Goal: Task Accomplishment & Management: Manage account settings

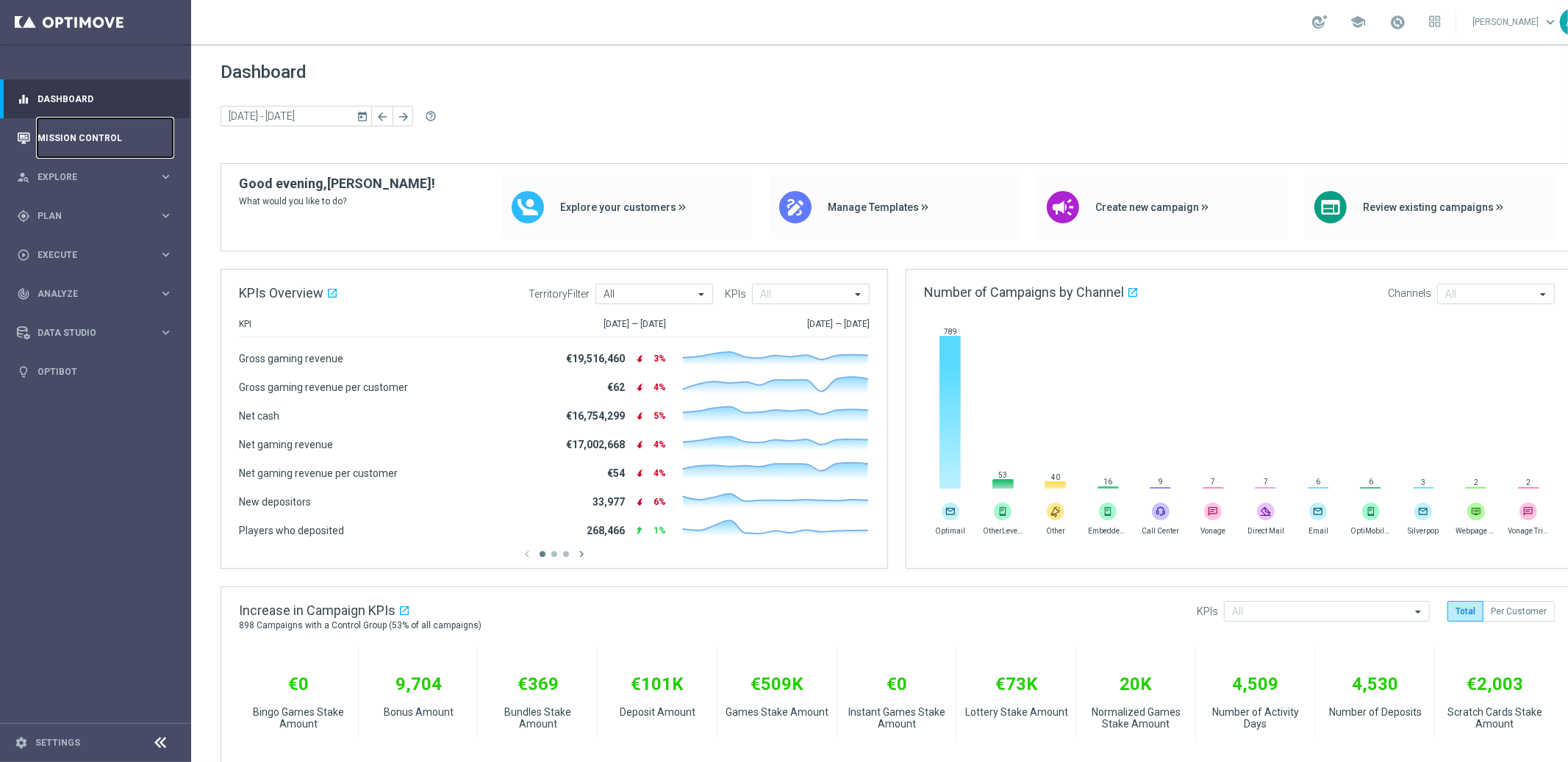
click at [82, 126] on link "Mission Control" at bounding box center [104, 137] width 135 height 39
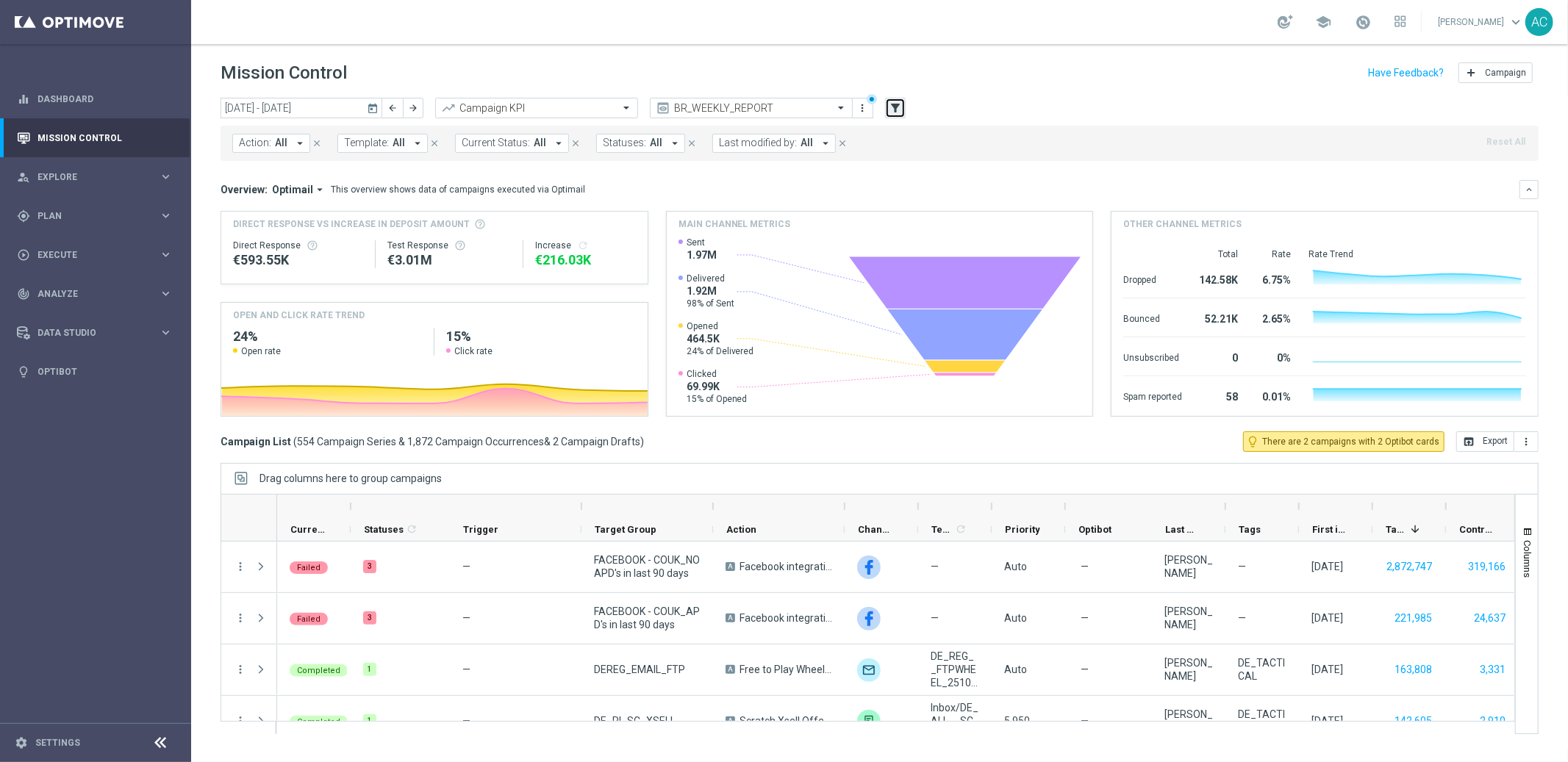
click at [894, 108] on icon "filter_alt" at bounding box center [895, 108] width 13 height 13
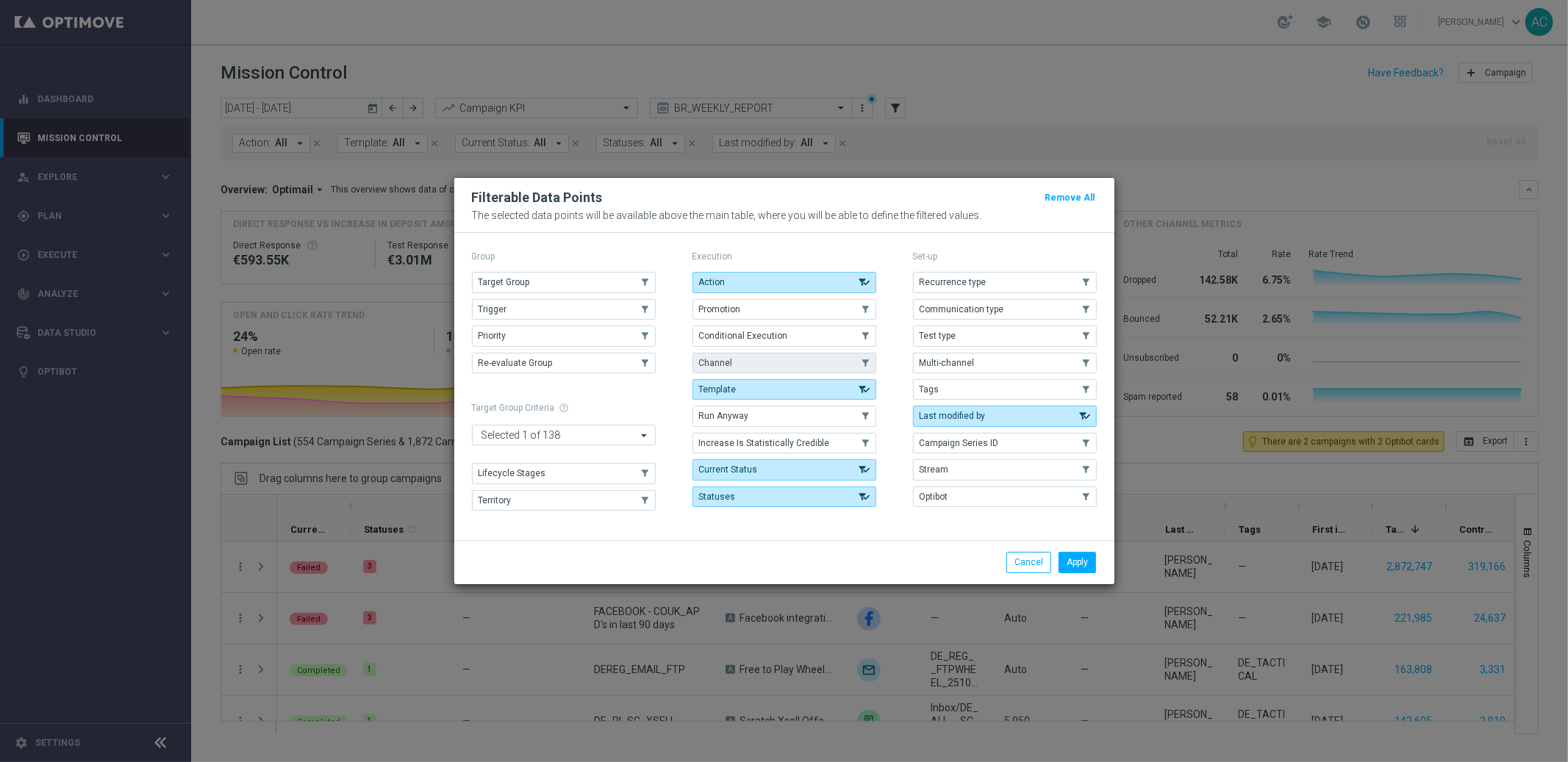
click at [751, 357] on button "Channel" at bounding box center [784, 362] width 184 height 21
click at [1078, 565] on button "Apply" at bounding box center [1077, 562] width 37 height 21
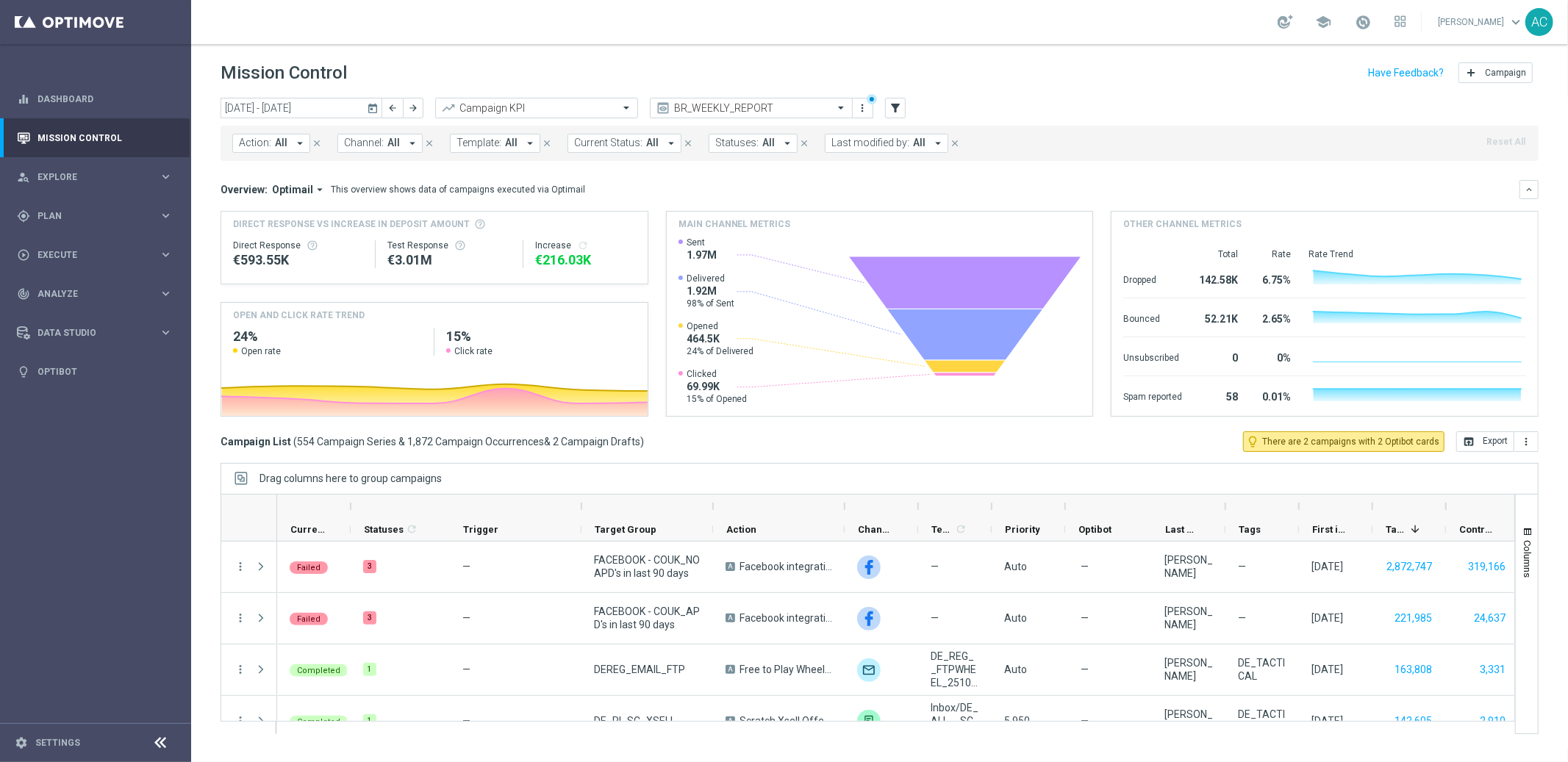
click at [368, 146] on span "Channel:" at bounding box center [364, 142] width 40 height 12
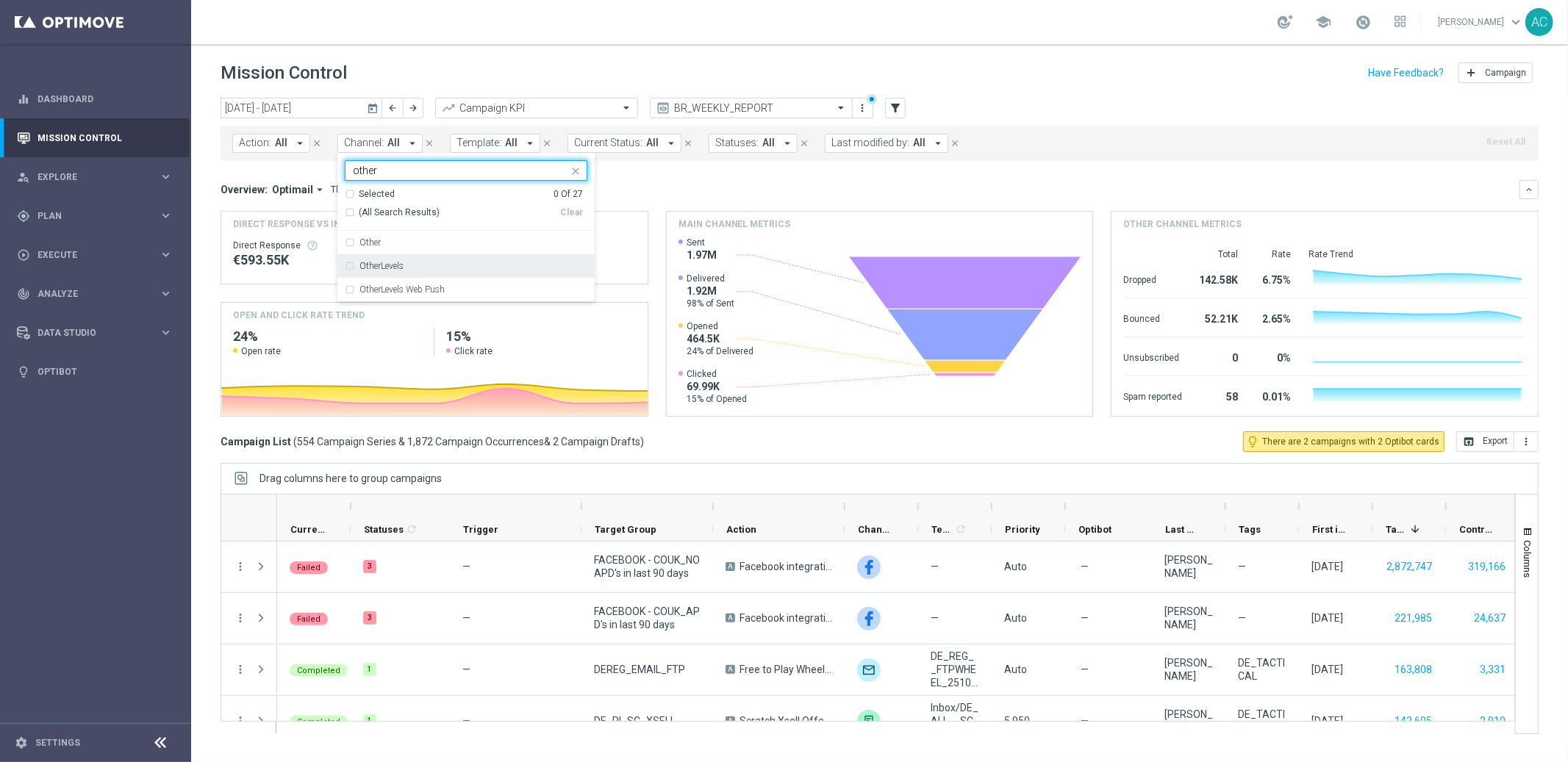
click at [378, 263] on label "OtherLevels" at bounding box center [381, 266] width 44 height 9
type input "other"
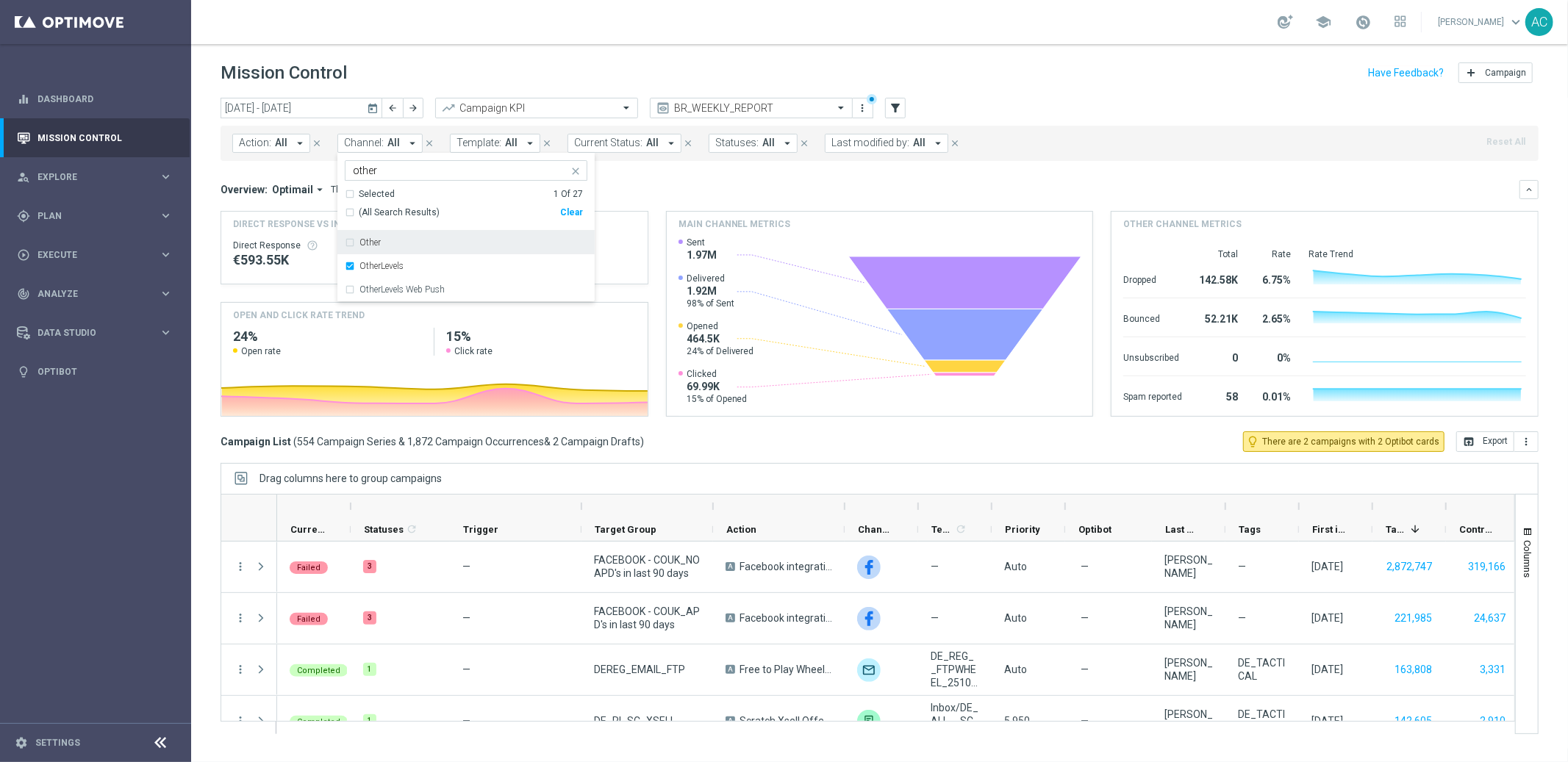
click at [742, 175] on mini-dashboard "Overview: Optimail arrow_drop_down This overview shows data of campaigns execut…" at bounding box center [880, 296] width 1318 height 271
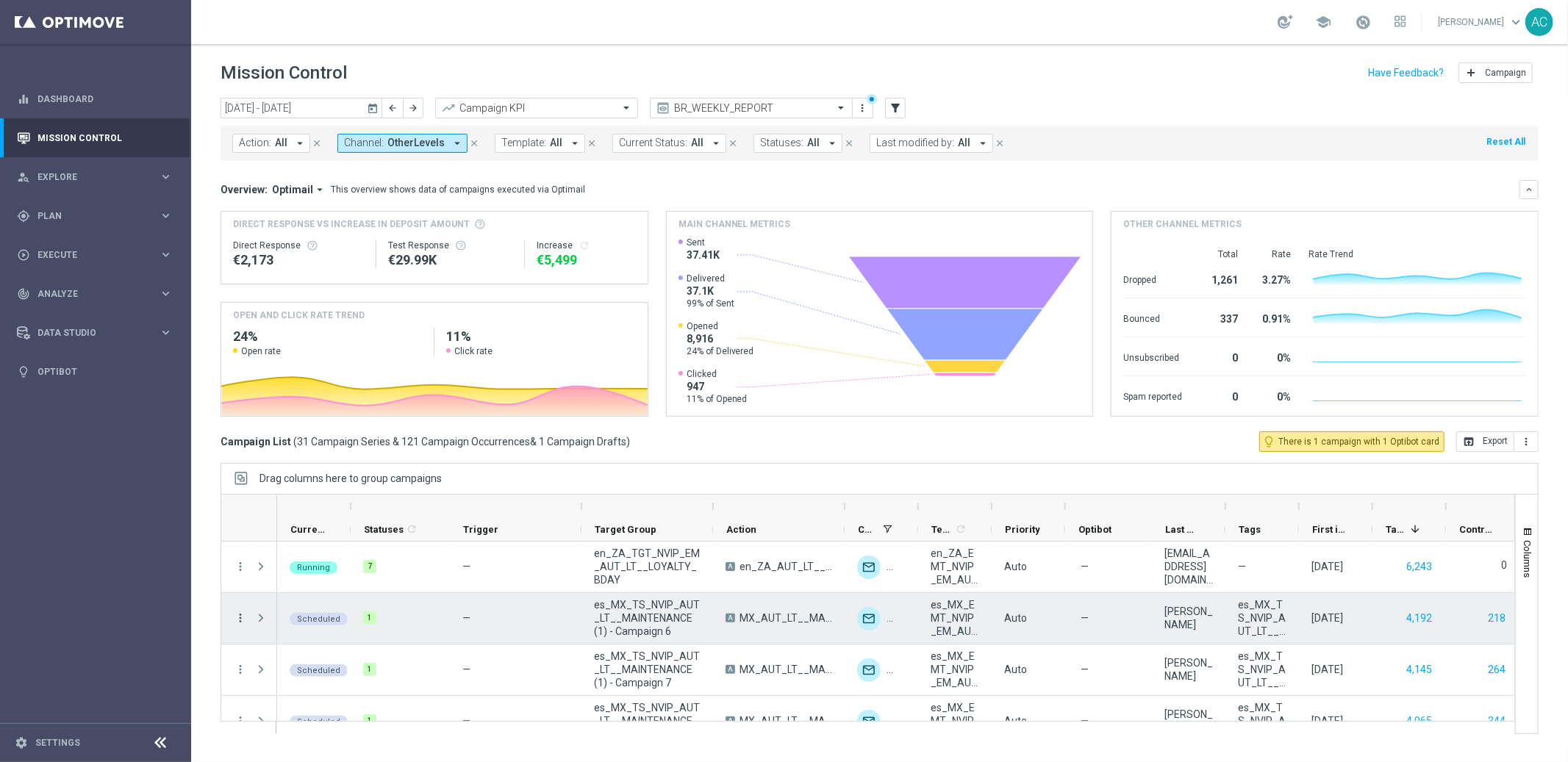
click at [242, 619] on icon "more_vert" at bounding box center [241, 618] width 13 height 13
click at [313, 593] on div "Delete" at bounding box center [337, 595] width 137 height 10
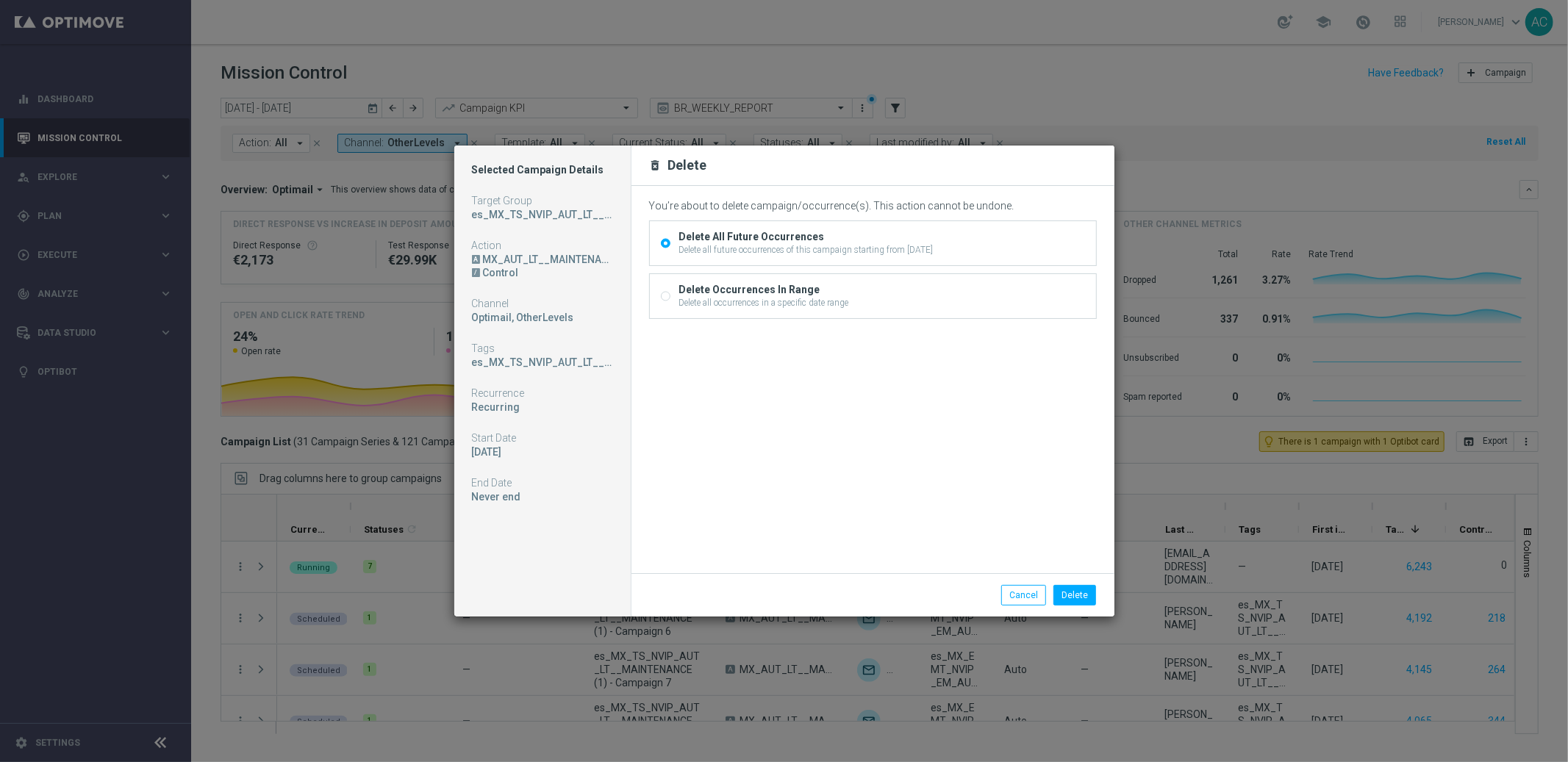
click at [669, 302] on input "Delete Occurrences In Range Delete all occurrences in a specific date range" at bounding box center [666, 298] width 10 height 10
radio input "true"
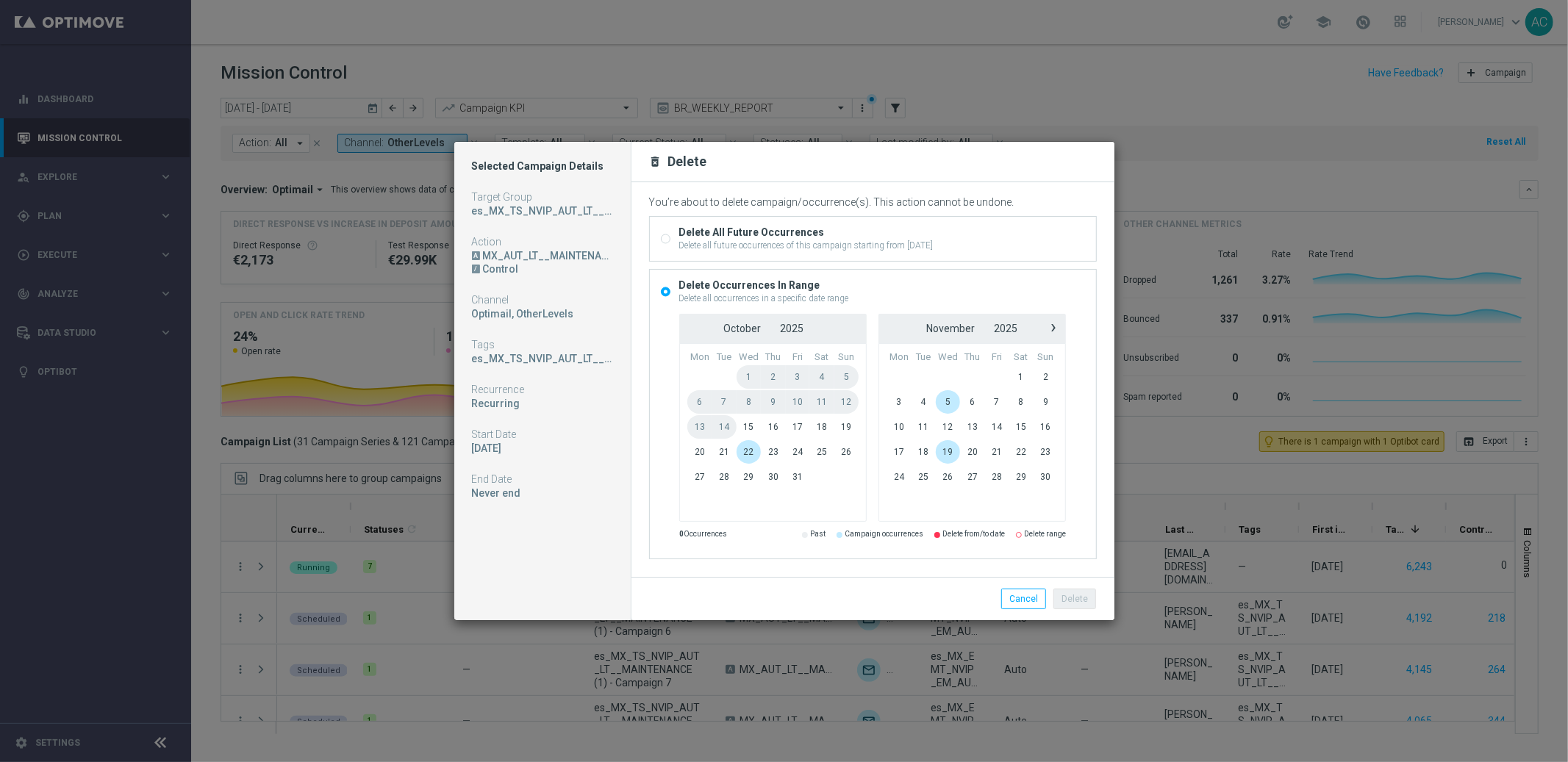
click at [664, 237] on input "Delete All Future Occurrences Delete all future occurrences of this campaign st…" at bounding box center [666, 241] width 10 height 10
radio input "true"
radio input "false"
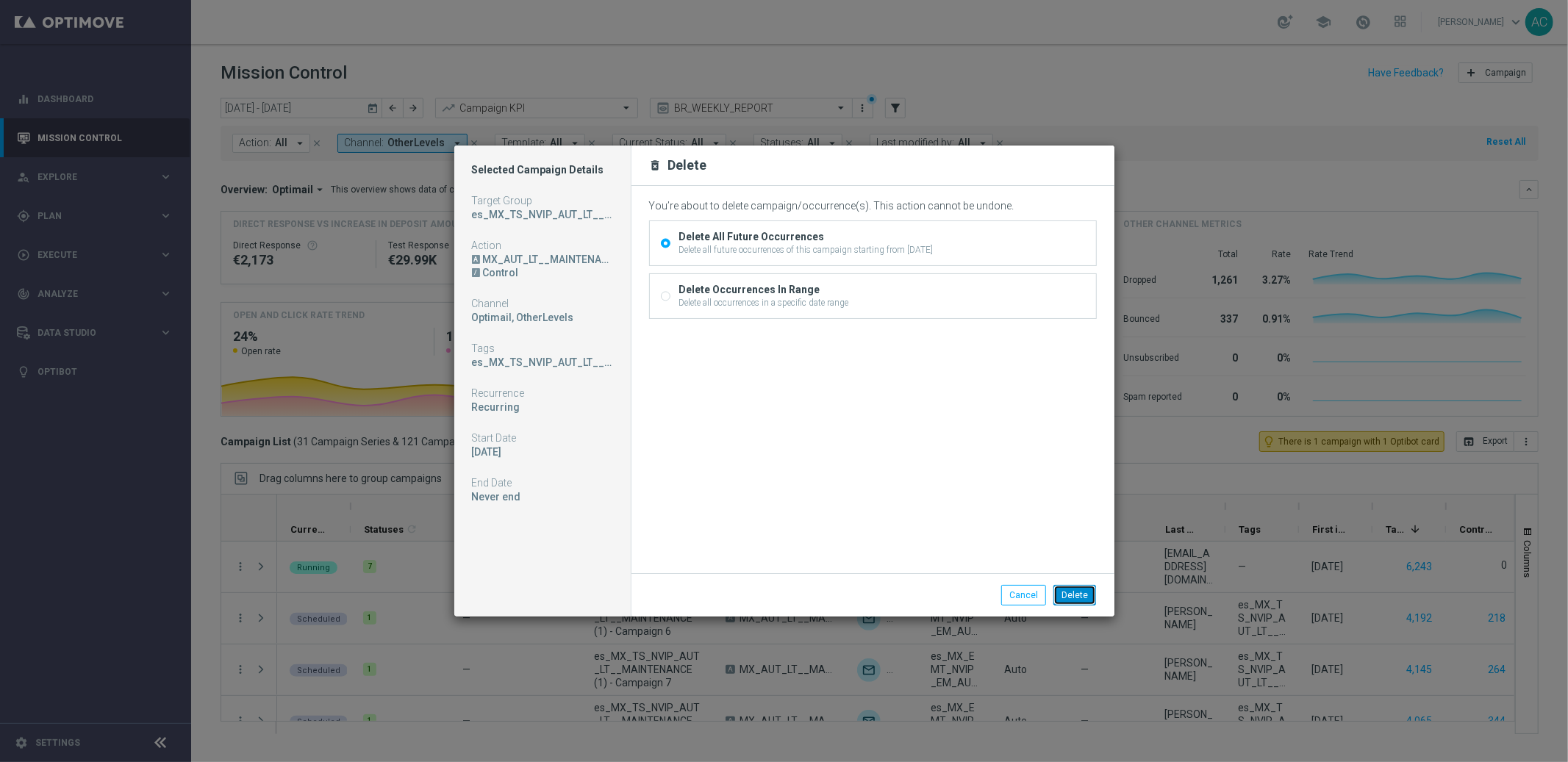
click at [1077, 596] on button "Delete" at bounding box center [1075, 595] width 43 height 21
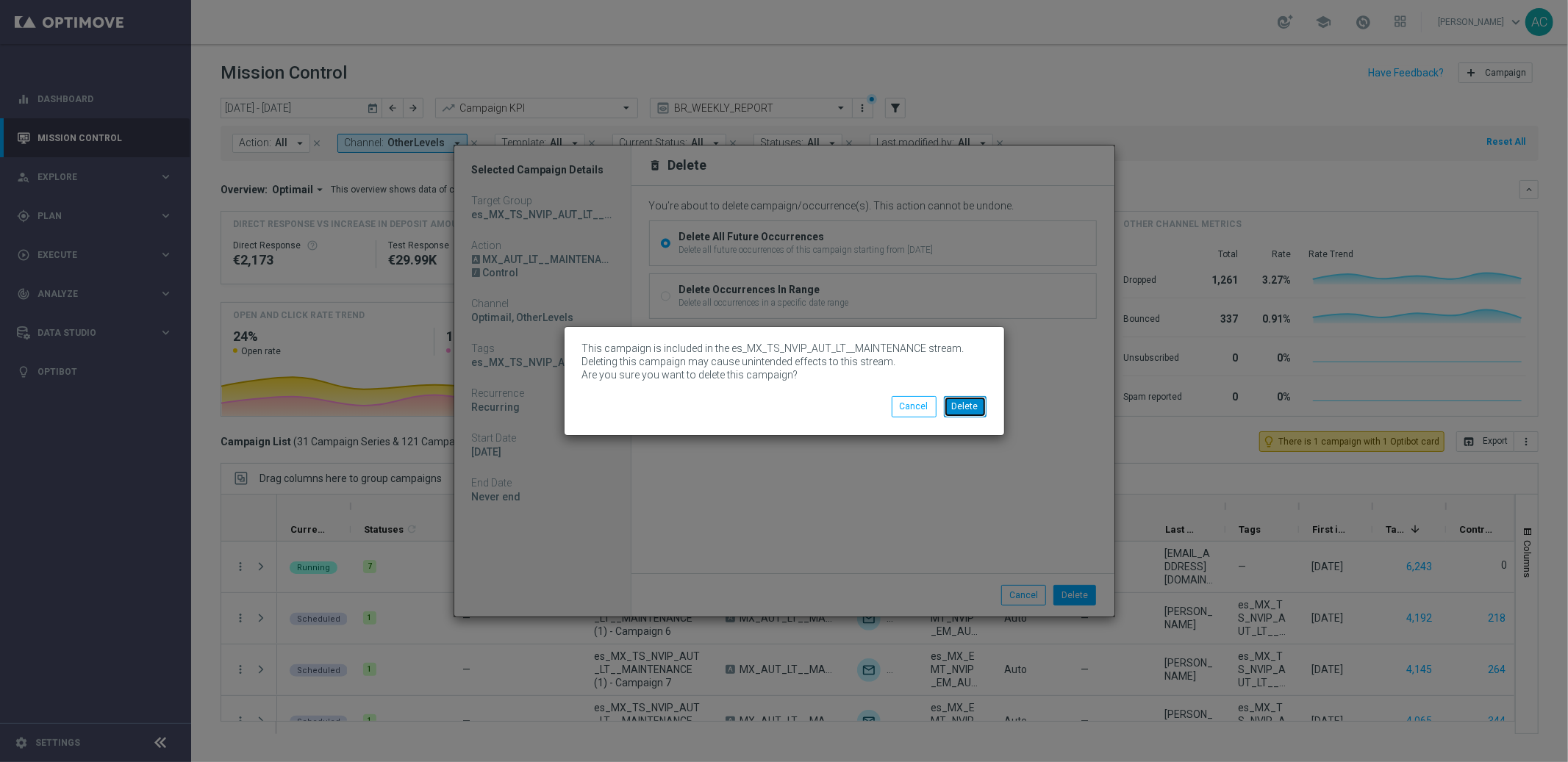
click at [971, 405] on button "Delete" at bounding box center [966, 406] width 43 height 21
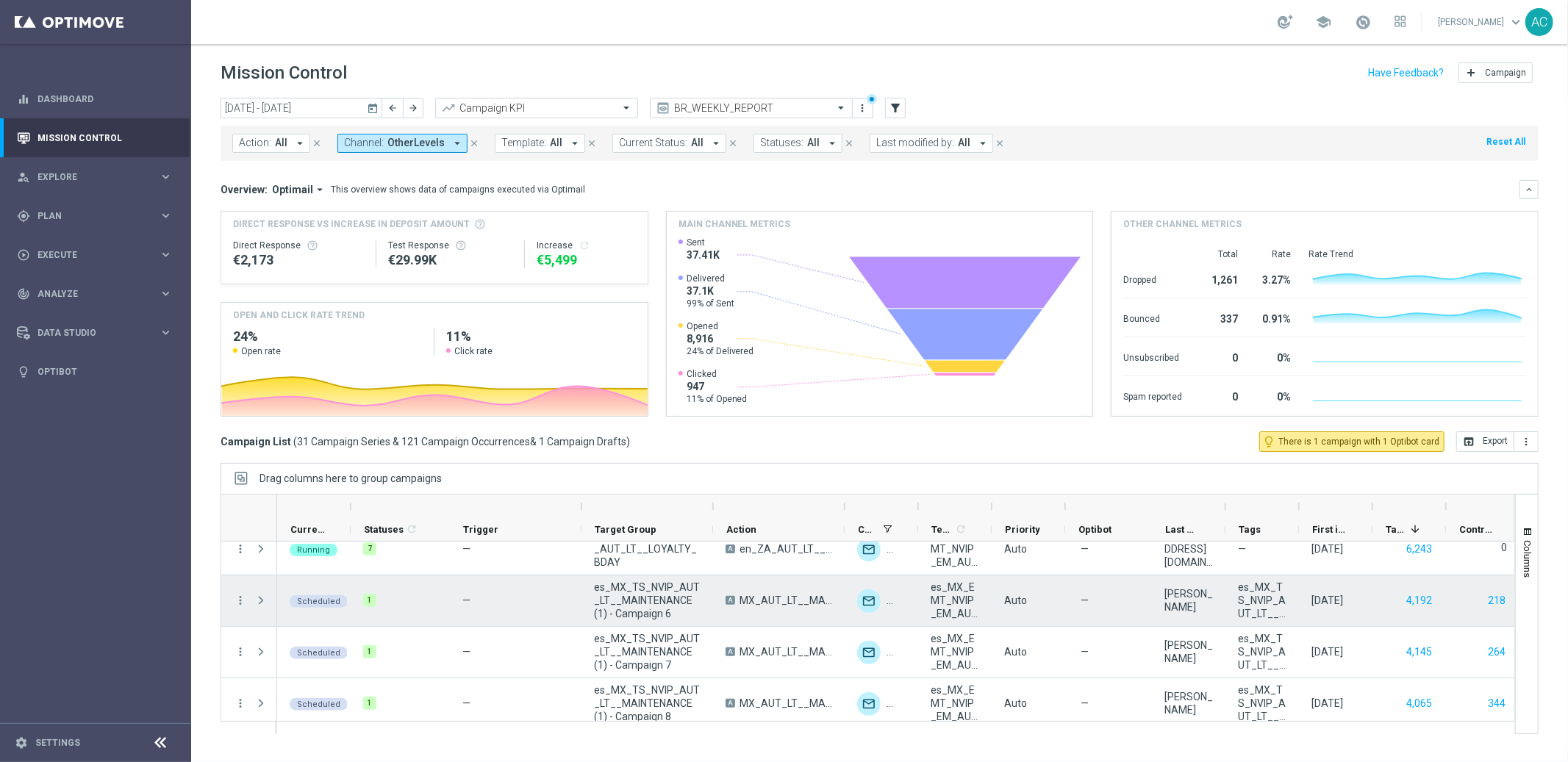
scroll to position [36, 0]
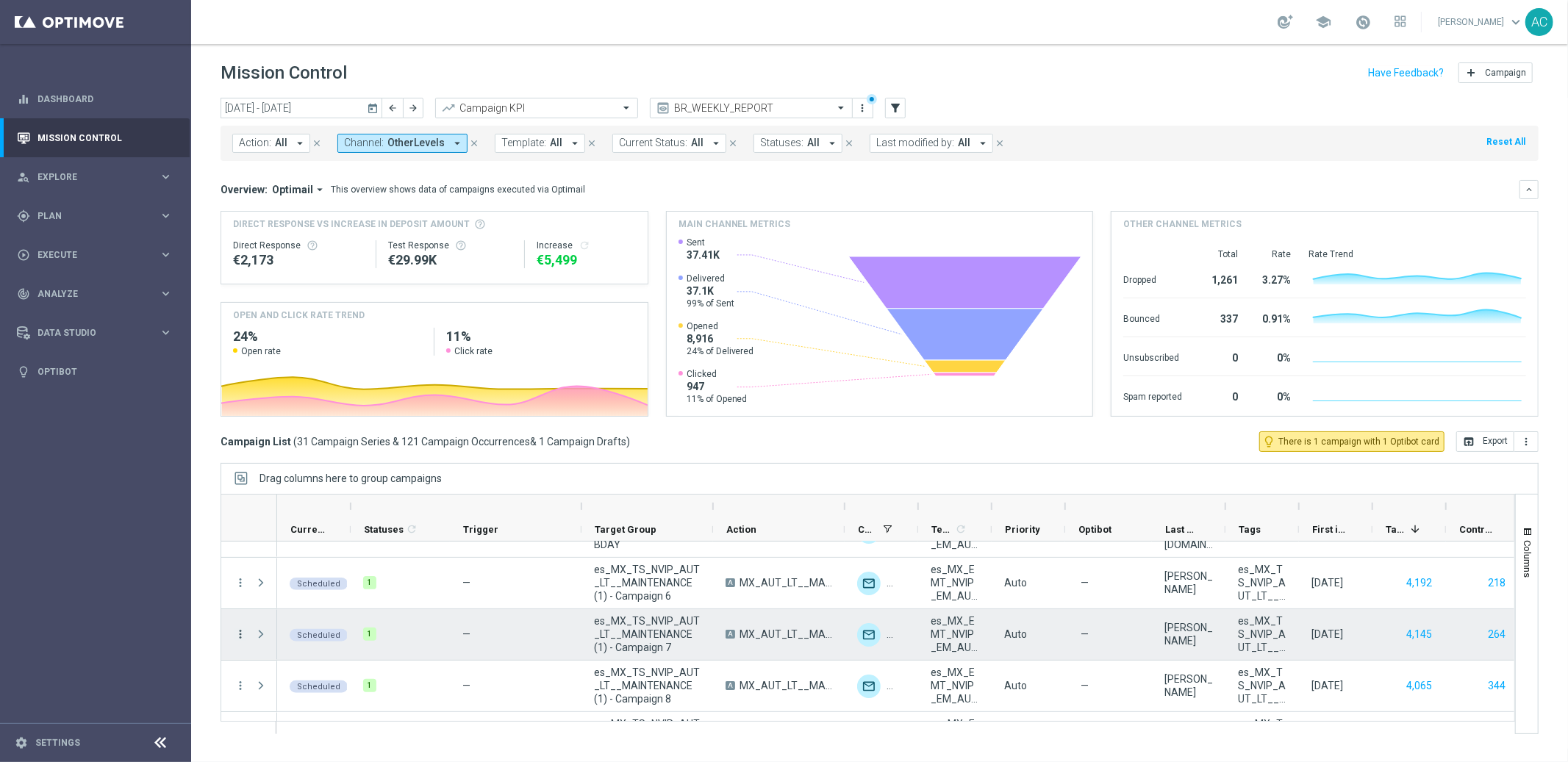
click at [238, 633] on icon "more_vert" at bounding box center [241, 635] width 13 height 13
click at [306, 611] on div "Delete" at bounding box center [337, 611] width 137 height 10
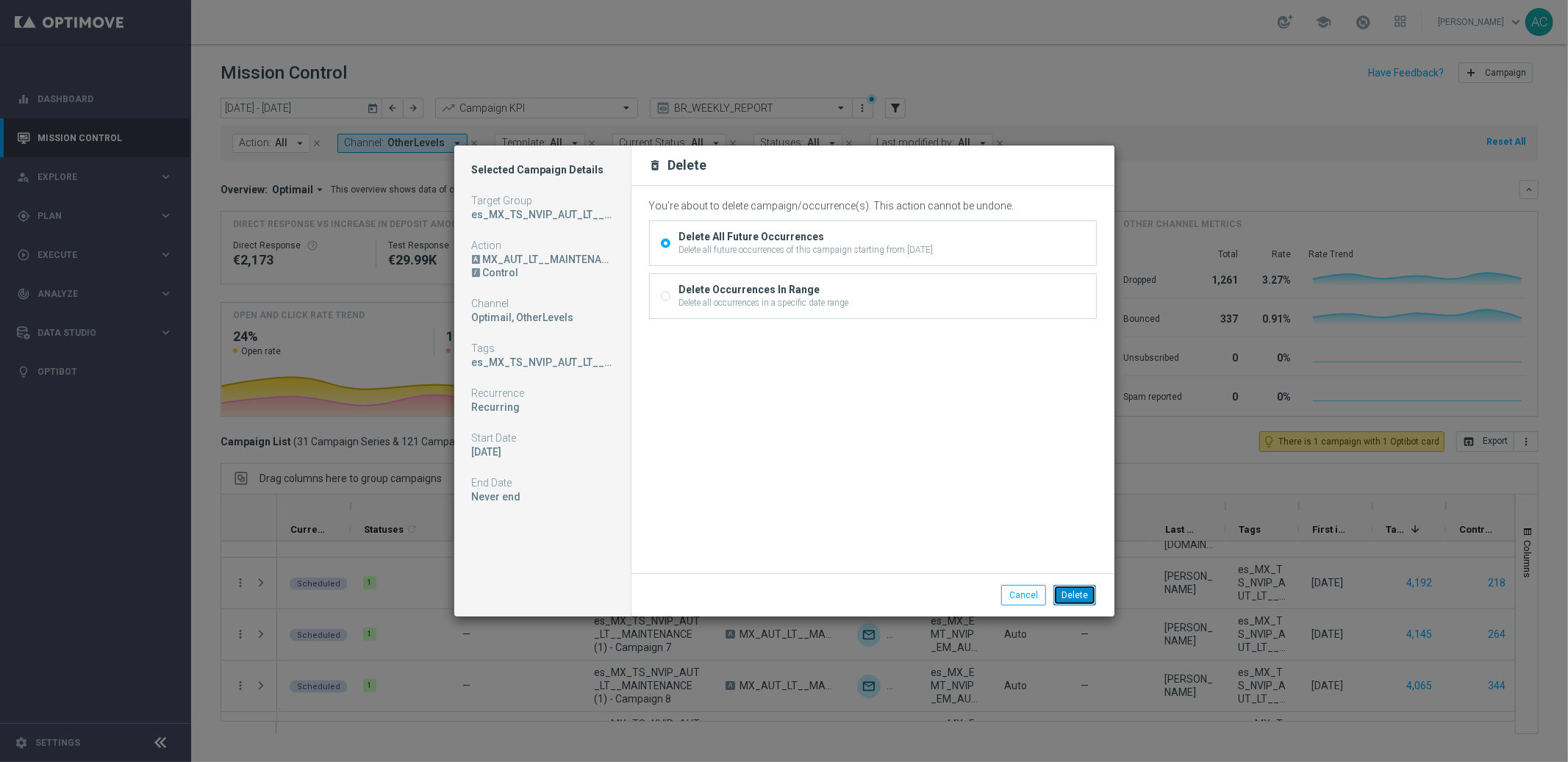
click at [1079, 592] on button "Delete" at bounding box center [1075, 595] width 43 height 21
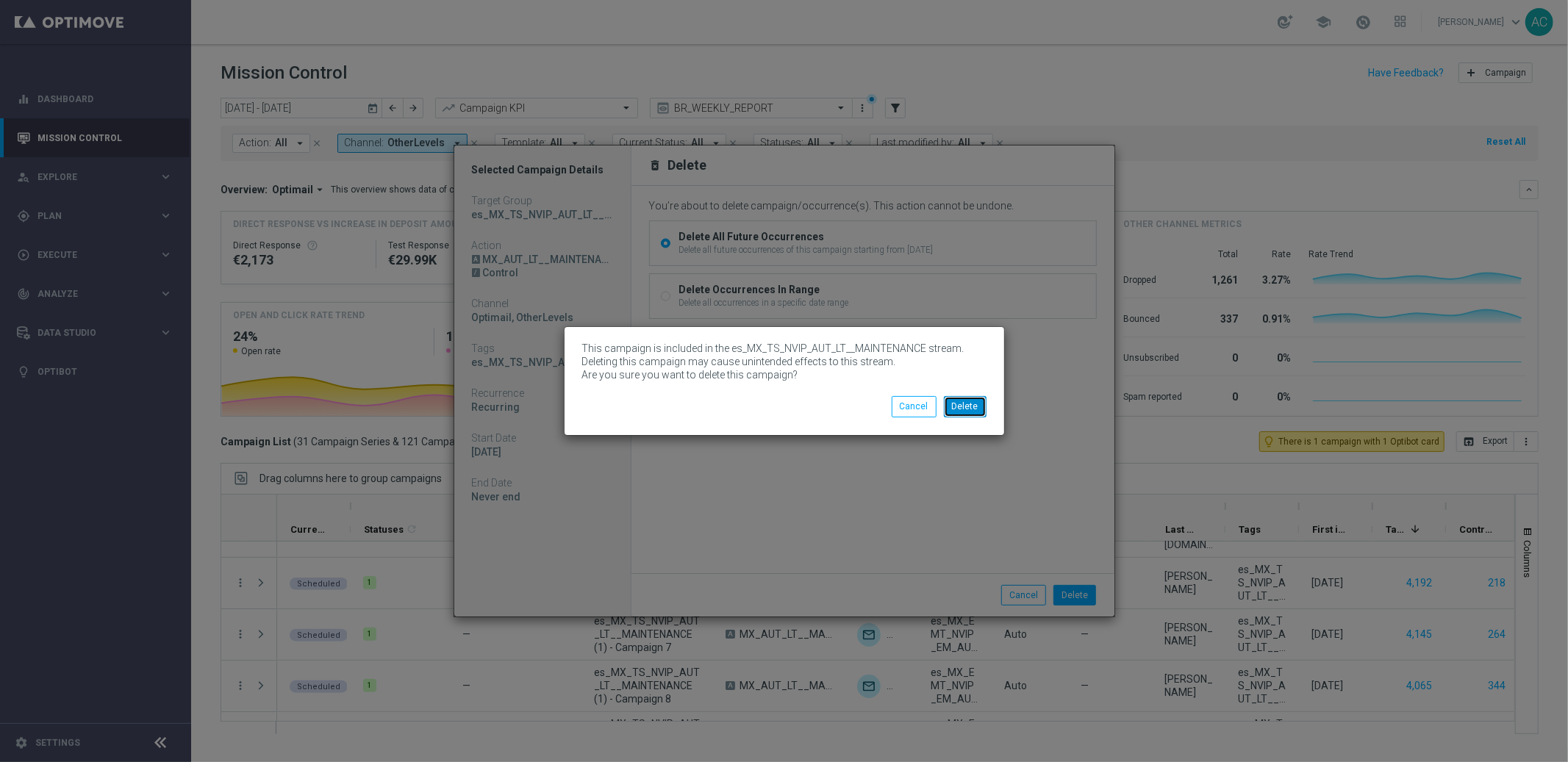
click at [965, 410] on button "Delete" at bounding box center [966, 406] width 43 height 21
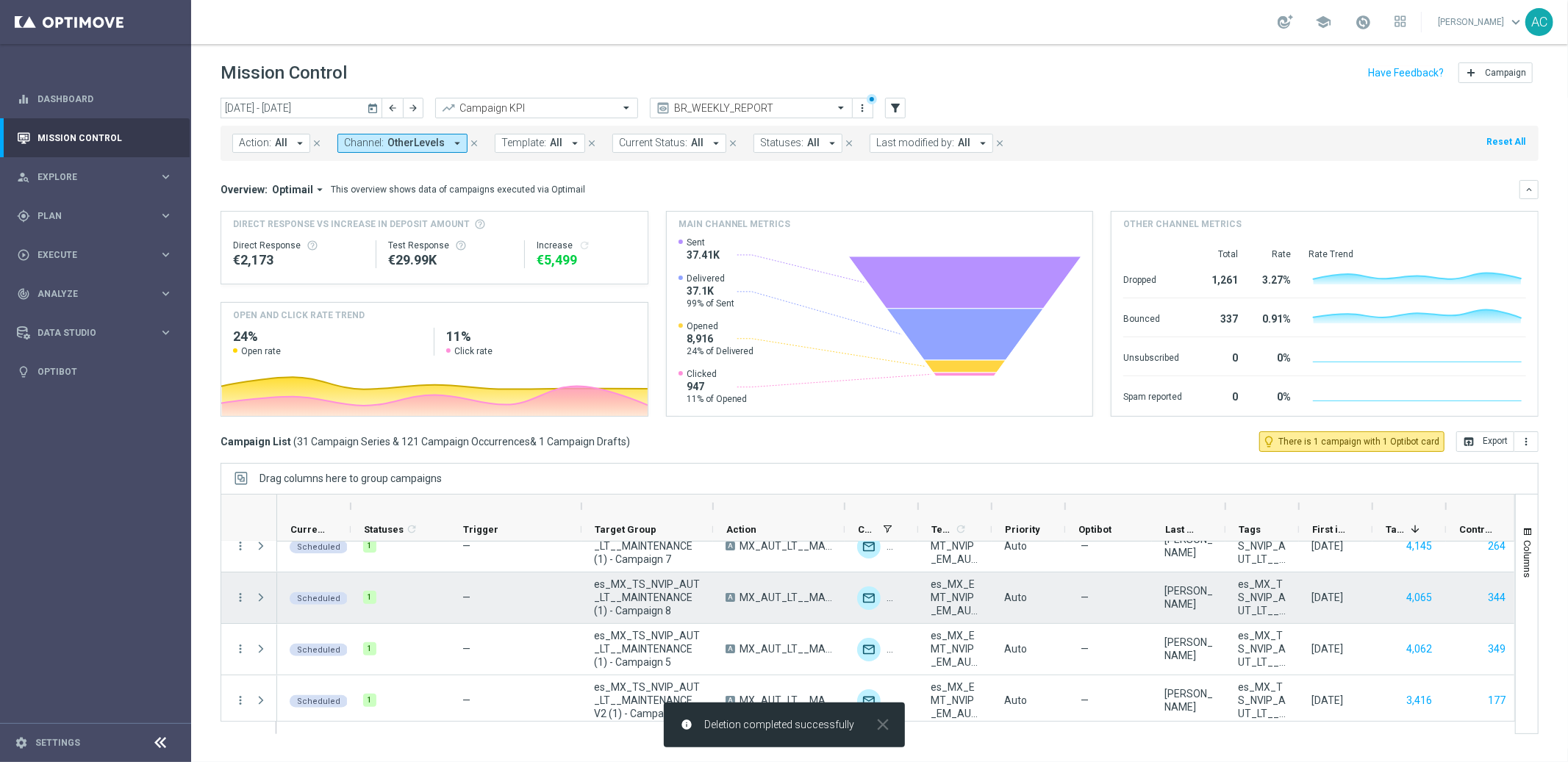
scroll to position [125, 0]
click at [240, 596] on icon "more_vert" at bounding box center [241, 596] width 13 height 13
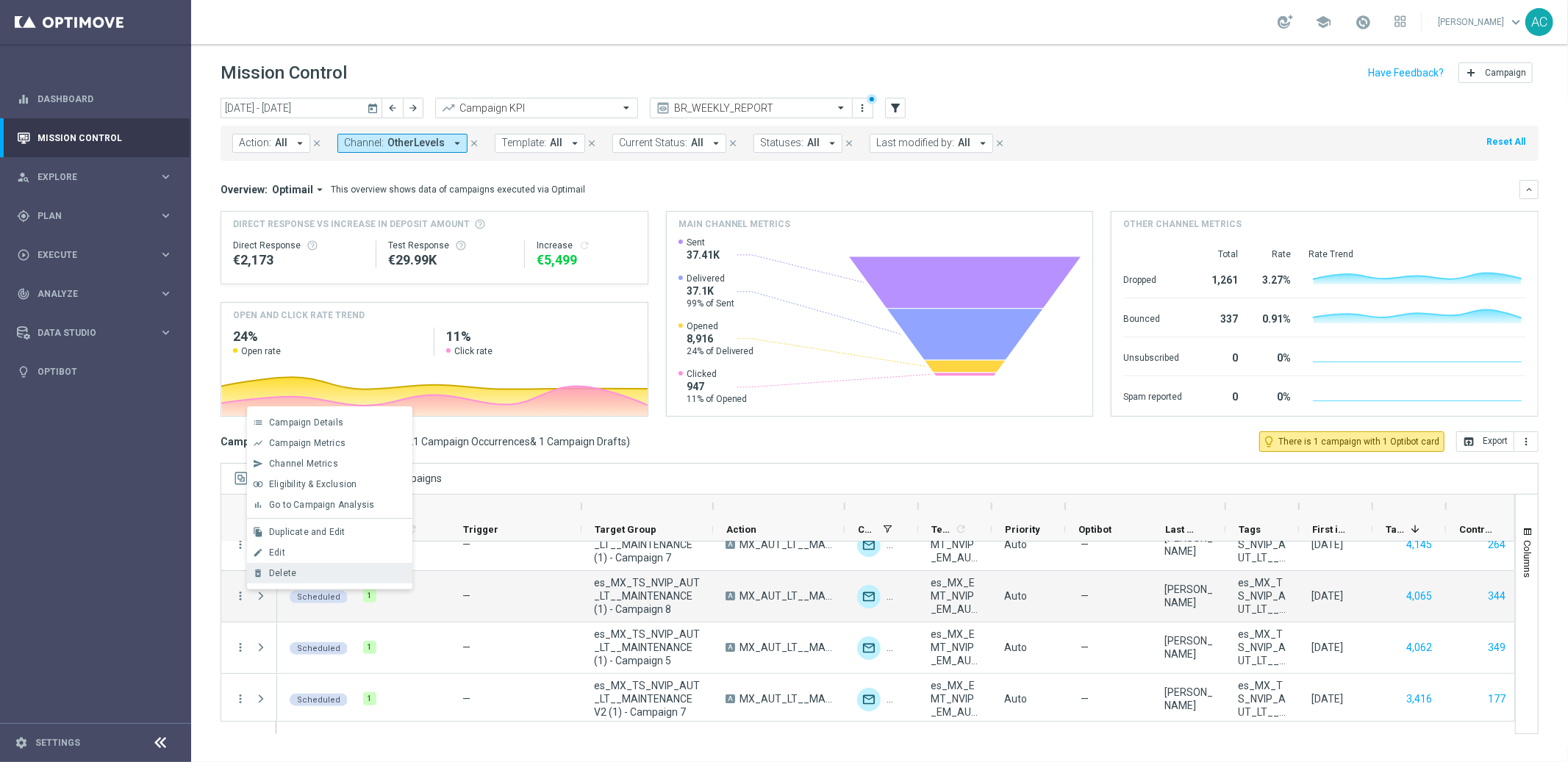
click at [319, 563] on div "delete_forever [GEOGRAPHIC_DATA]" at bounding box center [329, 573] width 165 height 21
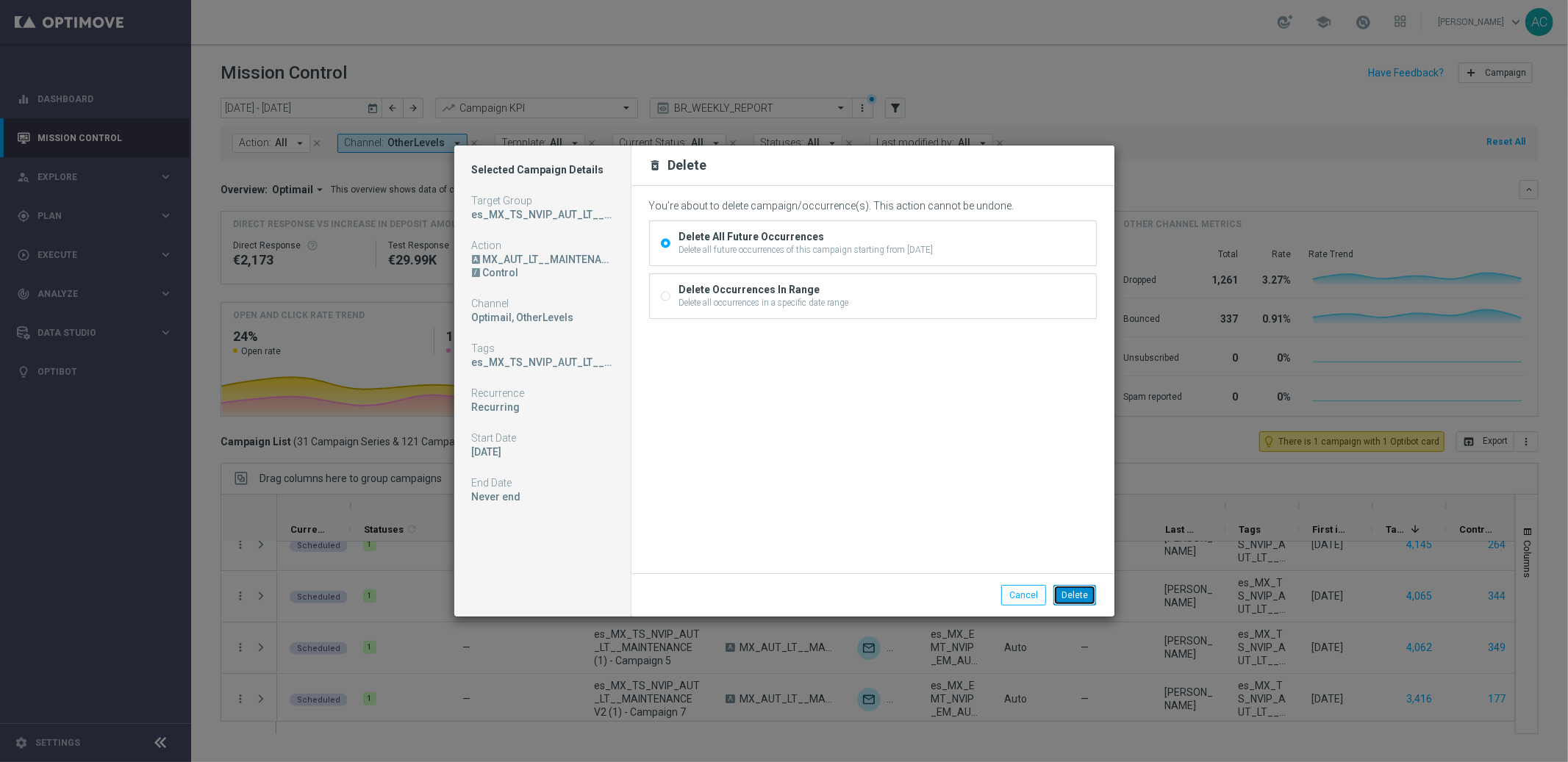
click at [1075, 596] on button "Delete" at bounding box center [1075, 595] width 43 height 21
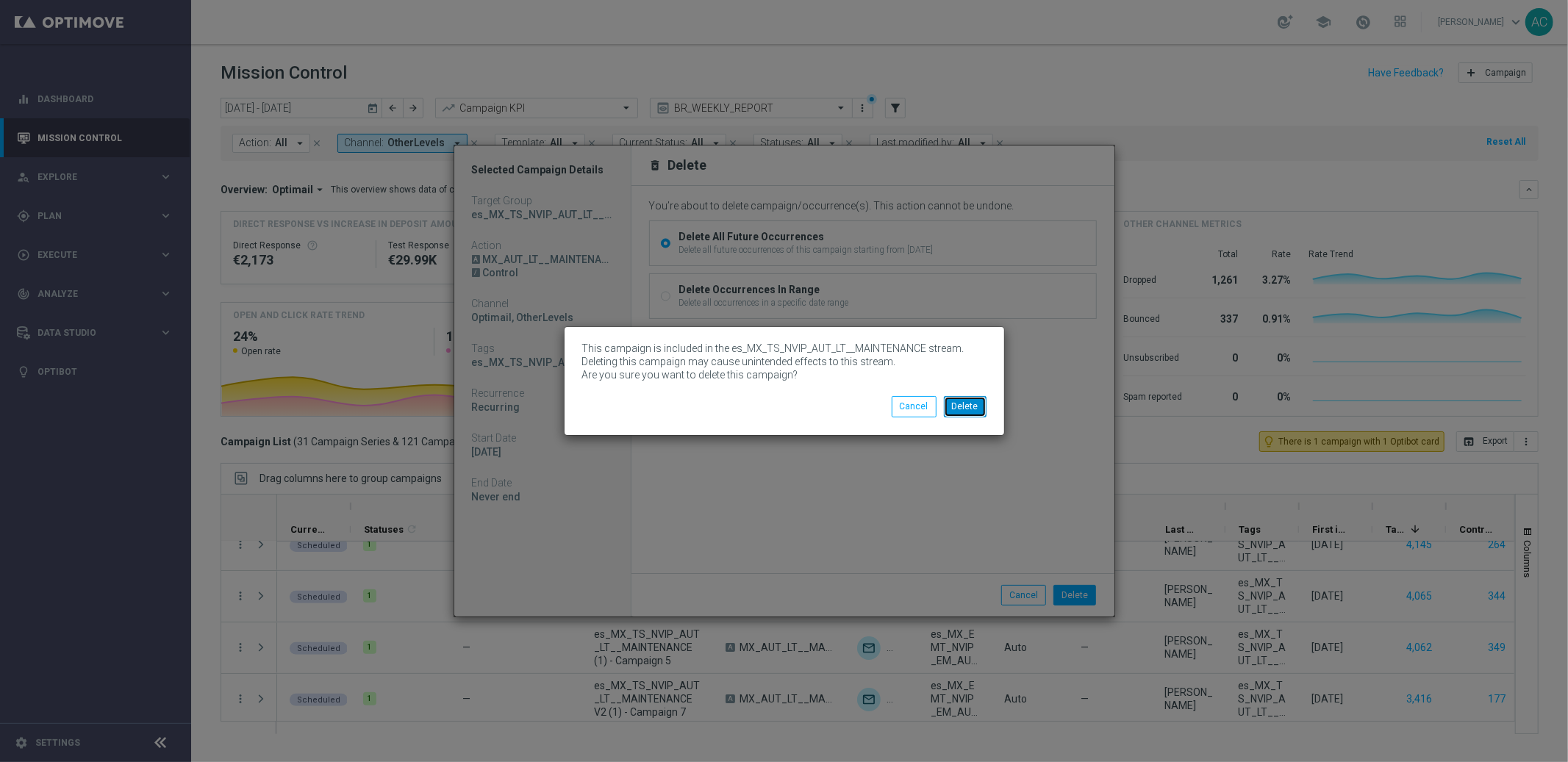
click at [969, 400] on button "Delete" at bounding box center [966, 406] width 43 height 21
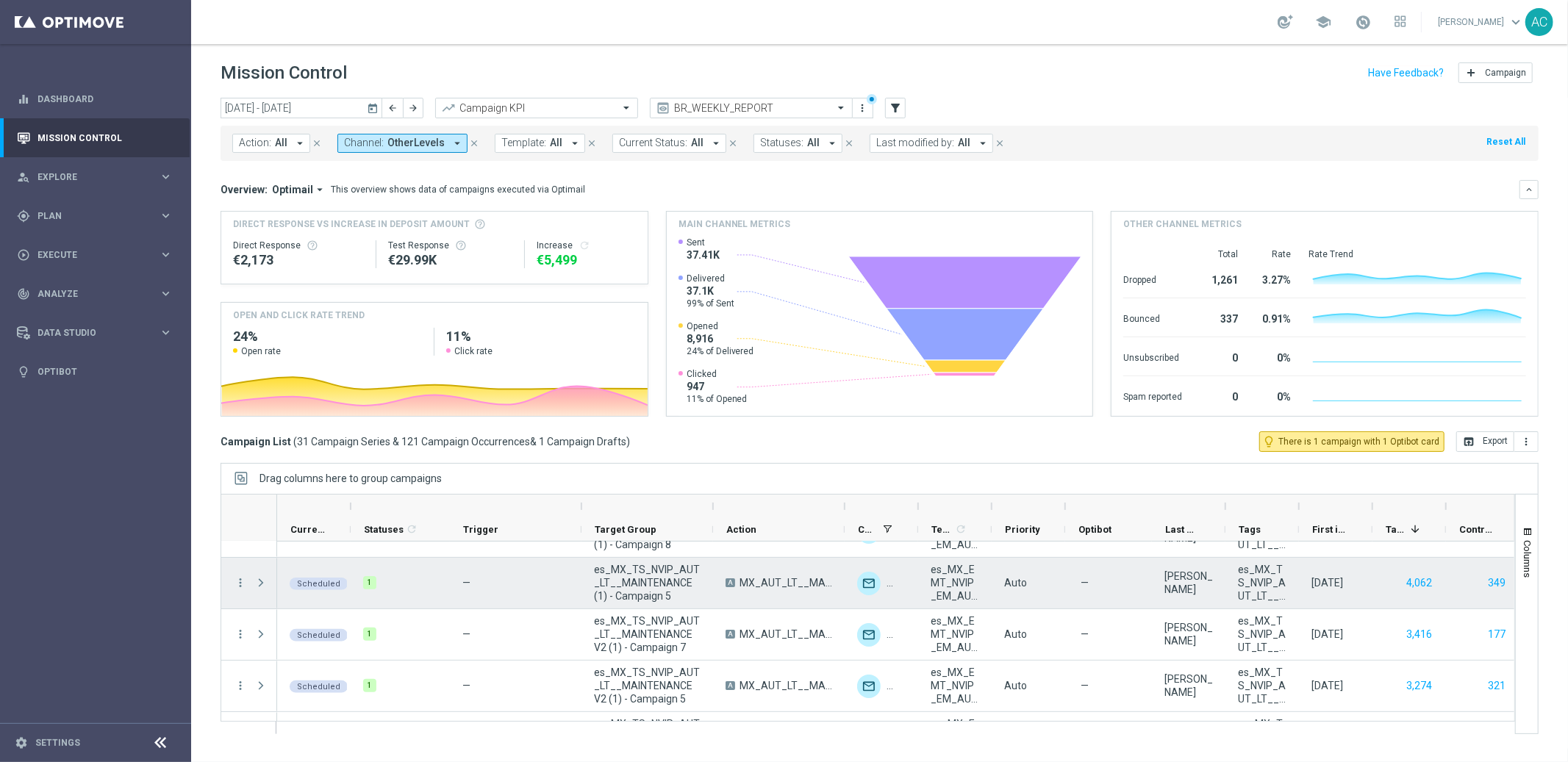
scroll to position [193, 0]
click at [239, 577] on icon "more_vert" at bounding box center [241, 580] width 13 height 13
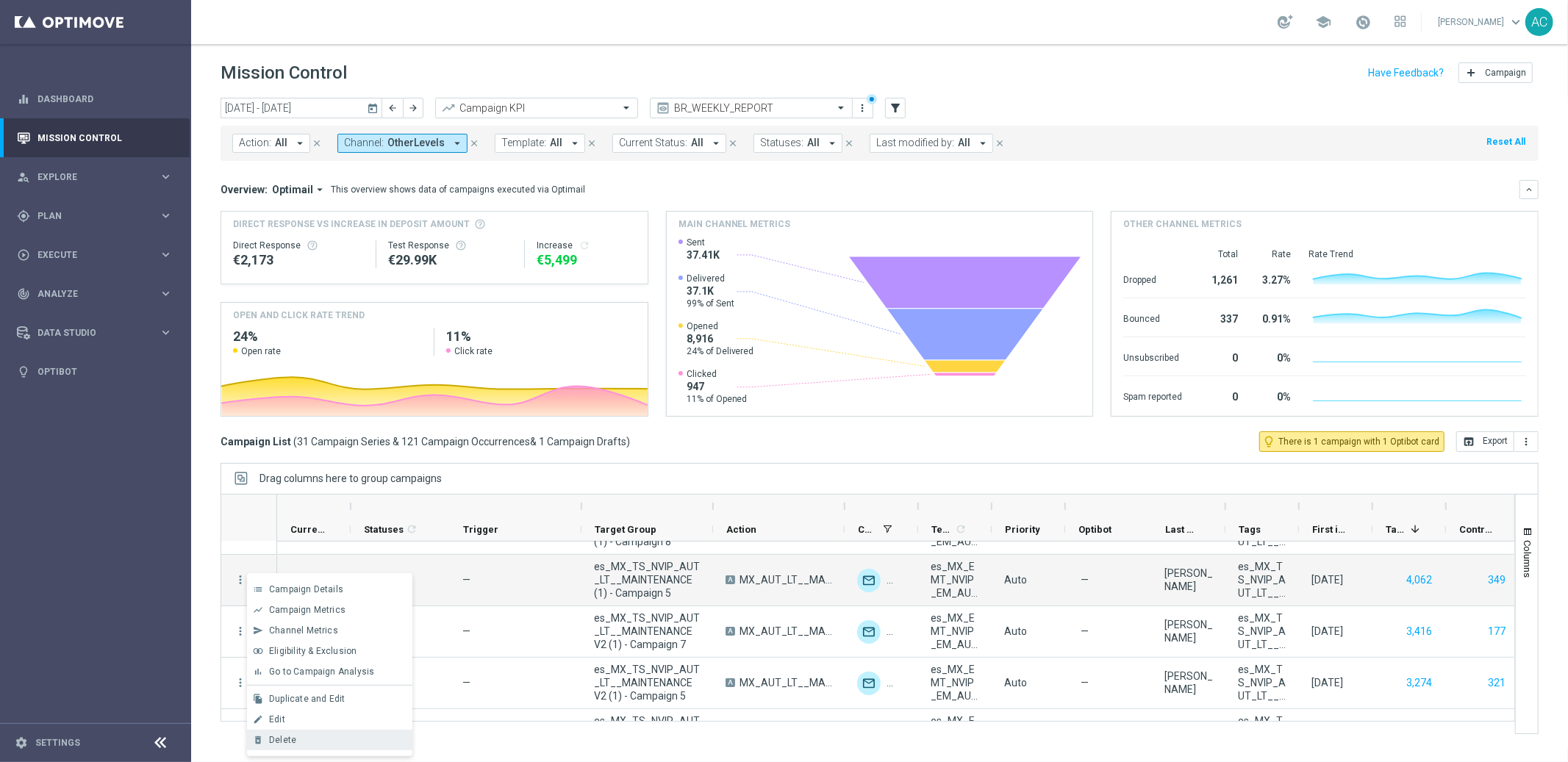
click at [336, 733] on div "delete_forever [GEOGRAPHIC_DATA]" at bounding box center [329, 740] width 165 height 21
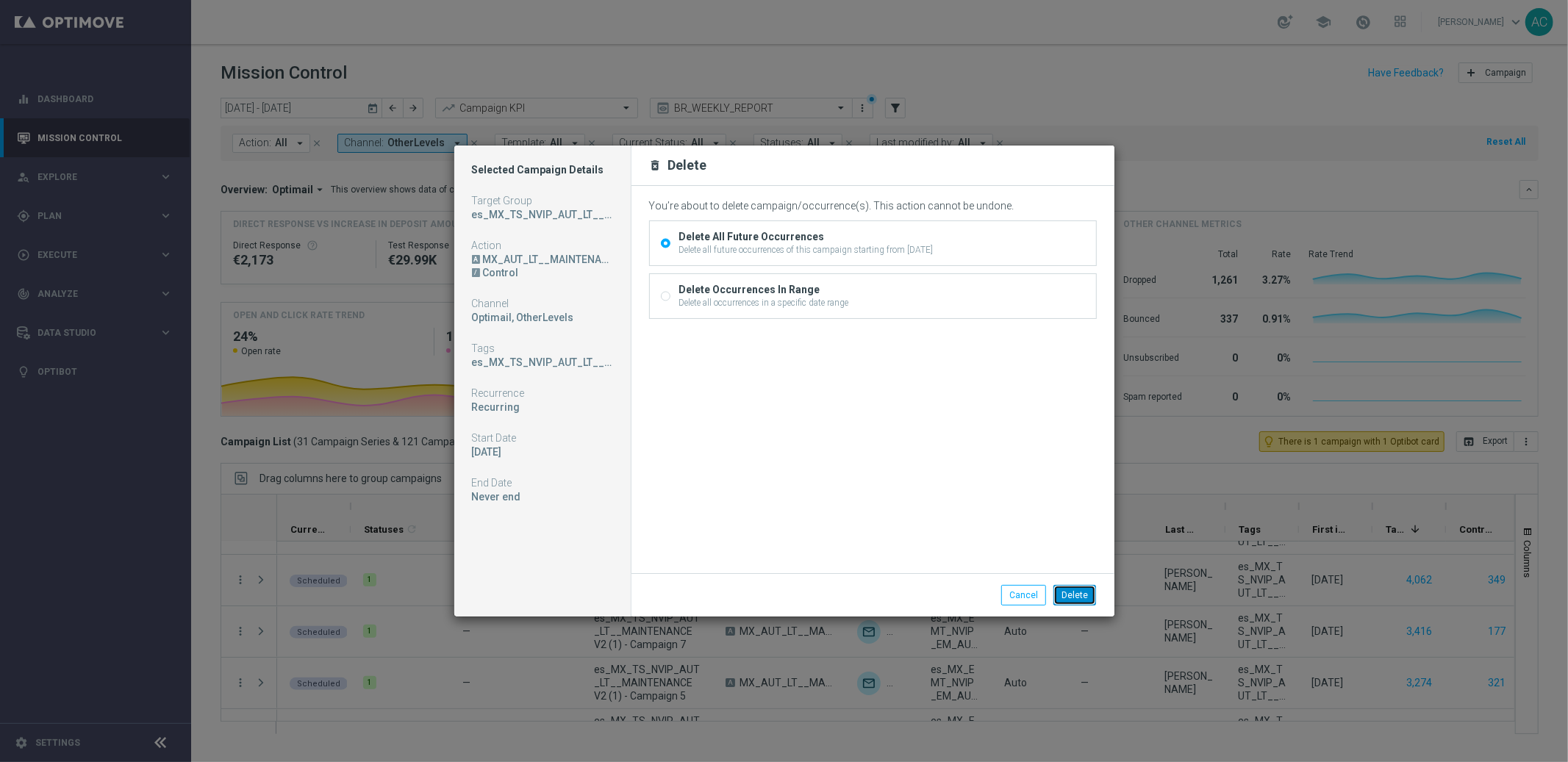
click at [1076, 595] on button "Delete" at bounding box center [1075, 595] width 43 height 21
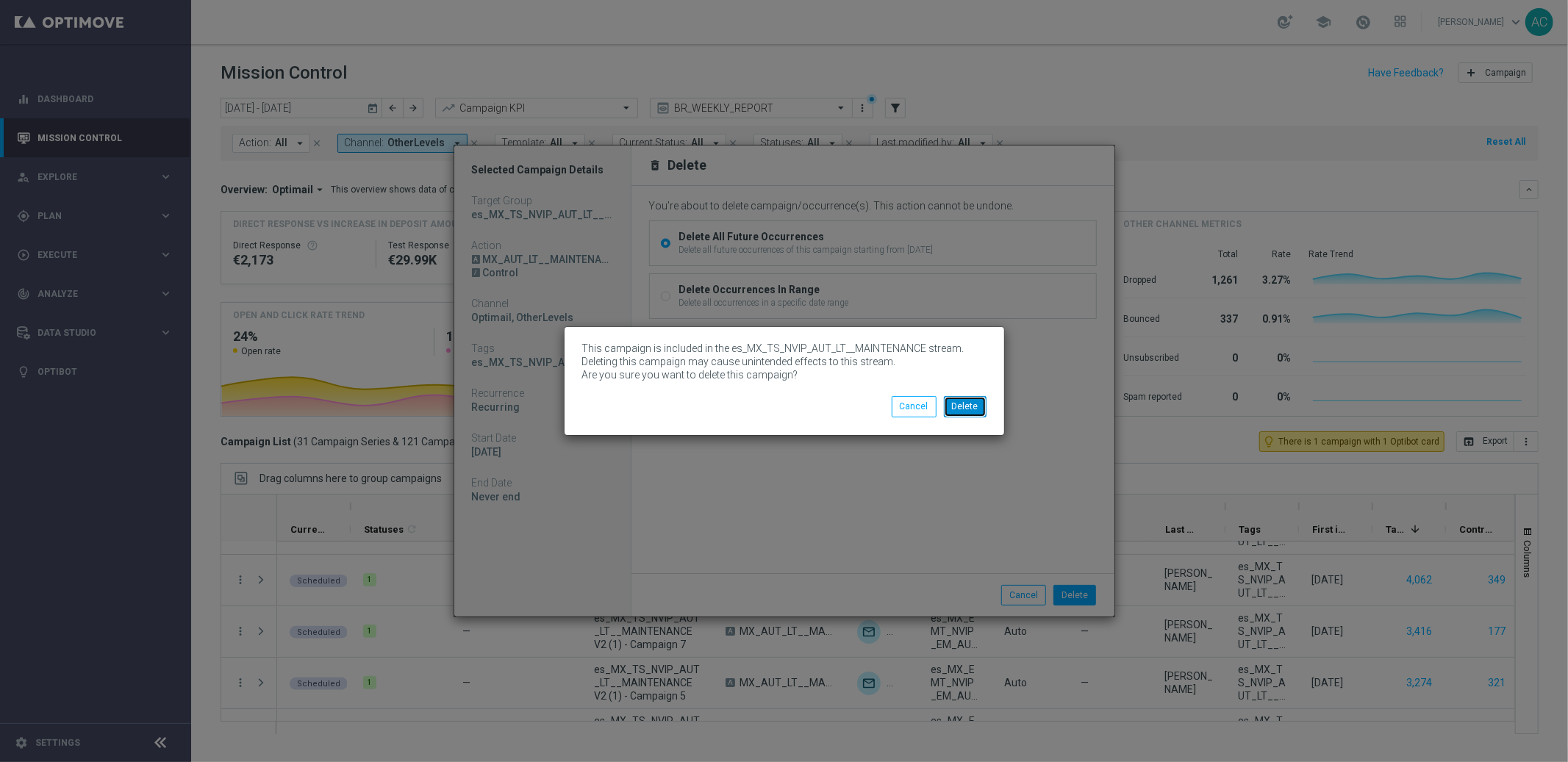
click at [971, 404] on button "Delete" at bounding box center [966, 406] width 43 height 21
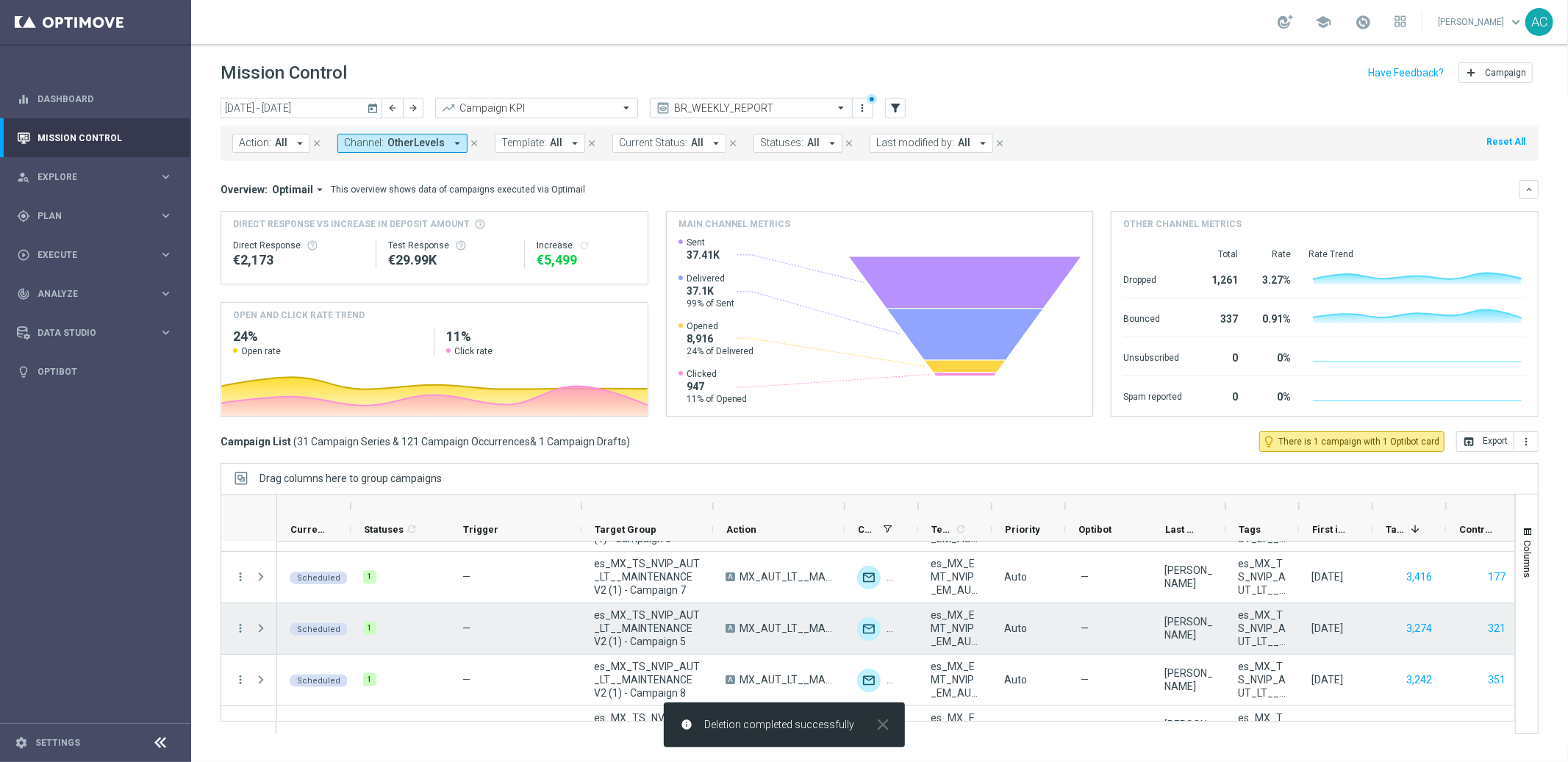
scroll to position [251, 0]
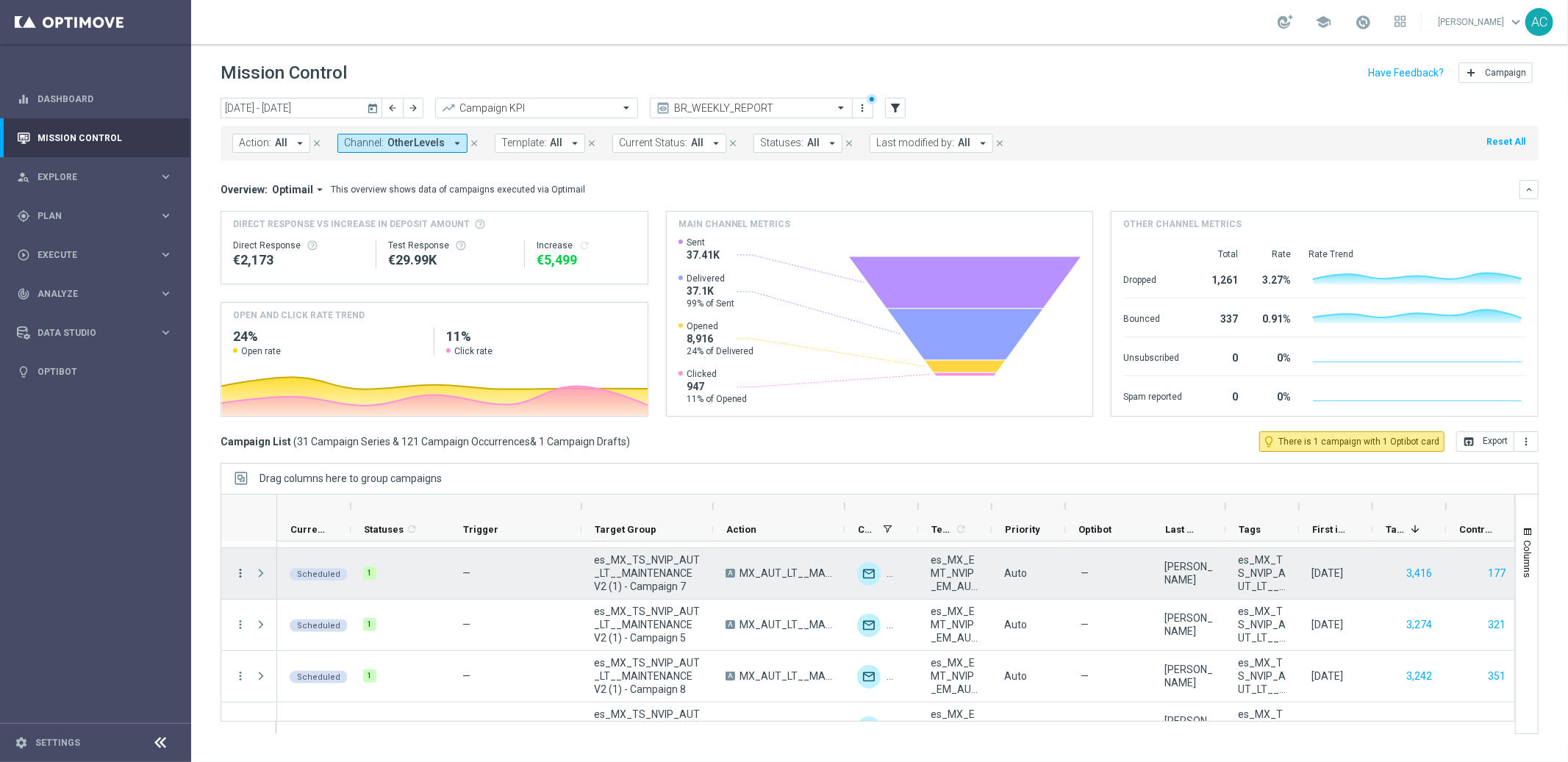
click at [240, 569] on icon "more_vert" at bounding box center [241, 573] width 13 height 13
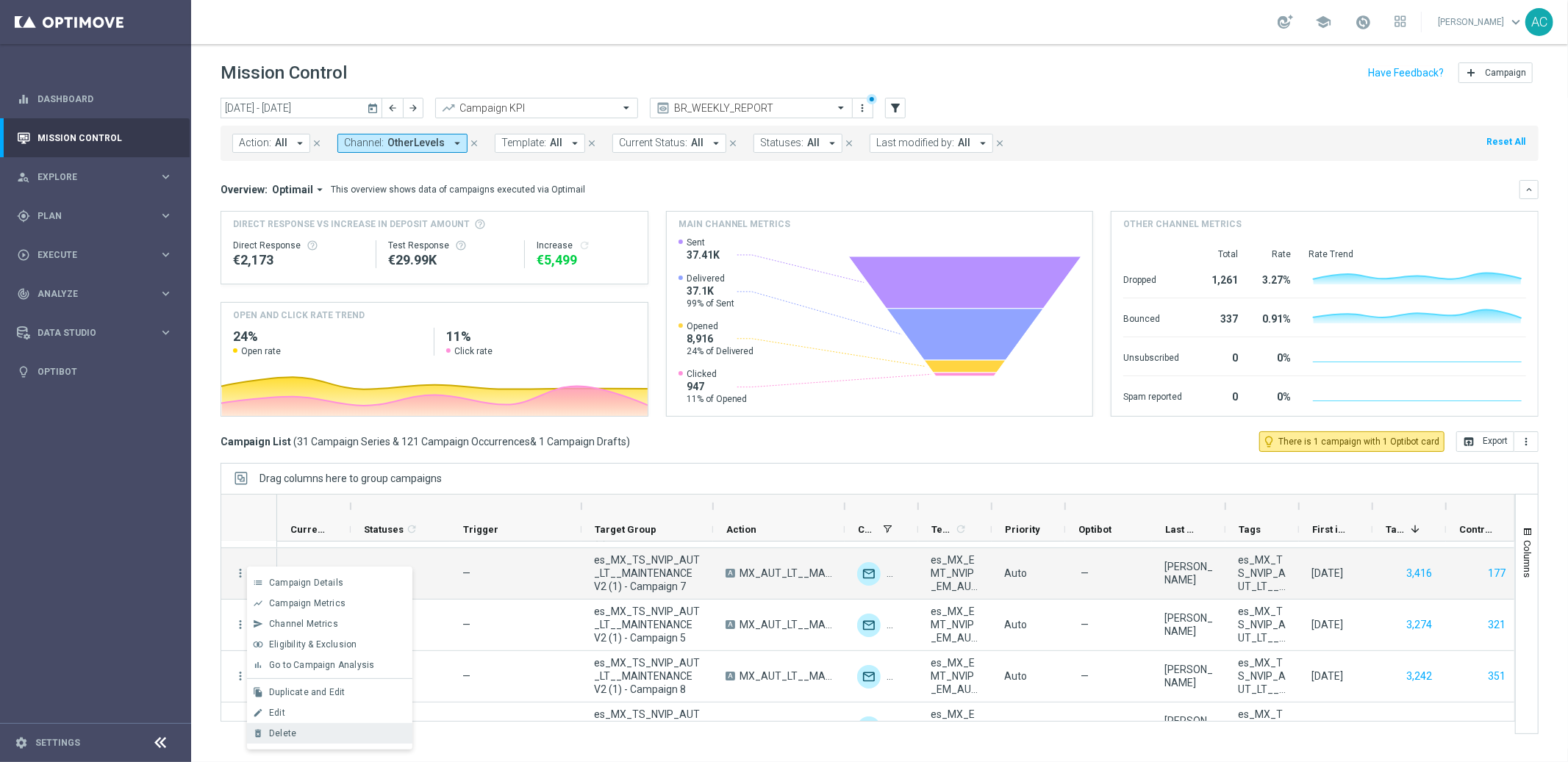
click at [314, 730] on div "Delete" at bounding box center [337, 733] width 137 height 10
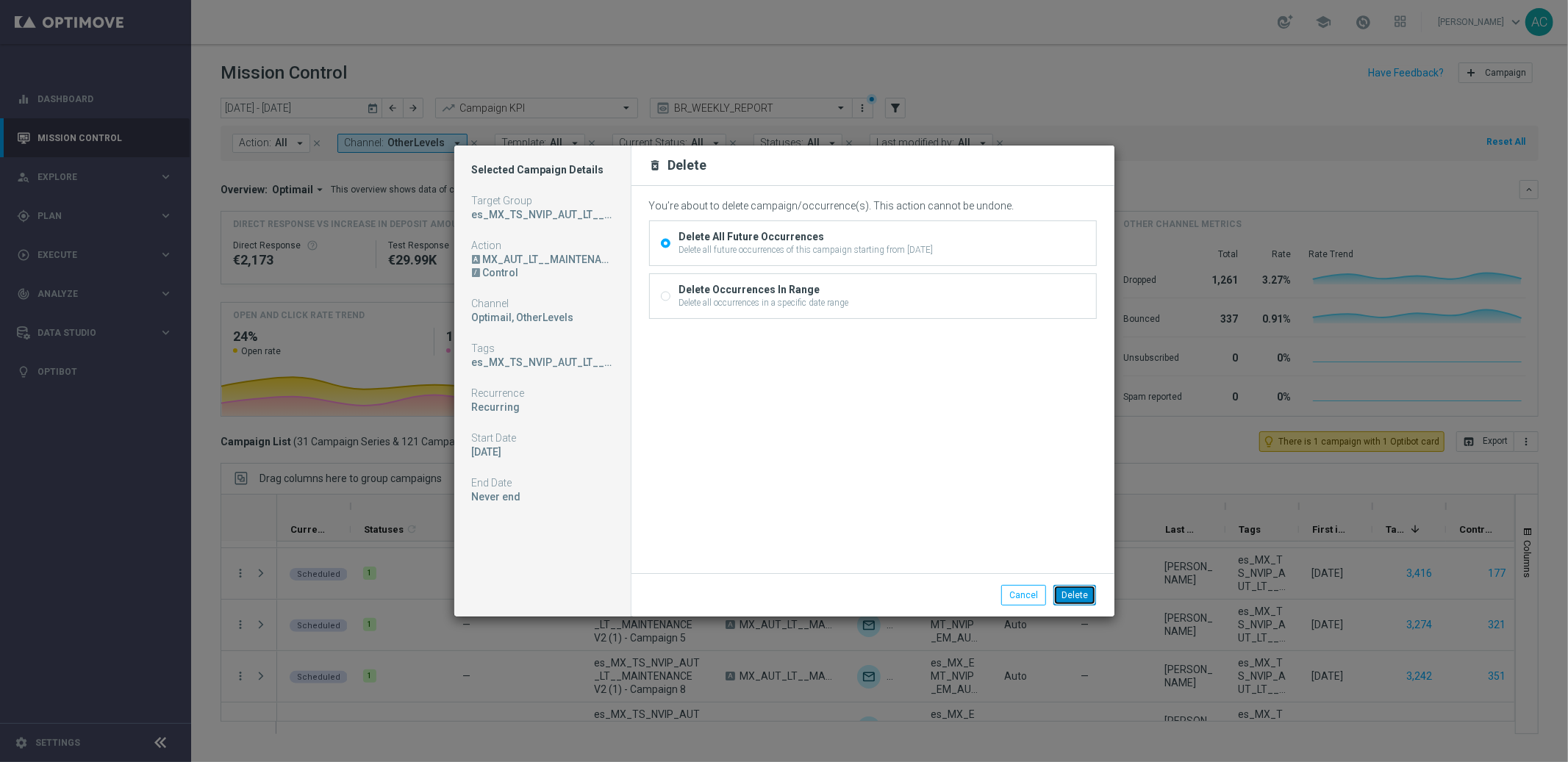
click at [1081, 599] on button "Delete" at bounding box center [1075, 595] width 43 height 21
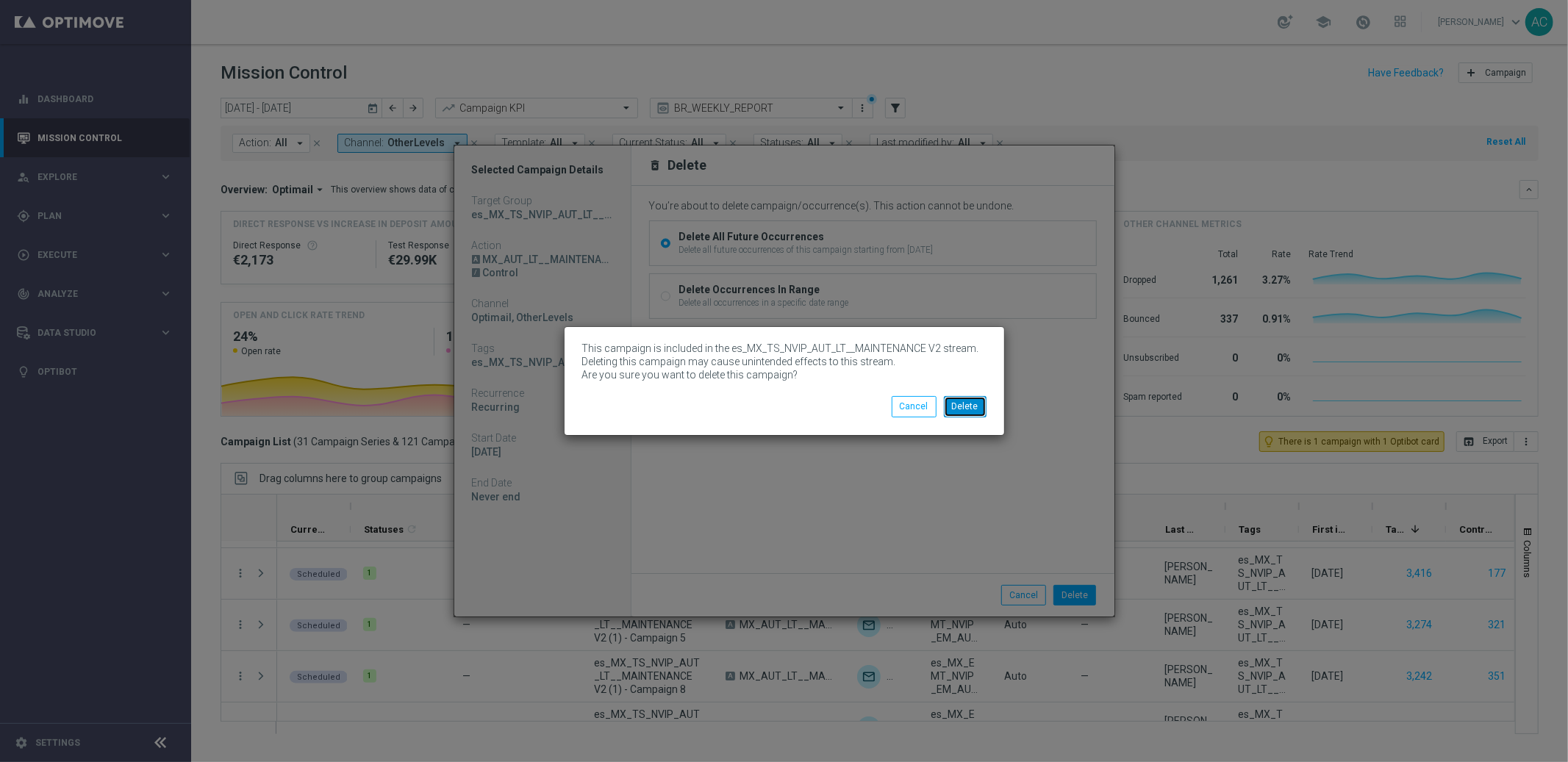
click at [981, 408] on button "Delete" at bounding box center [966, 406] width 43 height 21
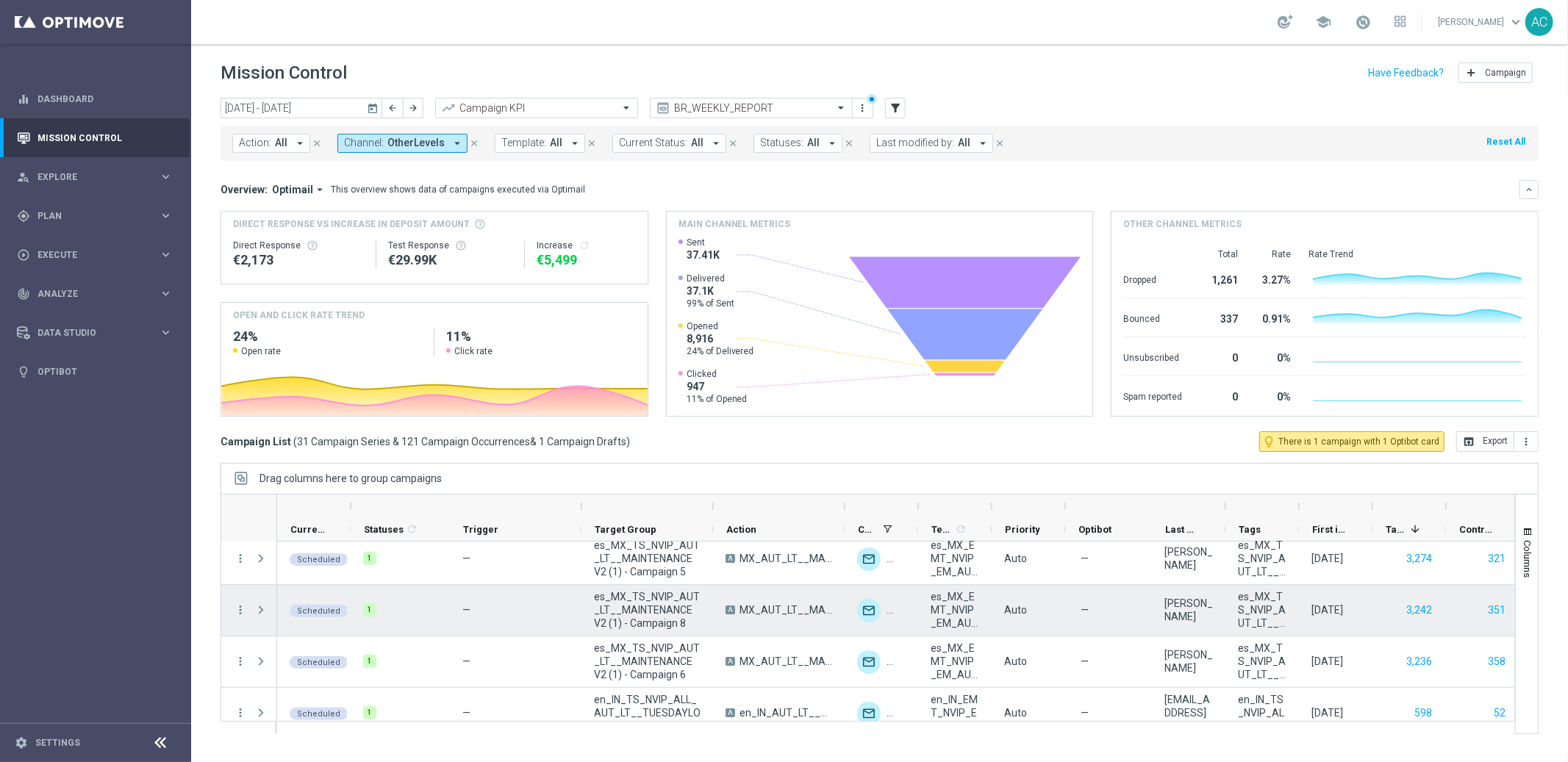
scroll to position [316, 0]
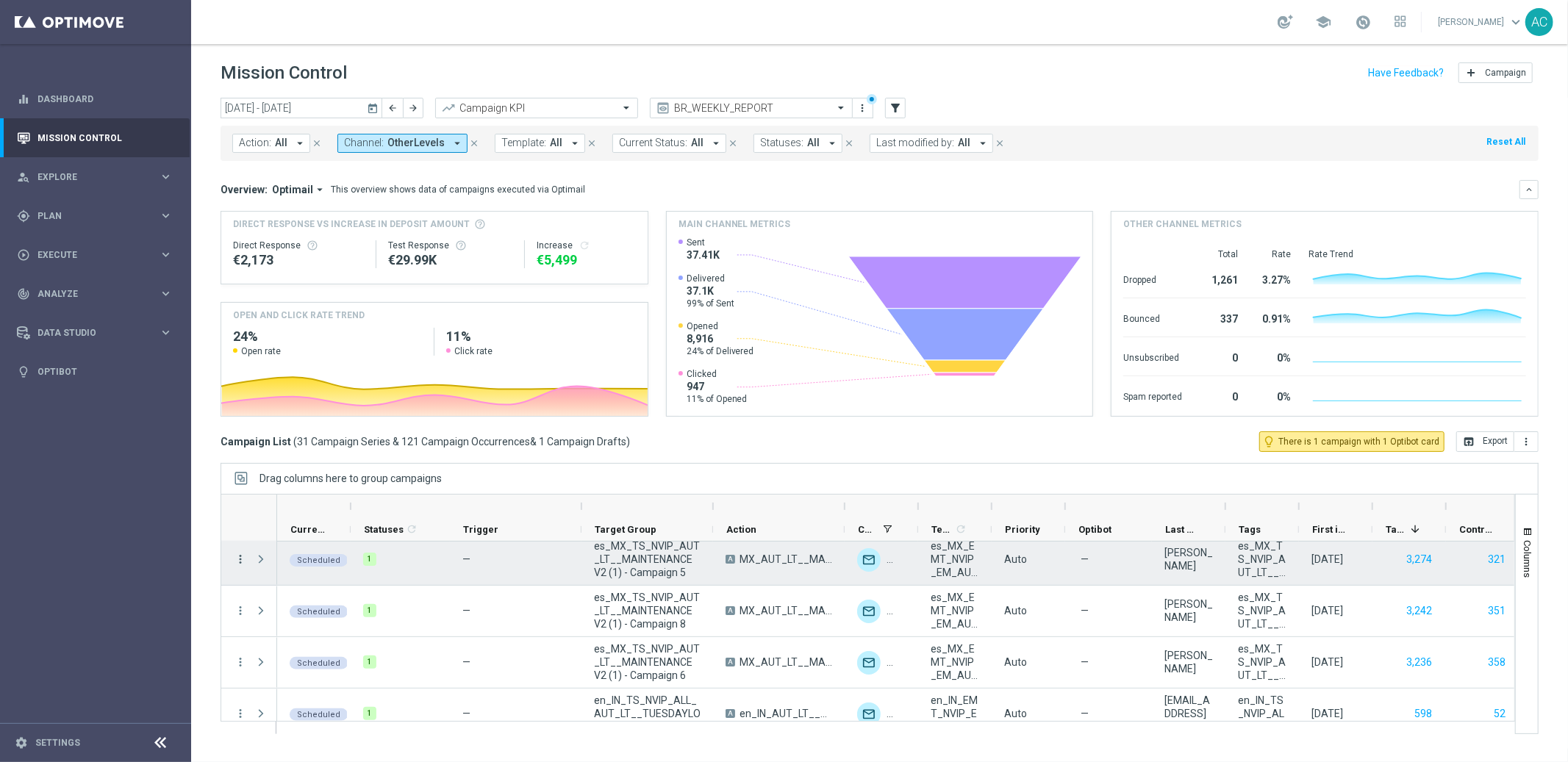
click at [236, 558] on icon "more_vert" at bounding box center [241, 559] width 13 height 13
click at [337, 715] on div "Delete" at bounding box center [337, 720] width 137 height 10
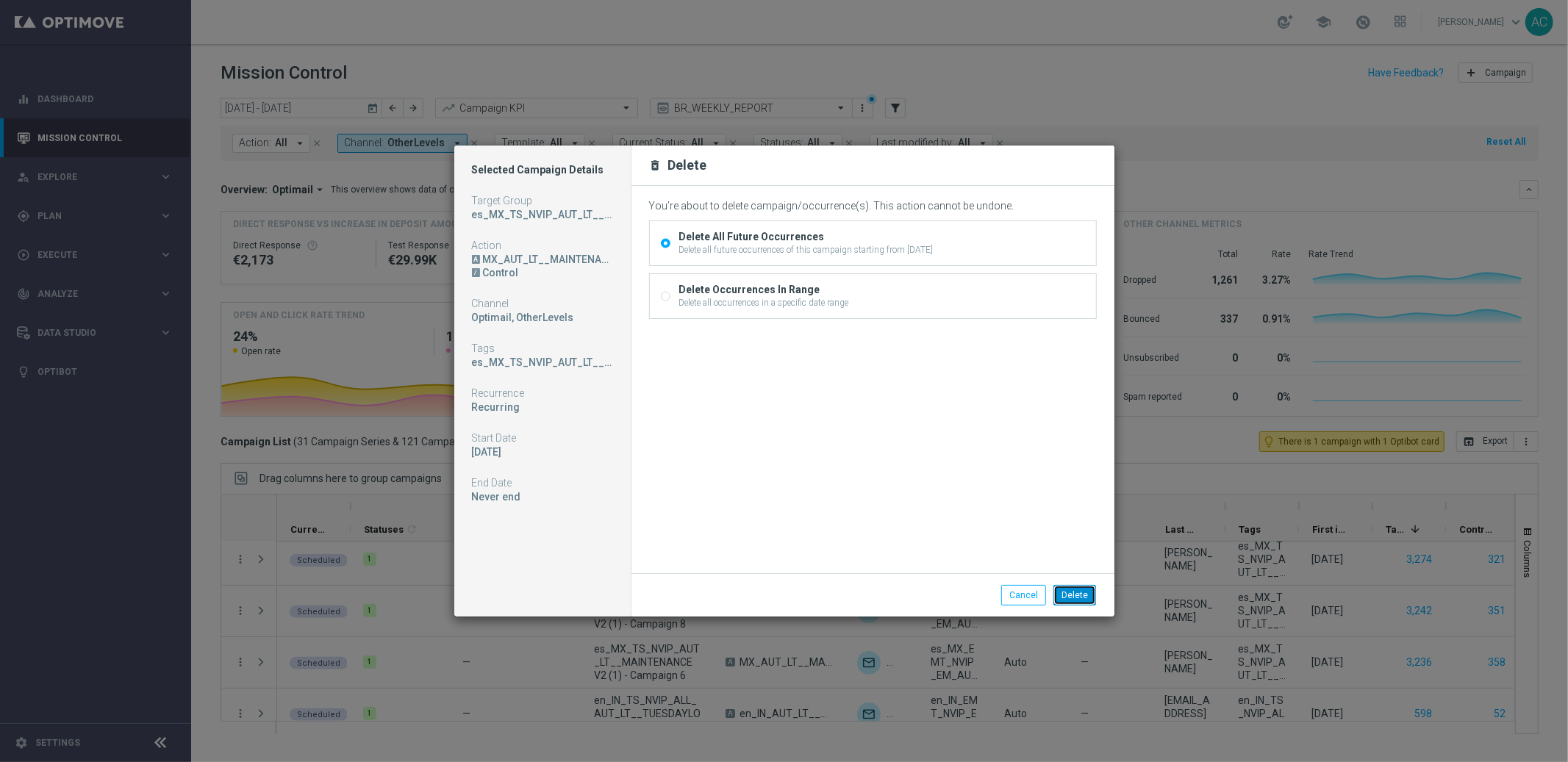
click at [1072, 595] on button "Delete" at bounding box center [1075, 595] width 43 height 21
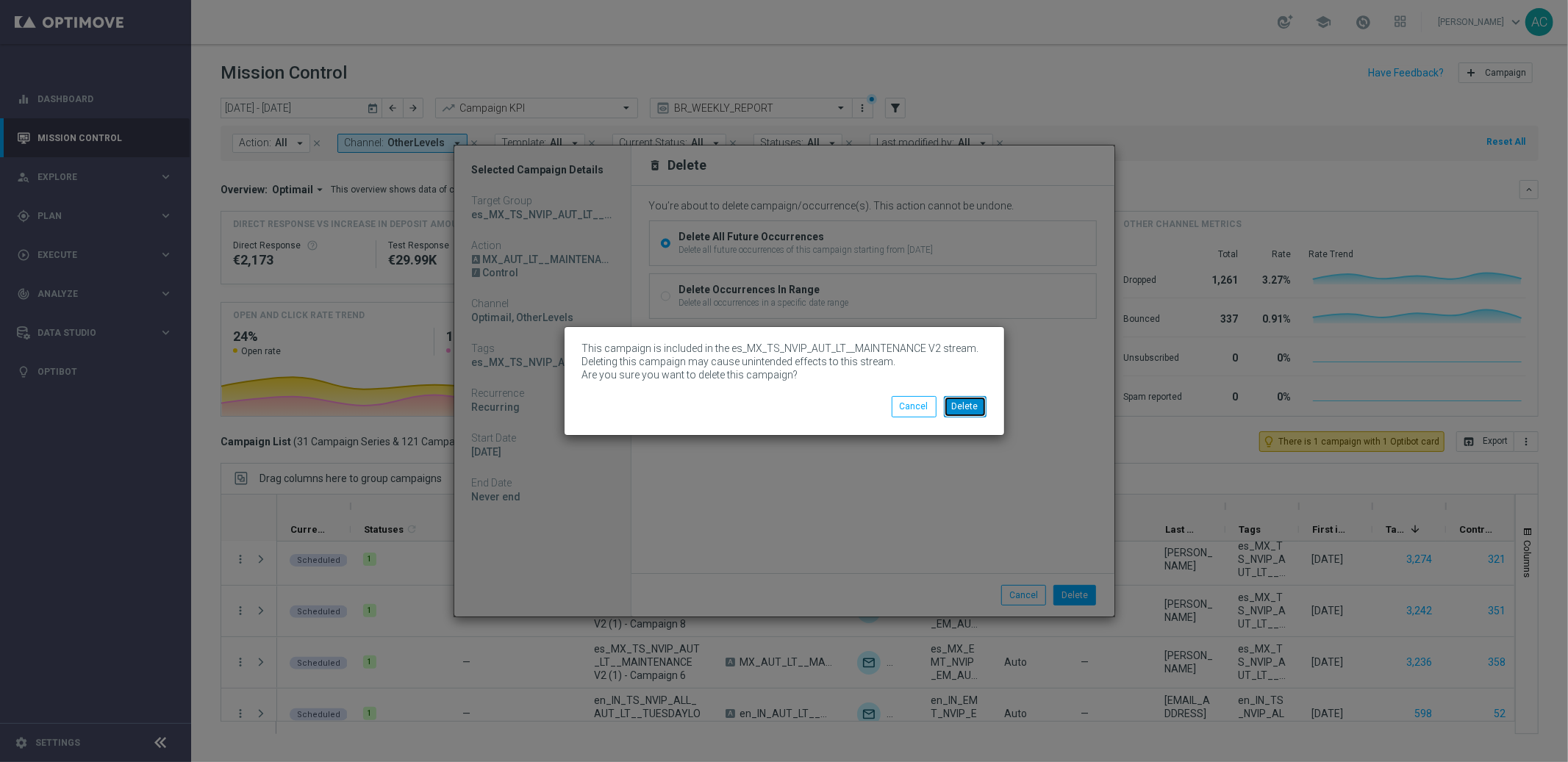
click at [971, 404] on button "Delete" at bounding box center [966, 406] width 43 height 21
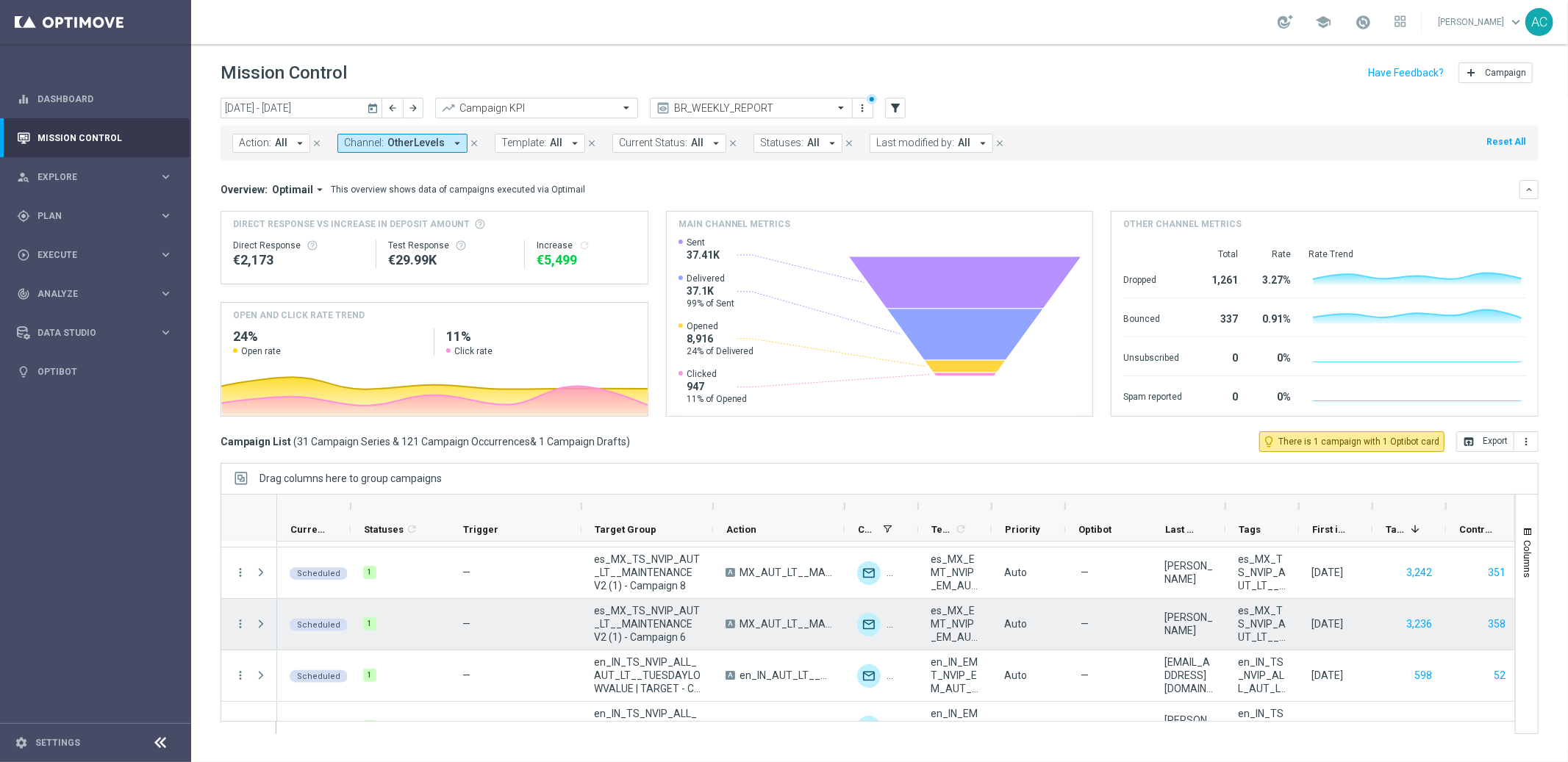
scroll to position [357, 0]
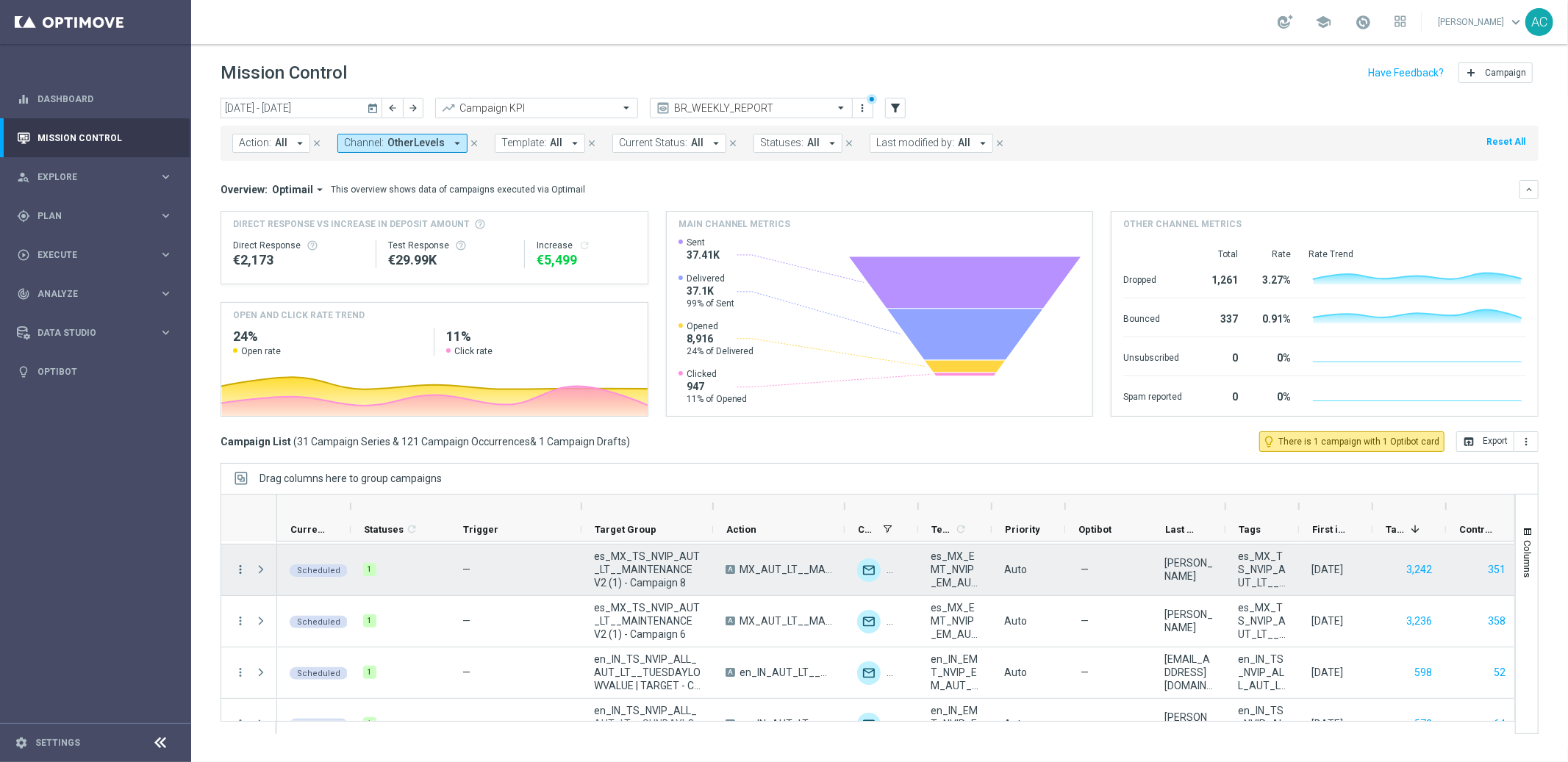
click at [241, 570] on icon "more_vert" at bounding box center [241, 570] width 13 height 13
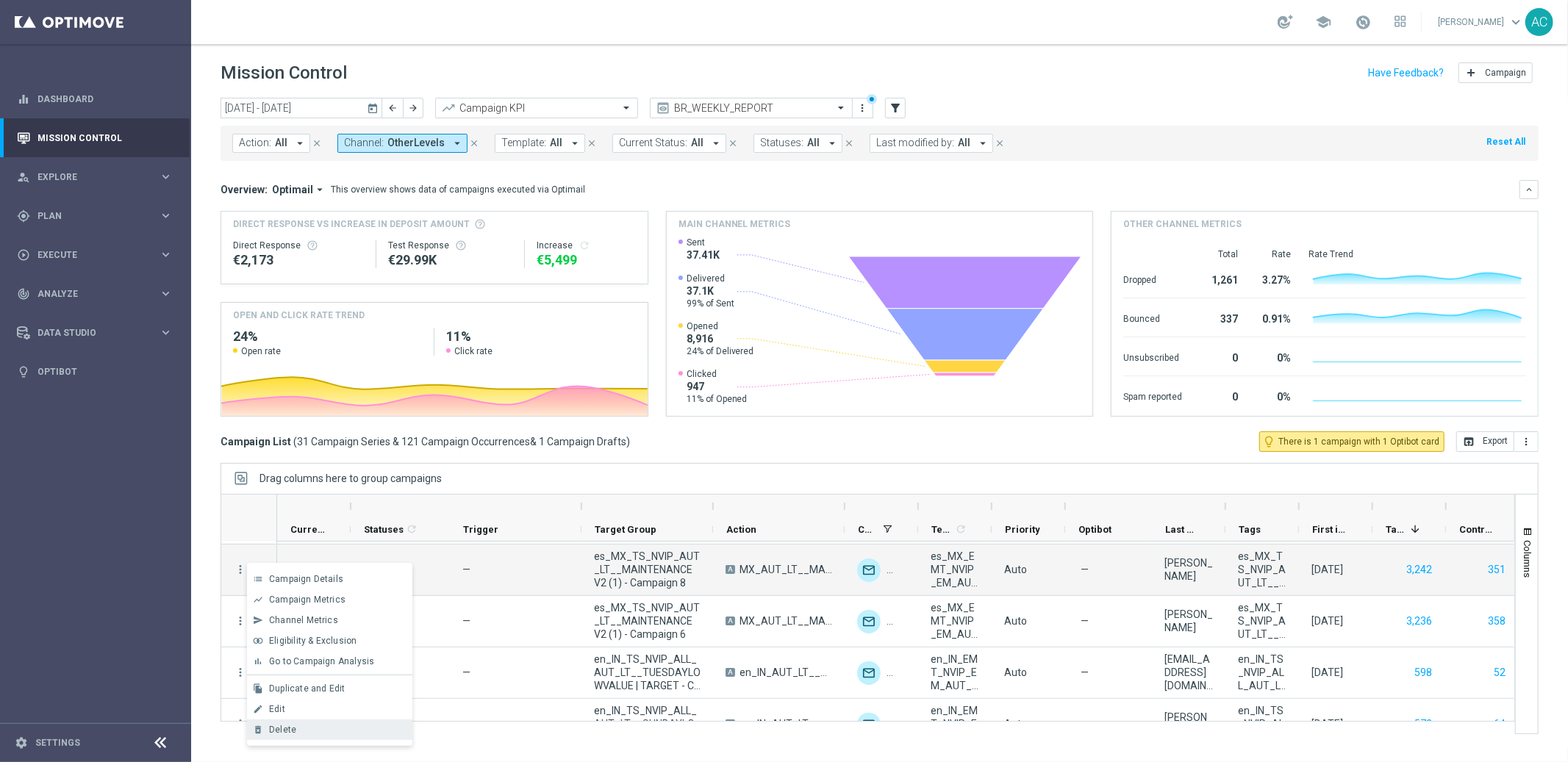
click at [319, 726] on div "Delete" at bounding box center [337, 730] width 137 height 10
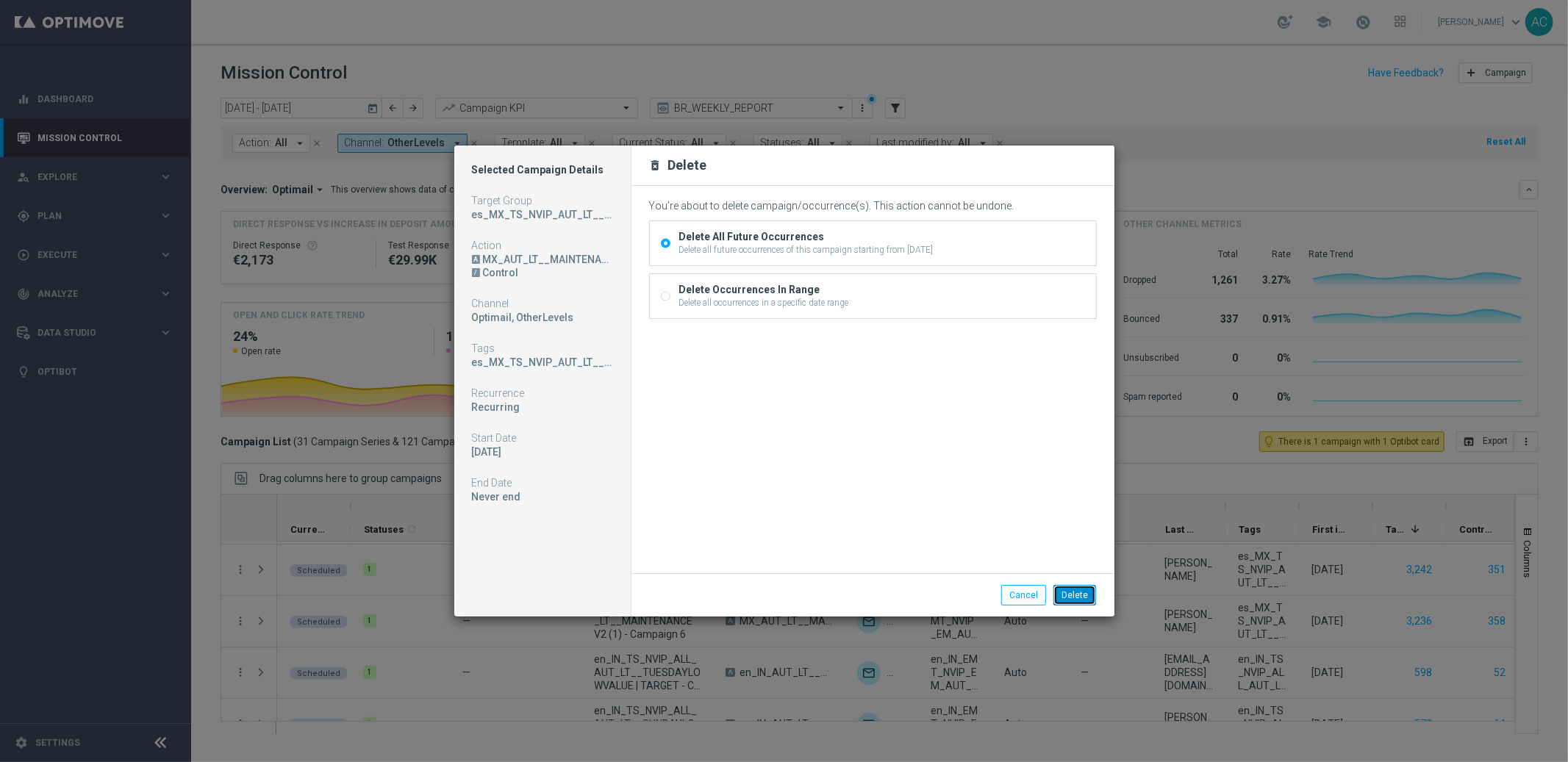
click at [1077, 589] on button "Delete" at bounding box center [1075, 595] width 43 height 21
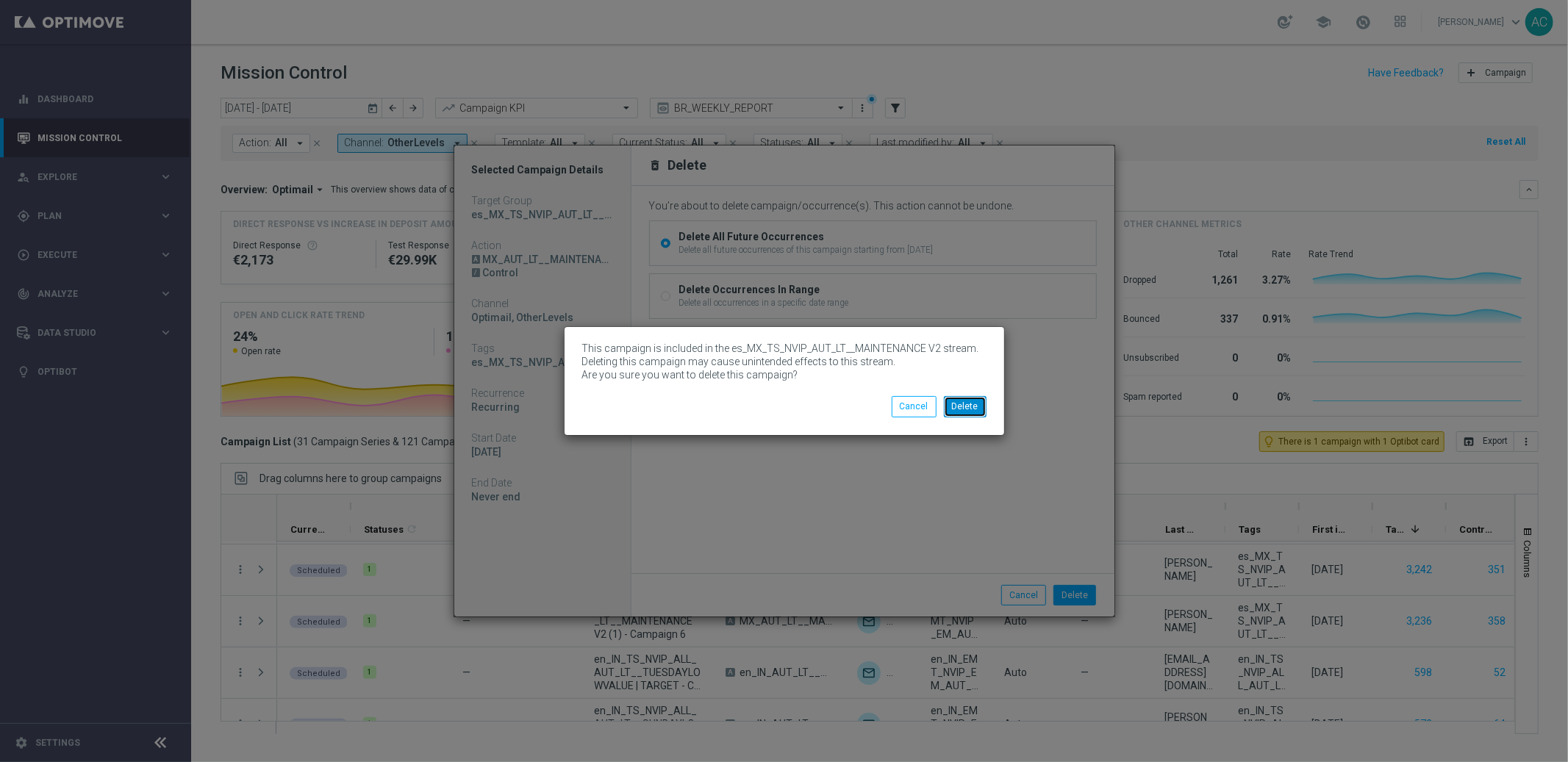
click at [977, 403] on button "Delete" at bounding box center [966, 406] width 43 height 21
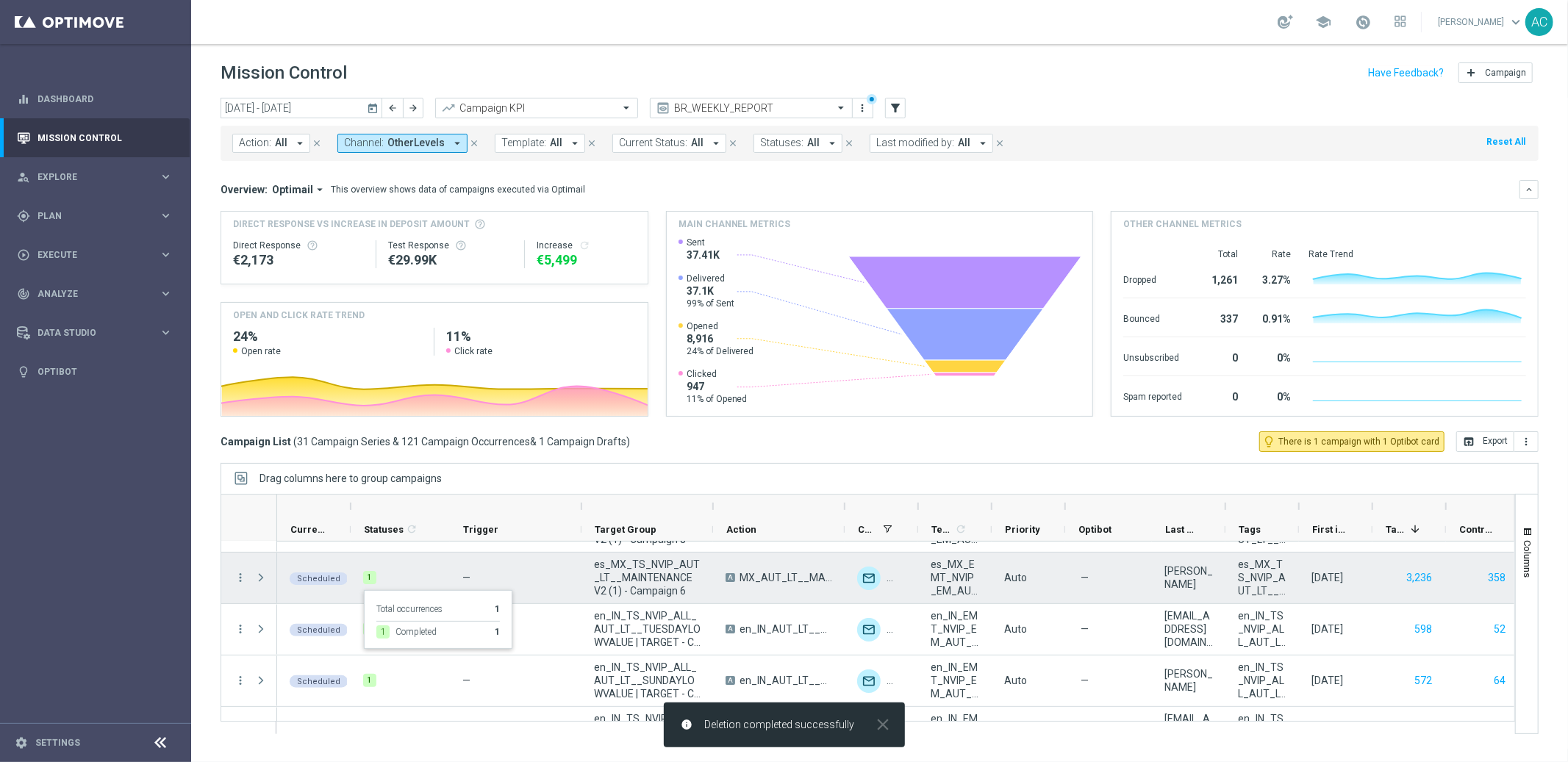
scroll to position [405, 0]
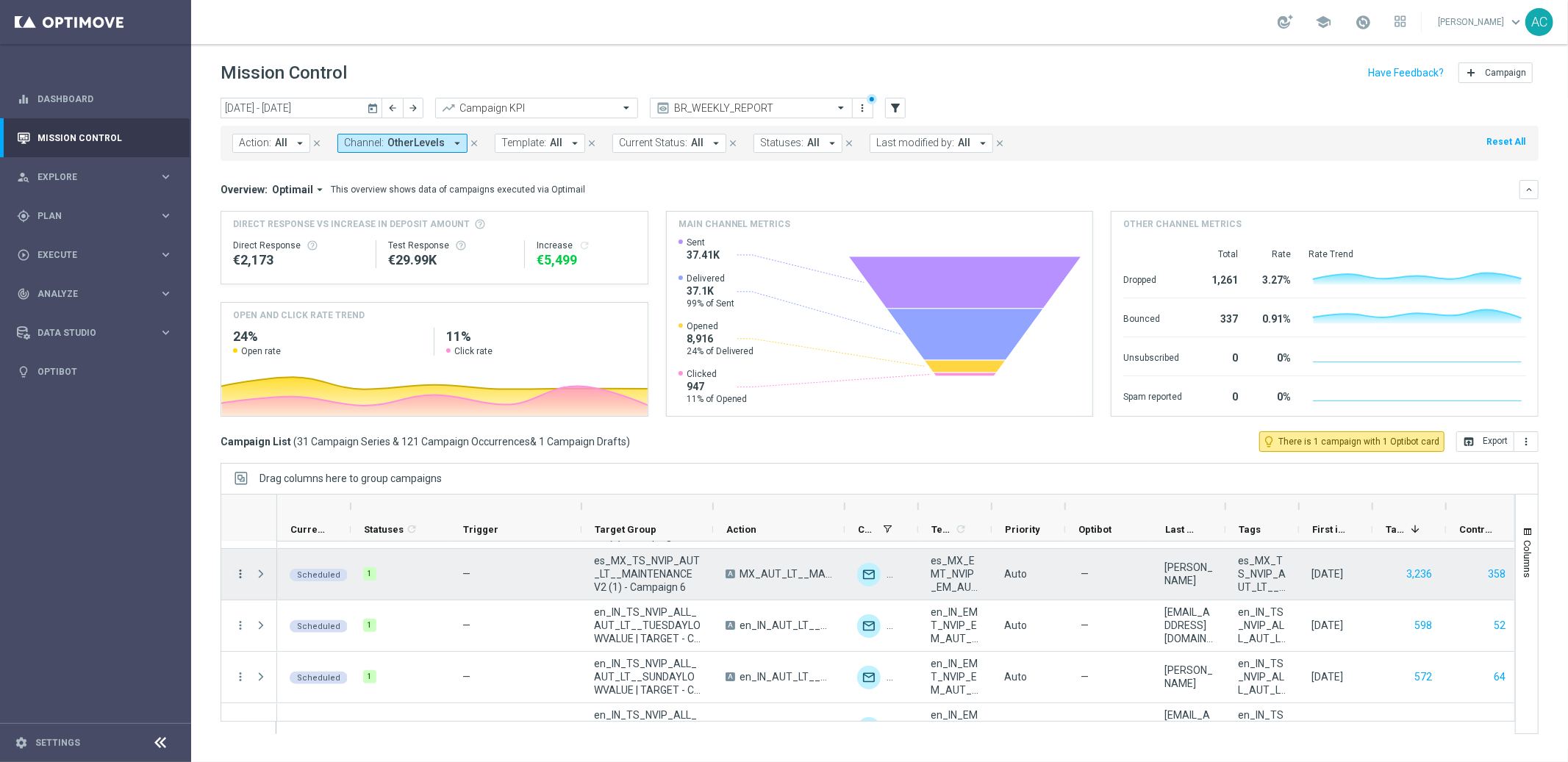
click at [242, 576] on icon "more_vert" at bounding box center [241, 574] width 13 height 13
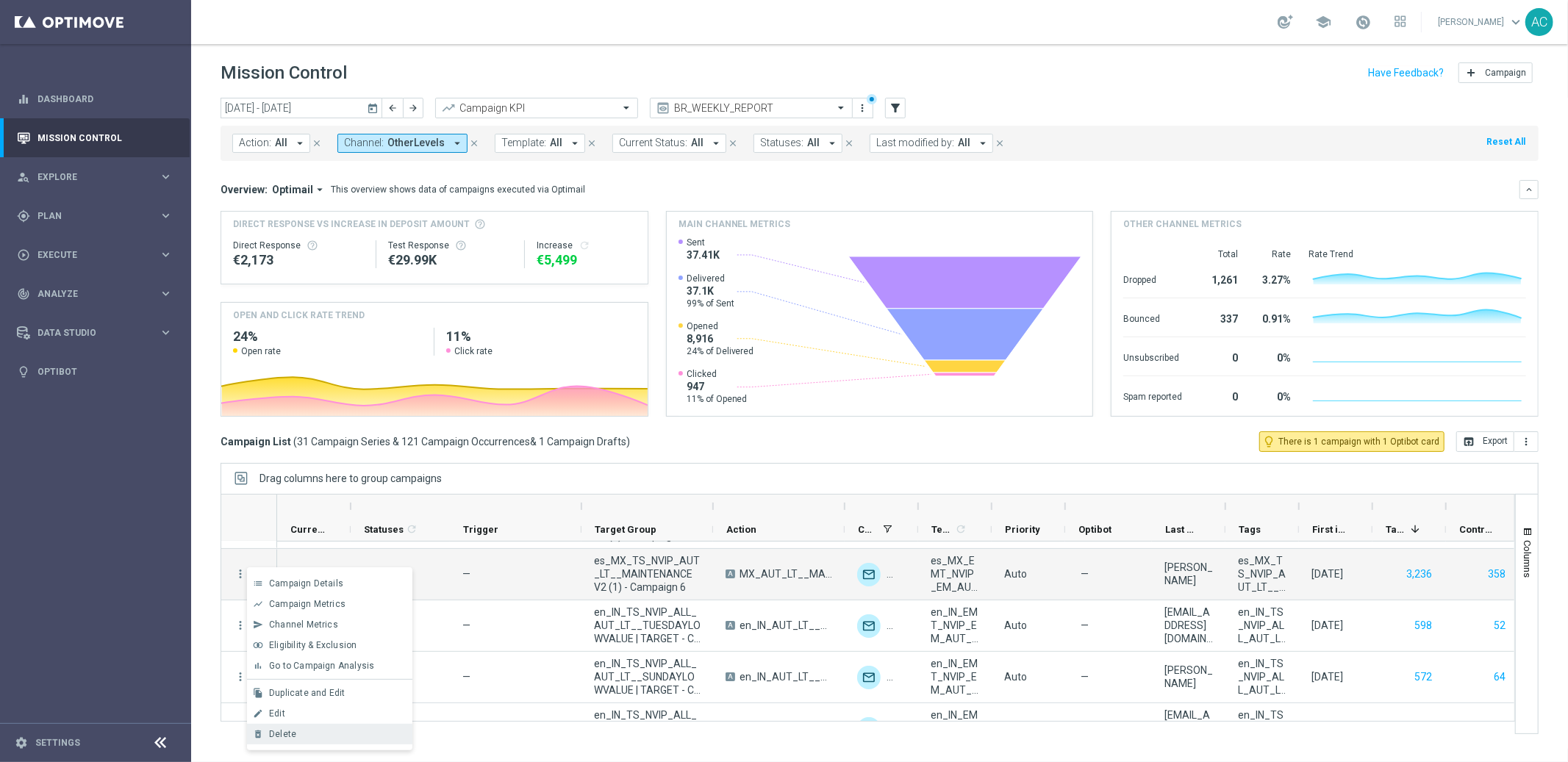
click at [320, 729] on div "Delete" at bounding box center [337, 734] width 137 height 10
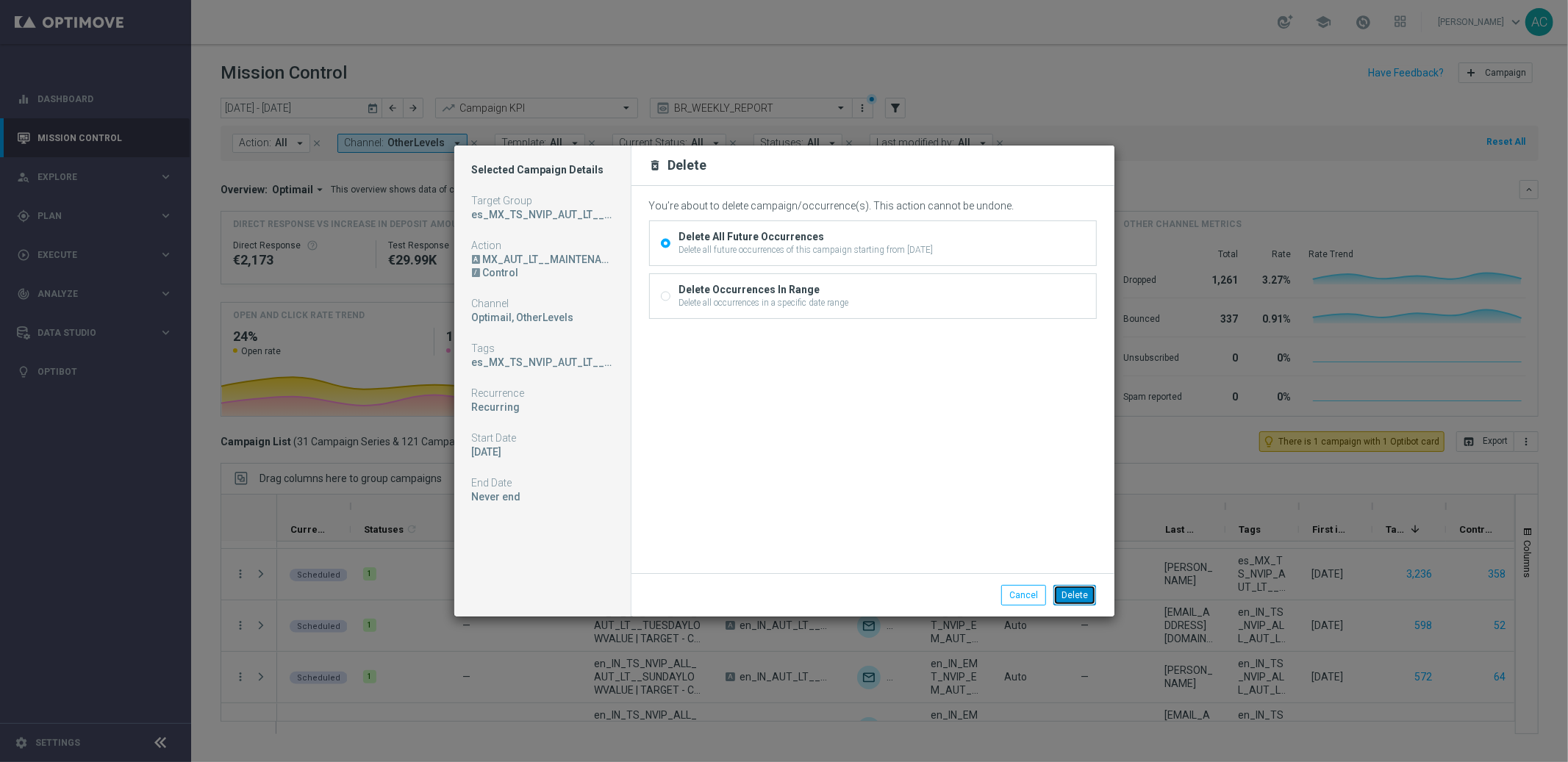
click at [1085, 595] on button "Delete" at bounding box center [1075, 595] width 43 height 21
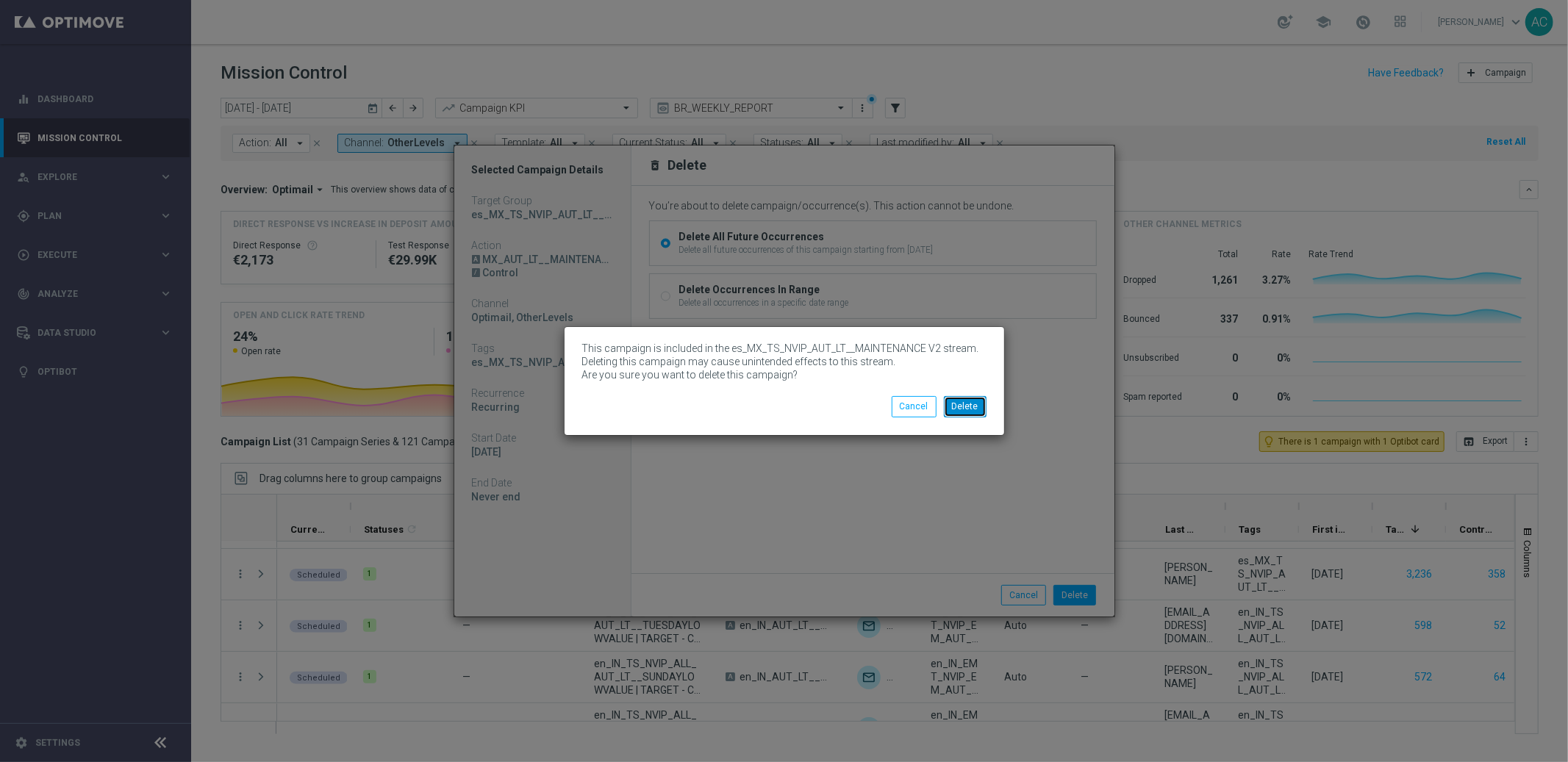
click at [971, 398] on button "Delete" at bounding box center [966, 406] width 43 height 21
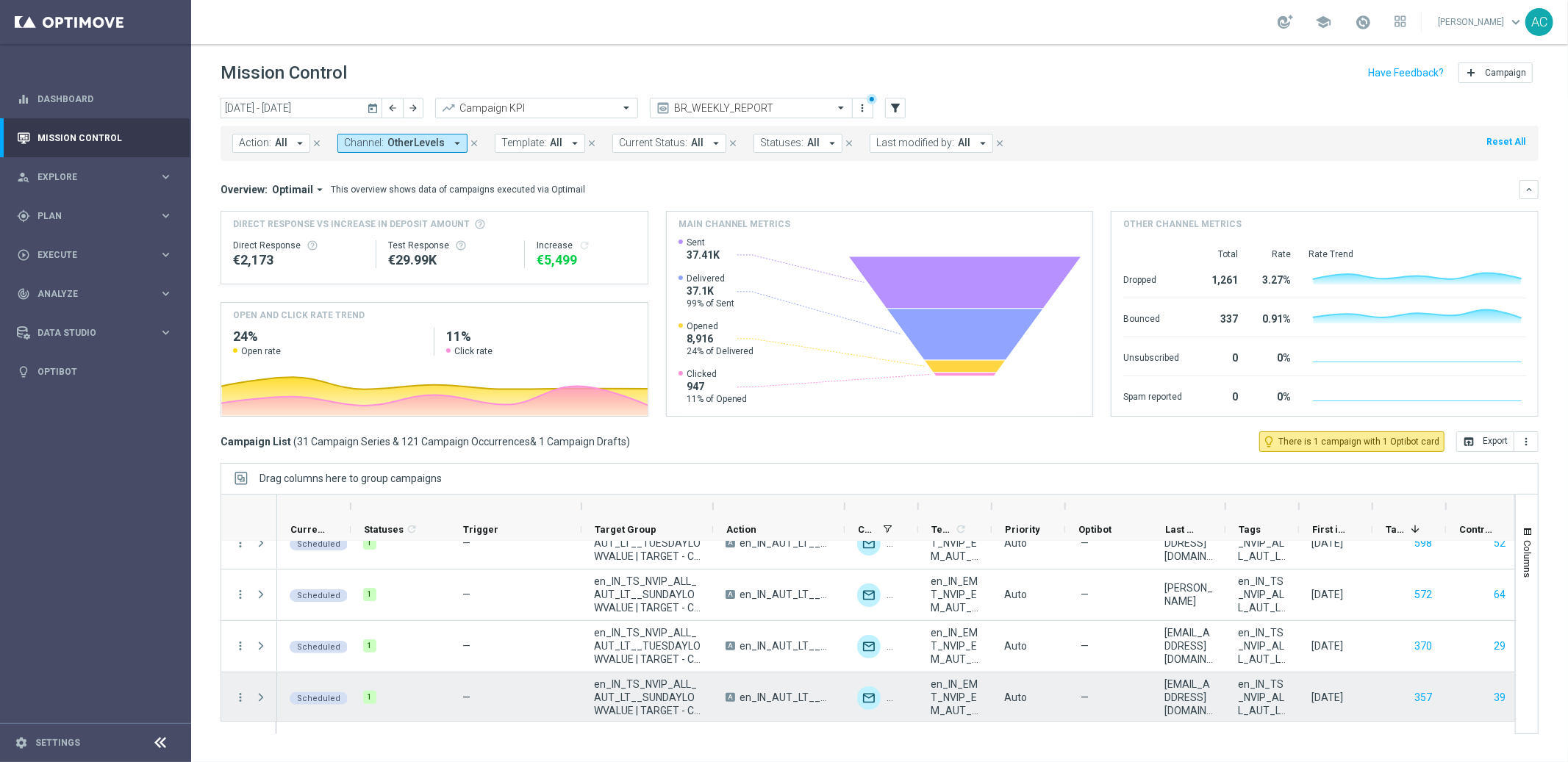
scroll to position [456, 0]
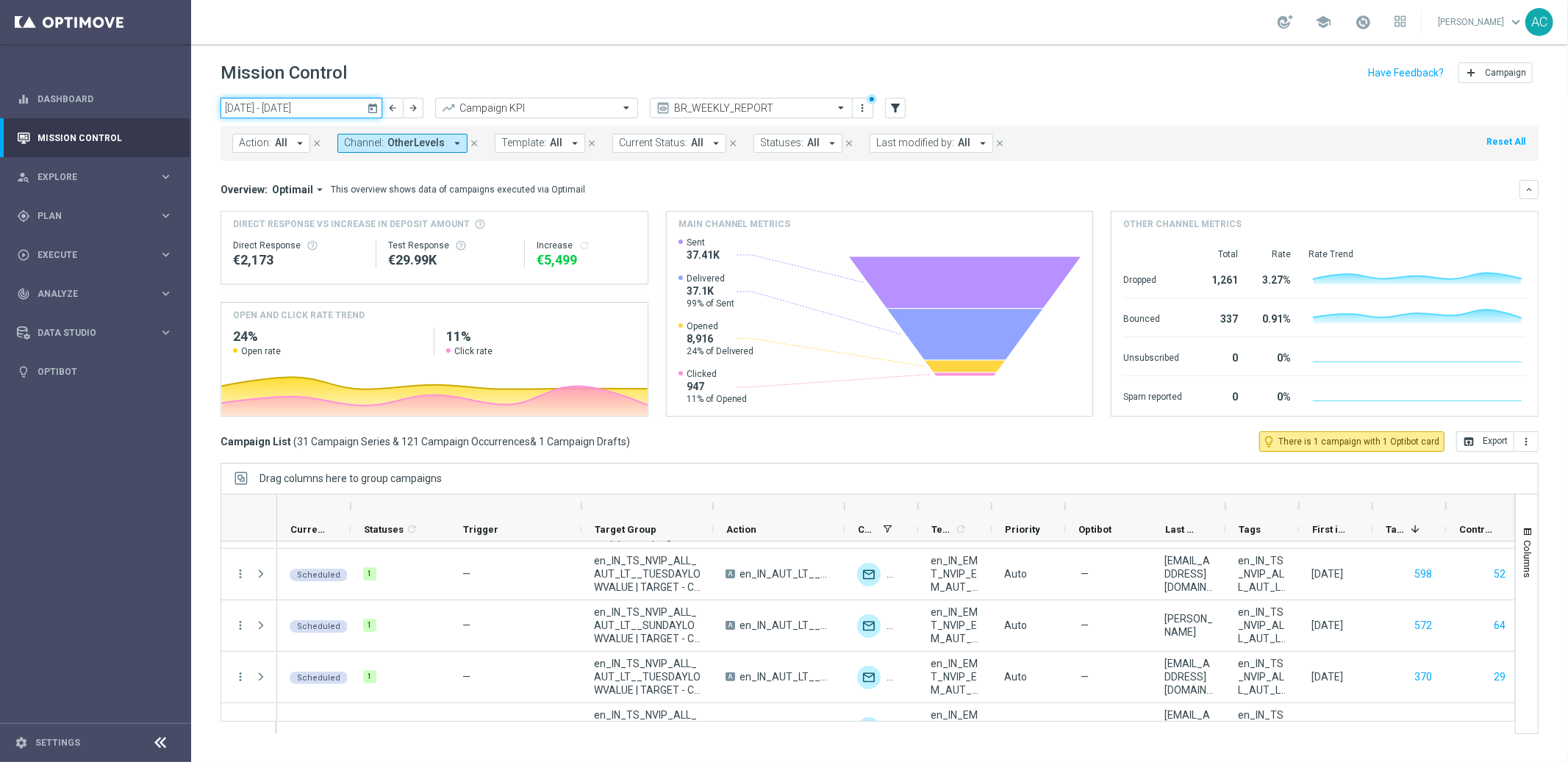
click at [306, 108] on input "[DATE] - [DATE]" at bounding box center [301, 108] width 161 height 21
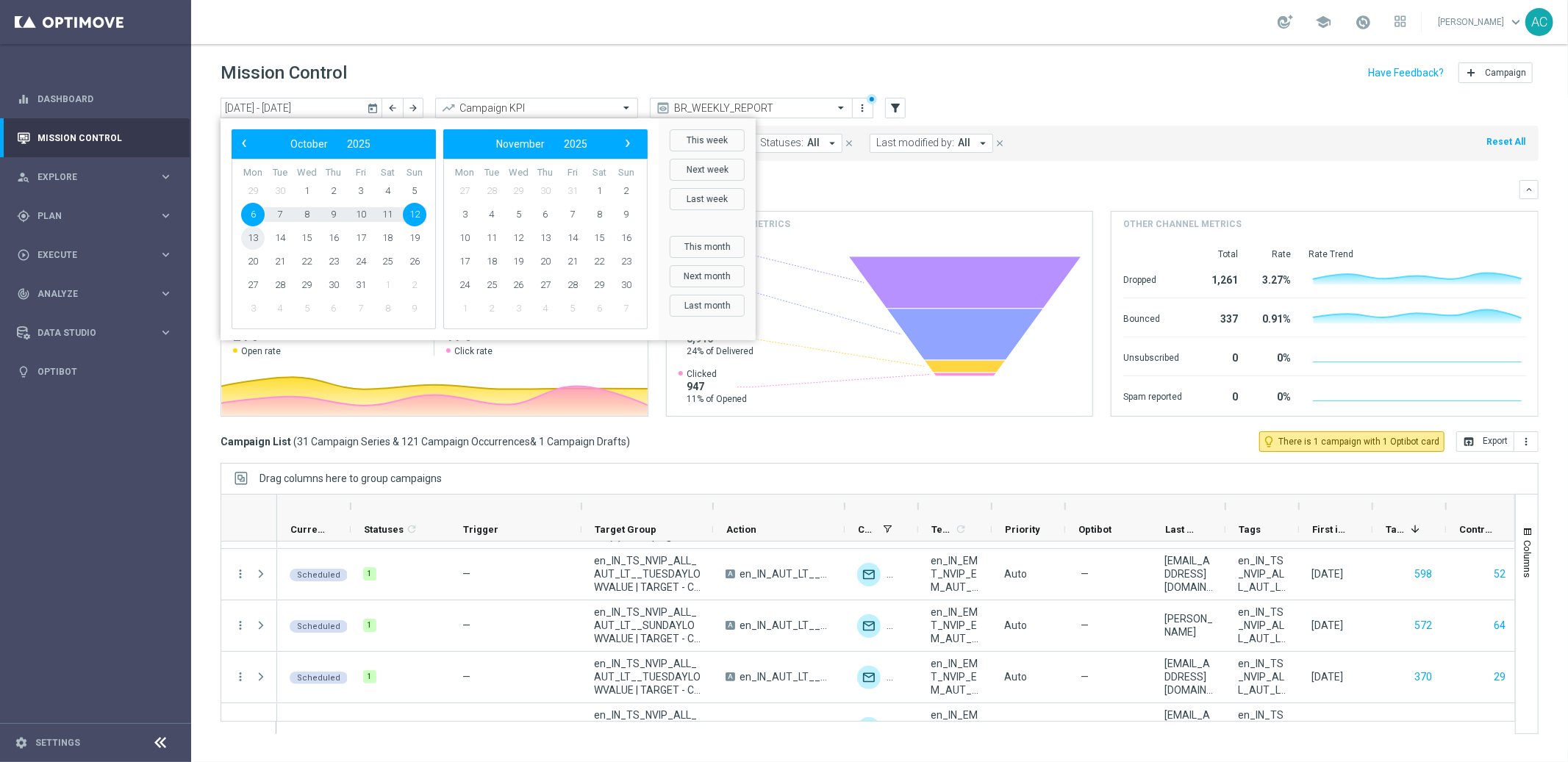
click at [250, 232] on span "13" at bounding box center [252, 238] width 23 height 23
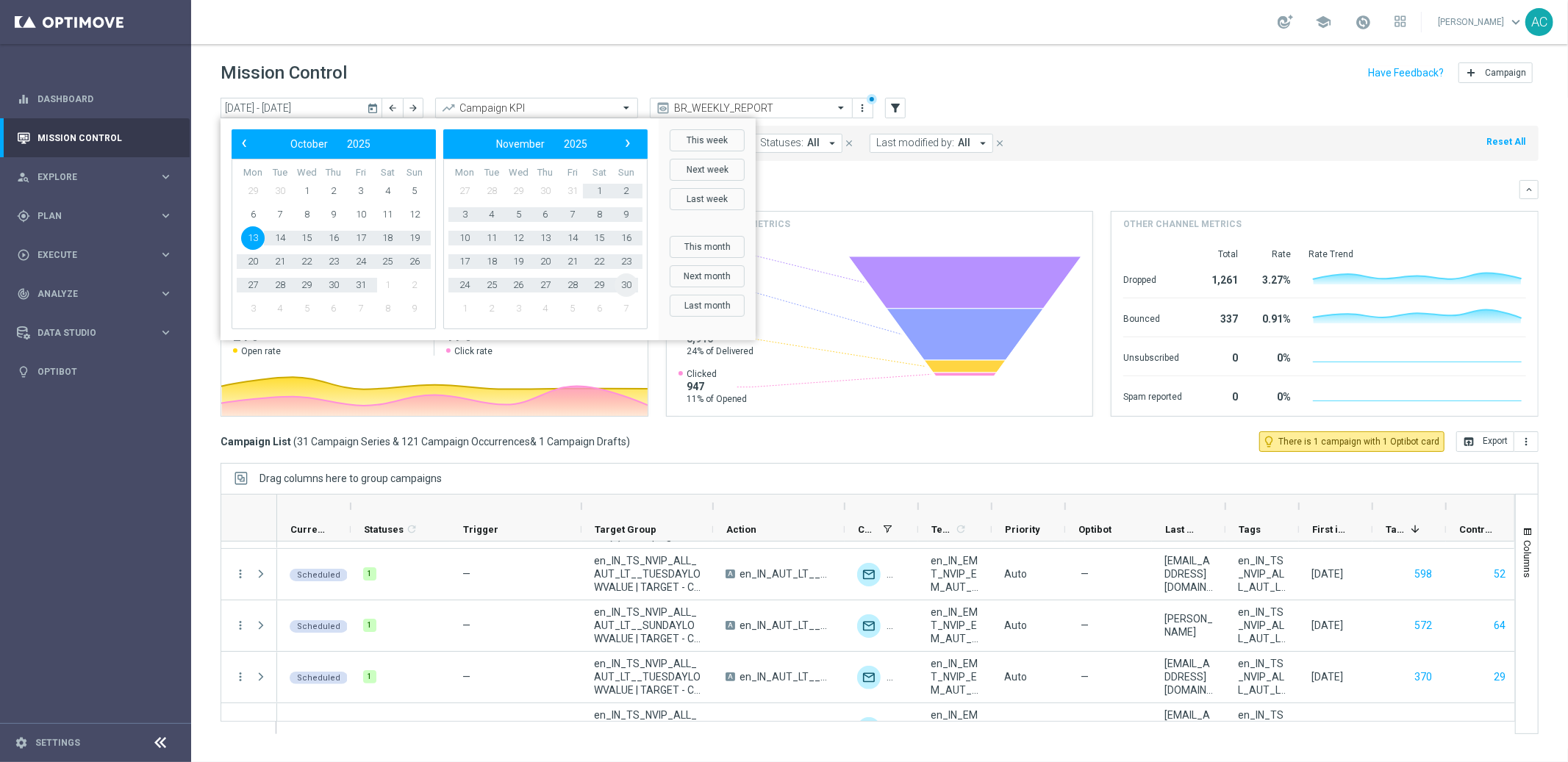
click at [627, 282] on span "30" at bounding box center [626, 285] width 23 height 23
type input "[DATE] - [DATE]"
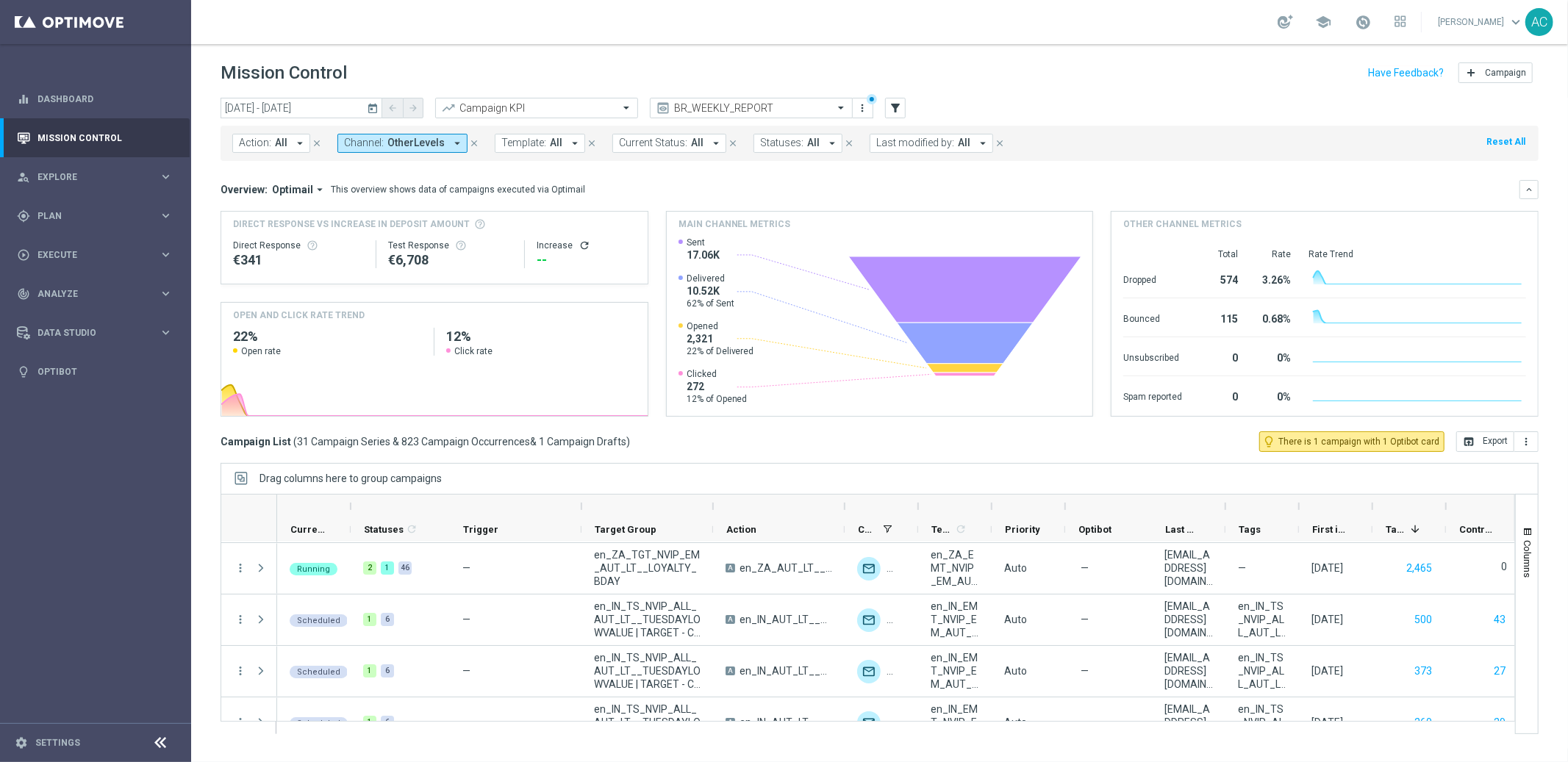
scroll to position [0, 0]
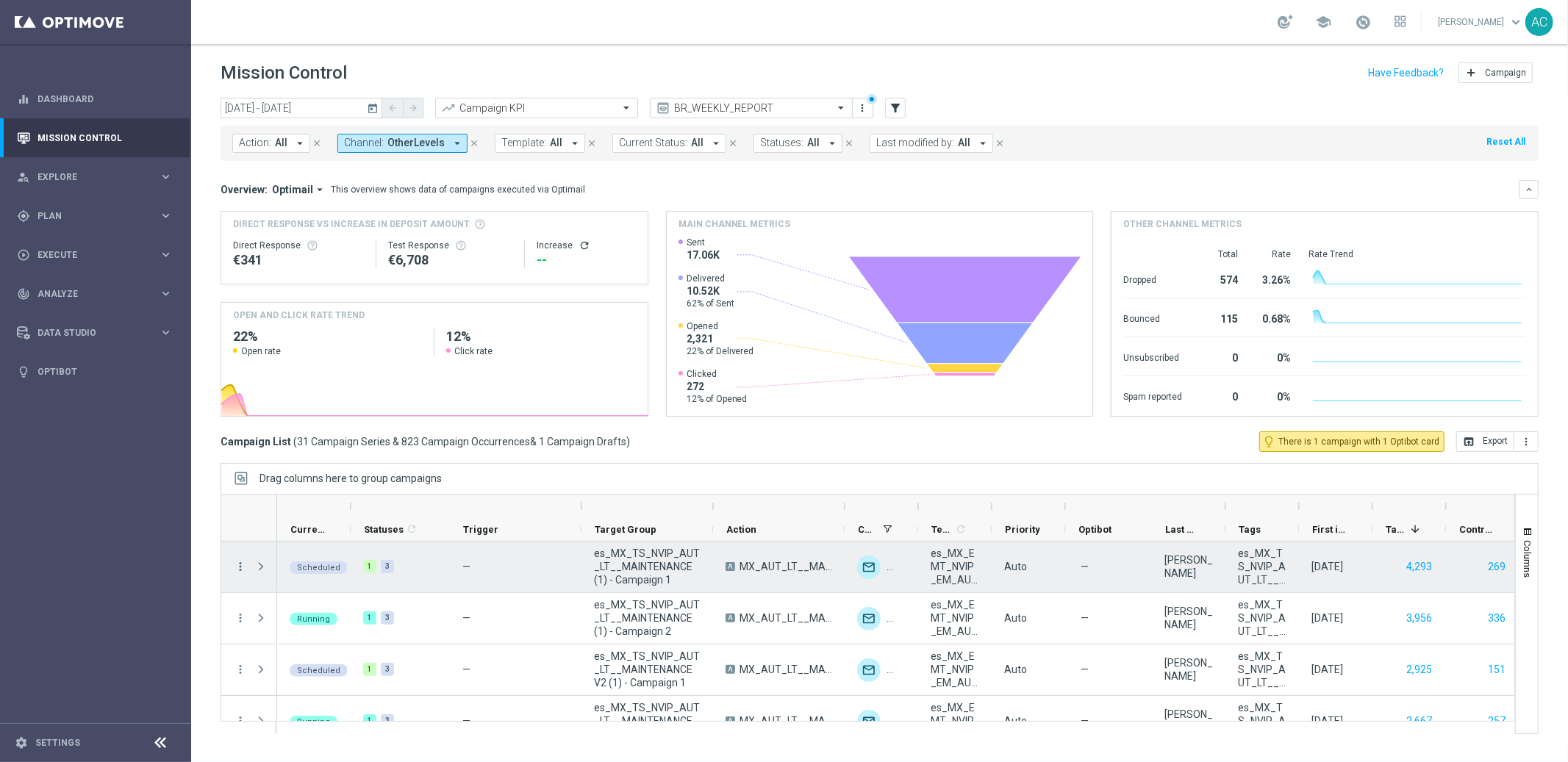
click at [242, 571] on icon "more_vert" at bounding box center [241, 567] width 13 height 13
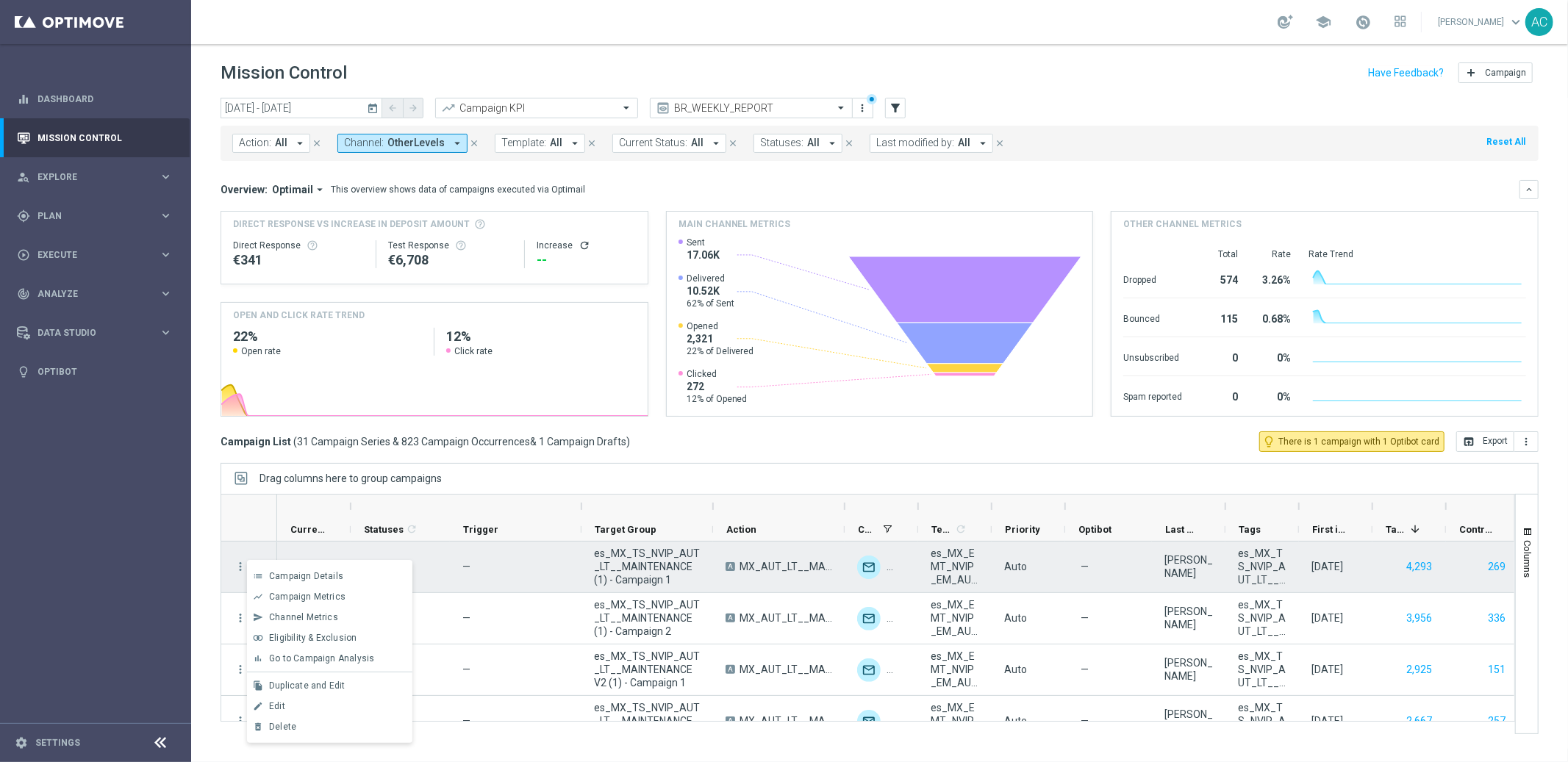
click at [505, 581] on div "—" at bounding box center [515, 567] width 132 height 50
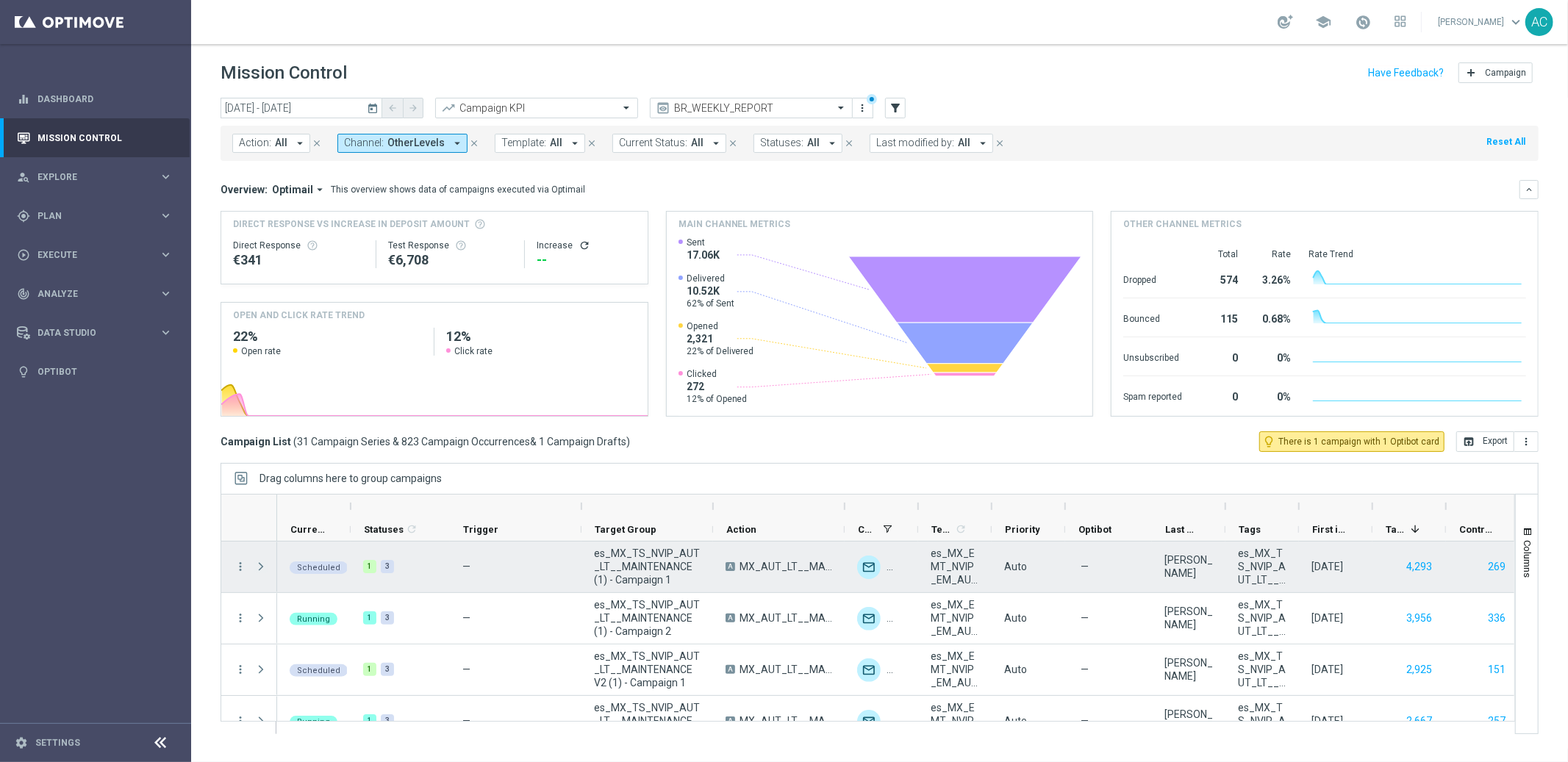
click at [256, 570] on span "Press SPACE to select this row." at bounding box center [261, 567] width 13 height 12
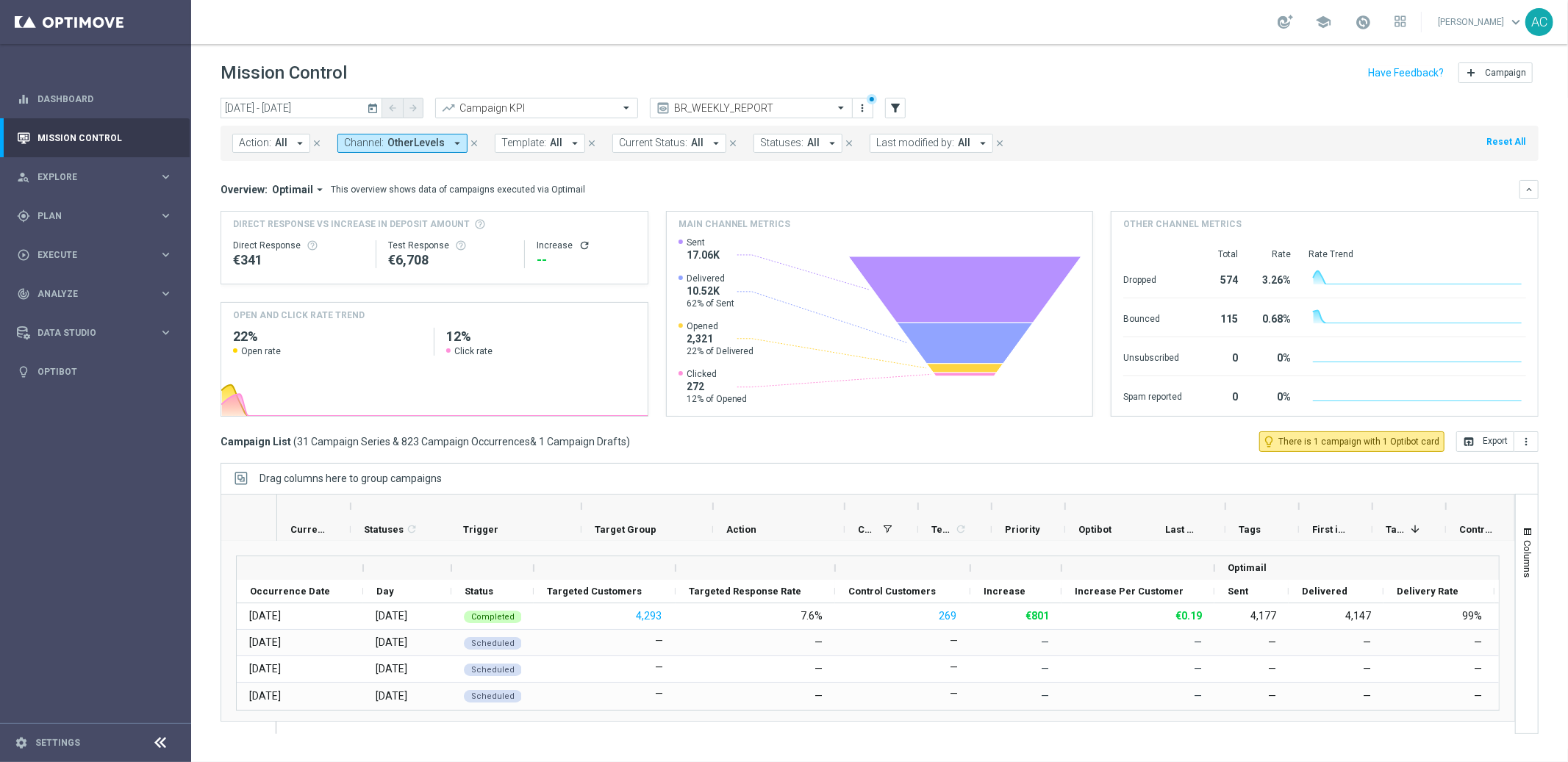
click at [244, 510] on div at bounding box center [234, 507] width 26 height 23
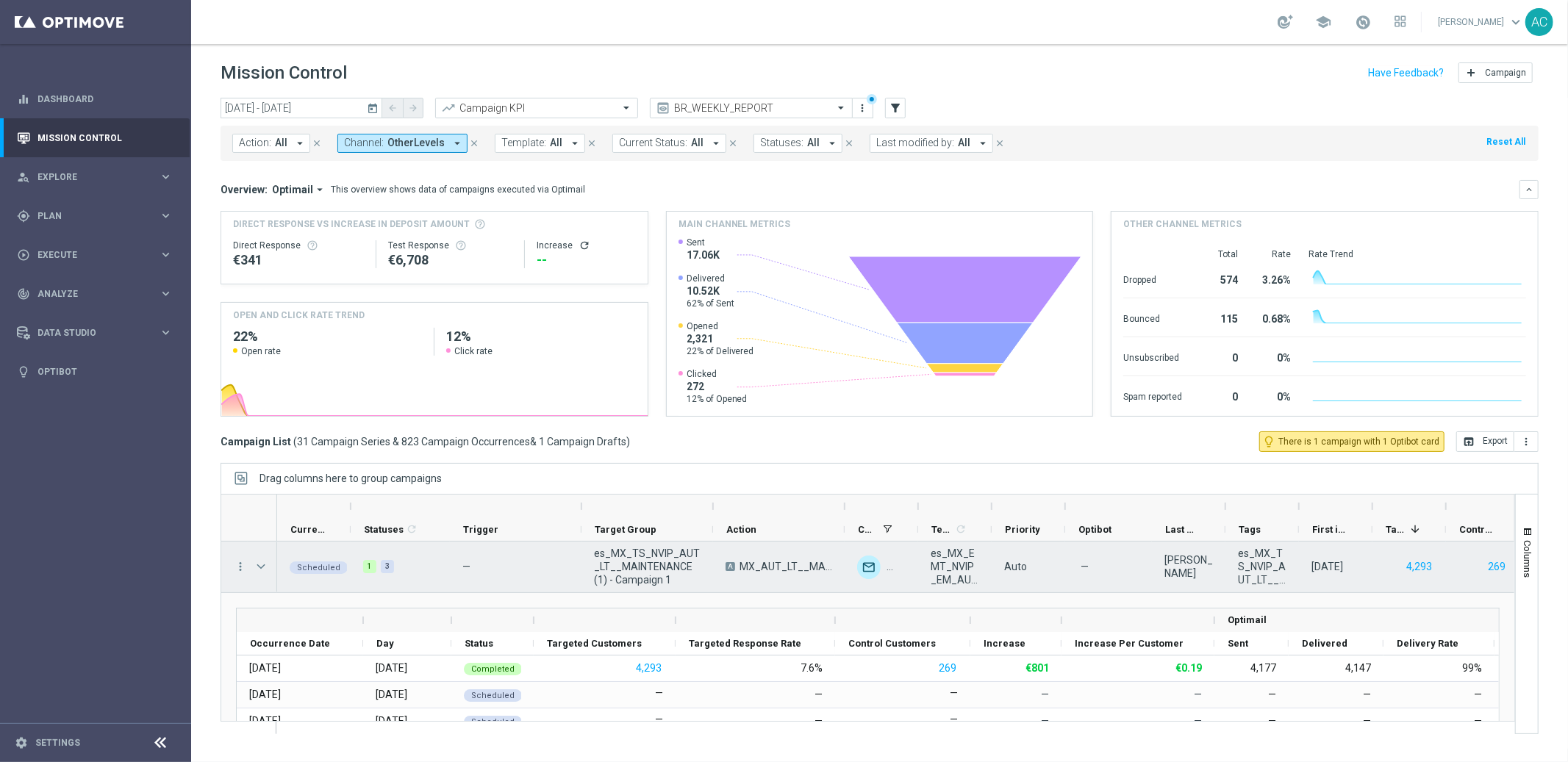
click at [763, 565] on span "MX_AUT_LT__MAINTENANCE" at bounding box center [786, 567] width 93 height 13
click at [874, 569] on img "Press SPACE to select this row." at bounding box center [869, 568] width 23 height 23
click at [860, 563] on img "Press SPACE to select this row." at bounding box center [869, 568] width 23 height 23
click at [874, 566] on img "Press SPACE to select this row." at bounding box center [869, 568] width 23 height 23
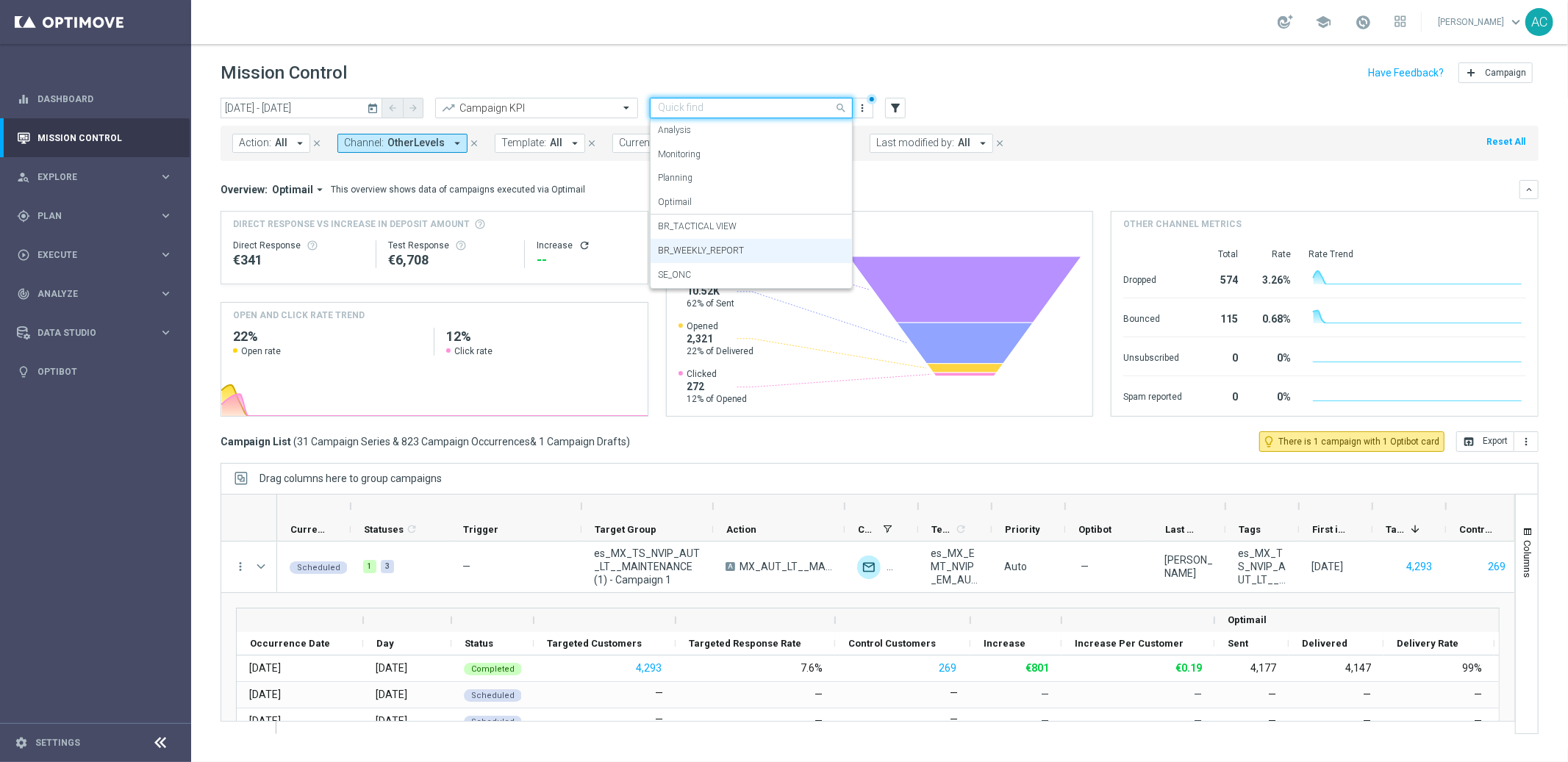
click at [775, 109] on input "text" at bounding box center [736, 108] width 157 height 12
click at [1117, 140] on div "Action: All arrow_drop_down close Channel: OtherLevels arrow_drop_down close Te…" at bounding box center [880, 143] width 1318 height 36
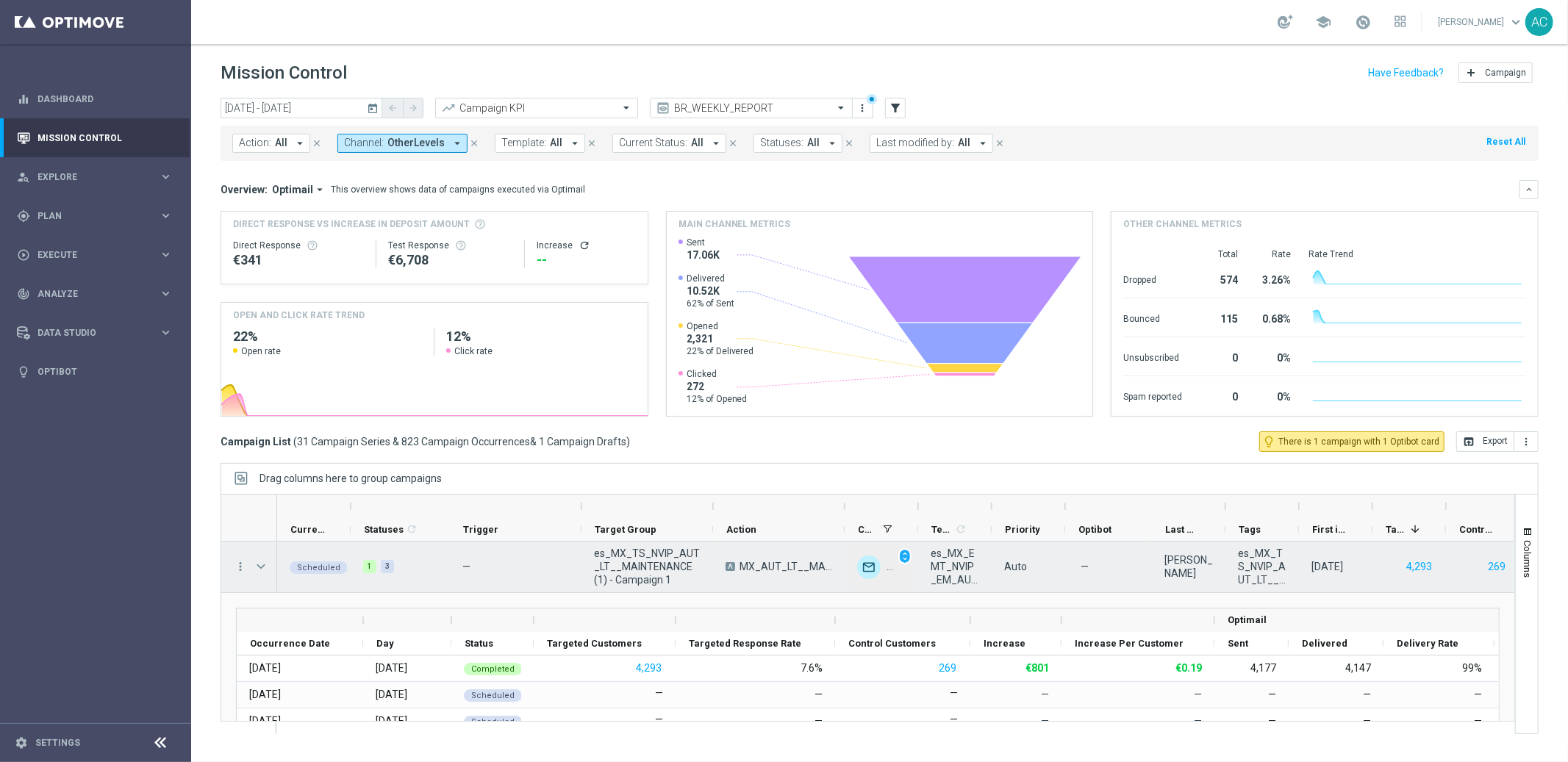
click at [870, 574] on img "Press SPACE to select this row." at bounding box center [869, 568] width 23 height 23
click at [903, 557] on span "unfold_more" at bounding box center [904, 556] width 10 height 10
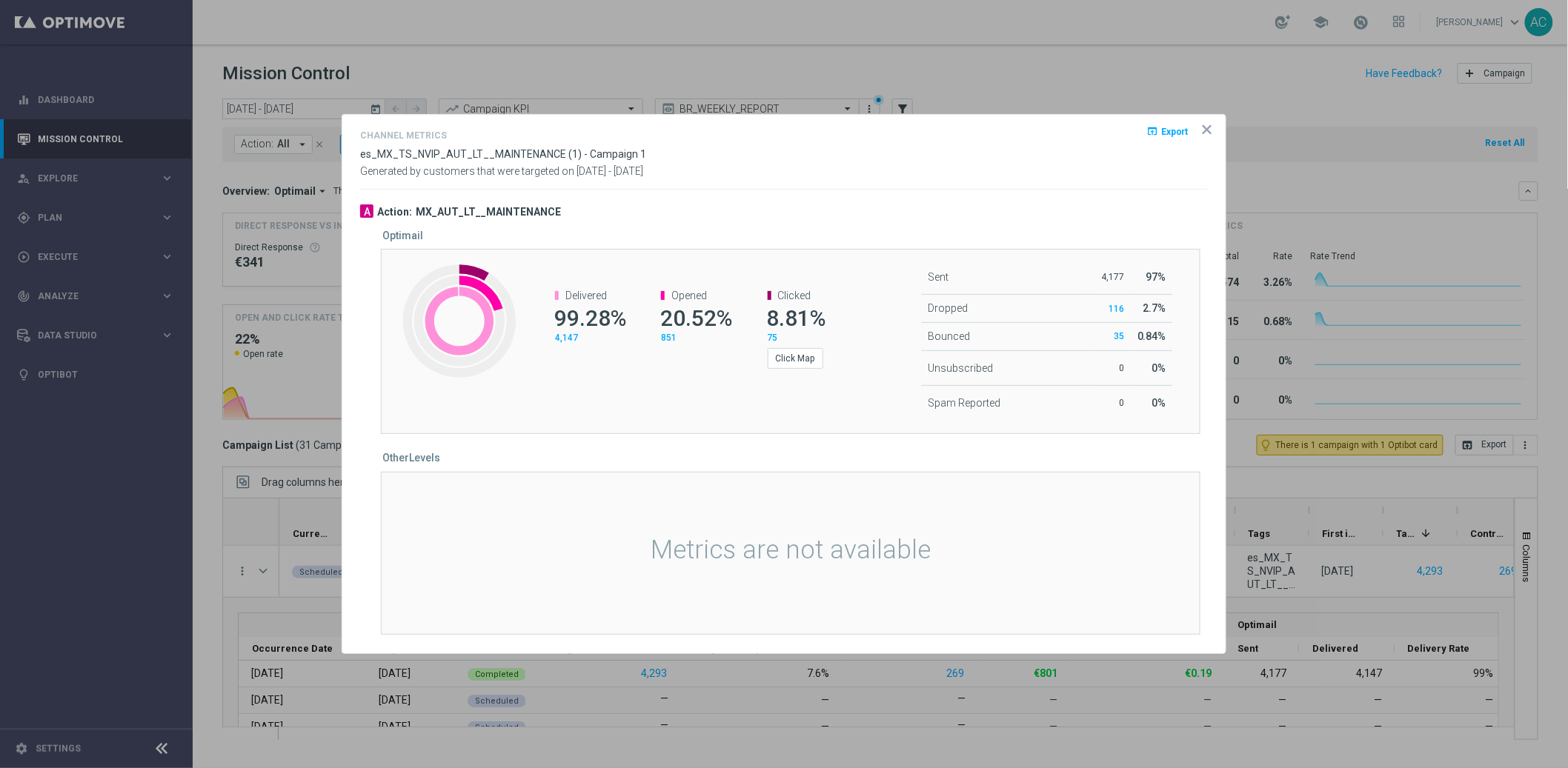
click at [489, 211] on h3 "MX_AUT_LT__MAINTENANCE" at bounding box center [488, 212] width 145 height 13
copy h3 "MX_AUT_LT__MAINTENANCE"
click at [1209, 128] on icon "icon" at bounding box center [1207, 129] width 8 height 8
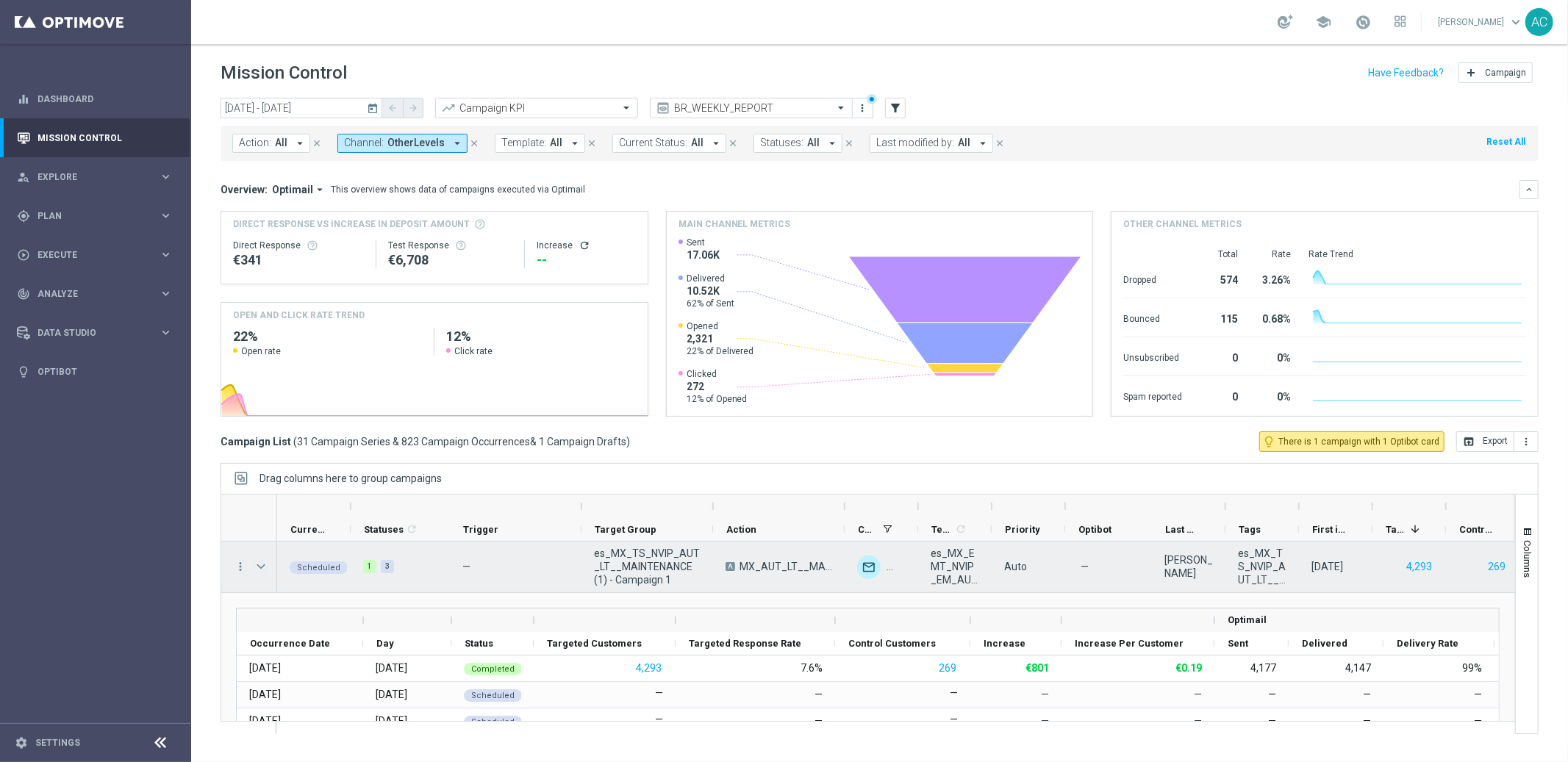
click at [259, 569] on span "Press SPACE to select this row." at bounding box center [261, 567] width 13 height 12
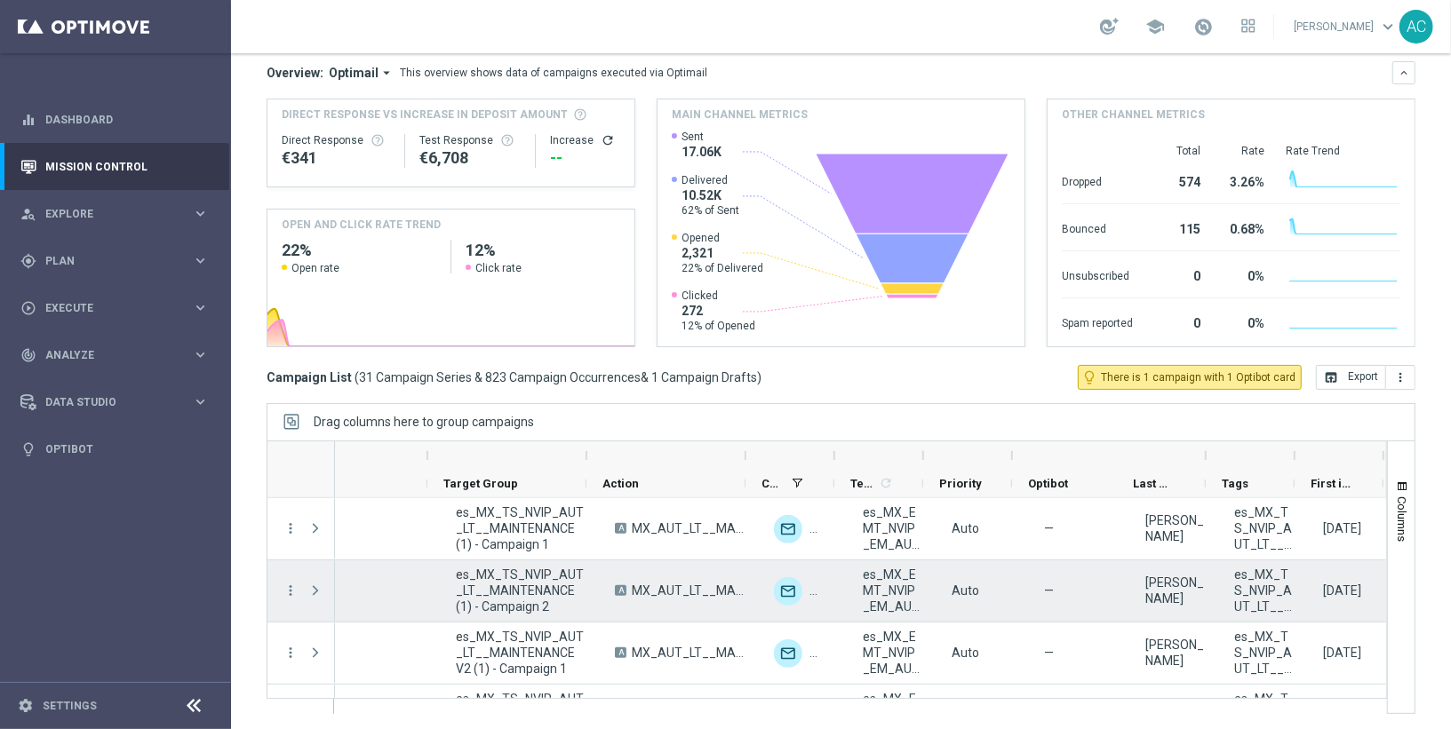
scroll to position [0, 340]
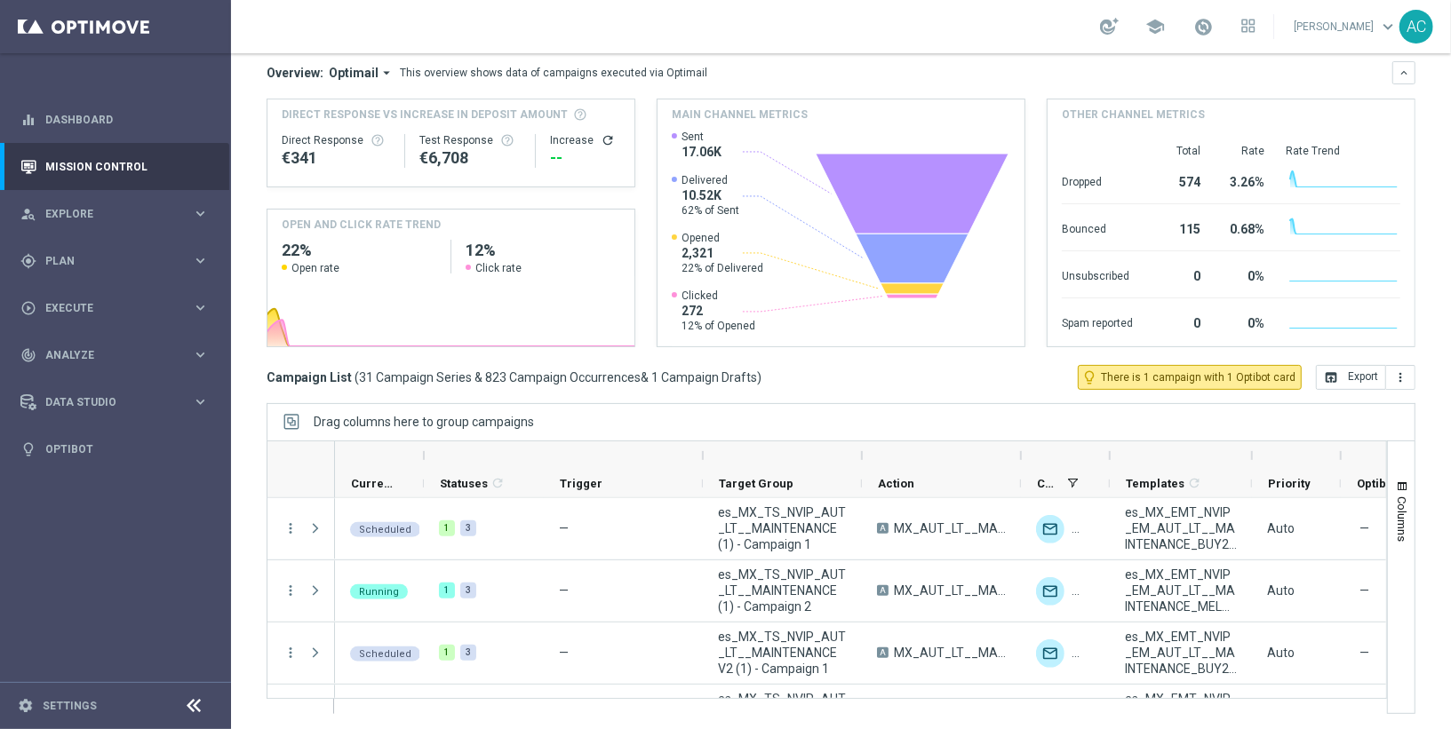
drag, startPoint x: 1197, startPoint y: 450, endPoint x: 1249, endPoint y: 450, distance: 52.4
click at [1248, 450] on div at bounding box center [1251, 456] width 7 height 28
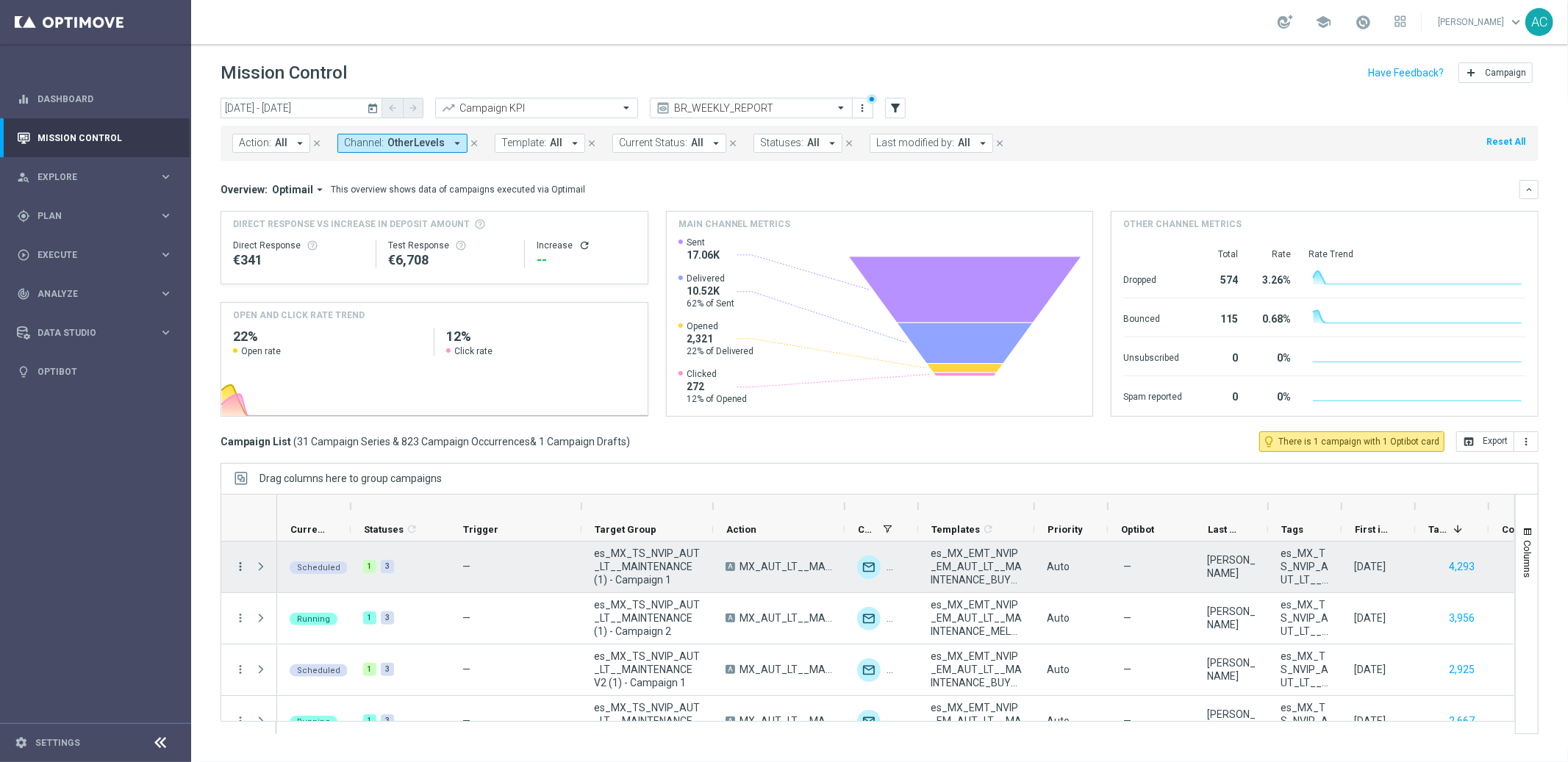
click at [241, 572] on icon "more_vert" at bounding box center [241, 567] width 13 height 13
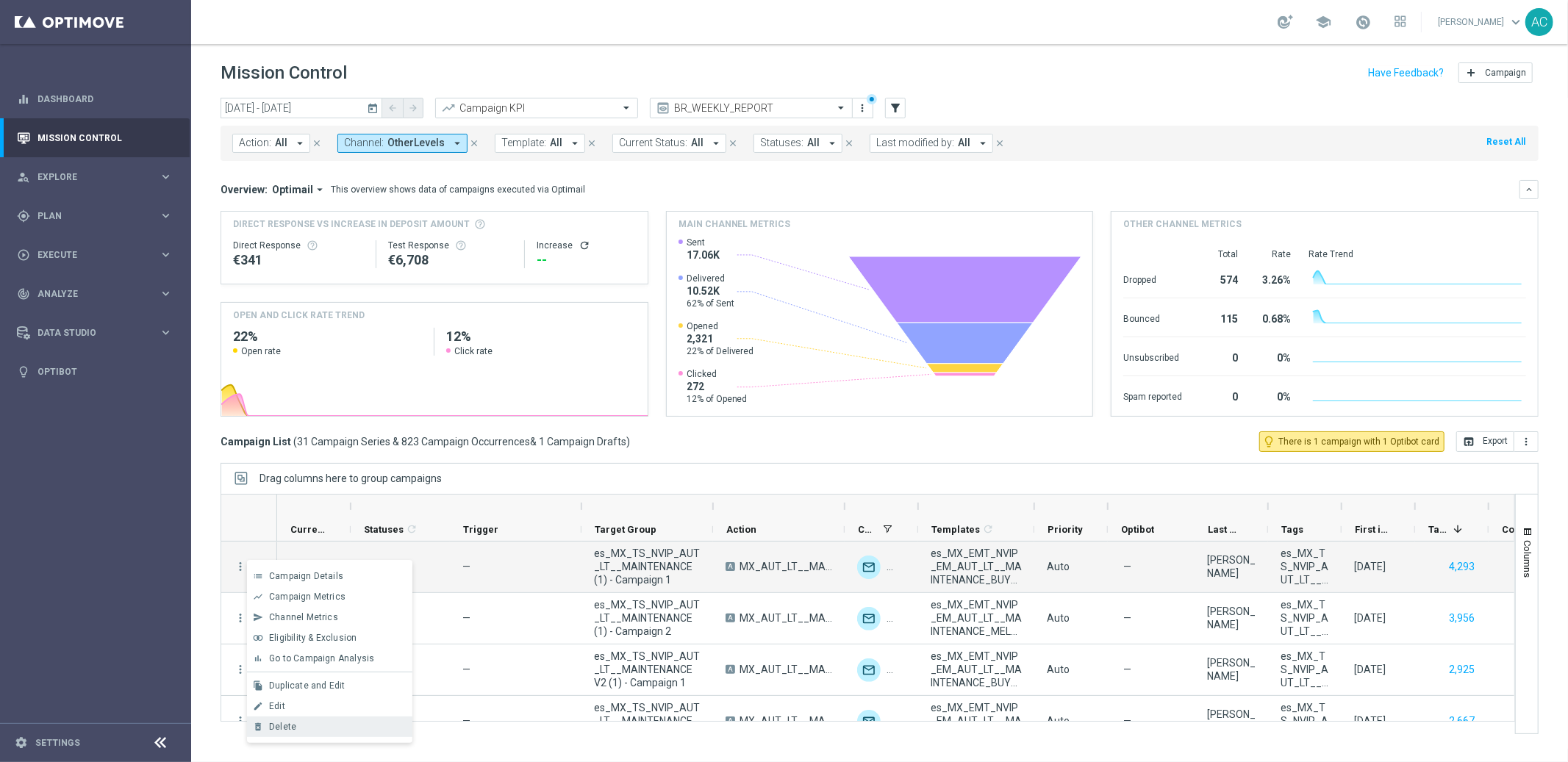
click at [303, 723] on div "Delete" at bounding box center [337, 726] width 137 height 10
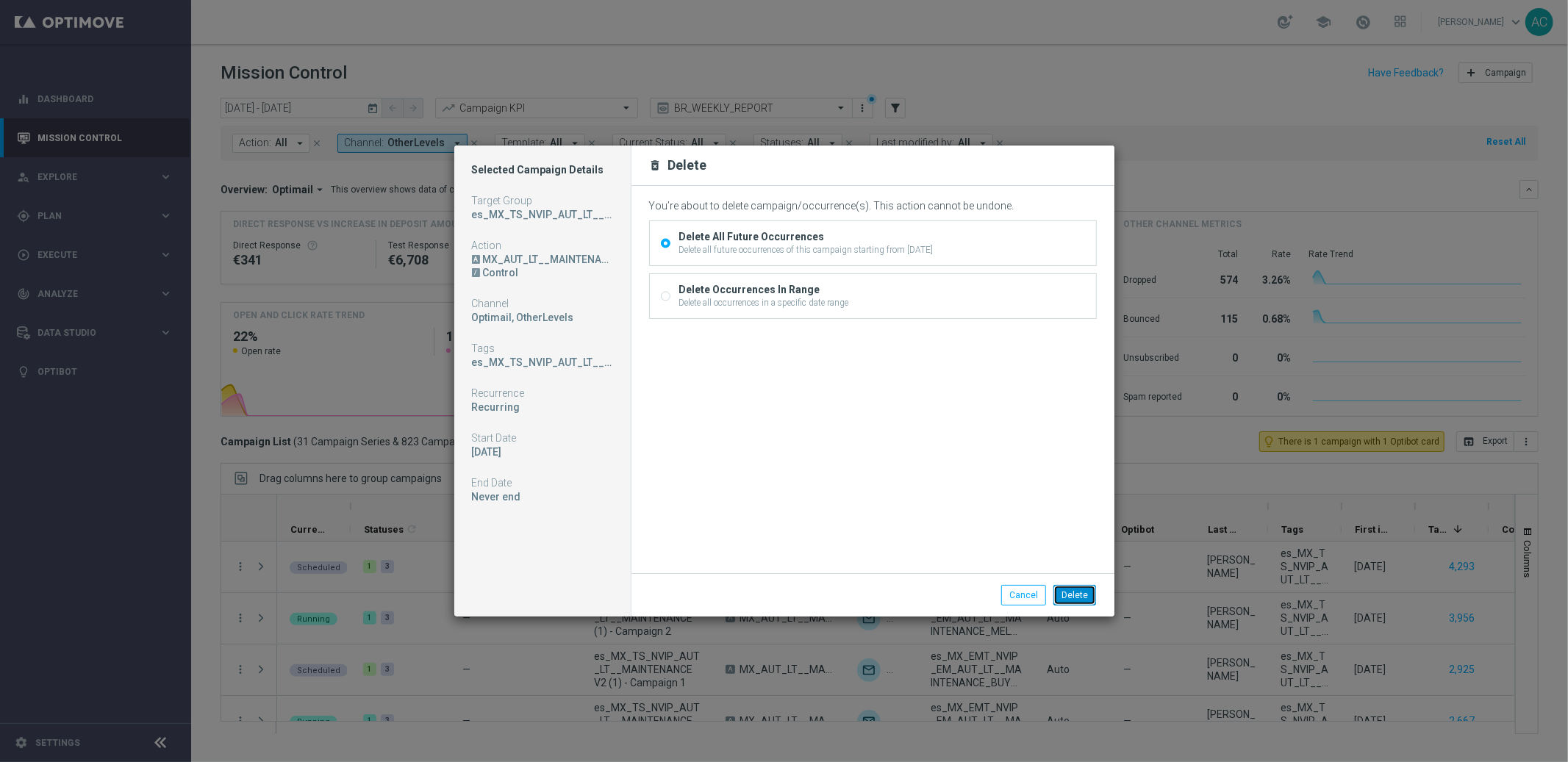
click at [1072, 597] on button "Delete" at bounding box center [1075, 595] width 43 height 21
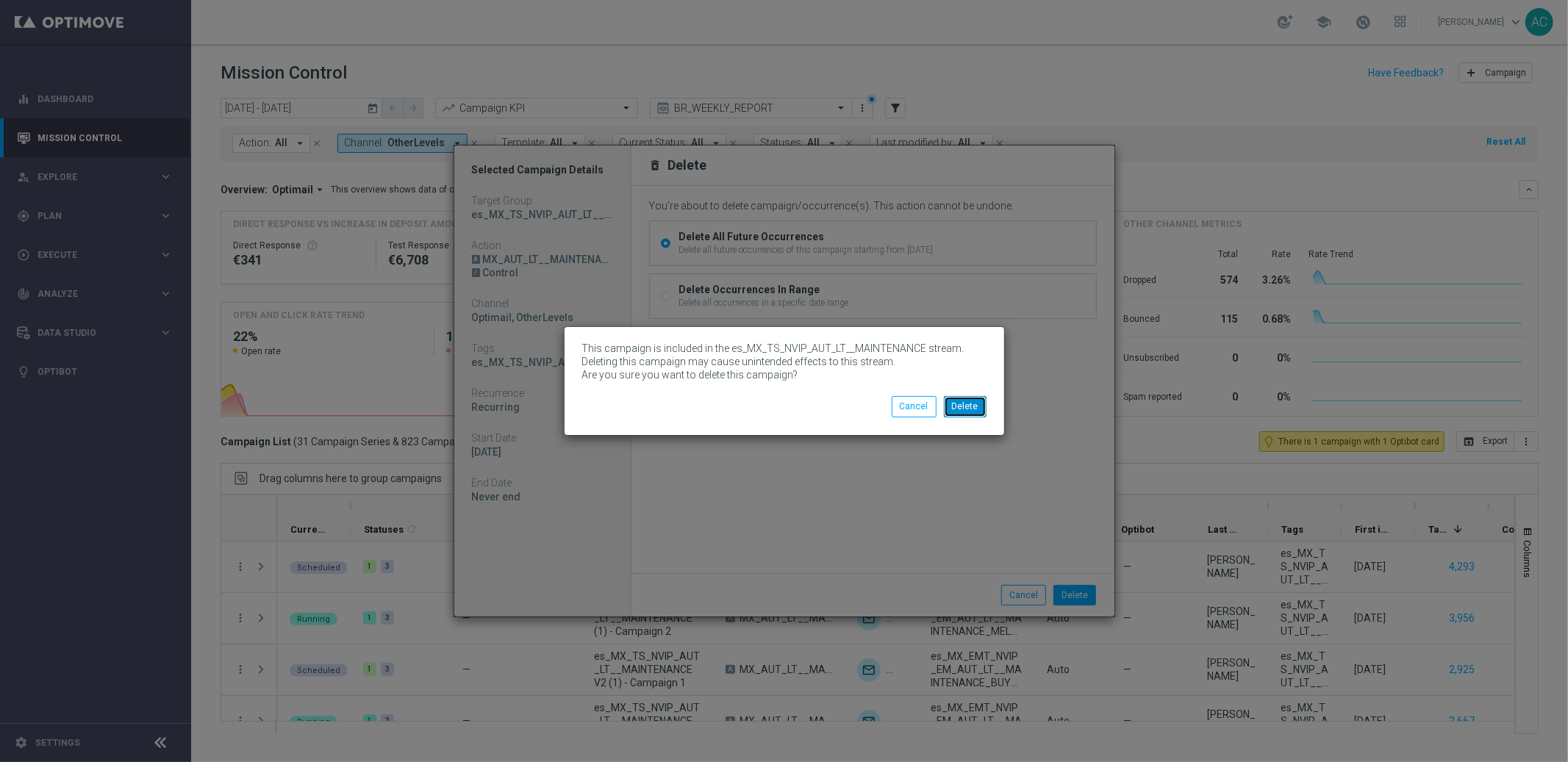
click at [972, 406] on button "Delete" at bounding box center [966, 406] width 43 height 21
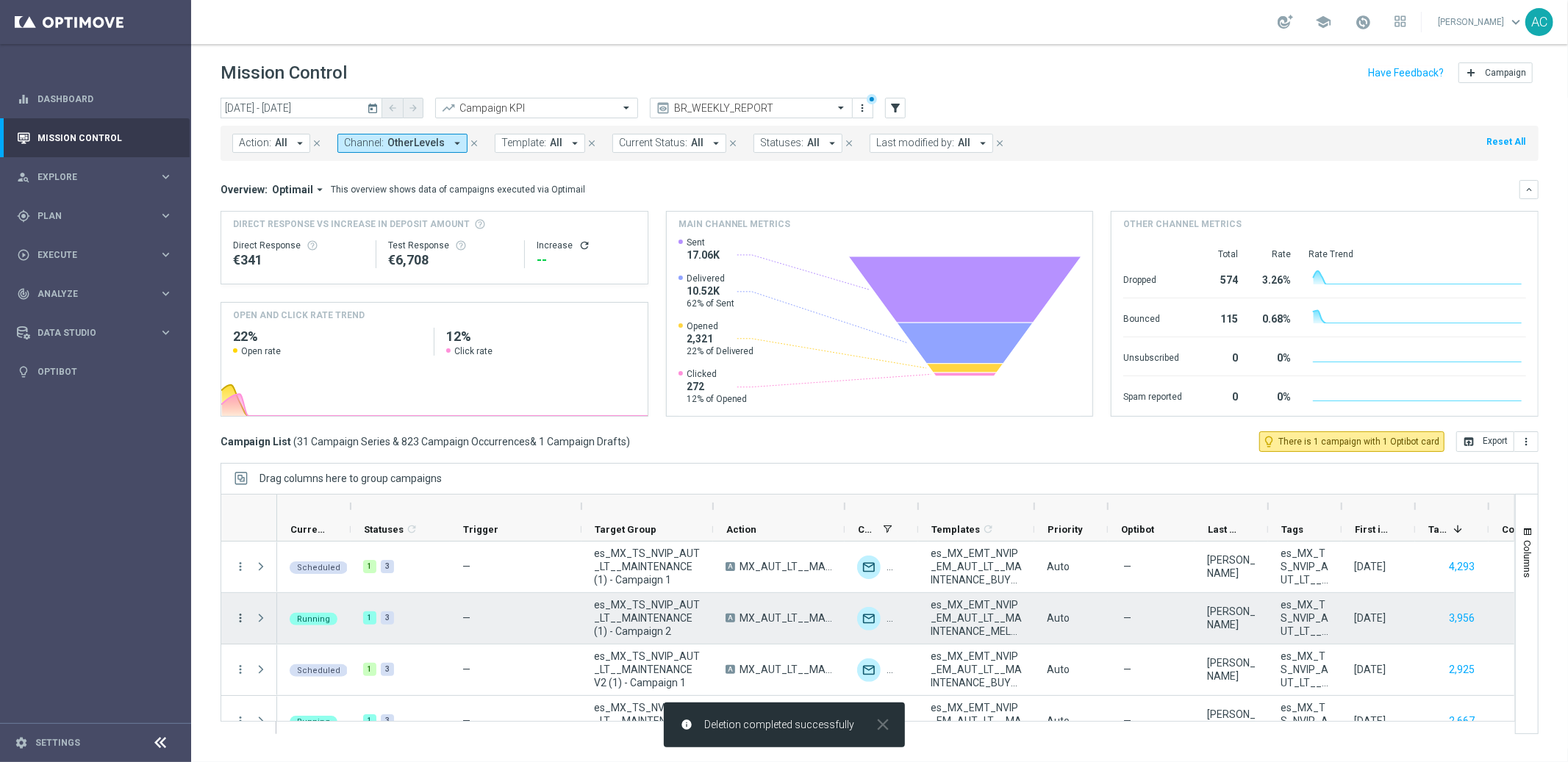
click at [237, 622] on icon "more_vert" at bounding box center [241, 618] width 13 height 13
click at [340, 600] on div "Delete" at bounding box center [337, 595] width 137 height 10
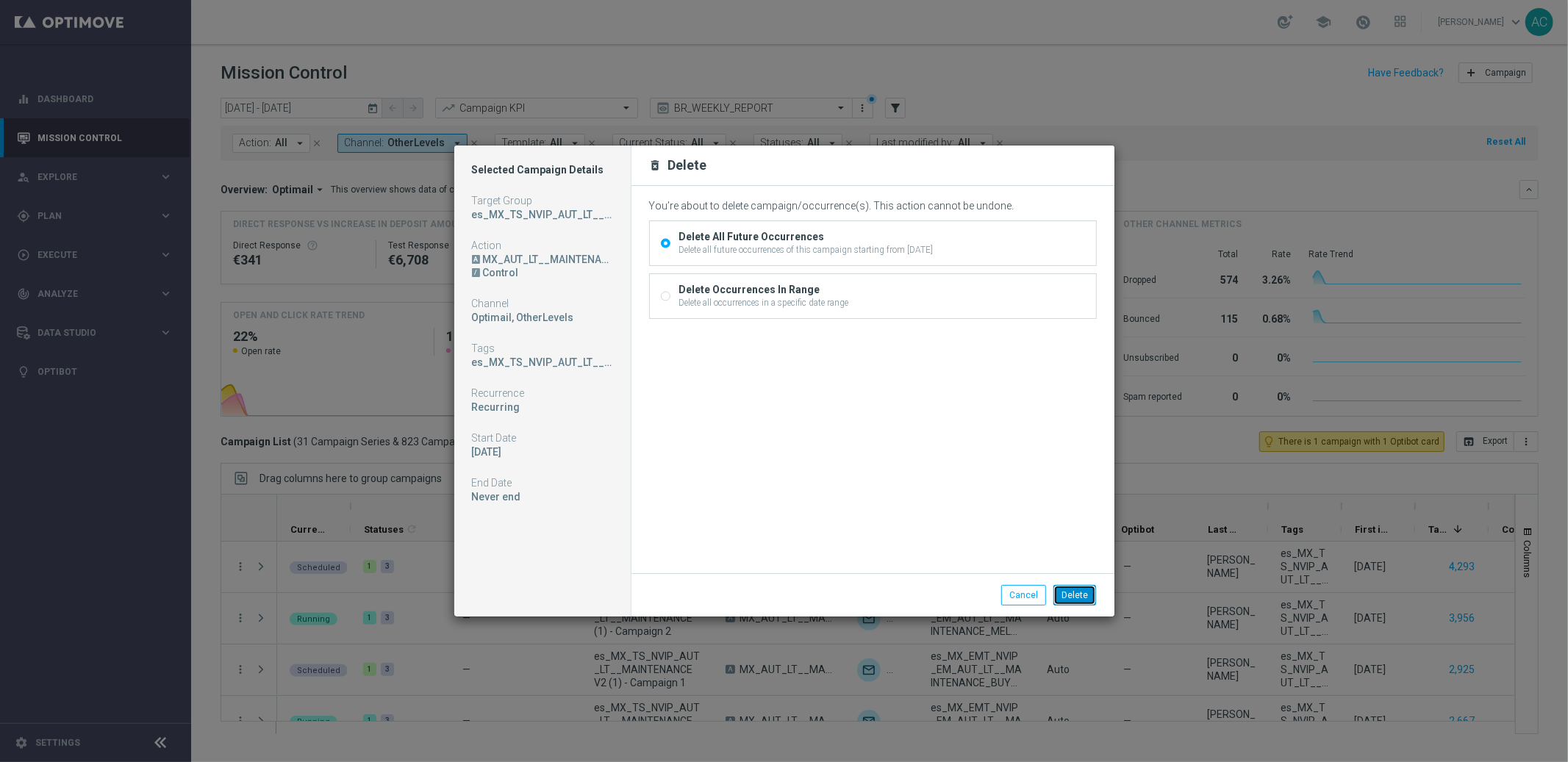
click at [1083, 598] on button "Delete" at bounding box center [1075, 595] width 43 height 21
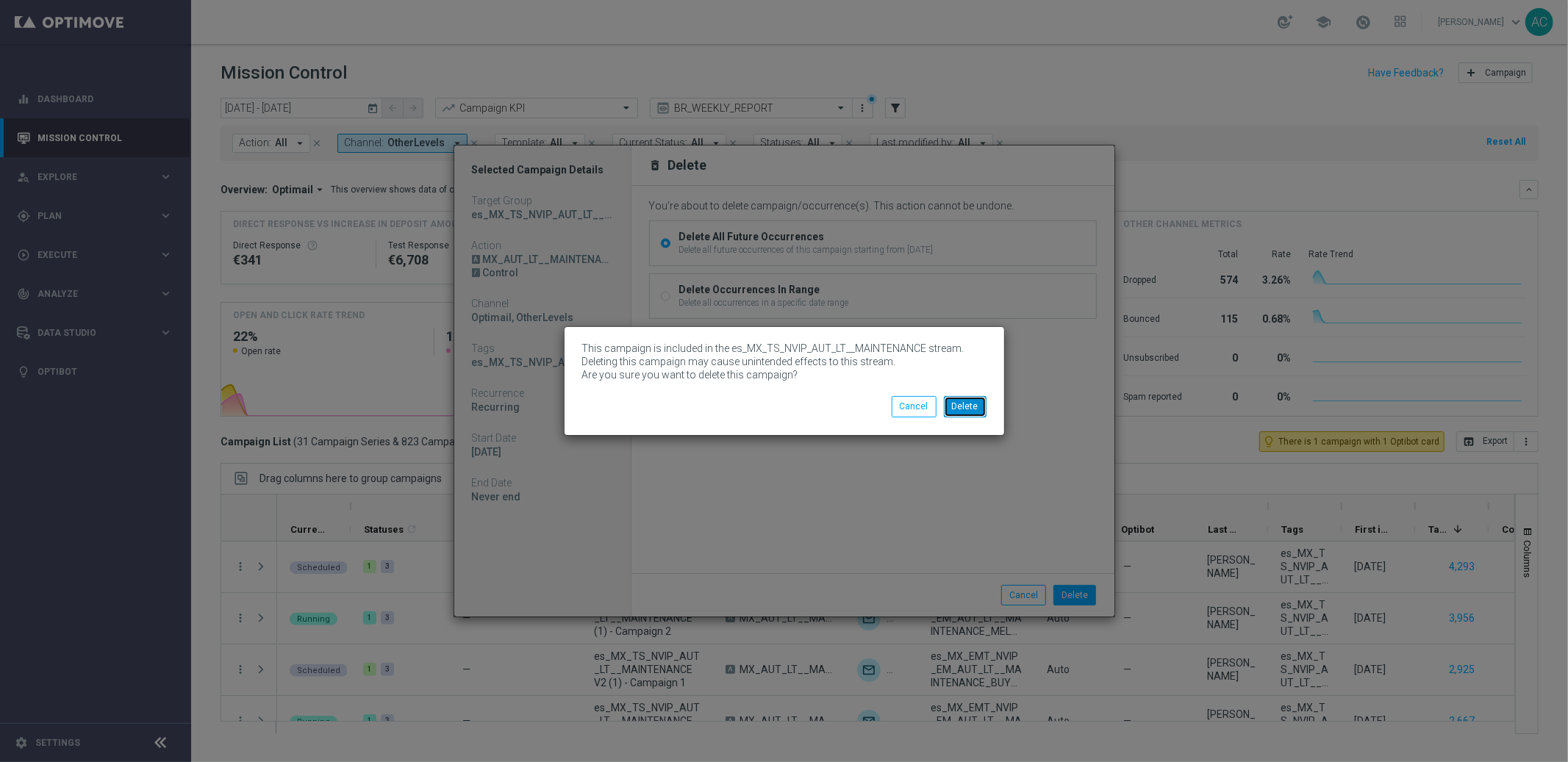
click at [968, 407] on button "Delete" at bounding box center [966, 406] width 43 height 21
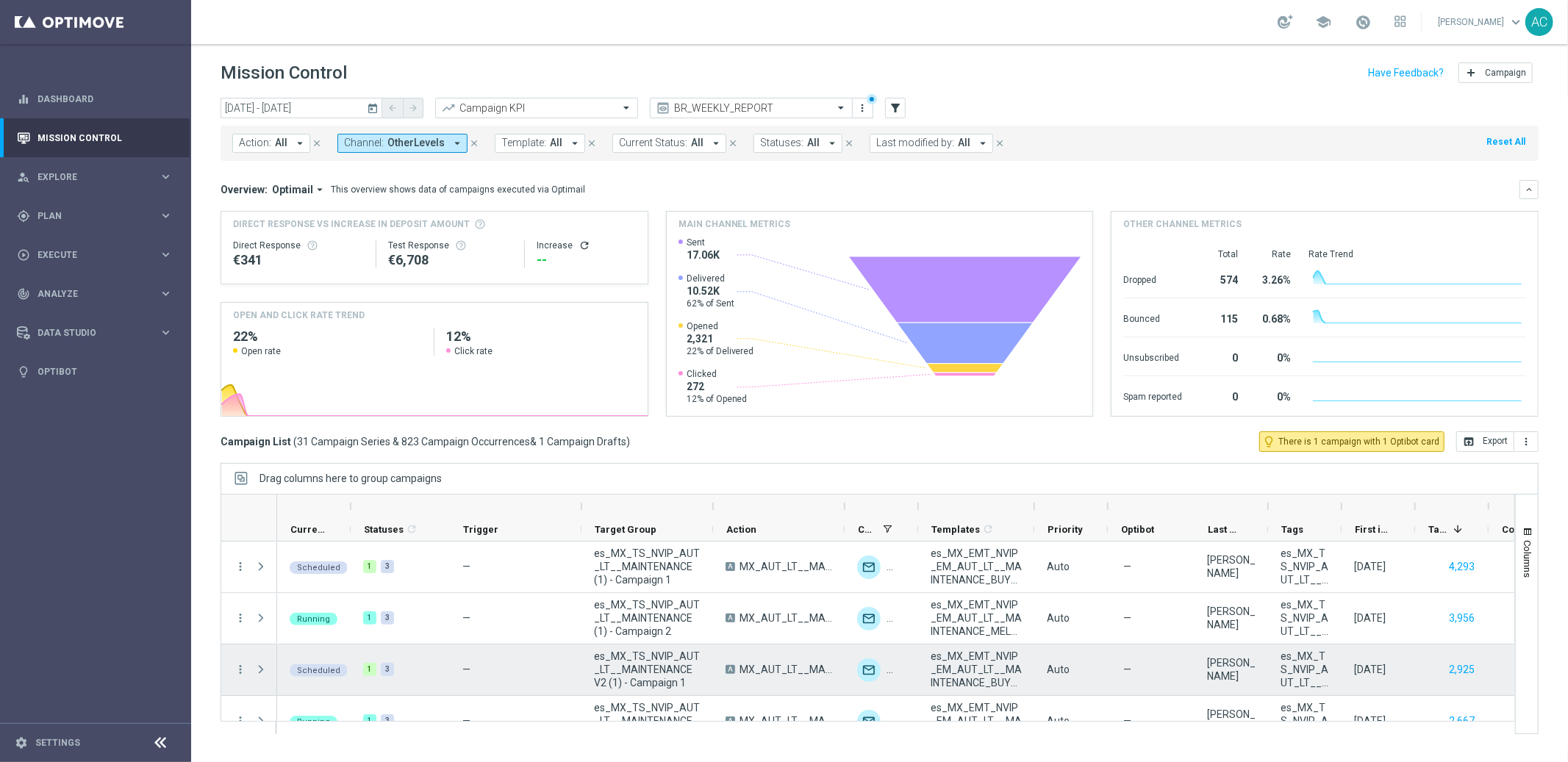
click at [237, 676] on menu-column "more_vert" at bounding box center [241, 669] width 13 height 14
click at [238, 671] on icon "more_vert" at bounding box center [241, 669] width 13 height 13
click at [341, 643] on div "Delete" at bounding box center [337, 647] width 137 height 10
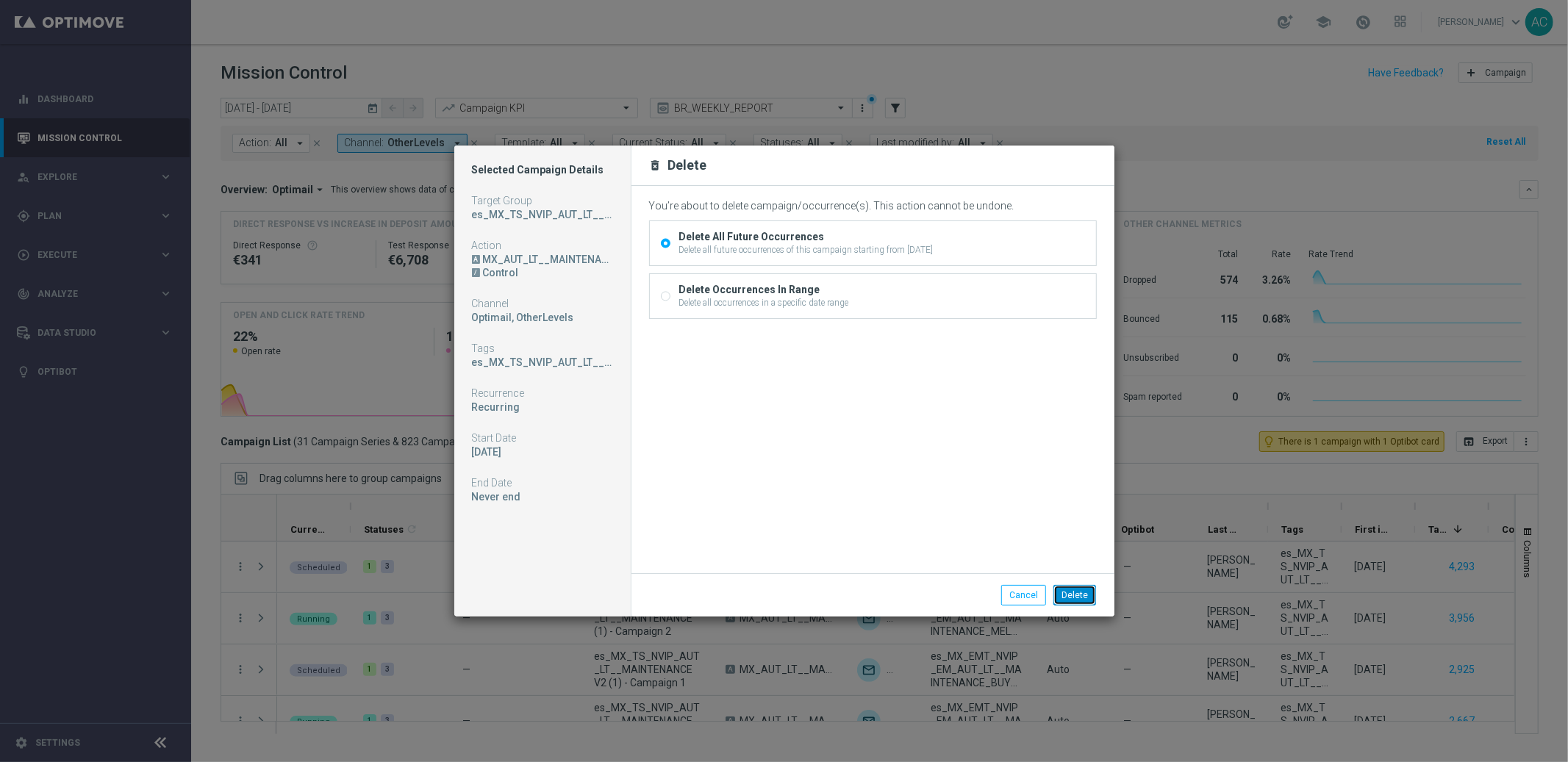
click at [1080, 591] on button "Delete" at bounding box center [1075, 595] width 43 height 21
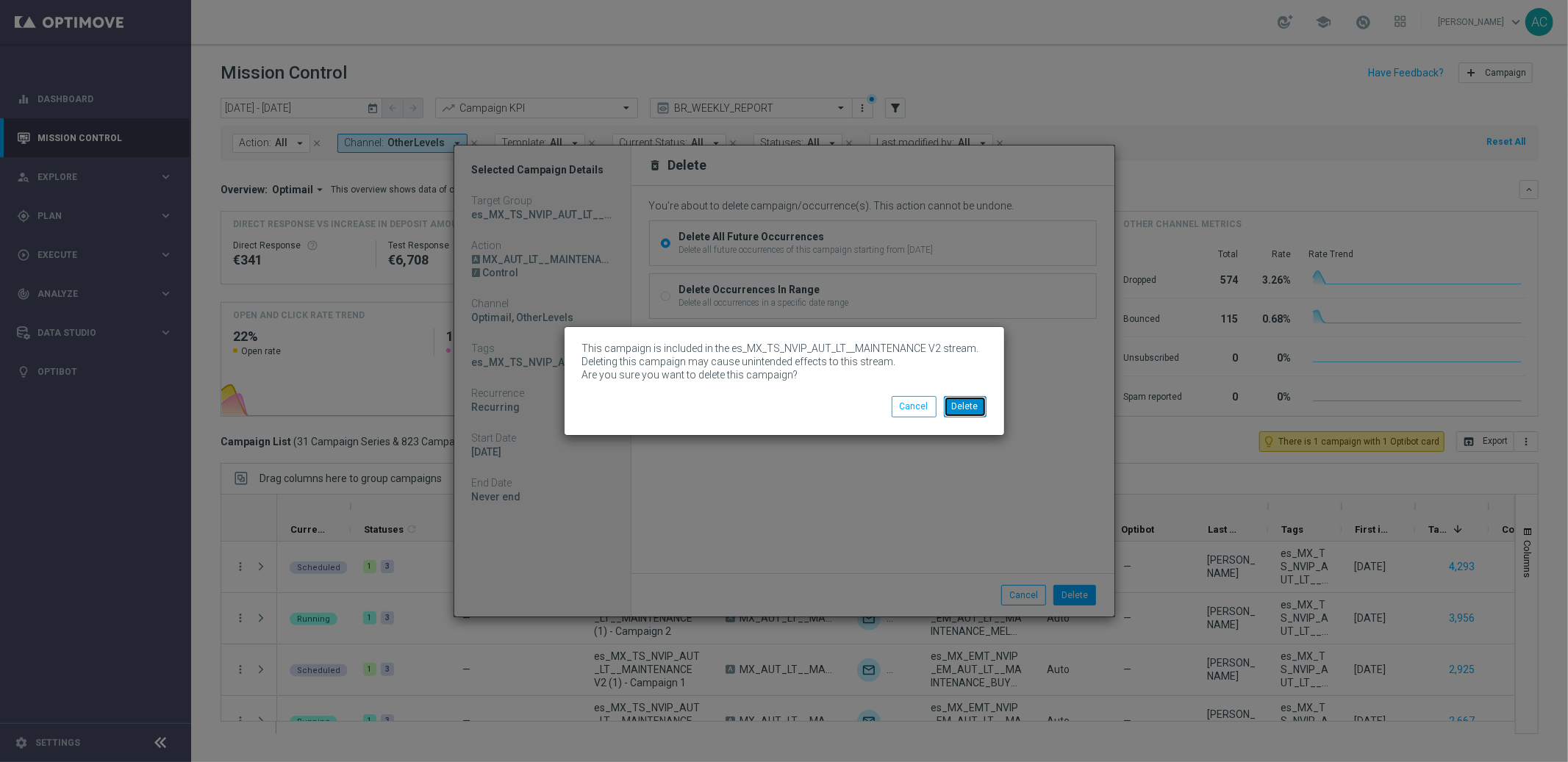
click at [967, 408] on button "Delete" at bounding box center [966, 406] width 43 height 21
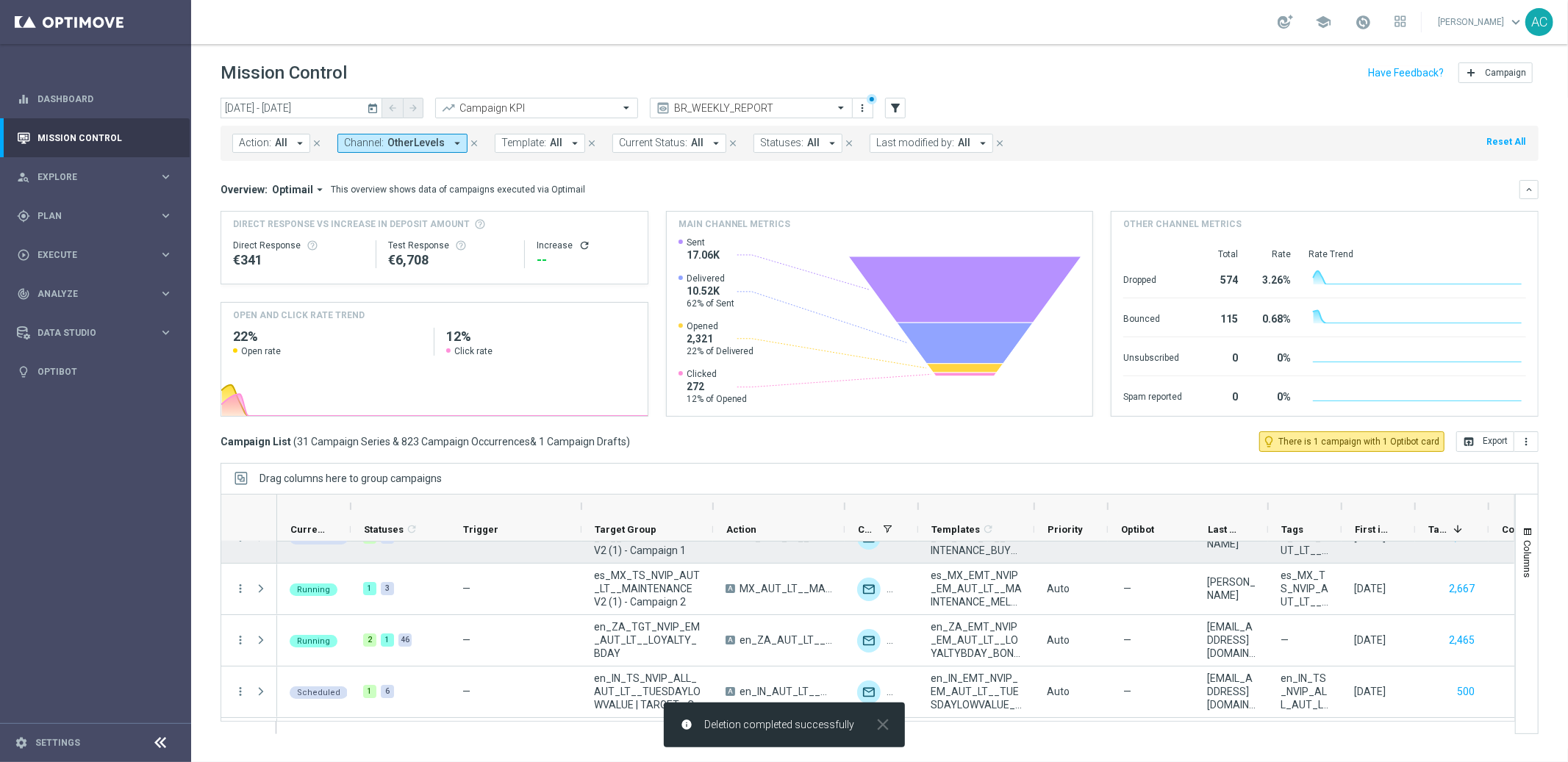
scroll to position [148, 0]
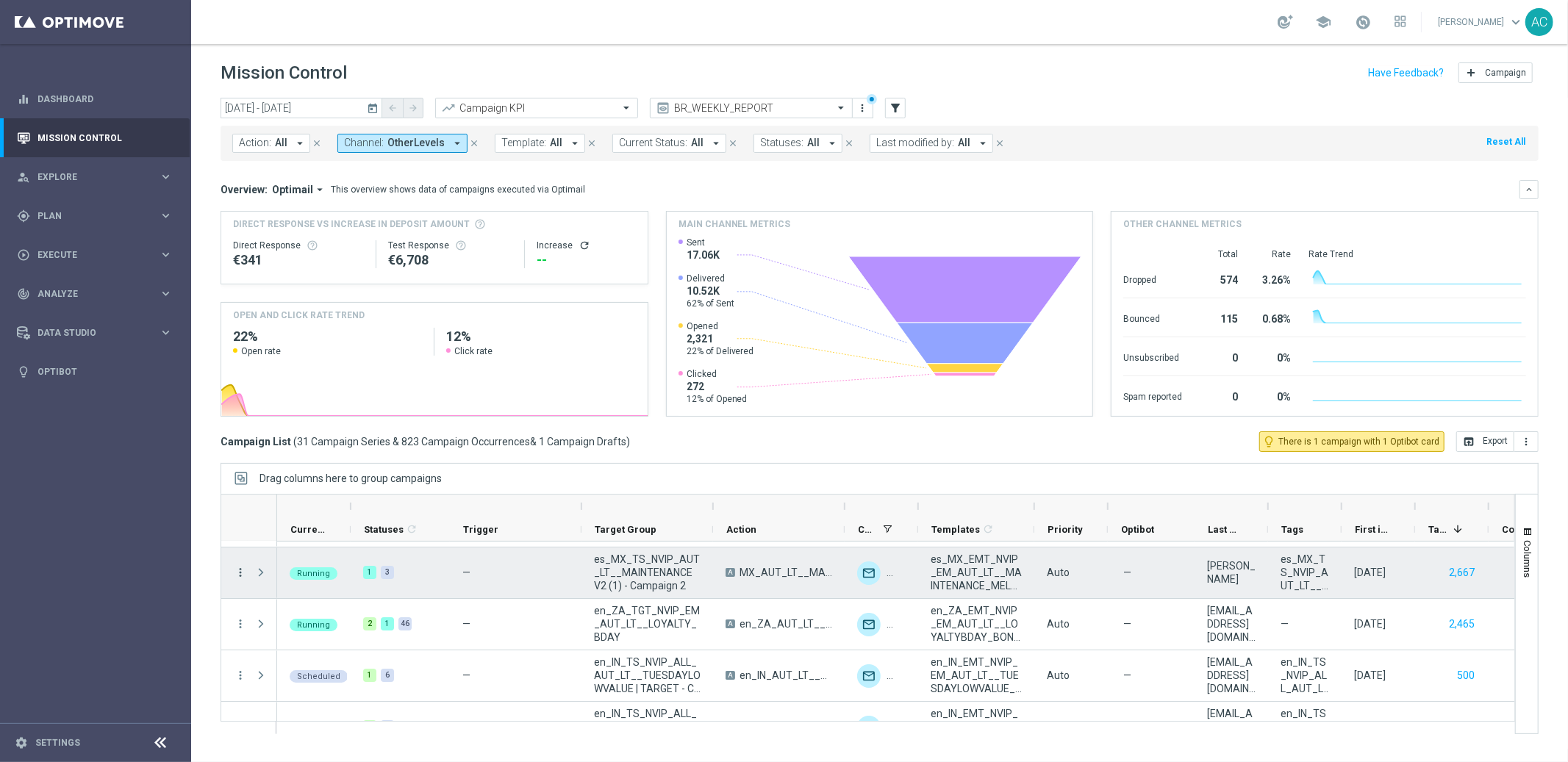
click at [239, 576] on icon "more_vert" at bounding box center [241, 573] width 13 height 13
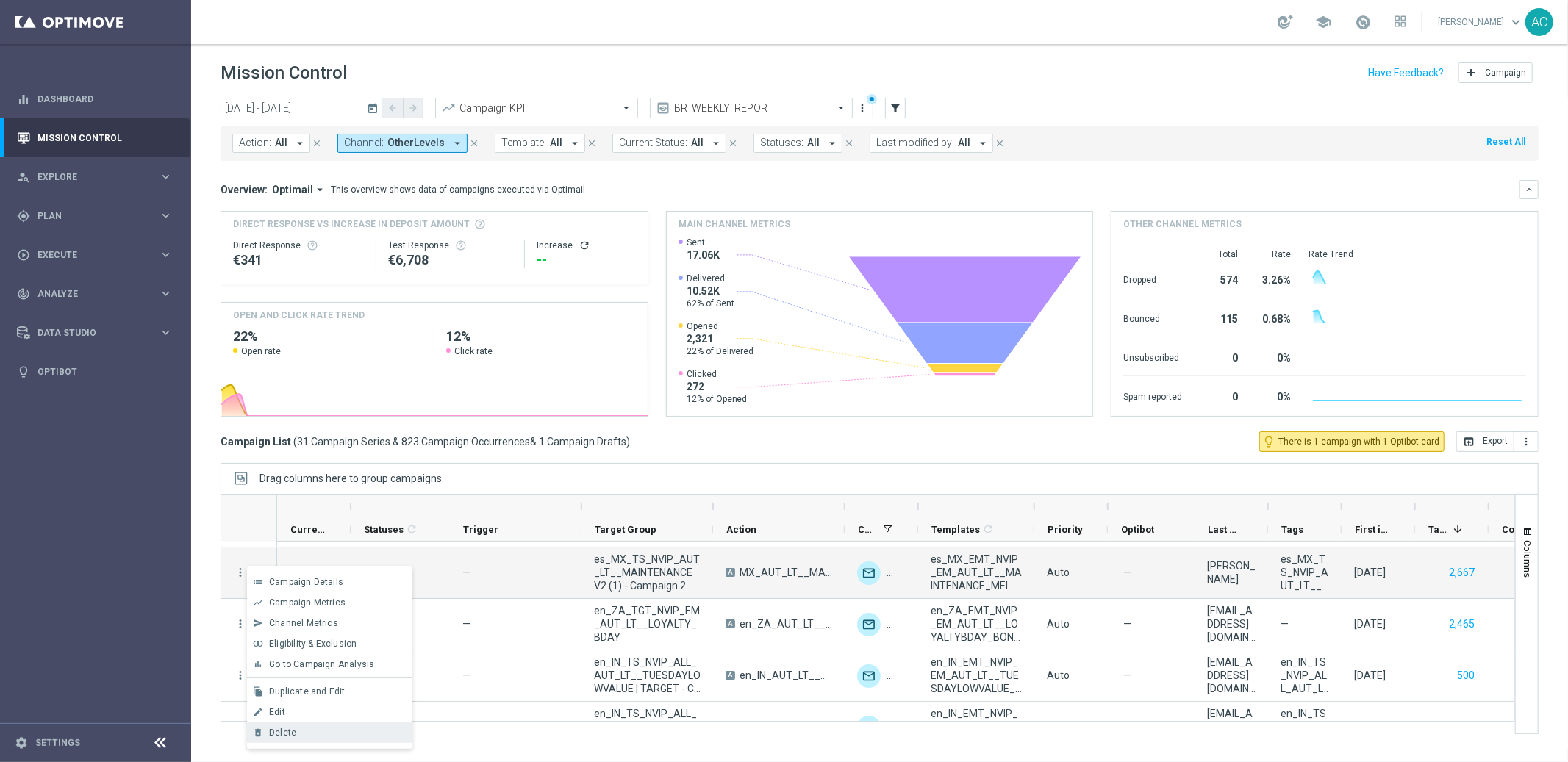
click at [333, 733] on div "Delete" at bounding box center [337, 732] width 137 height 10
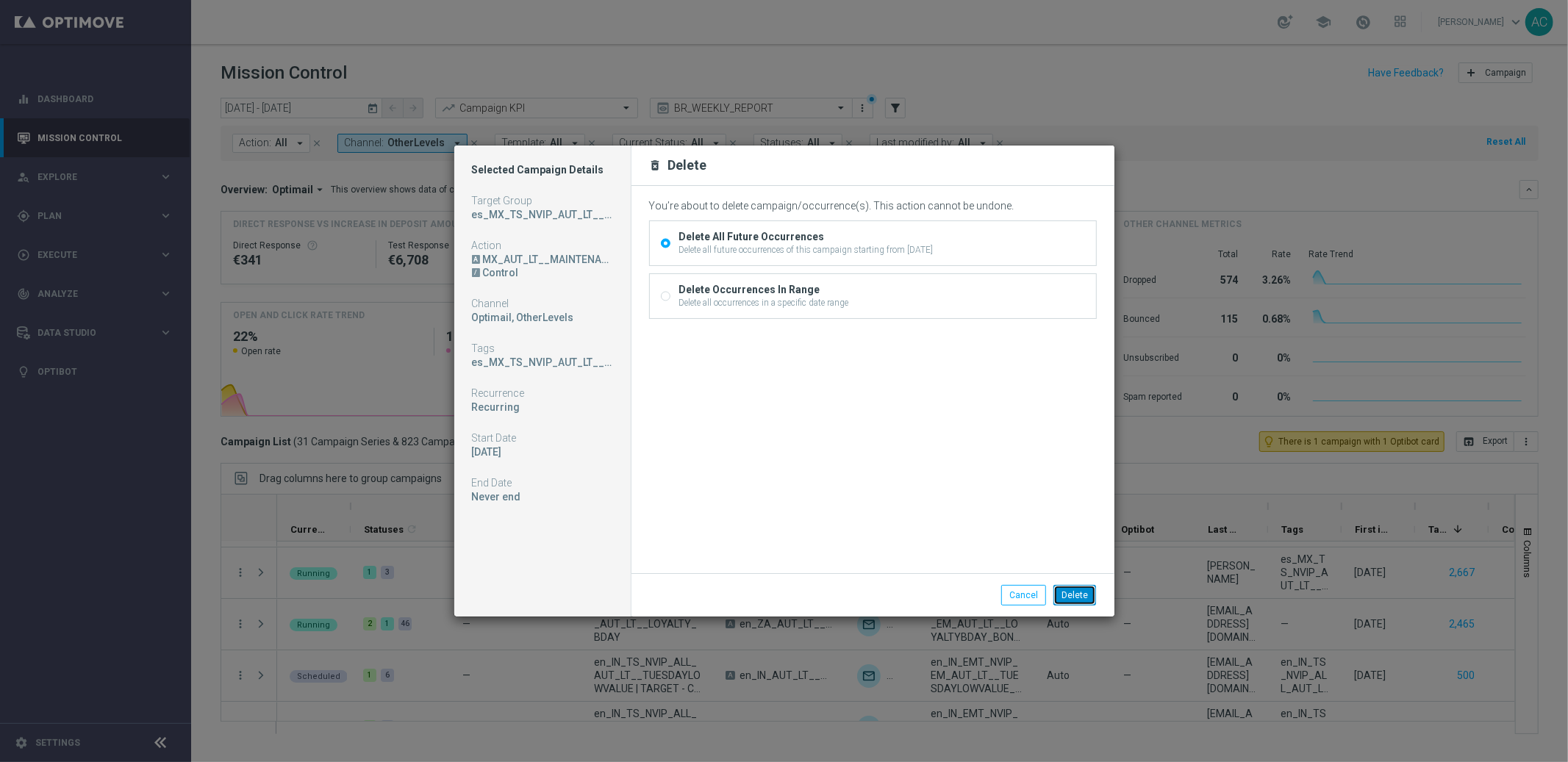
click at [1078, 594] on button "Delete" at bounding box center [1075, 595] width 43 height 21
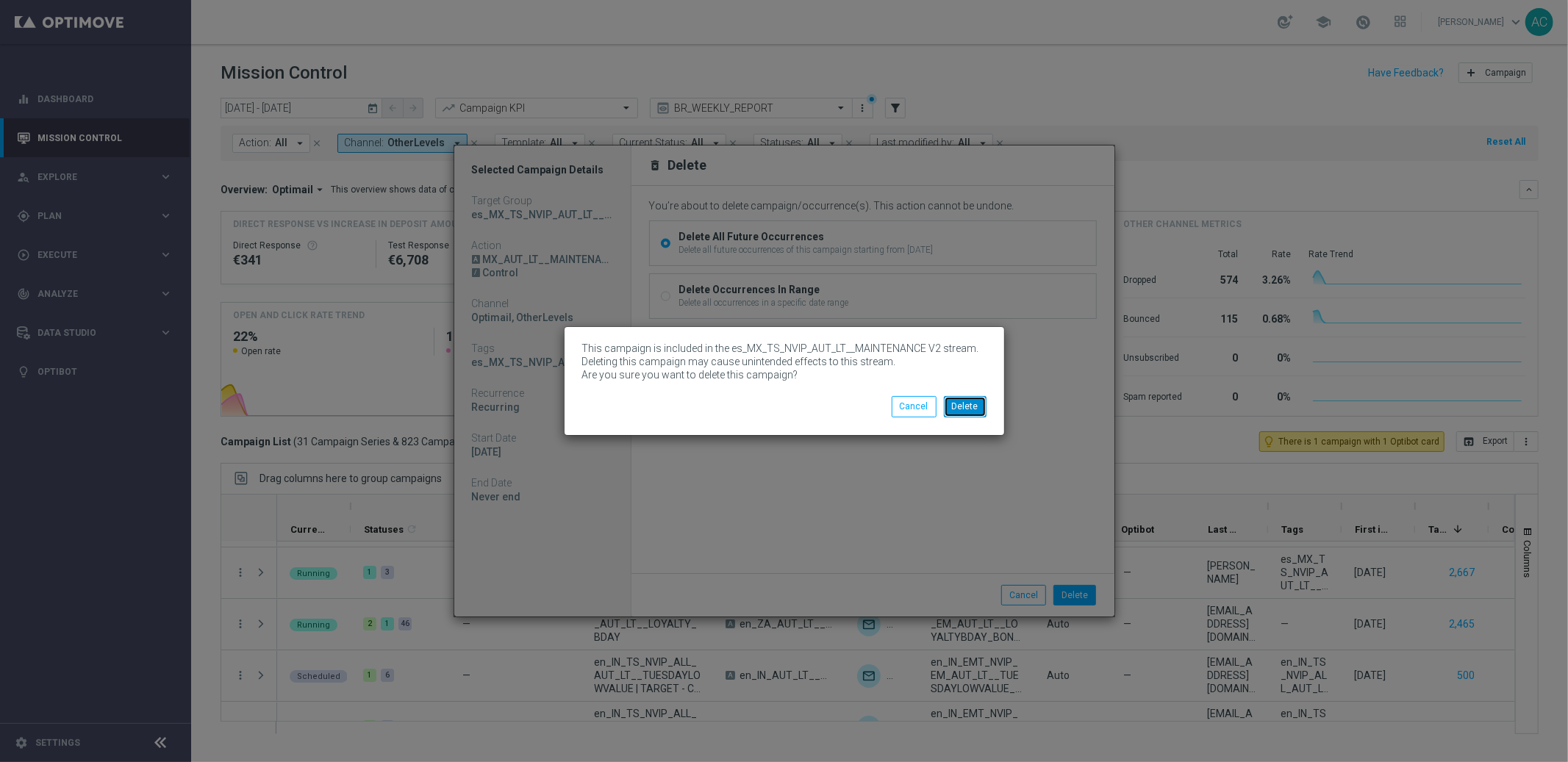
click at [976, 407] on button "Delete" at bounding box center [966, 406] width 43 height 21
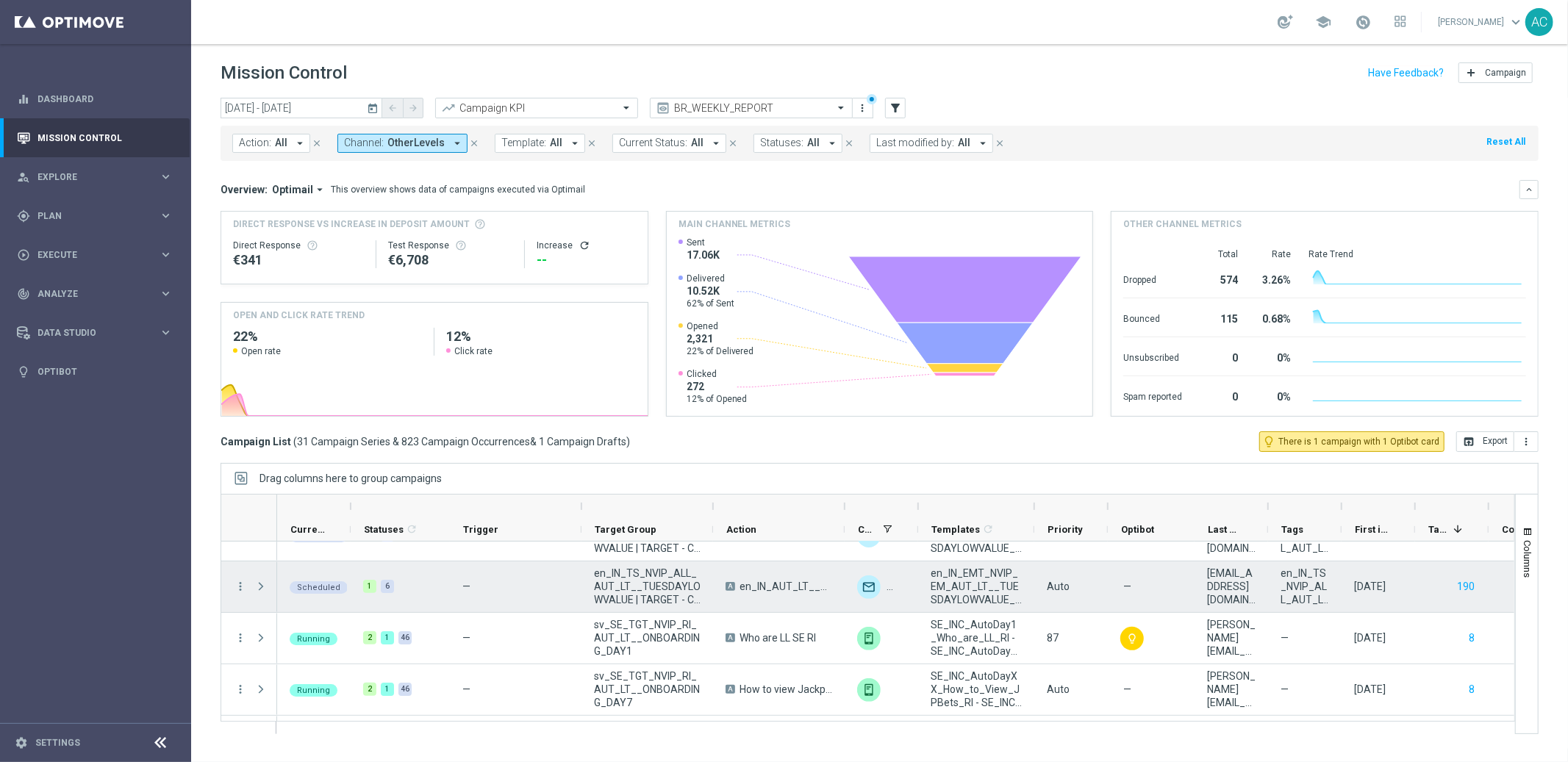
scroll to position [382, 0]
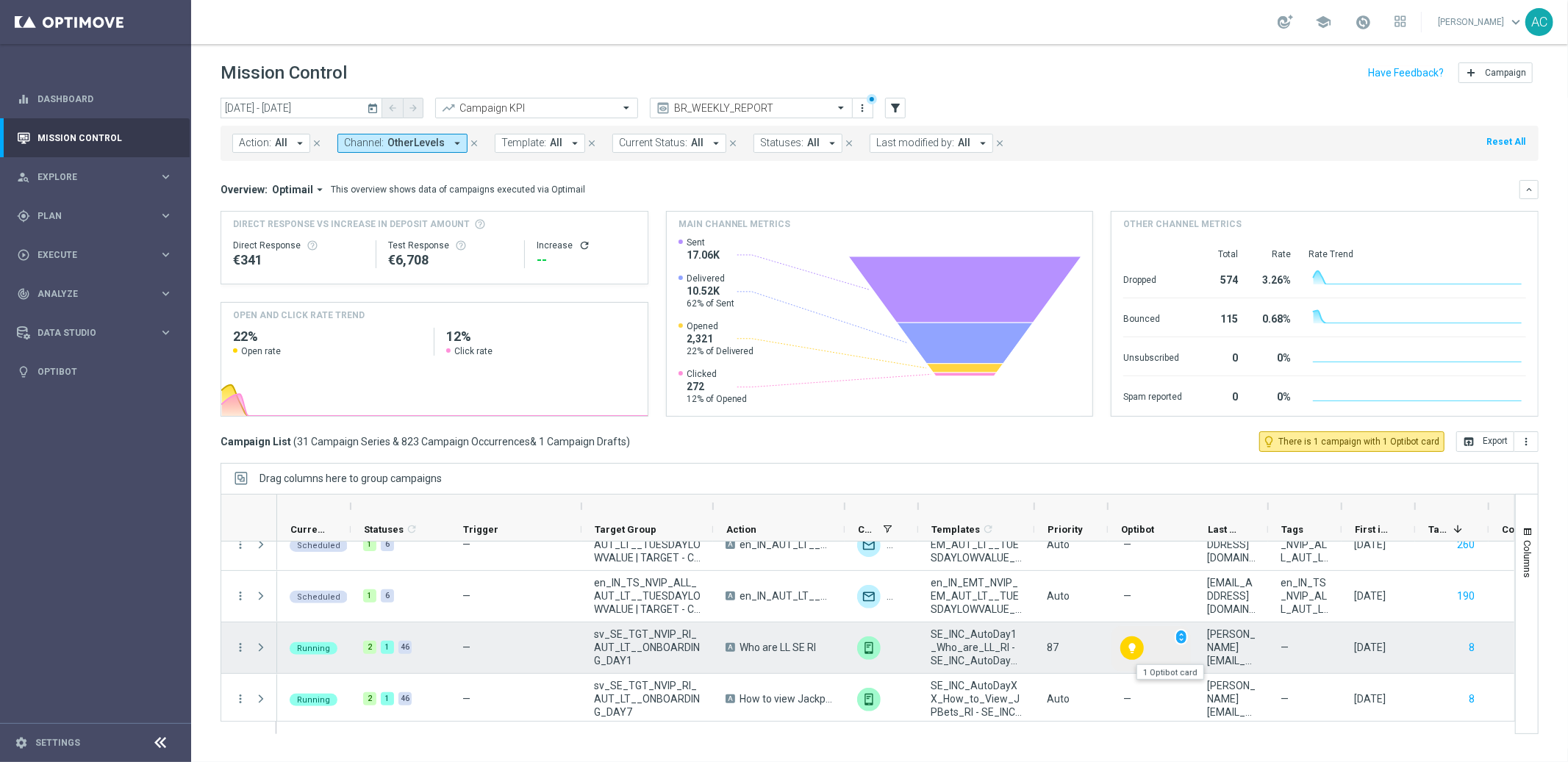
click at [1134, 649] on icon "lightbulb" at bounding box center [1132, 648] width 12 height 12
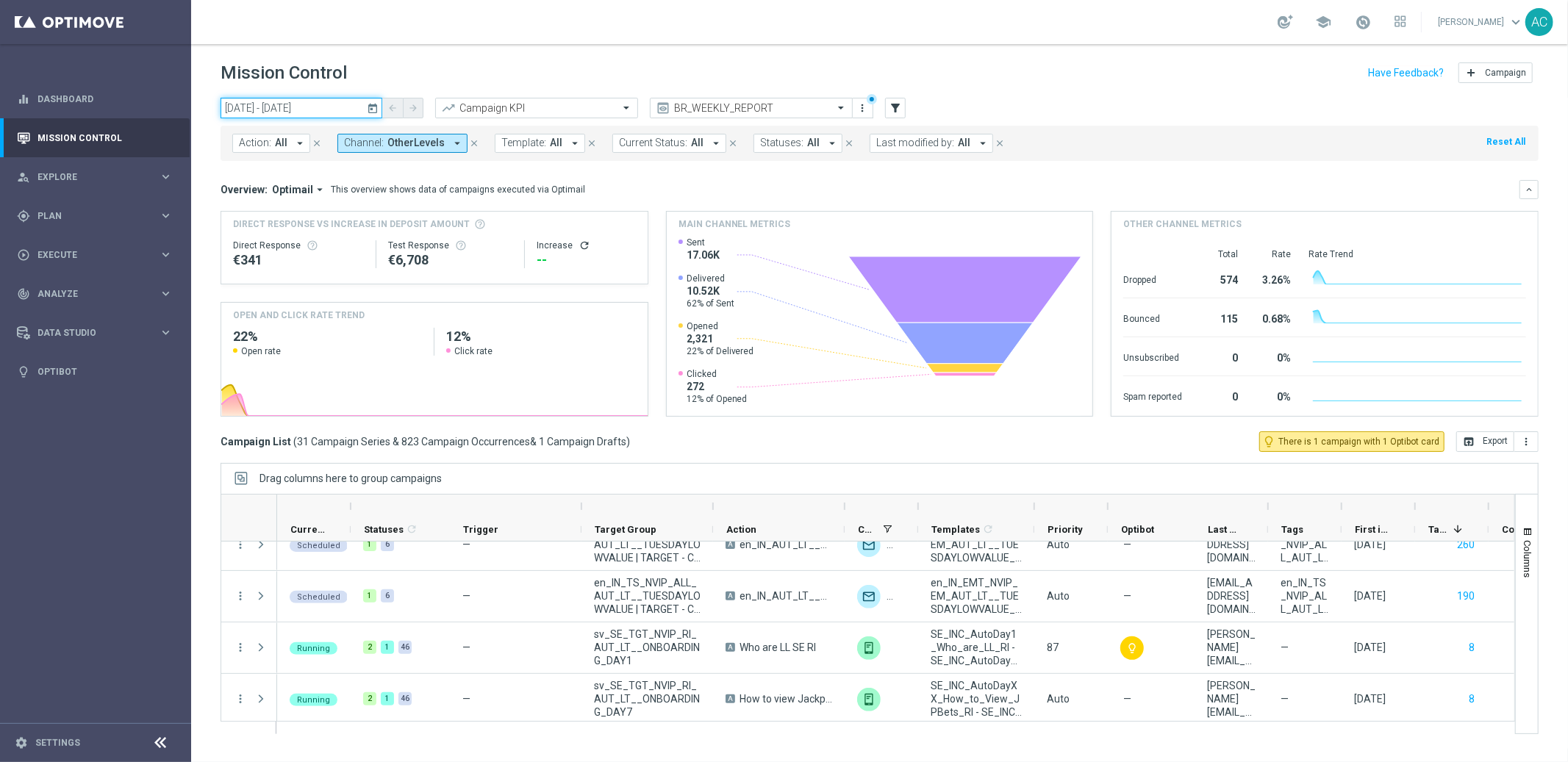
click at [331, 110] on input "[DATE] - [DATE]" at bounding box center [301, 108] width 161 height 21
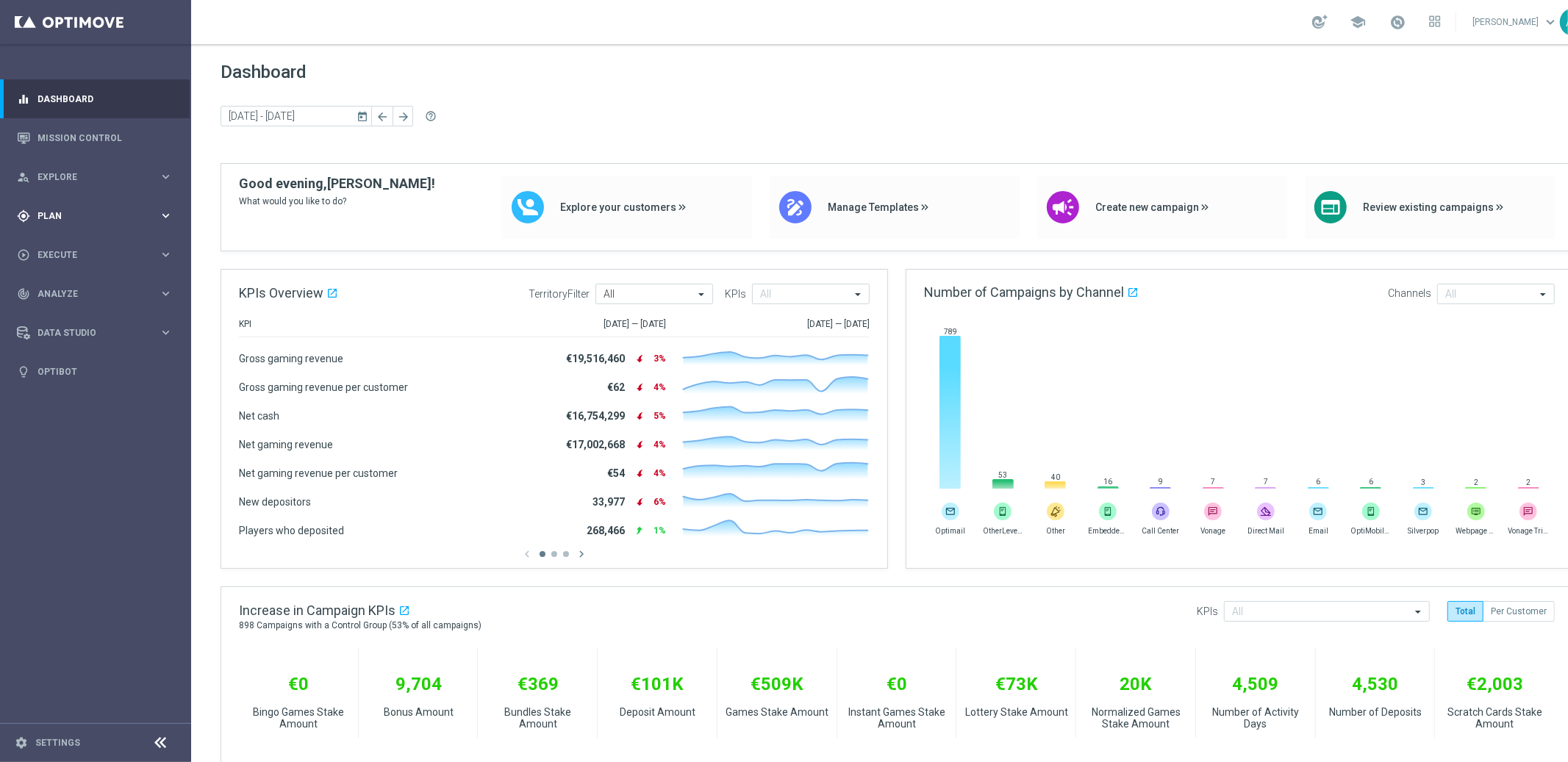
click at [91, 210] on div "gps_fixed Plan" at bounding box center [87, 216] width 141 height 13
click at [74, 293] on span "Templates" at bounding box center [91, 290] width 105 height 9
click at [73, 314] on link "Optimail" at bounding box center [99, 312] width 108 height 12
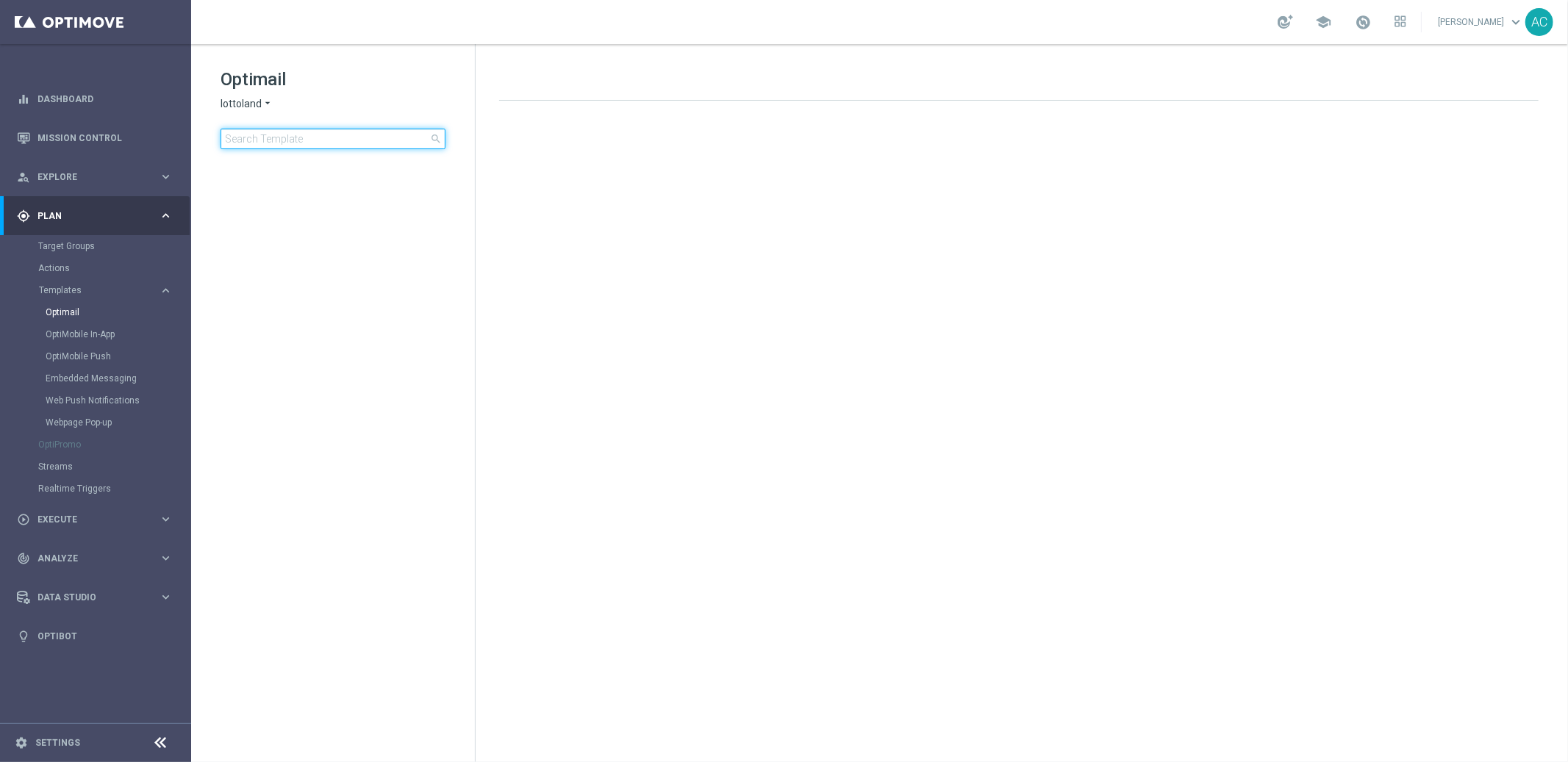
click at [311, 141] on input at bounding box center [333, 138] width 225 height 21
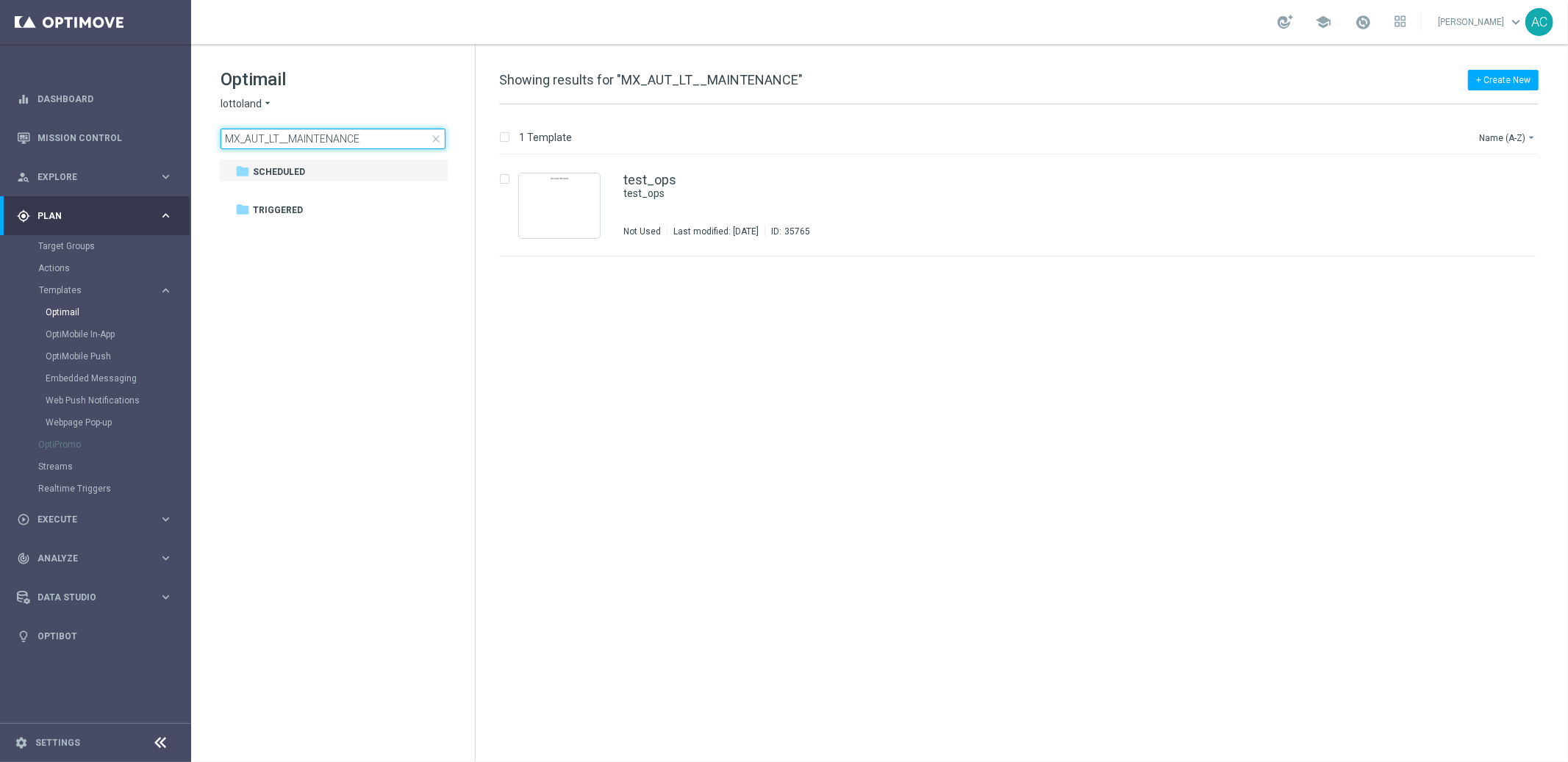
type input "MX_AUT_LT__MAINTENANCE"
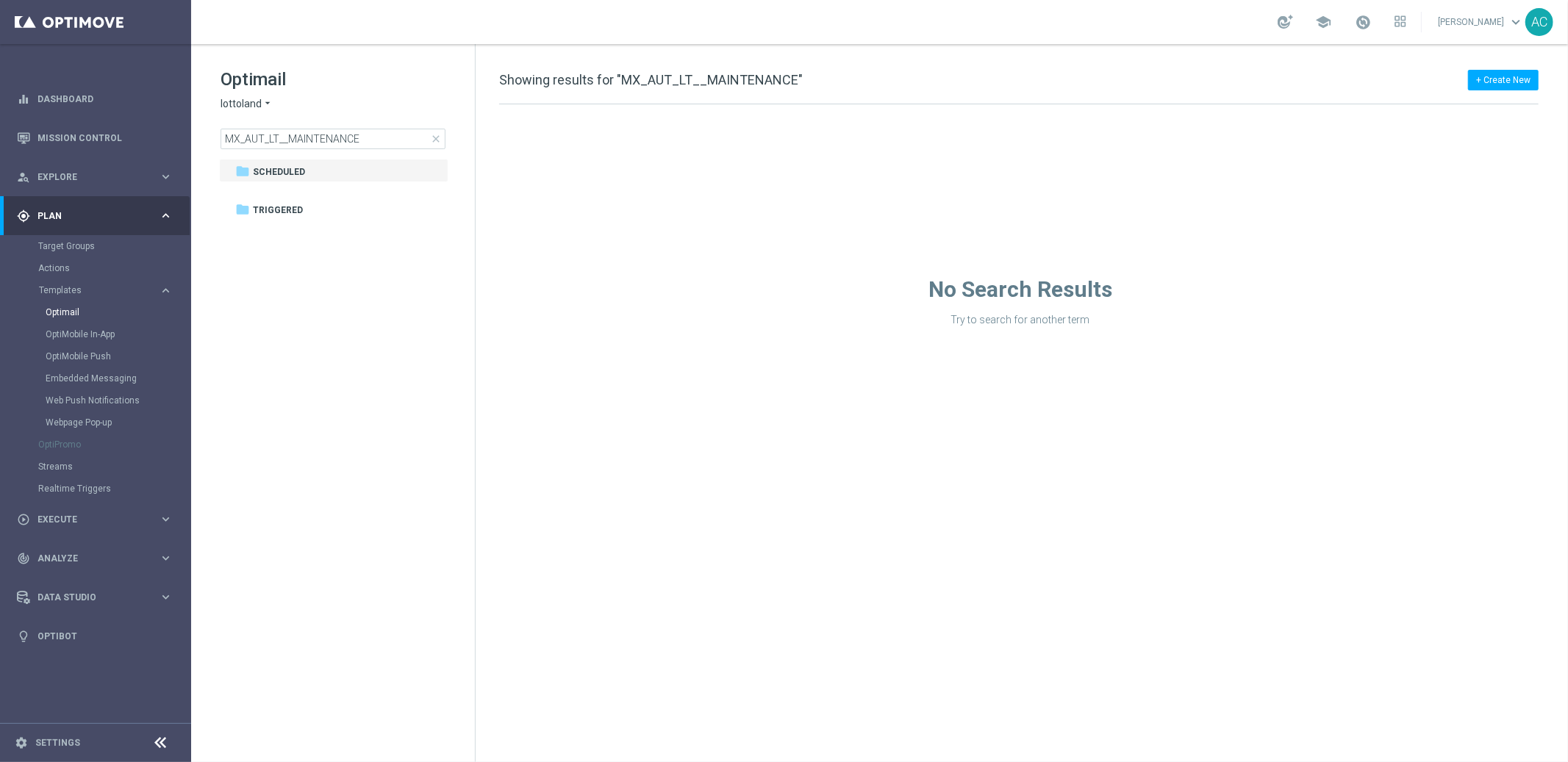
click at [247, 106] on span "lottoland" at bounding box center [242, 103] width 41 height 14
click at [0, 0] on span "Lottoland.com.br" at bounding box center [0, 0] width 0 height 0
click at [350, 139] on input "MX_AUT_LT__MAINTENANCE" at bounding box center [333, 138] width 225 height 21
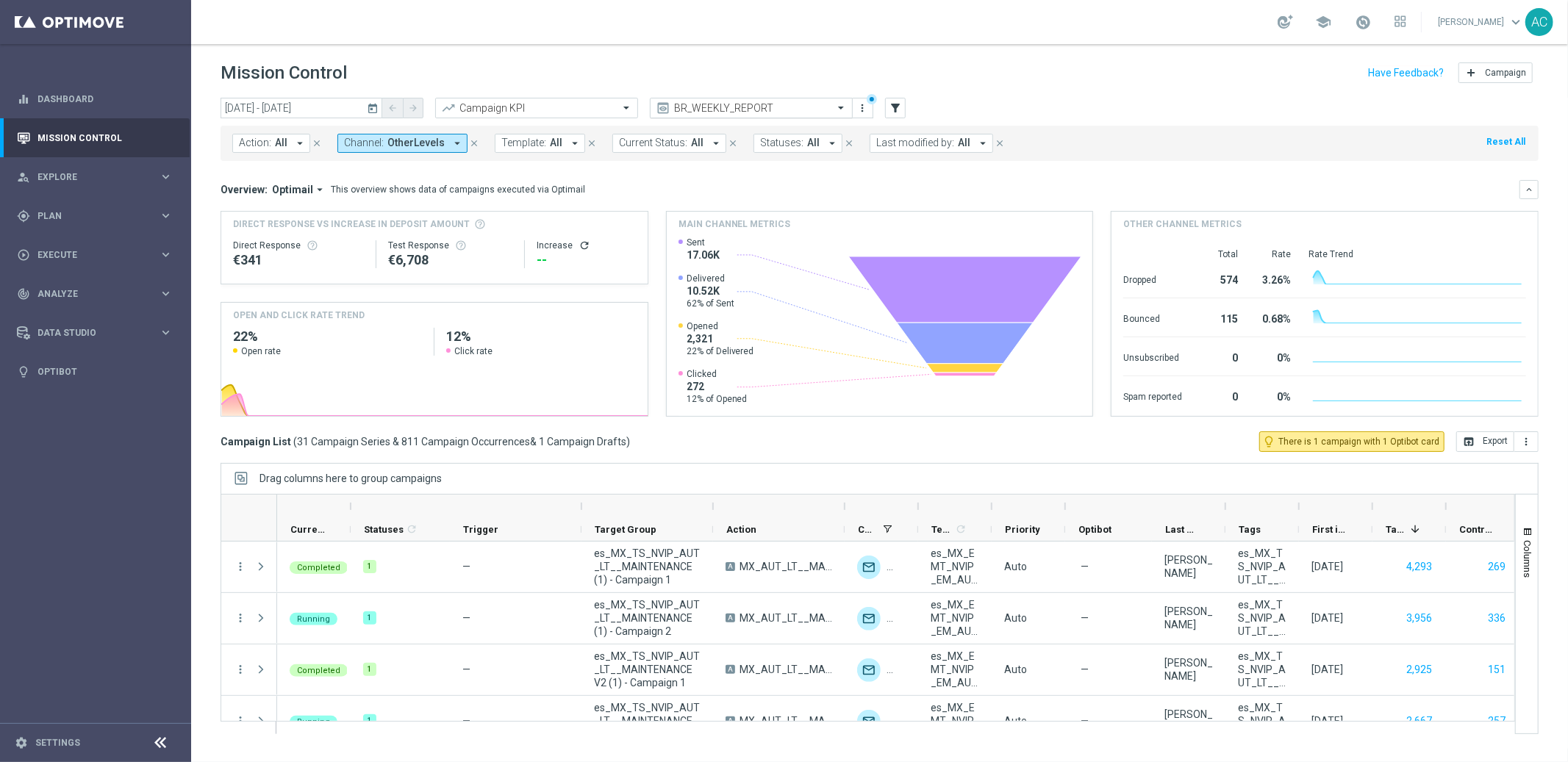
click at [741, 106] on input "text" at bounding box center [736, 108] width 157 height 12
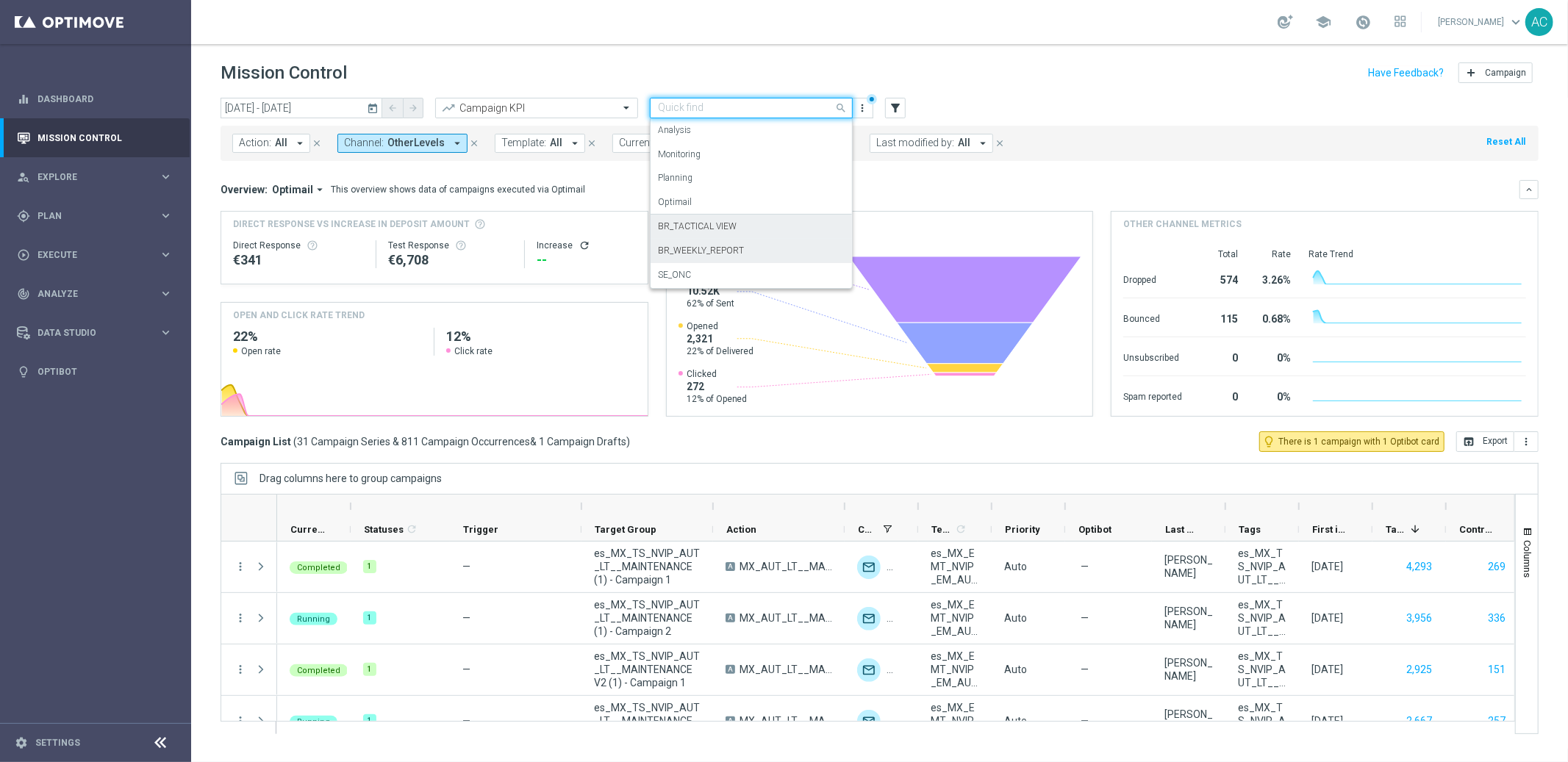
click at [747, 230] on div "BR_TACTICAL VIEW" at bounding box center [751, 226] width 187 height 24
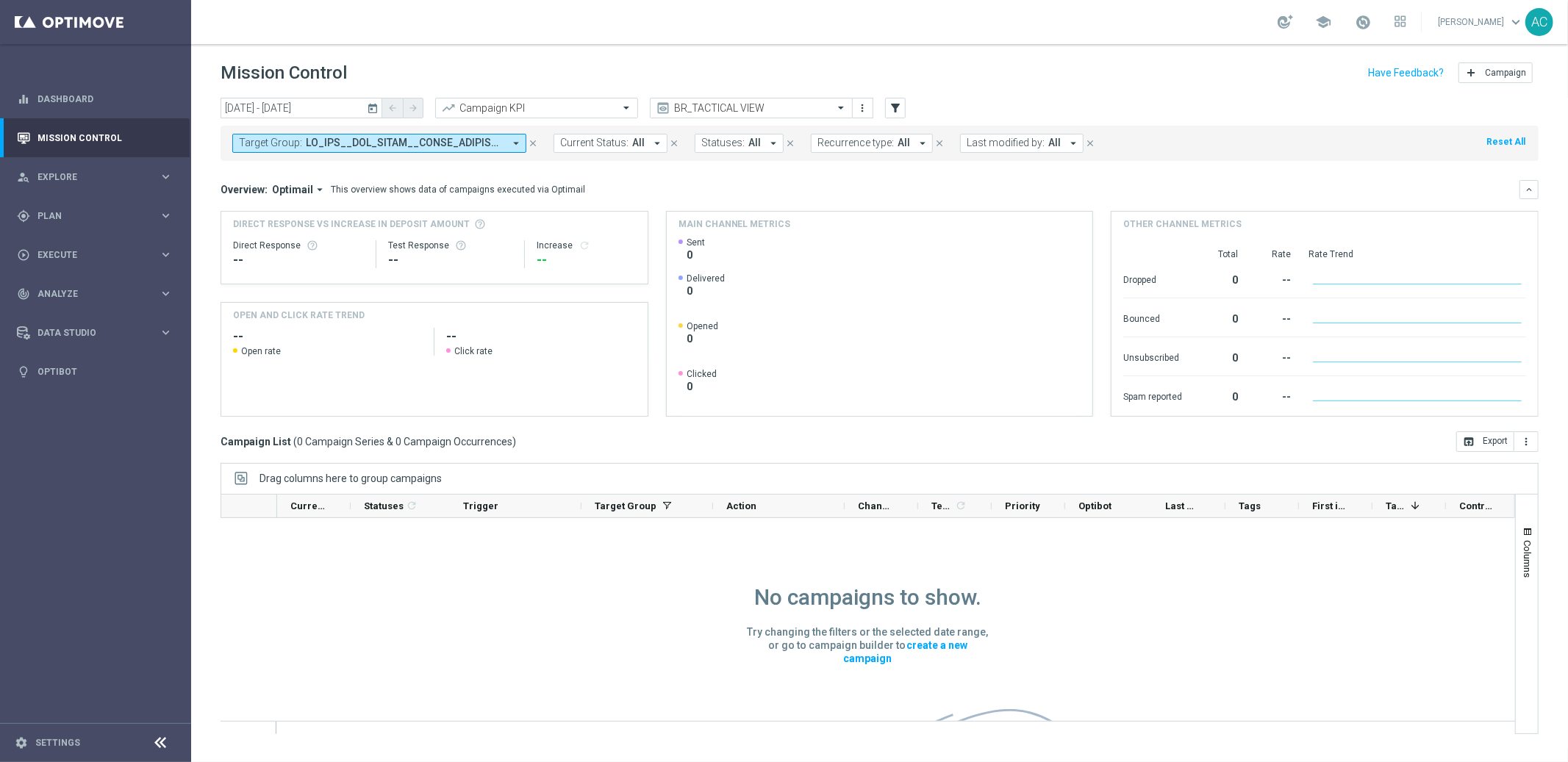
click at [534, 144] on icon "close" at bounding box center [533, 143] width 10 height 10
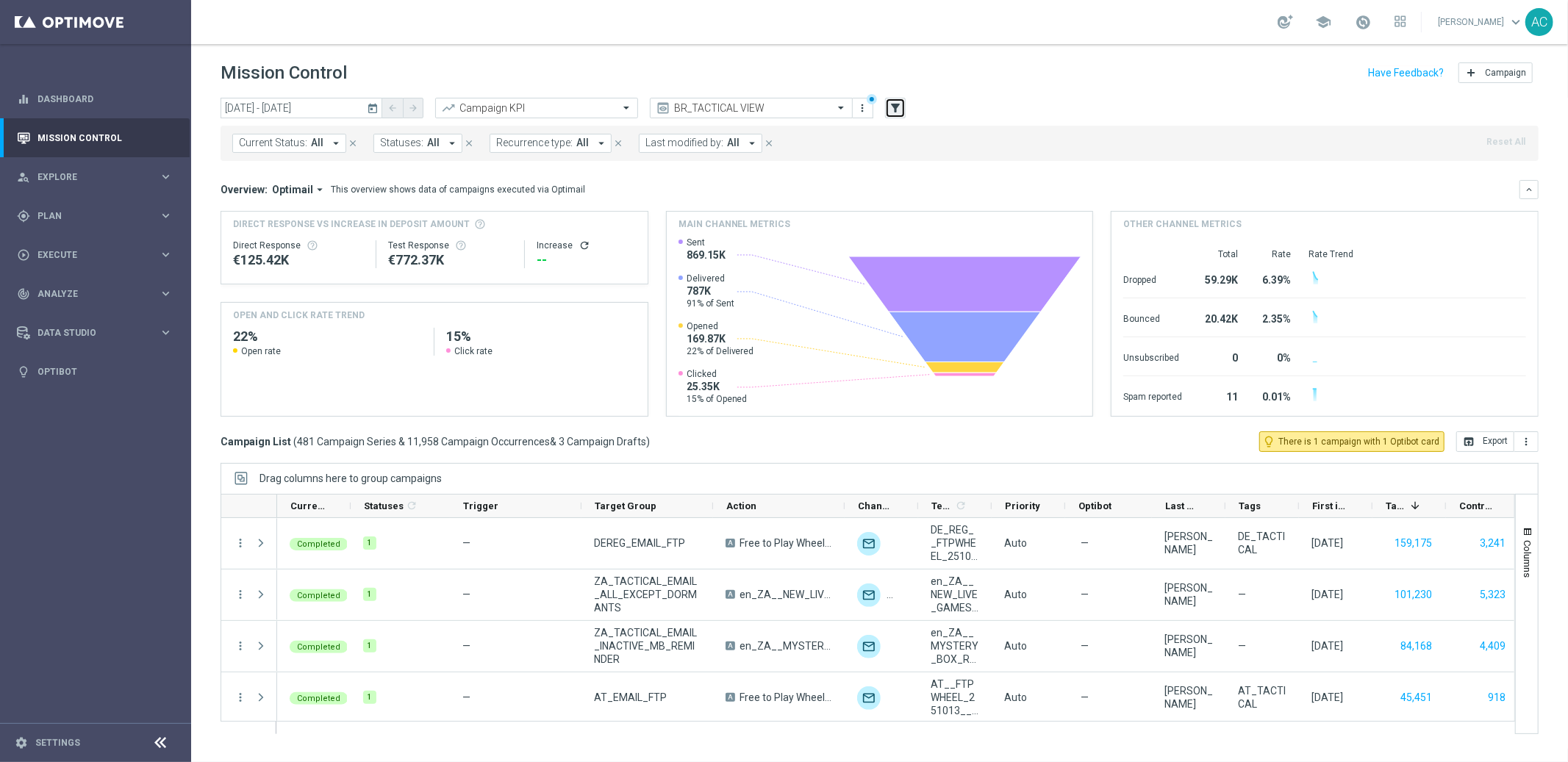
click at [898, 111] on icon "filter_alt" at bounding box center [895, 108] width 13 height 13
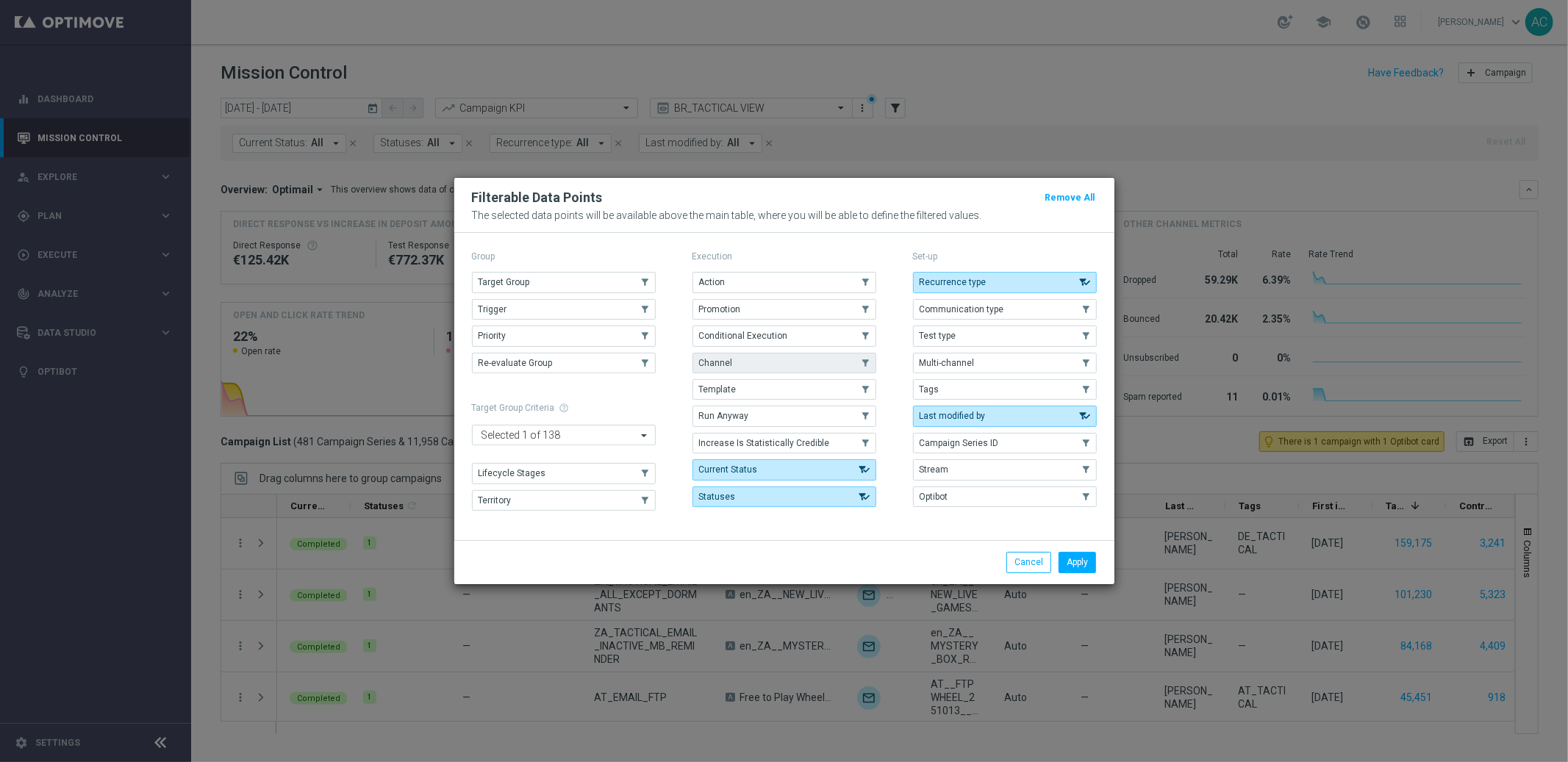
click at [745, 362] on button "Channel" at bounding box center [784, 362] width 184 height 21
drag, startPoint x: 1083, startPoint y: 560, endPoint x: 1068, endPoint y: 558, distance: 15.1
click at [1083, 561] on button "Apply" at bounding box center [1077, 562] width 37 height 21
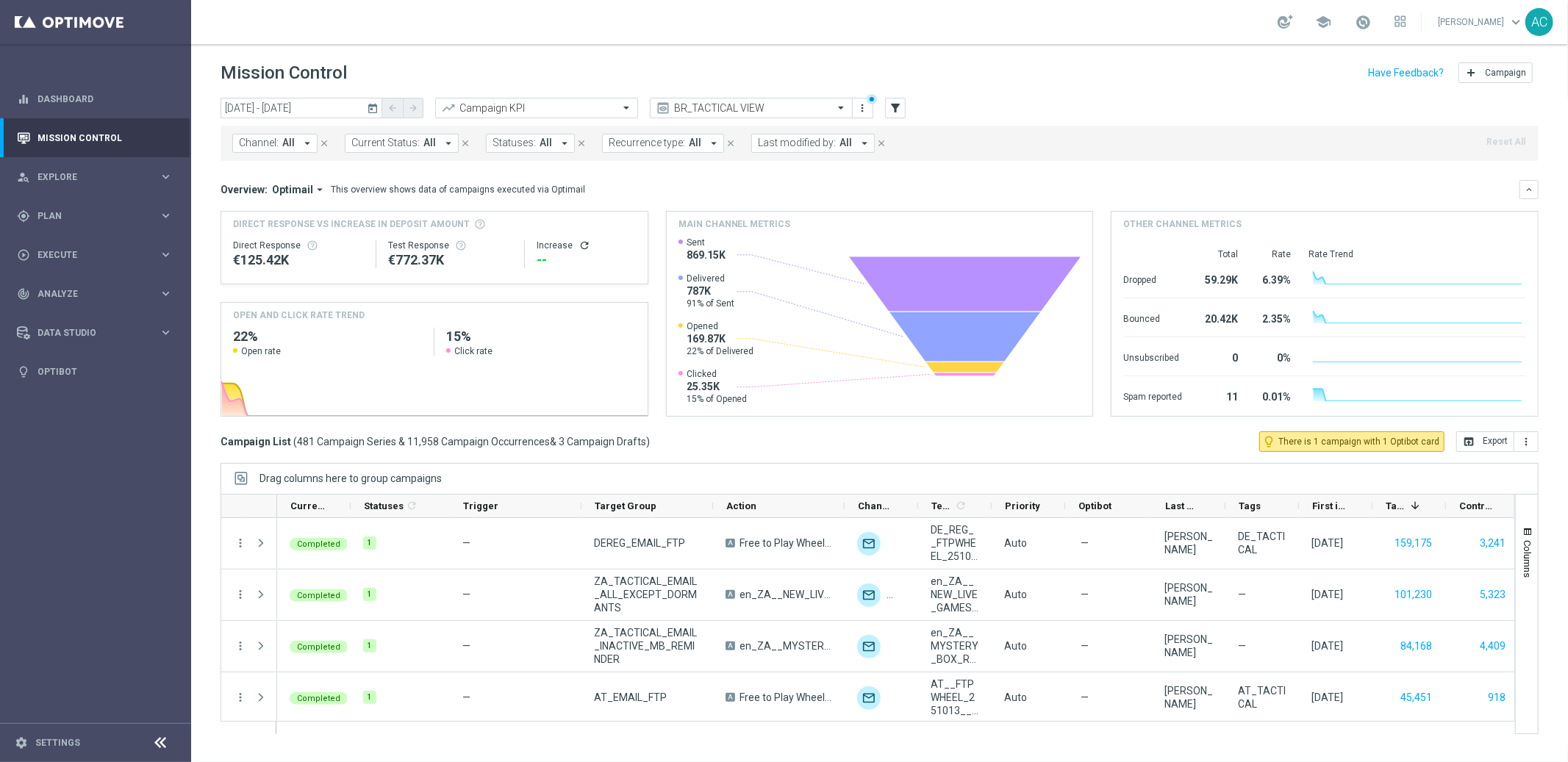
click at [270, 137] on span "Channel:" at bounding box center [259, 142] width 40 height 12
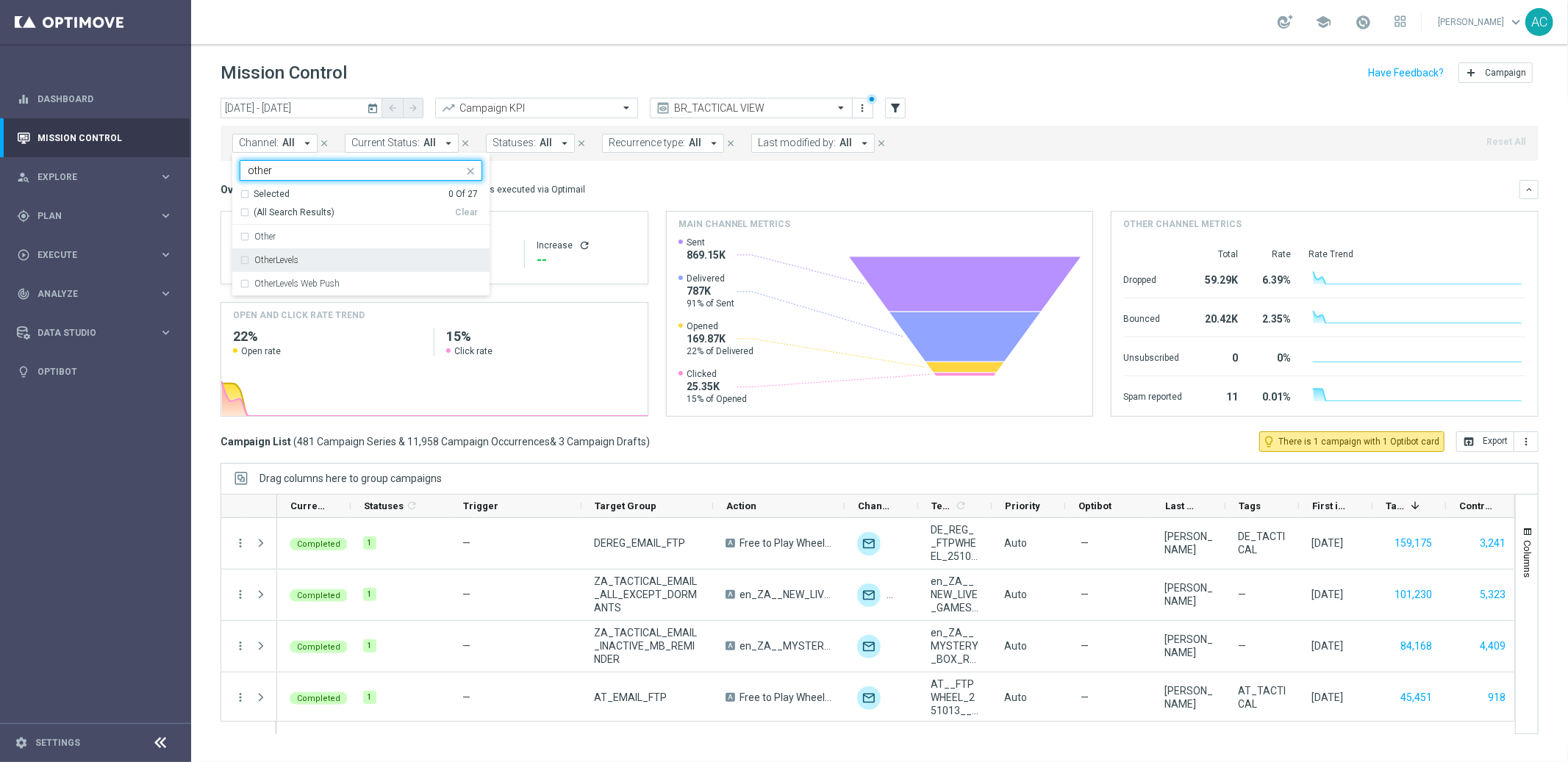
click at [283, 261] on label "OtherLevels" at bounding box center [276, 260] width 44 height 9
type input "other"
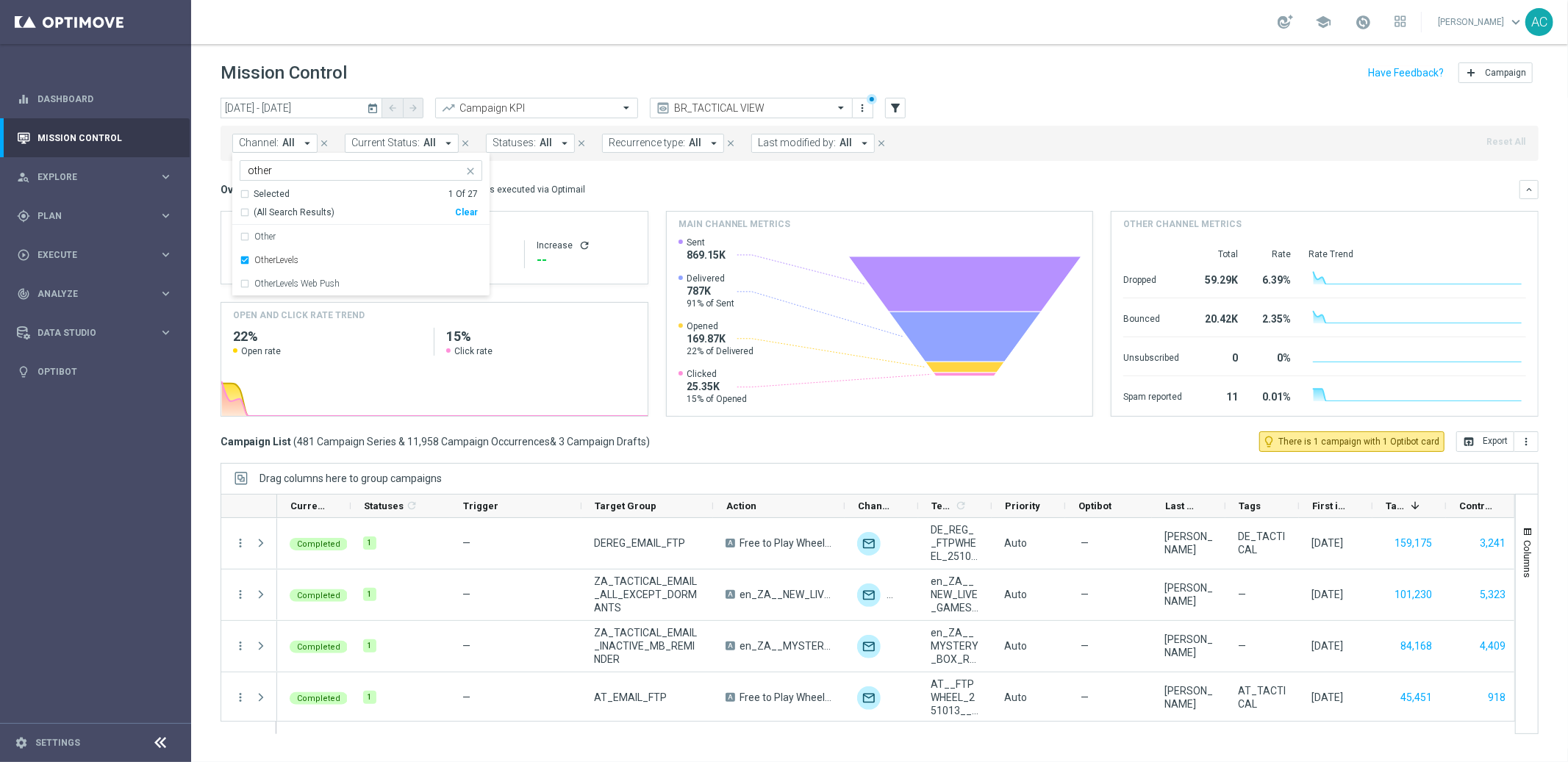
click at [995, 188] on div "Overview: Optimail arrow_drop_down This overview shows data of campaigns execut…" at bounding box center [870, 189] width 1299 height 13
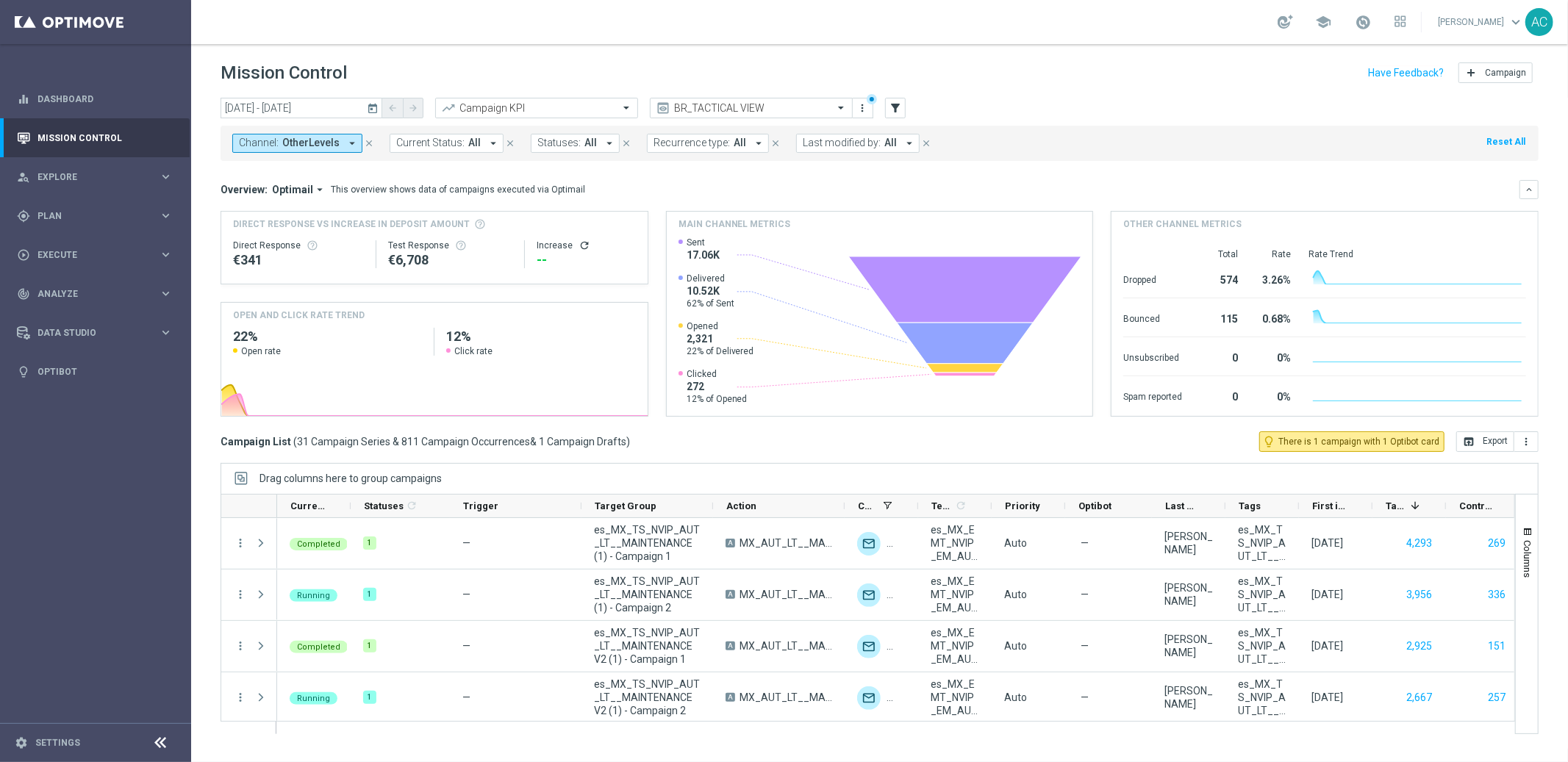
click at [1020, 170] on mini-dashboard "Overview: Optimail arrow_drop_down This overview shows data of campaigns execut…" at bounding box center [880, 296] width 1318 height 271
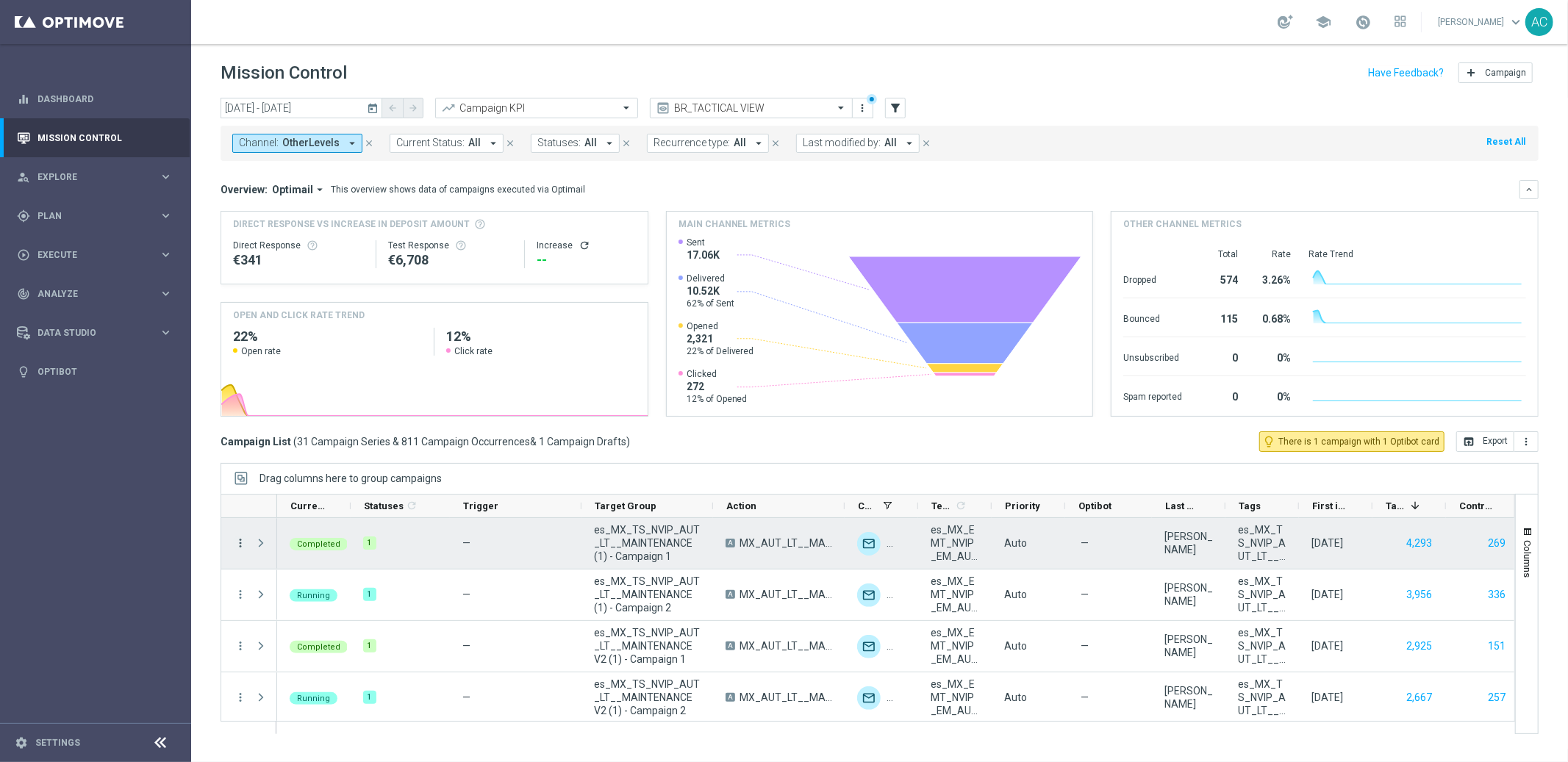
click at [237, 544] on icon "more_vert" at bounding box center [241, 544] width 13 height 13
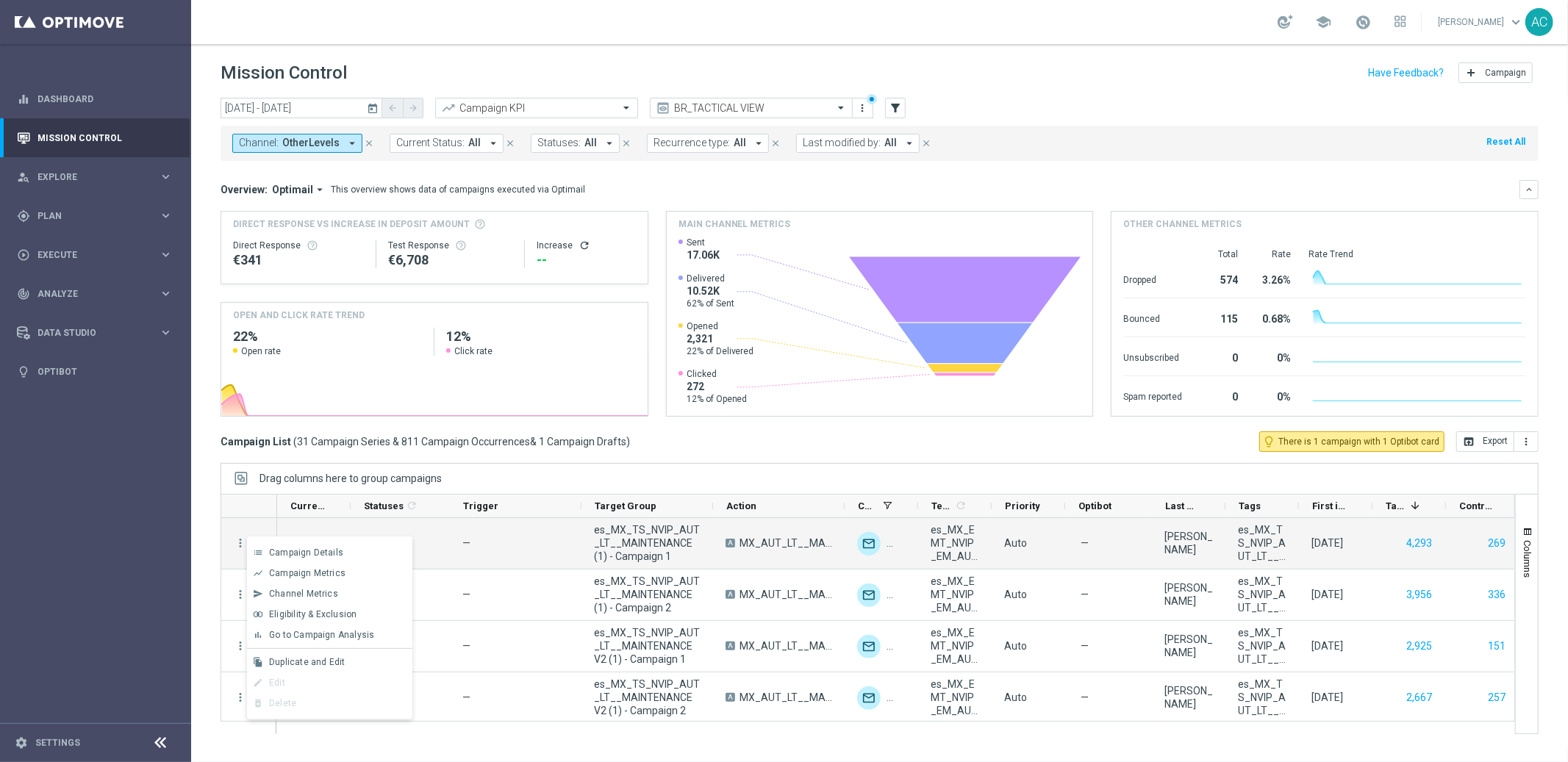
click at [707, 435] on div "Campaign List ( 31 Campaign Series & 811 Campaign Occurrences & 1 Campaign Draf…" at bounding box center [880, 441] width 1318 height 21
click at [264, 544] on span "Press SPACE to select this row." at bounding box center [261, 543] width 13 height 12
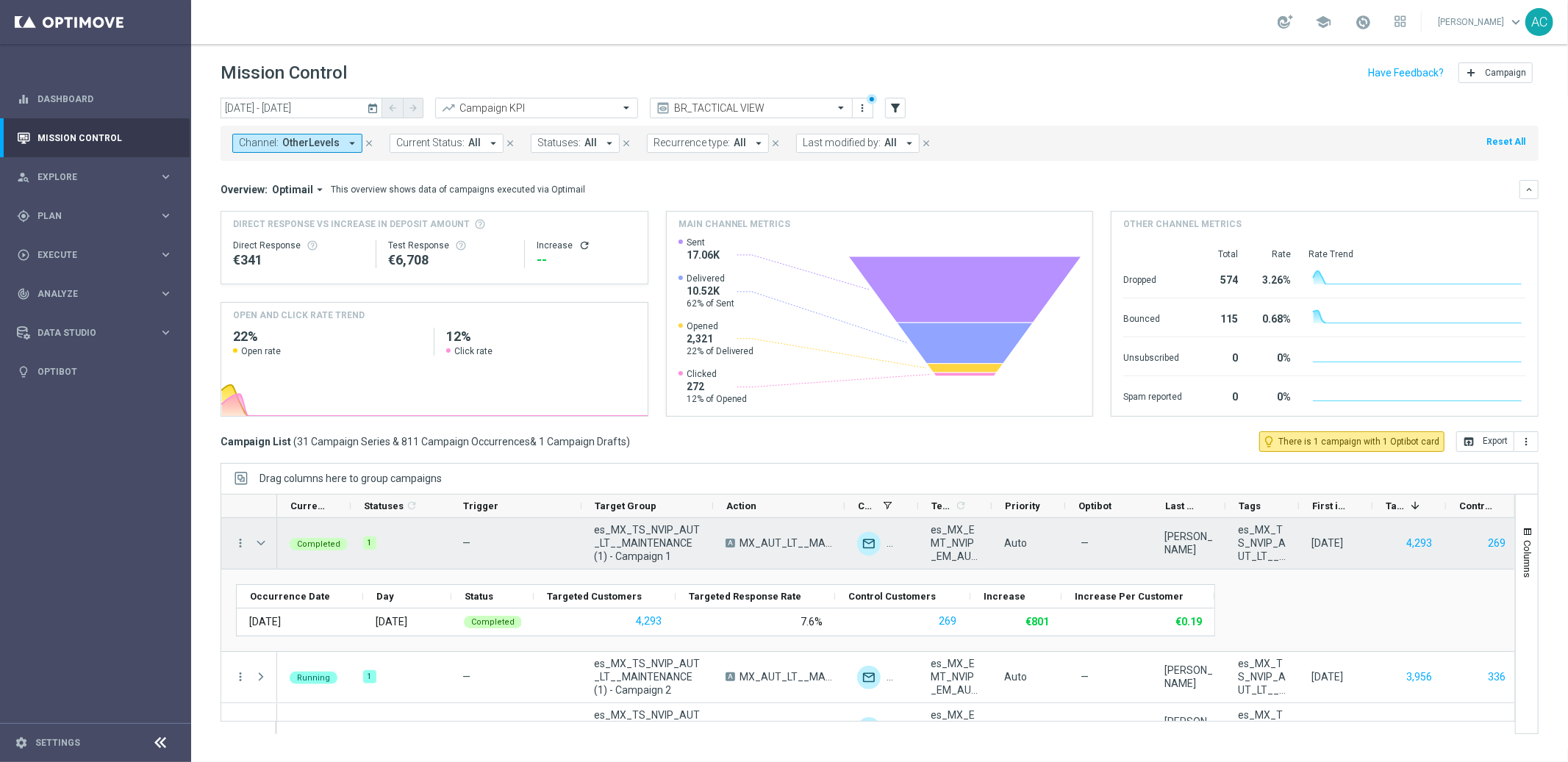
click at [264, 544] on span "Press SPACE to select this row." at bounding box center [261, 543] width 13 height 12
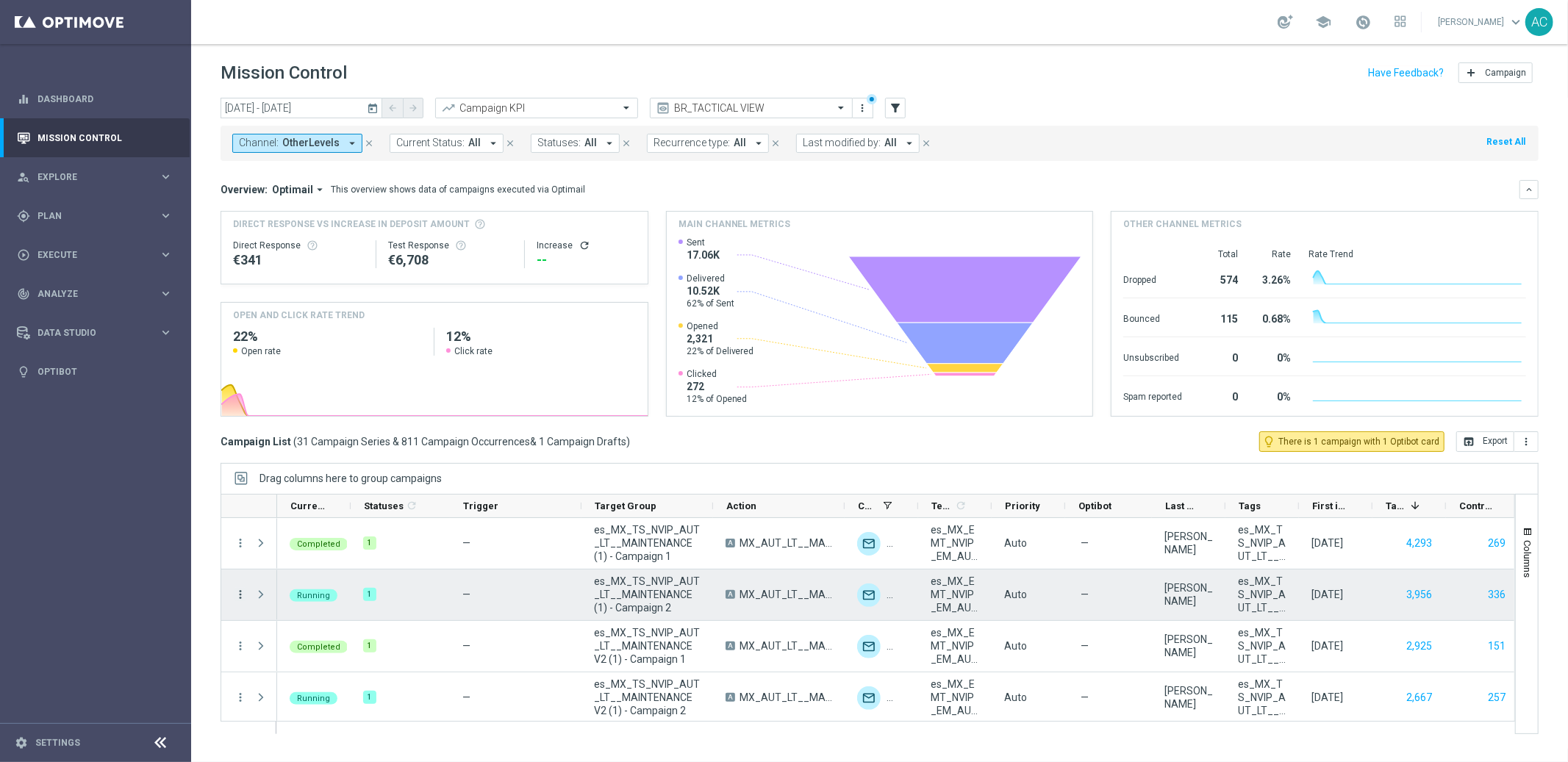
click at [240, 593] on icon "more_vert" at bounding box center [241, 595] width 13 height 13
click at [309, 568] on div "Delete" at bounding box center [337, 572] width 137 height 10
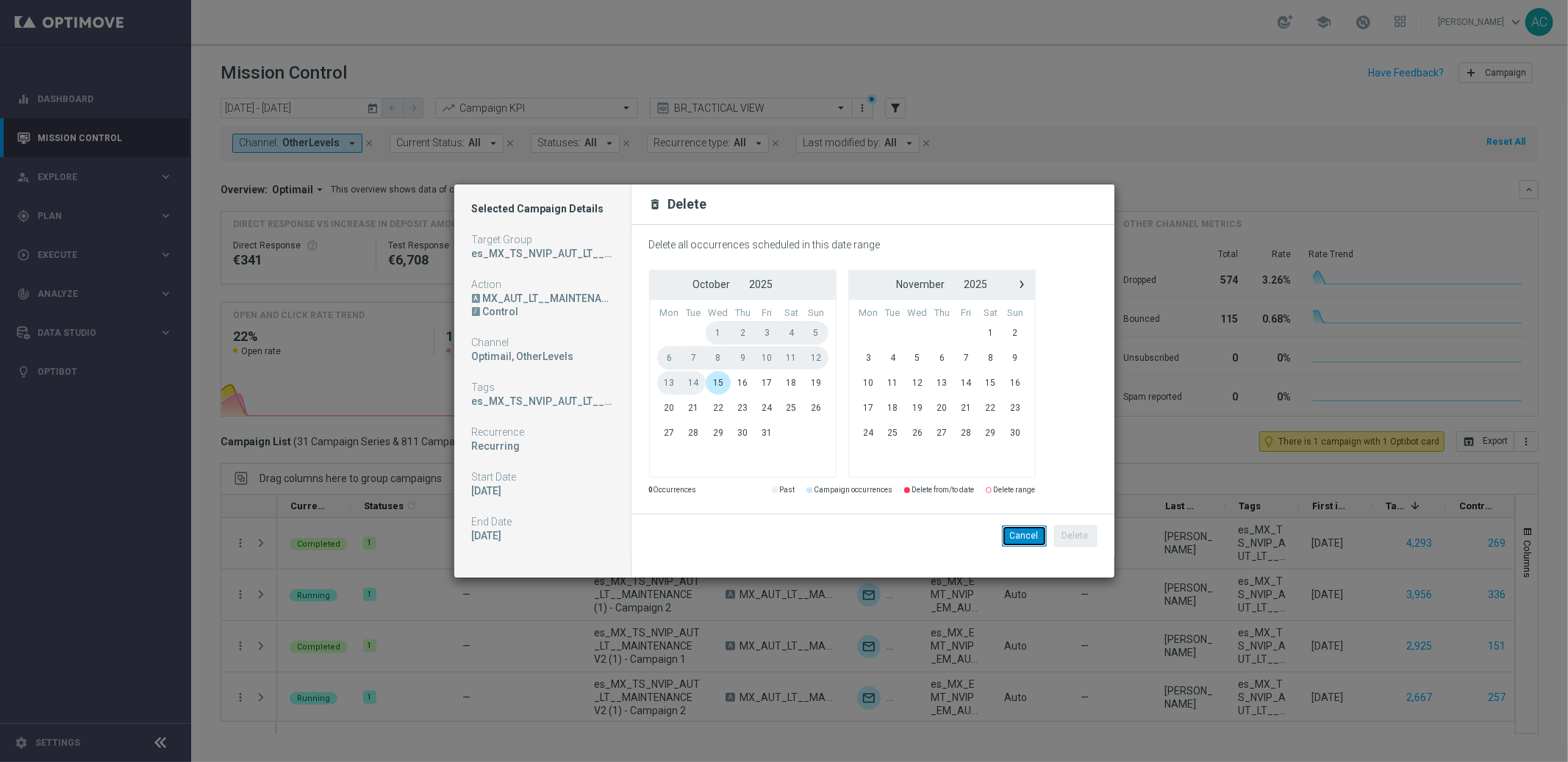
click at [1022, 536] on button "Cancel" at bounding box center [1024, 535] width 45 height 21
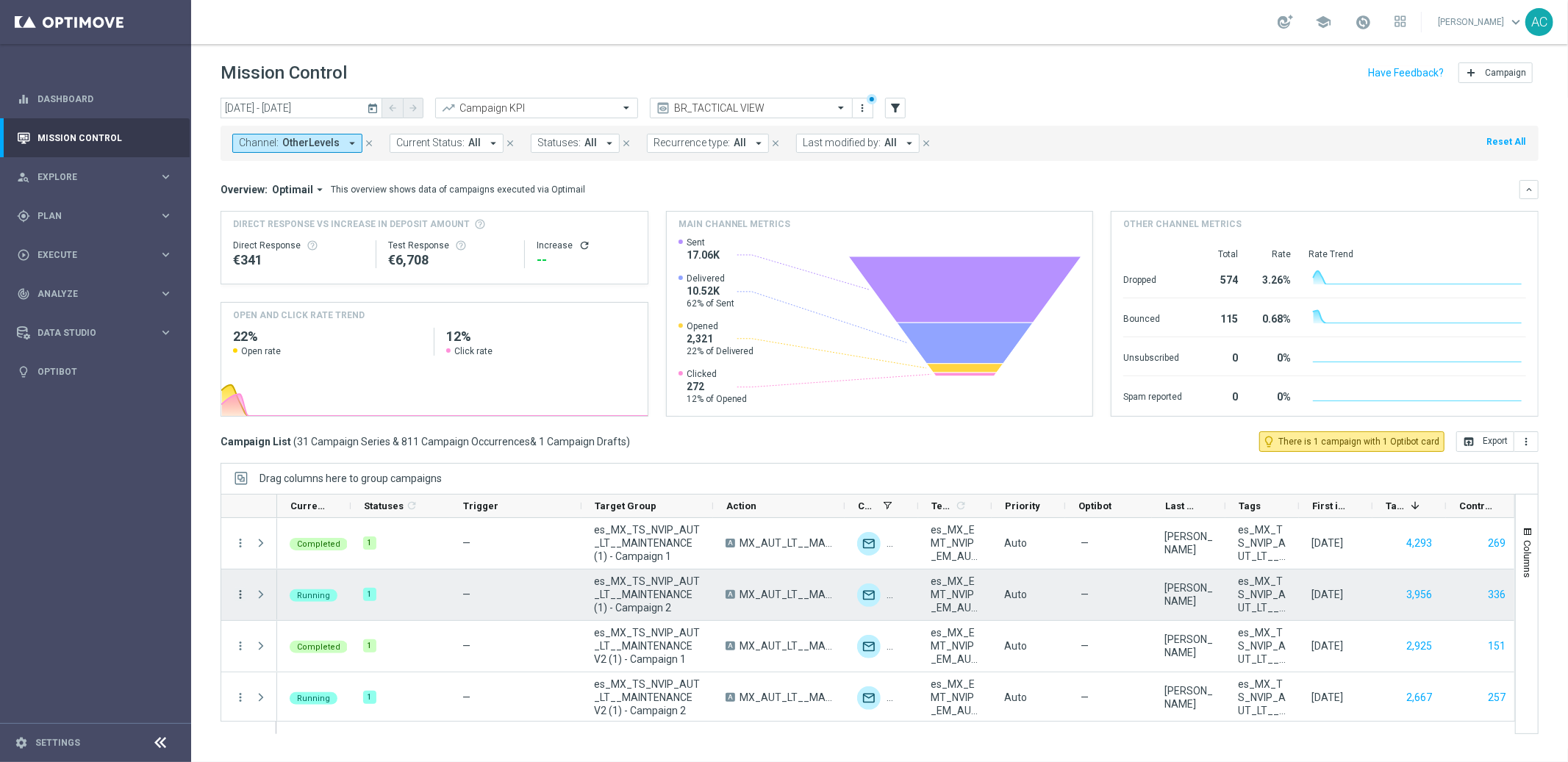
click at [241, 592] on icon "more_vert" at bounding box center [241, 595] width 13 height 13
click at [287, 574] on span "Delete" at bounding box center [282, 572] width 27 height 10
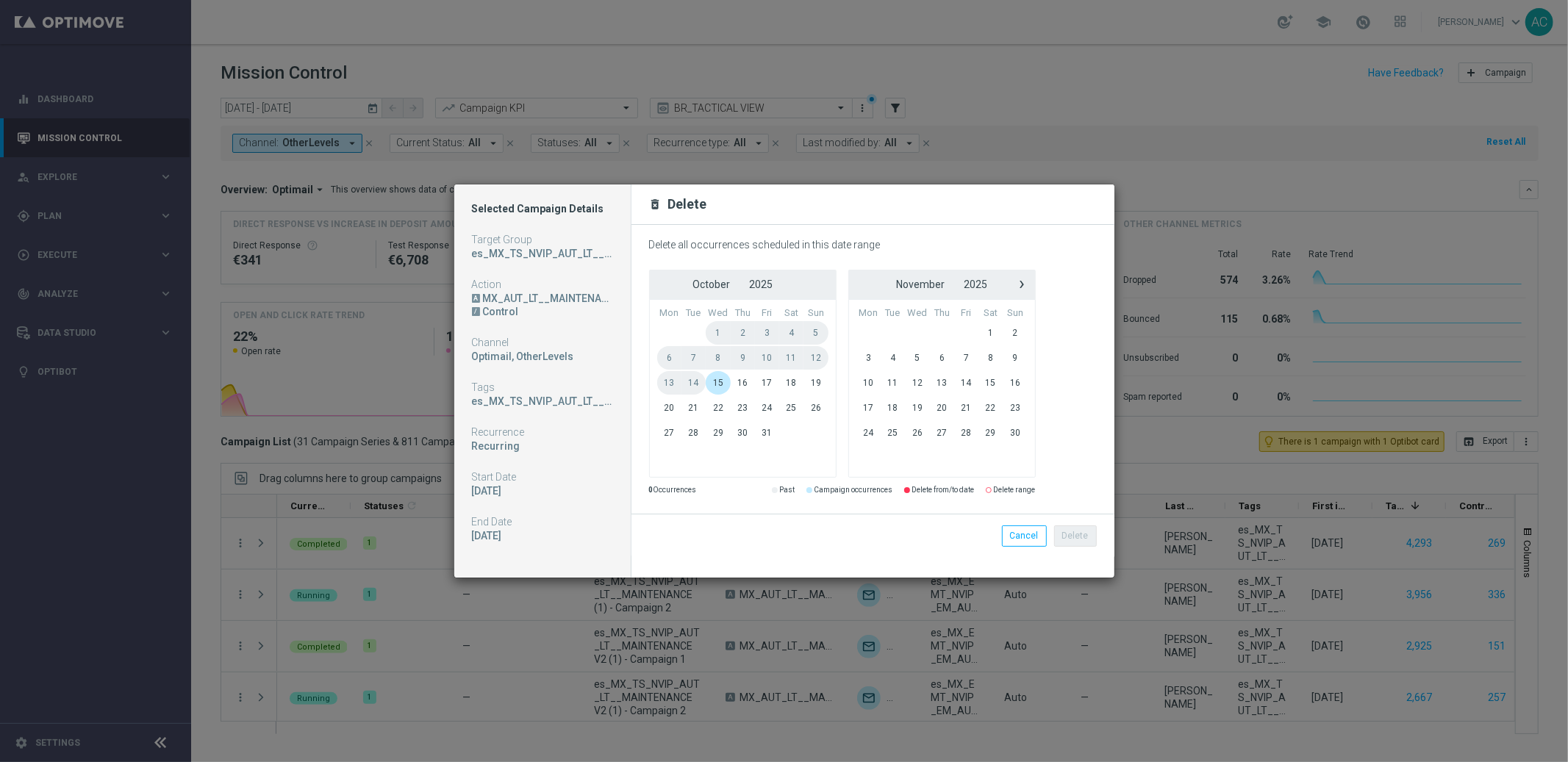
click at [723, 333] on span "1" at bounding box center [718, 333] width 25 height 23
click at [722, 382] on span "15" at bounding box center [718, 383] width 25 height 23
click at [1018, 286] on span "›" at bounding box center [1022, 284] width 19 height 19
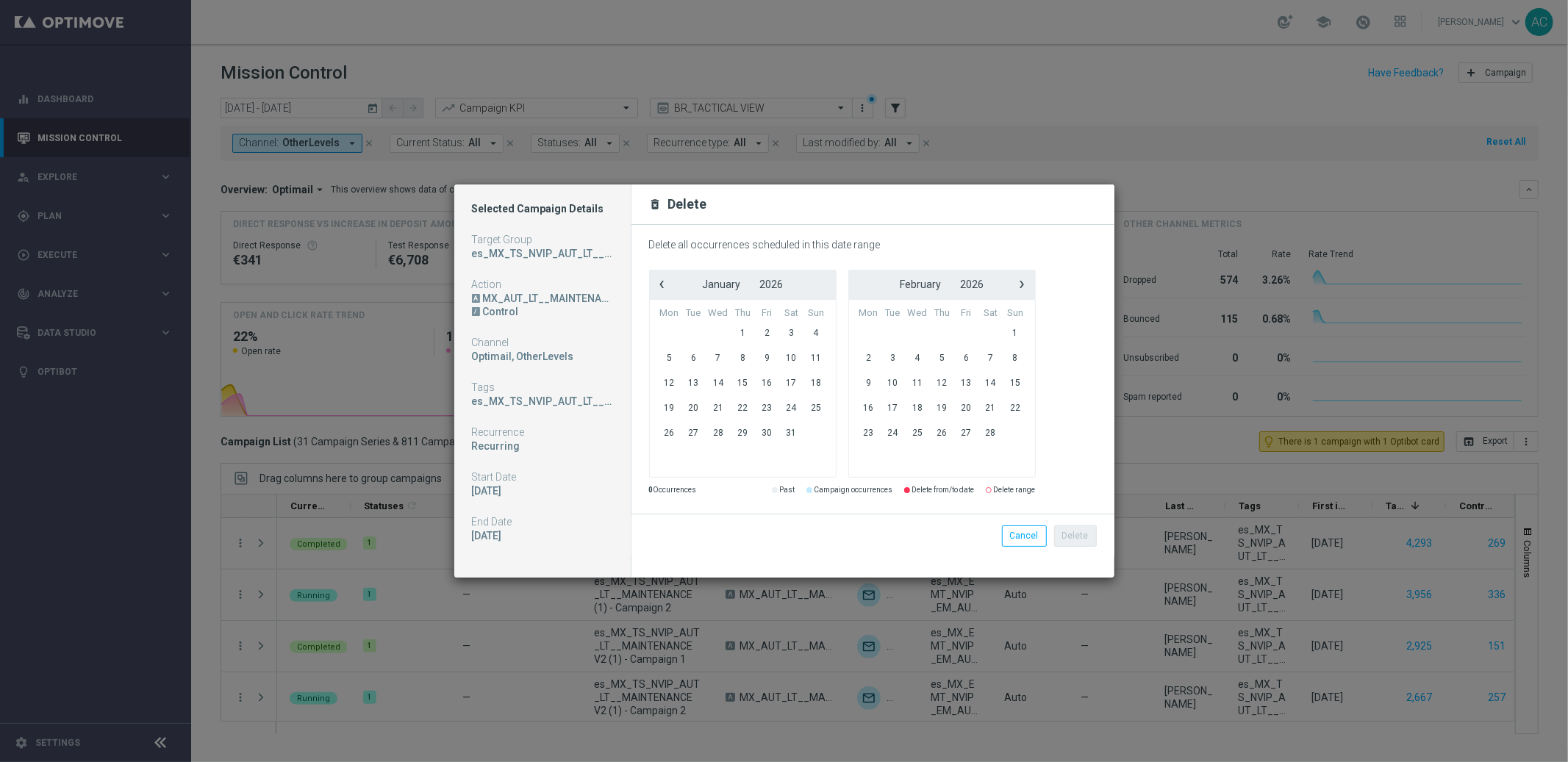
click at [1018, 286] on span "›" at bounding box center [1022, 284] width 19 height 19
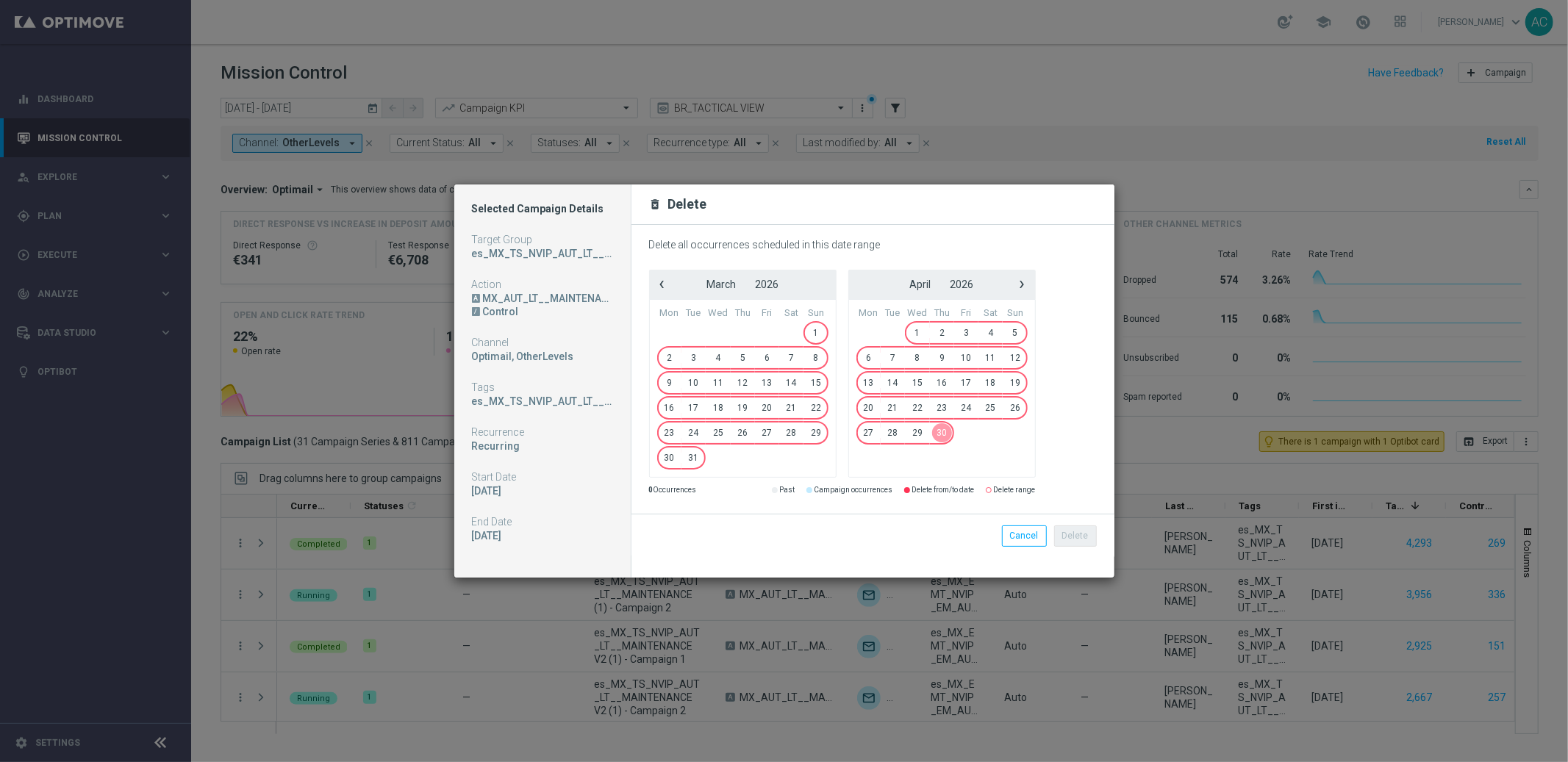
click at [948, 434] on span "30" at bounding box center [942, 433] width 24 height 23
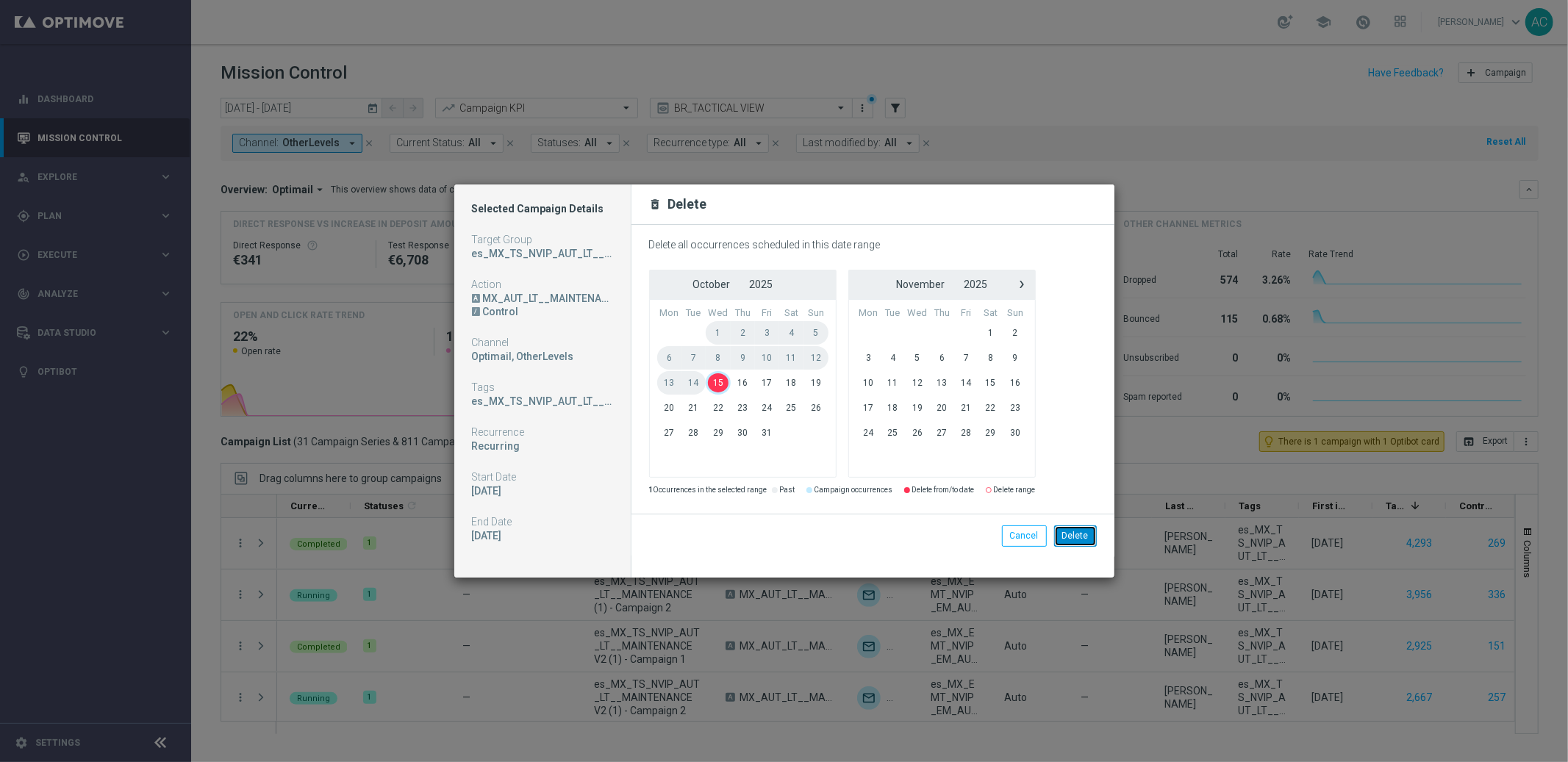
click at [1077, 538] on button "Delete" at bounding box center [1076, 535] width 43 height 21
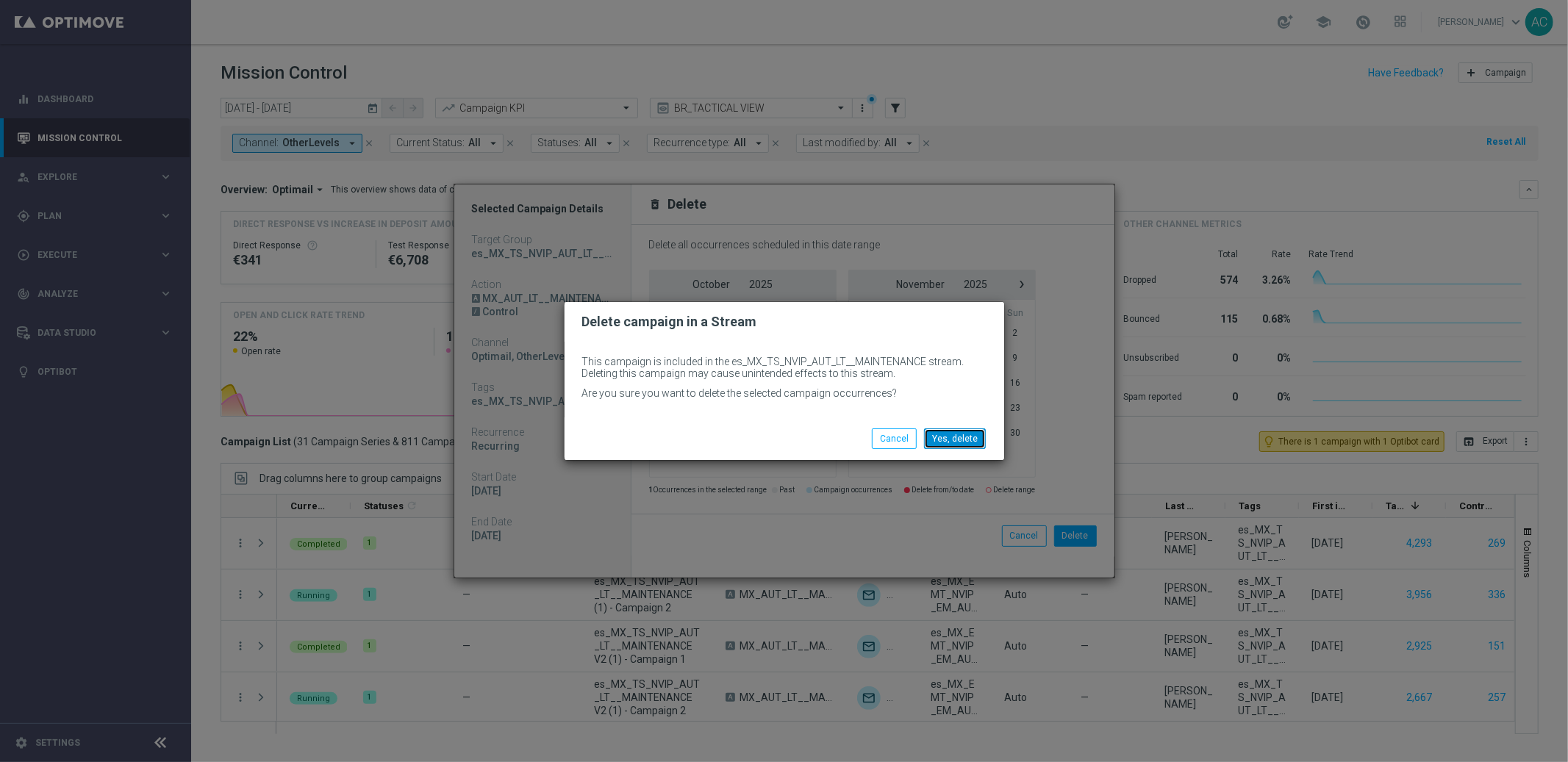
click at [967, 438] on button "Yes, delete" at bounding box center [955, 439] width 62 height 21
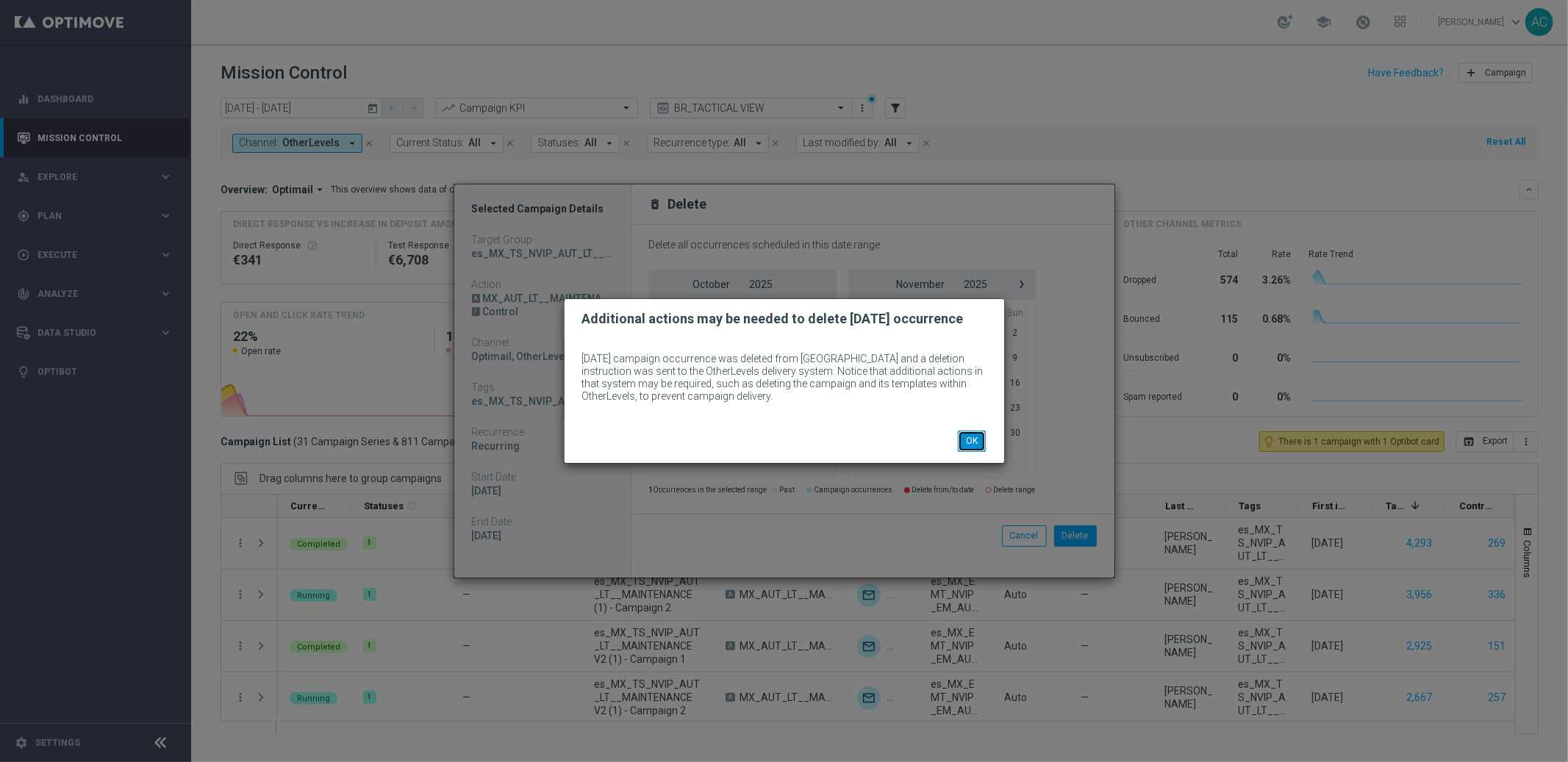
click at [981, 443] on button "OK" at bounding box center [972, 441] width 28 height 21
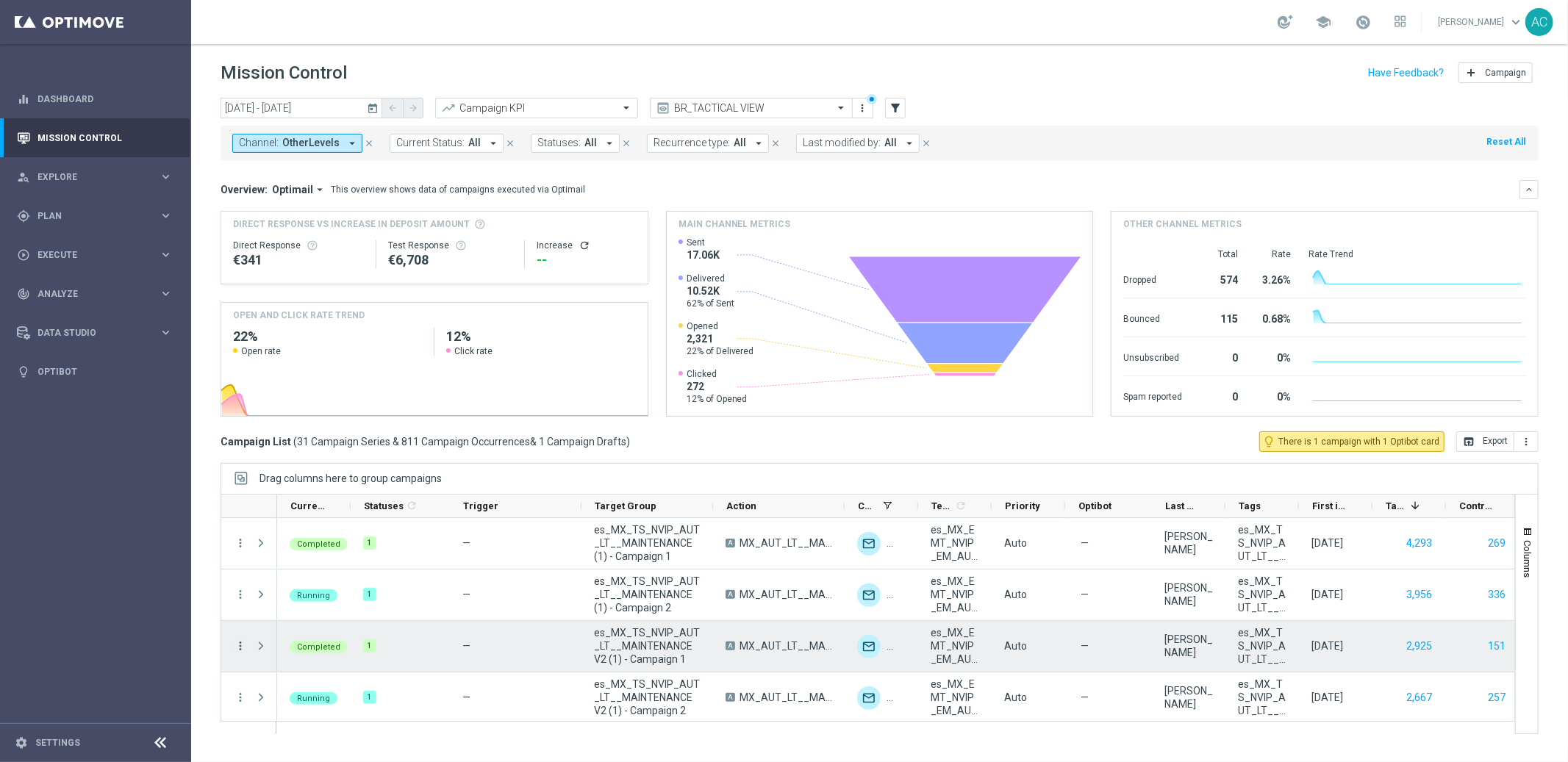
click at [238, 645] on icon "more_vert" at bounding box center [241, 646] width 13 height 13
click at [719, 440] on div "Campaign List ( 31 Campaign Series & 811 Campaign Occurrences & 1 Campaign Draf…" at bounding box center [880, 441] width 1318 height 21
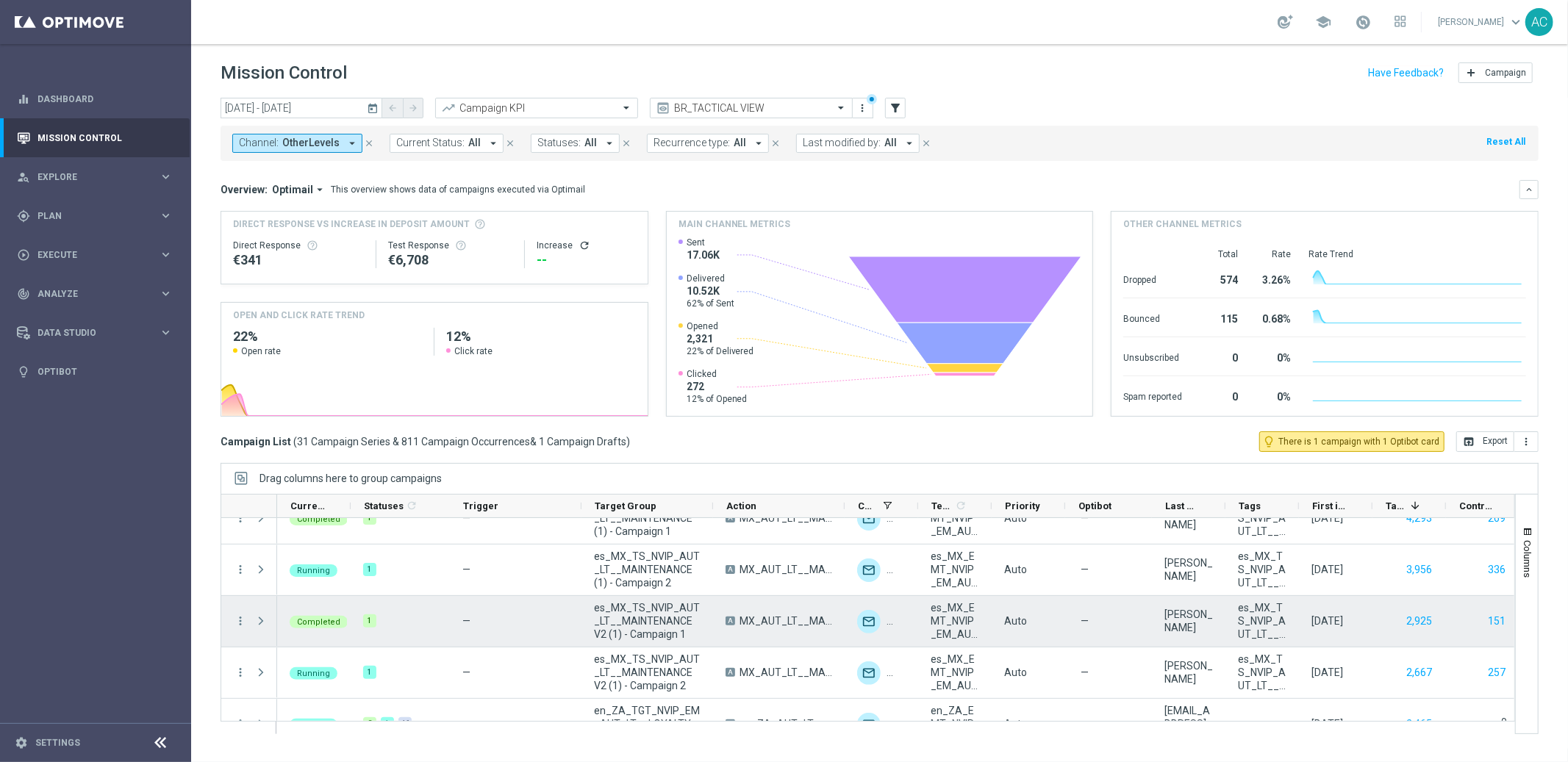
scroll to position [28, 0]
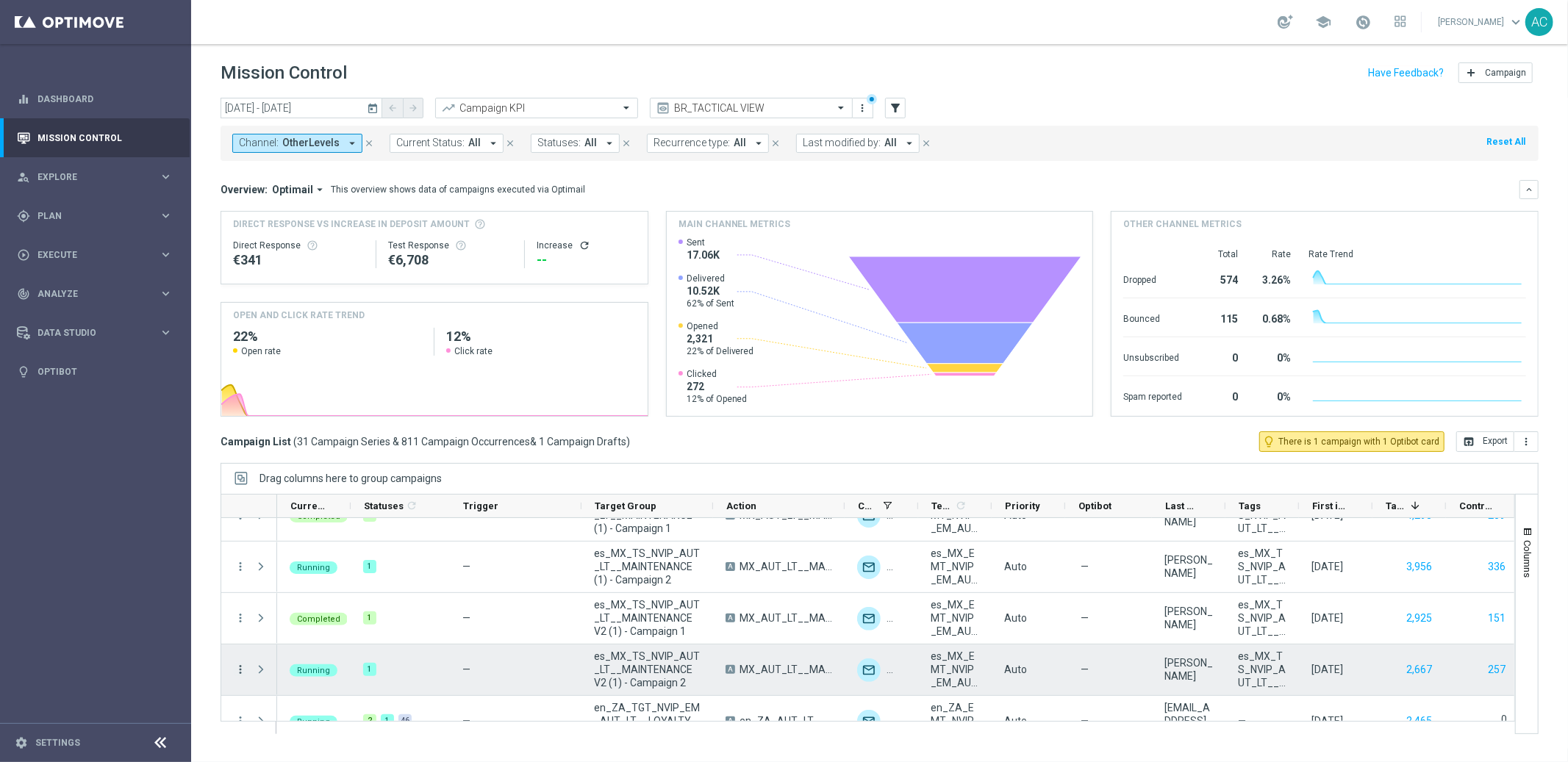
click at [241, 669] on icon "more_vert" at bounding box center [241, 669] width 13 height 13
click at [310, 649] on div "Delete" at bounding box center [337, 646] width 137 height 10
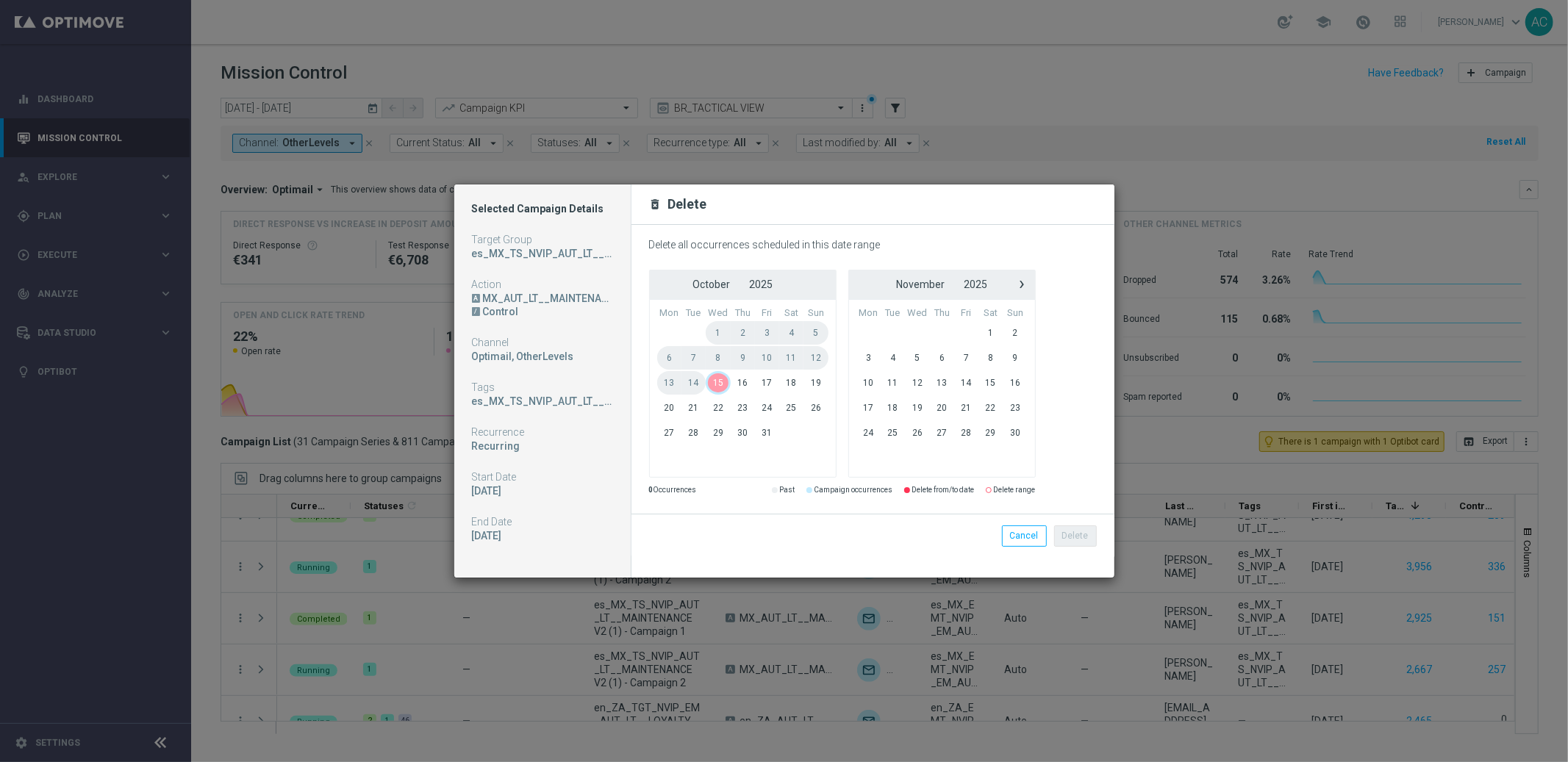
click at [715, 386] on span "15" at bounding box center [718, 383] width 25 height 23
click at [1021, 544] on button "Cancel" at bounding box center [1024, 535] width 45 height 21
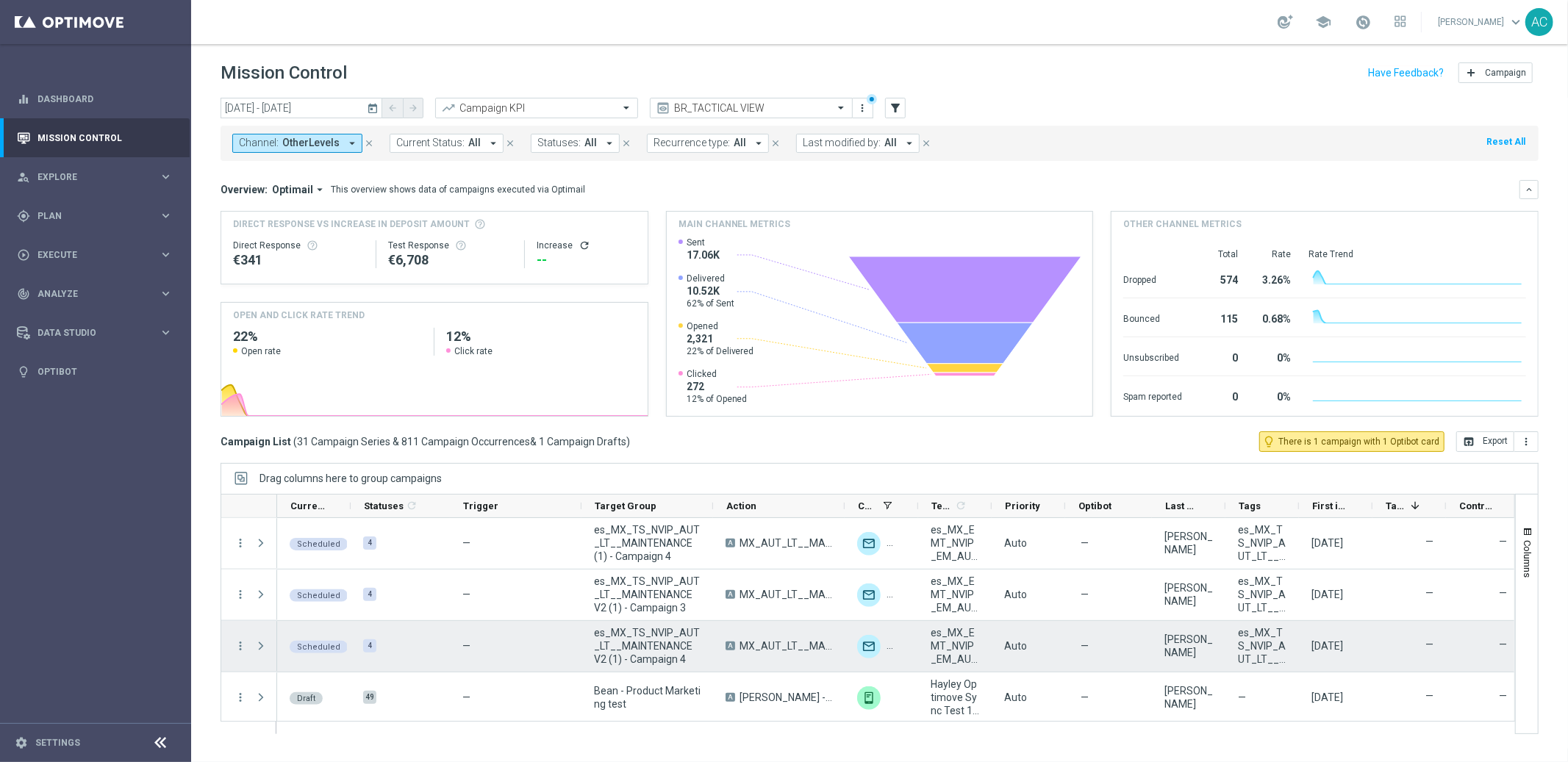
scroll to position [1443, 0]
click at [237, 644] on icon "more_vert" at bounding box center [241, 644] width 13 height 13
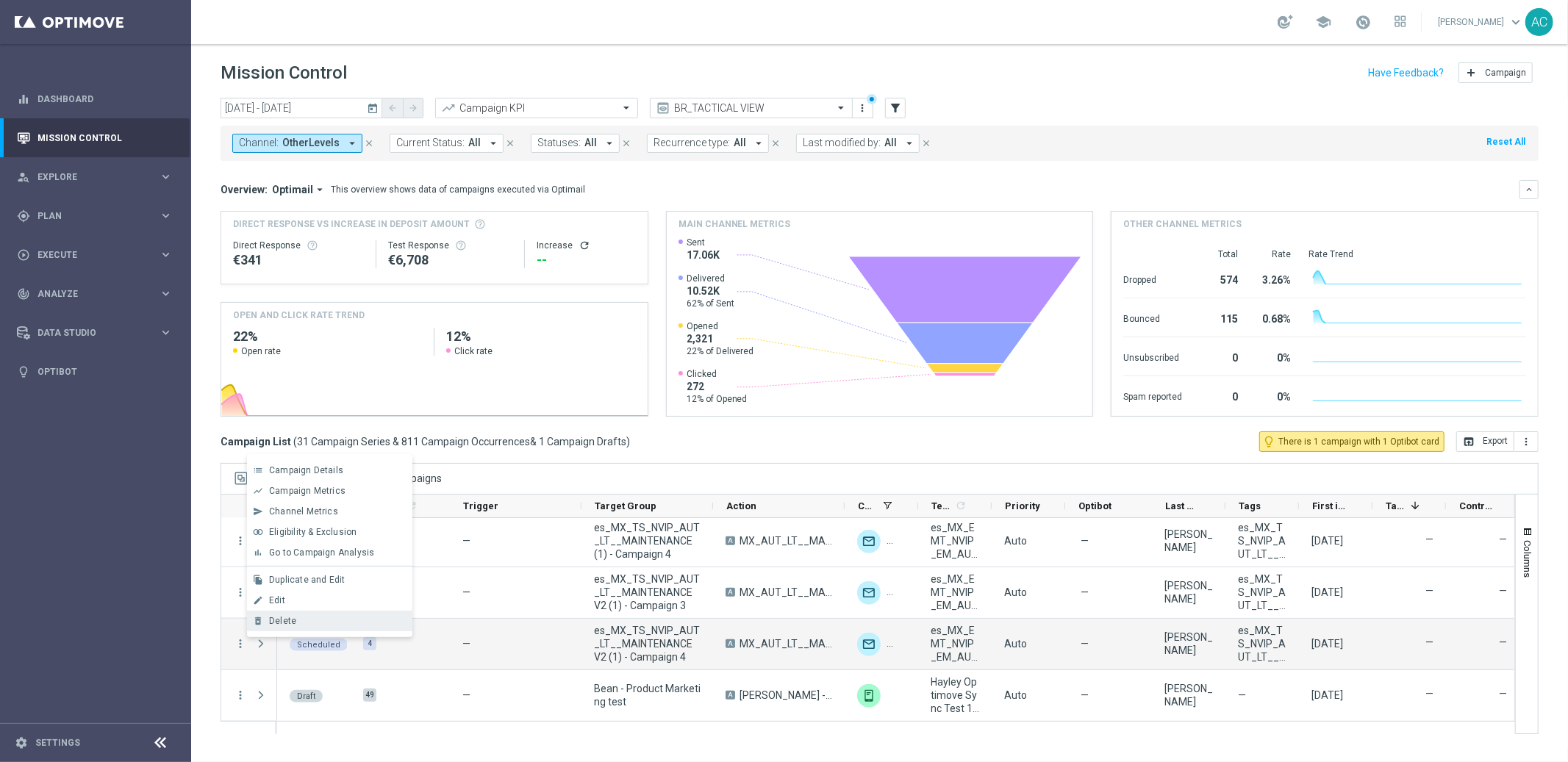
click at [327, 616] on div "delete_forever [GEOGRAPHIC_DATA]" at bounding box center [329, 621] width 165 height 21
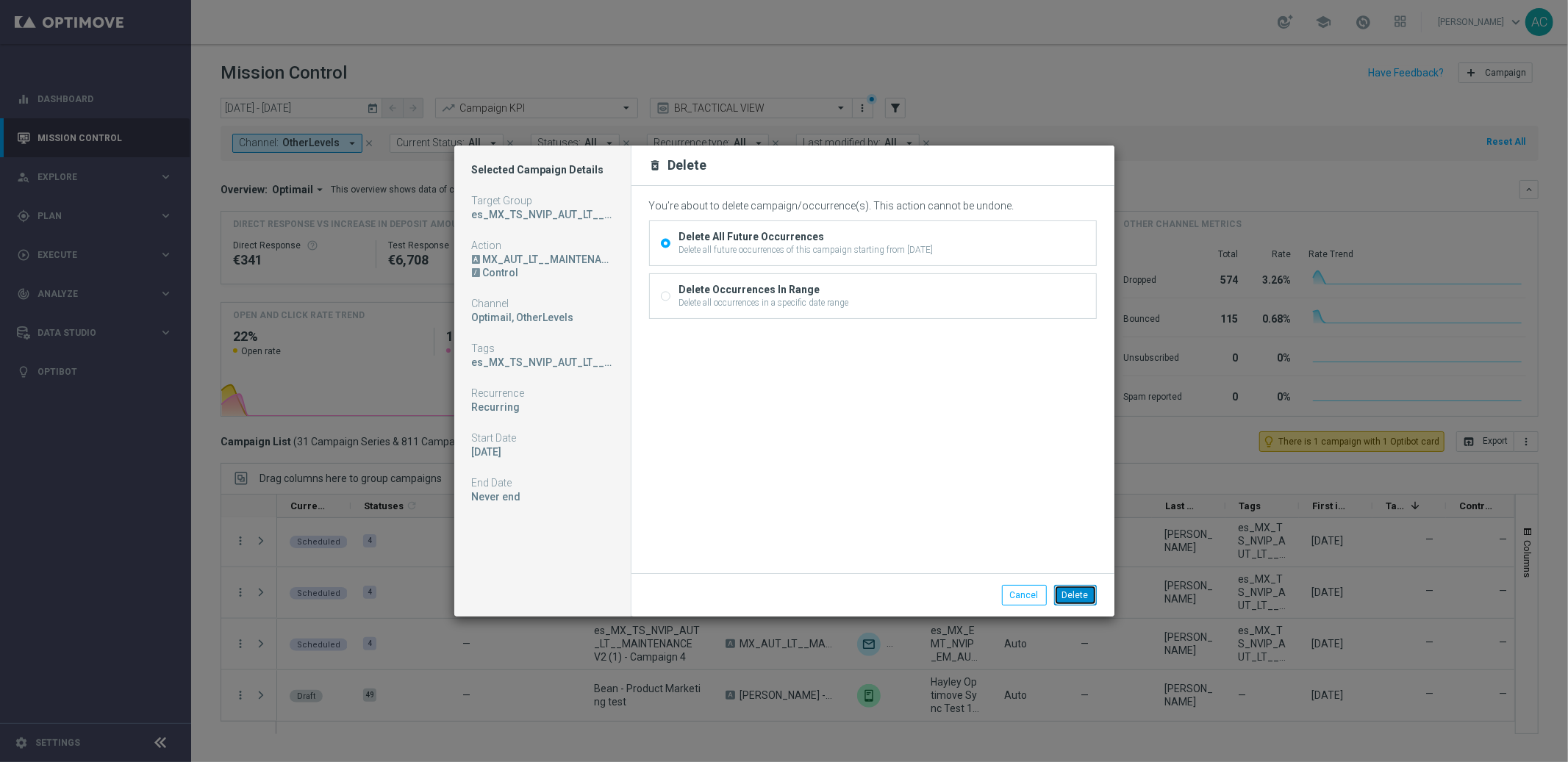
click at [1083, 599] on button "Delete" at bounding box center [1076, 595] width 43 height 21
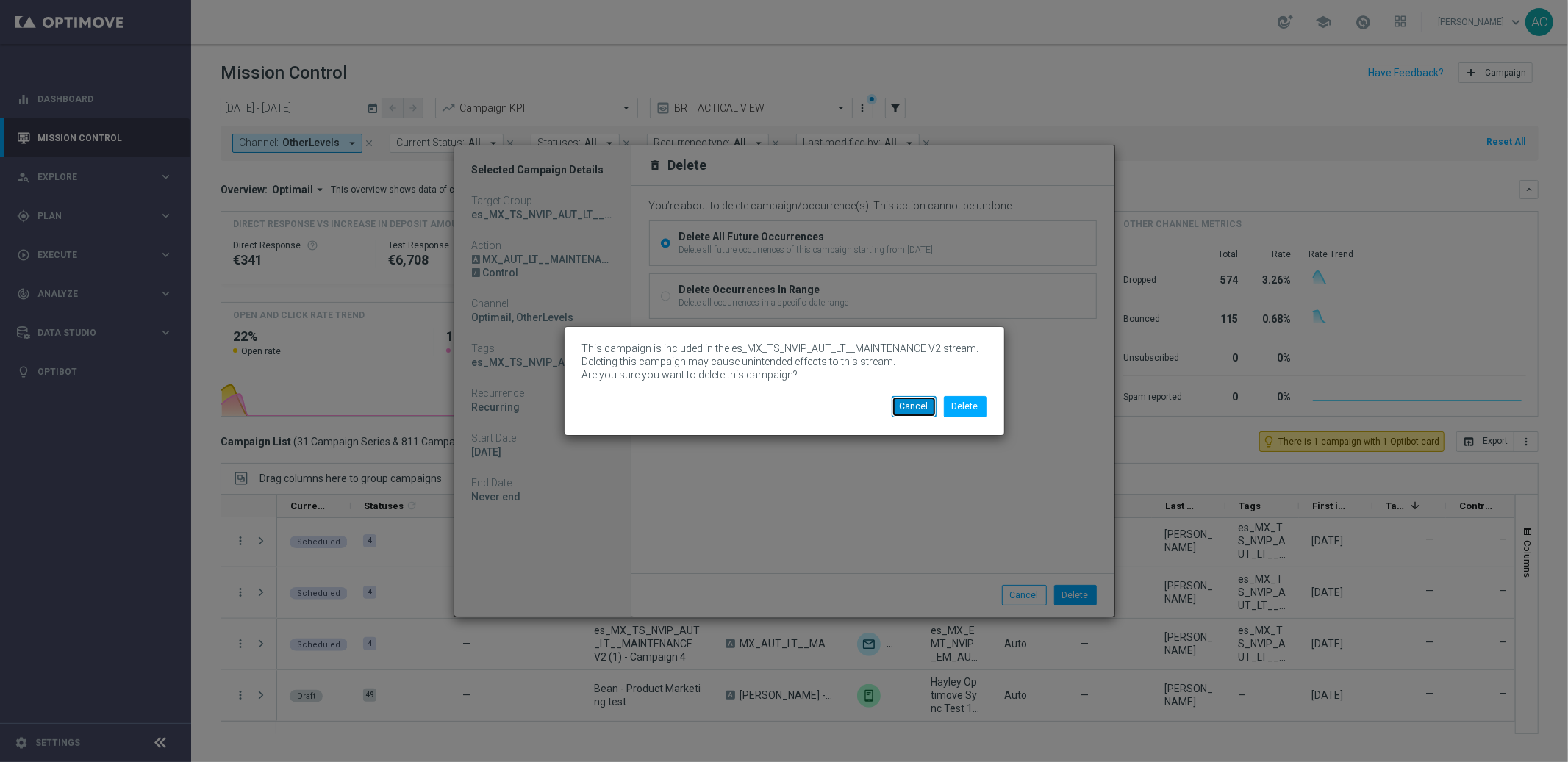
click at [904, 405] on button "Cancel" at bounding box center [914, 406] width 45 height 21
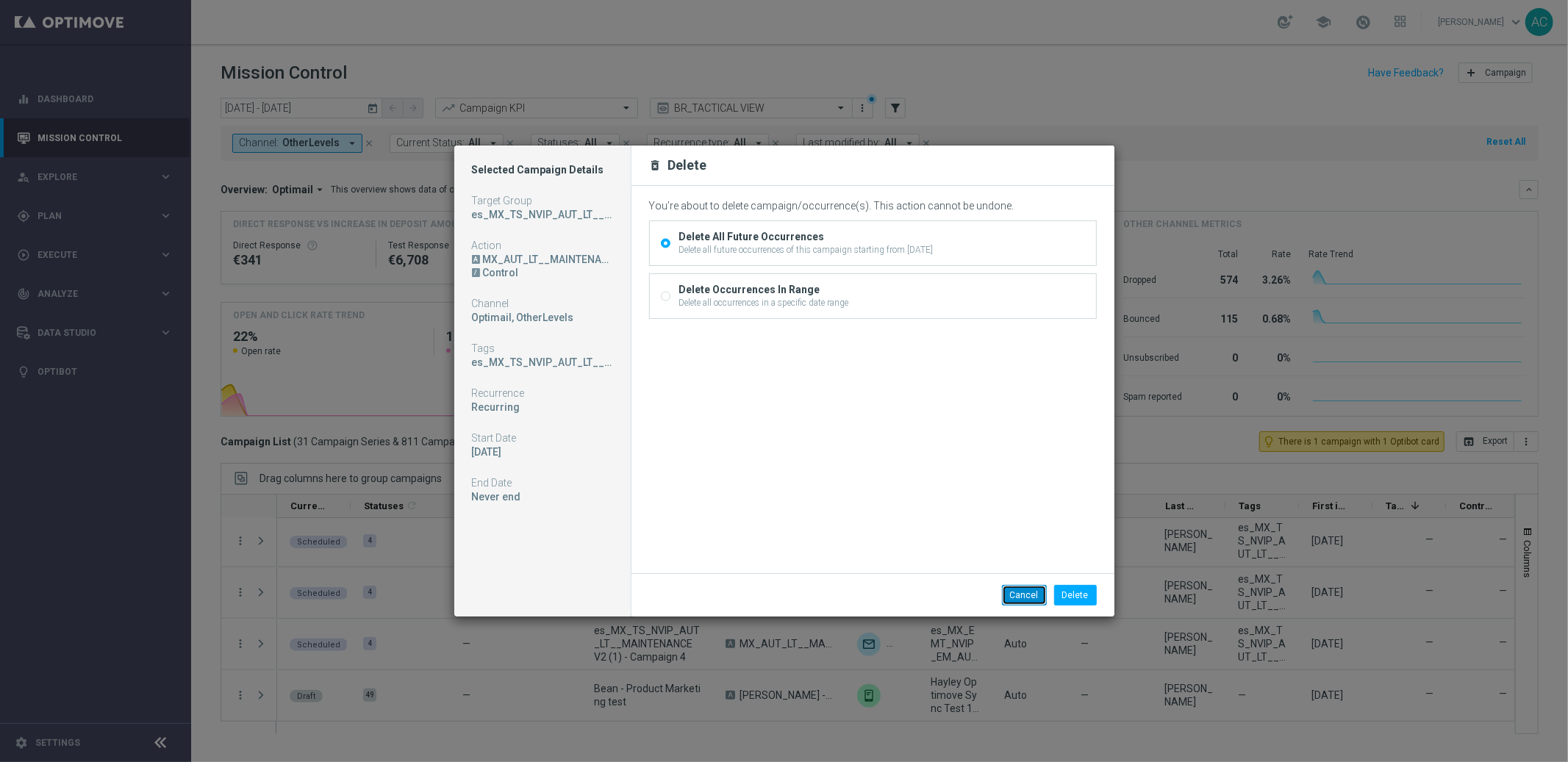
click at [1024, 587] on button "Cancel" at bounding box center [1024, 595] width 45 height 21
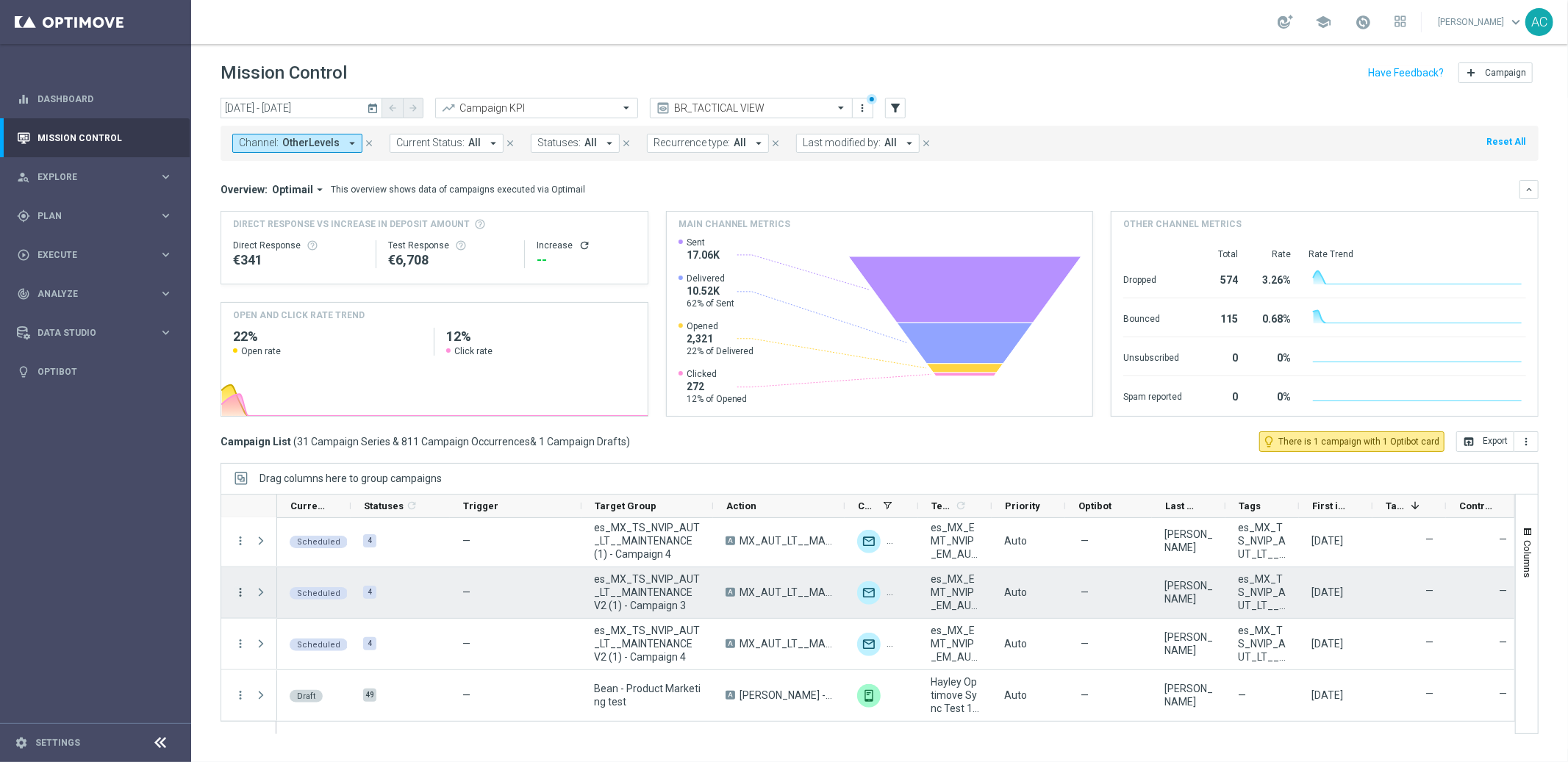
click at [241, 595] on icon "more_vert" at bounding box center [241, 592] width 13 height 13
click at [348, 576] on div "delete_forever [GEOGRAPHIC_DATA]" at bounding box center [329, 569] width 165 height 21
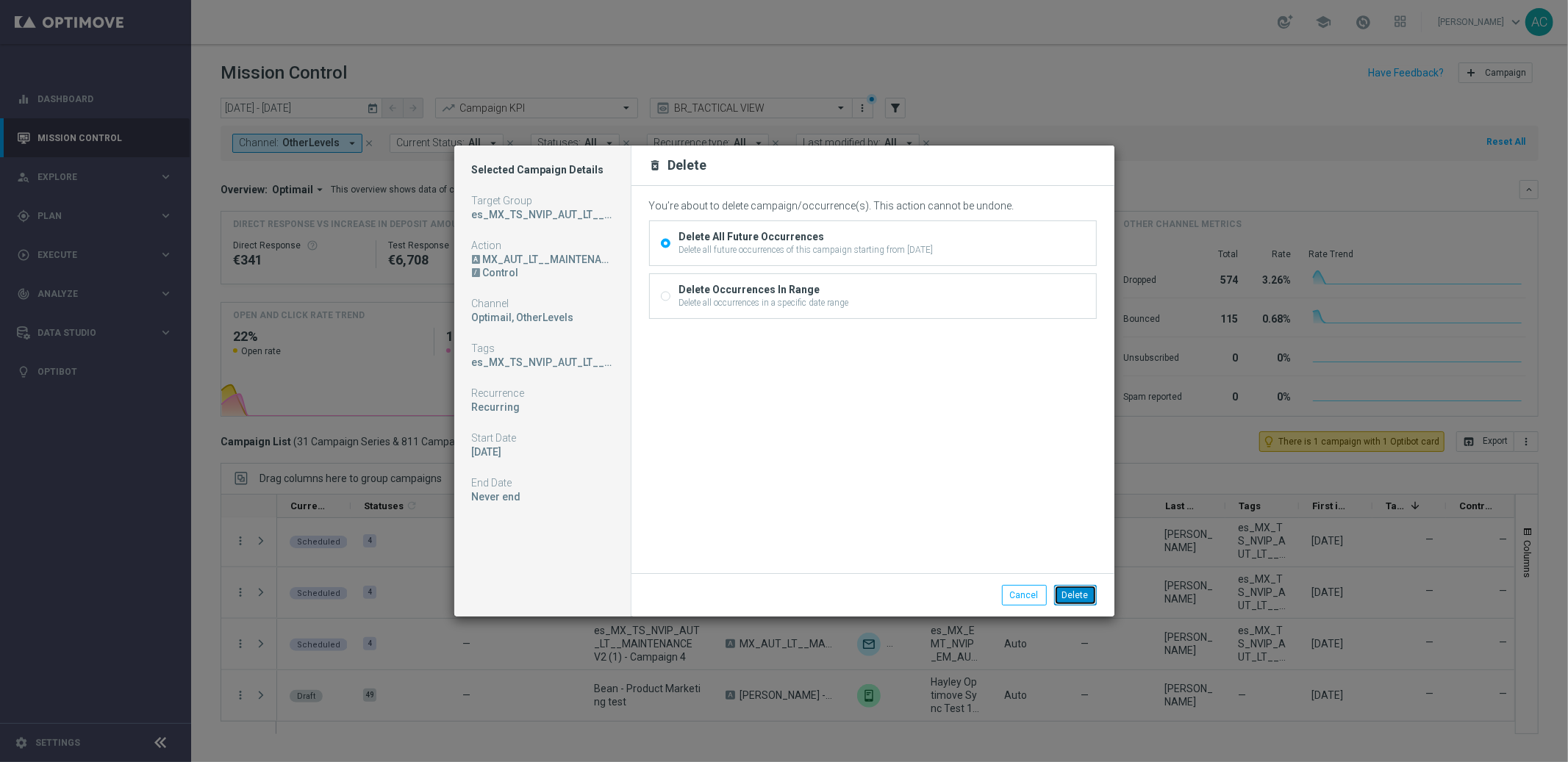
click at [1077, 592] on button "Delete" at bounding box center [1076, 595] width 43 height 21
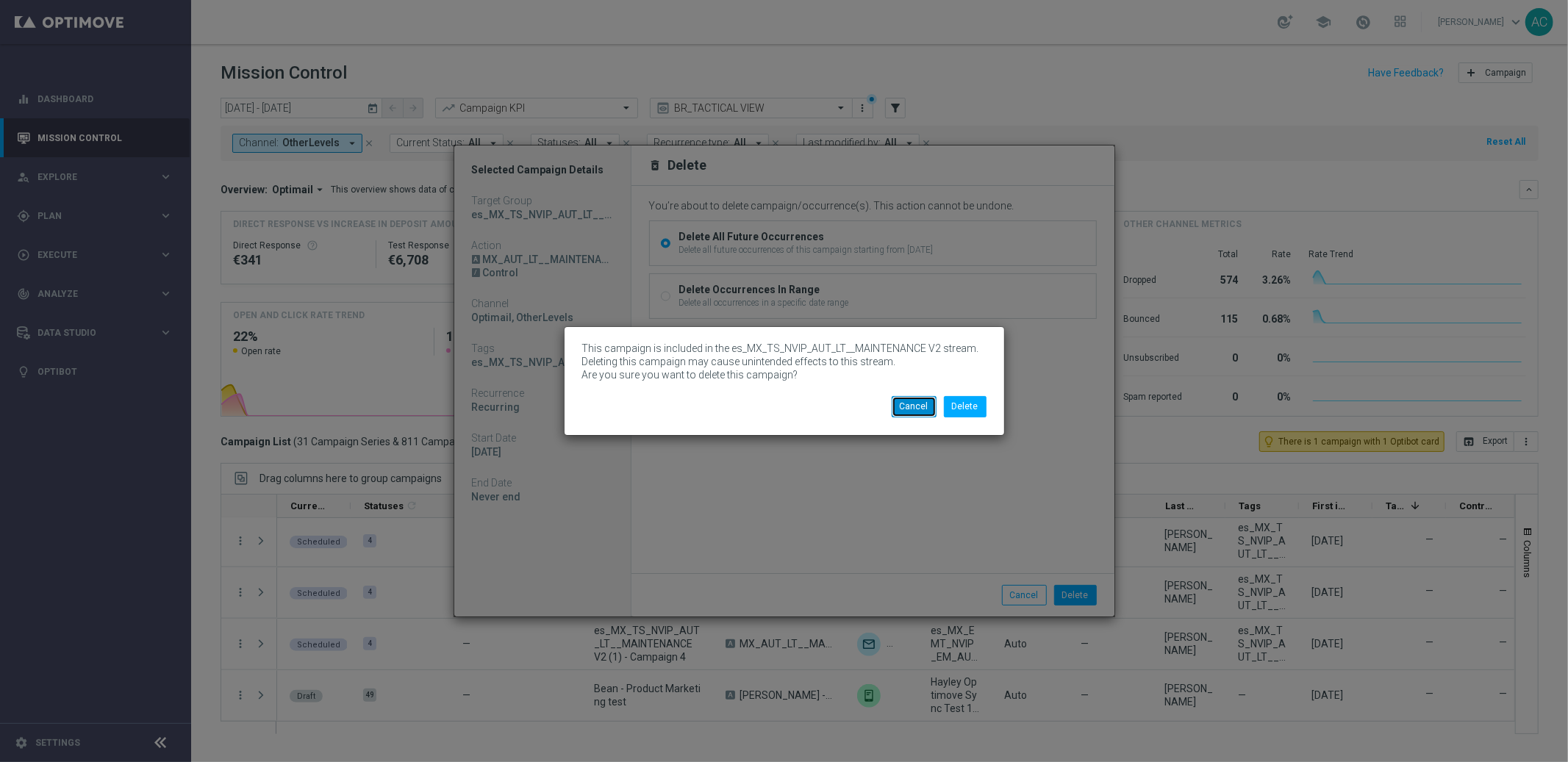
click at [922, 412] on button "Cancel" at bounding box center [914, 406] width 45 height 21
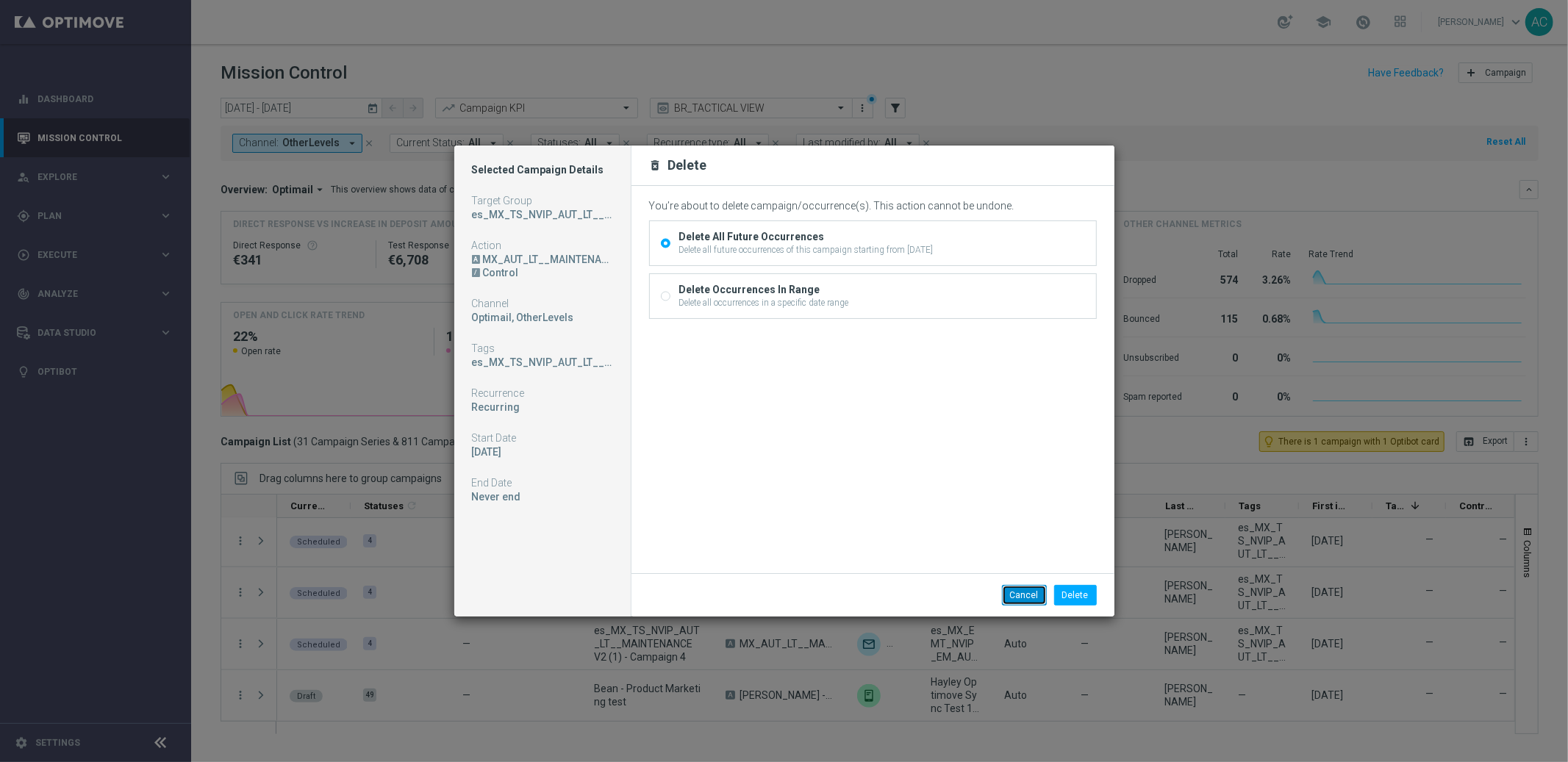
click at [1027, 597] on button "Cancel" at bounding box center [1024, 595] width 45 height 21
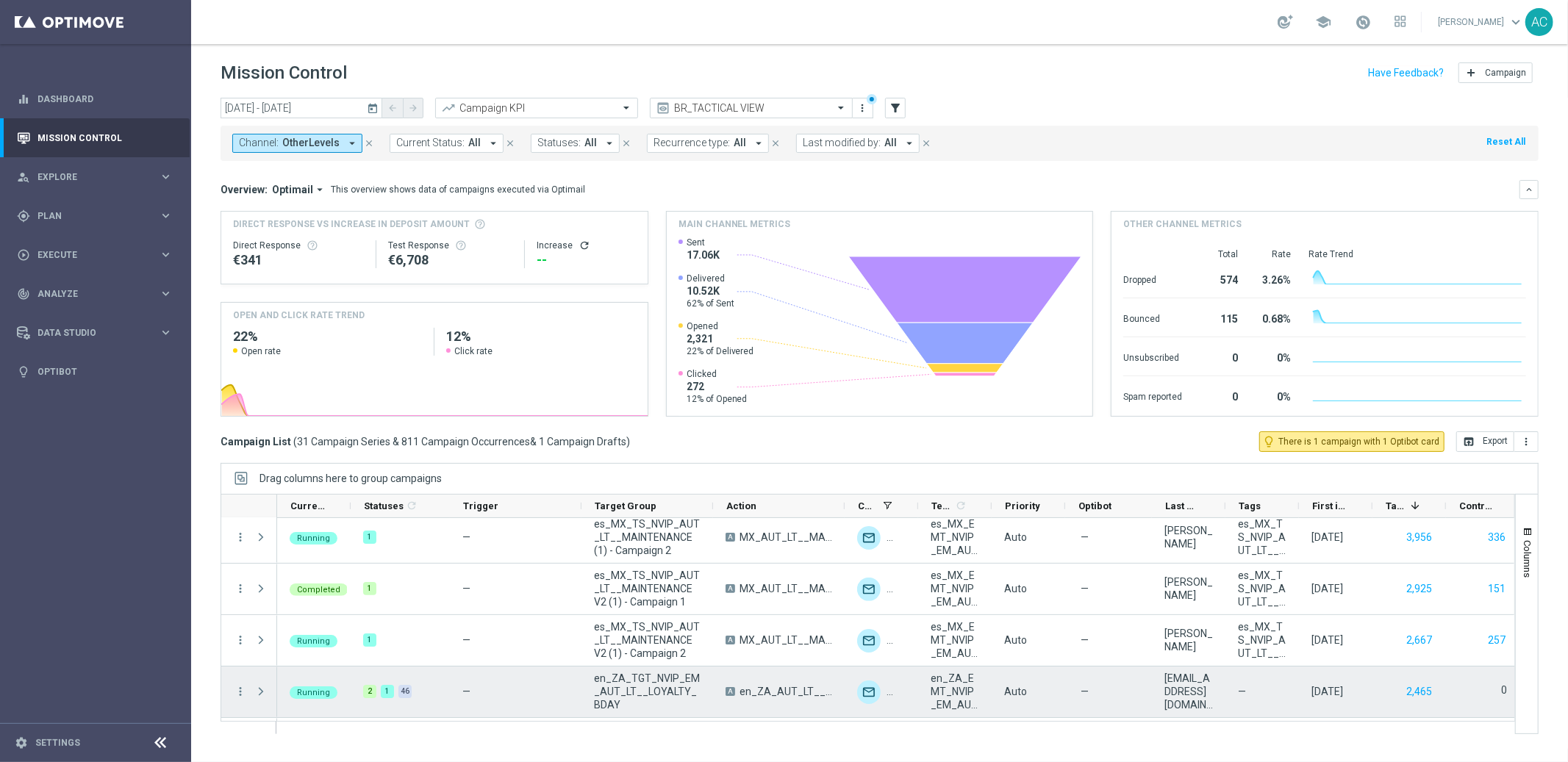
scroll to position [85, 0]
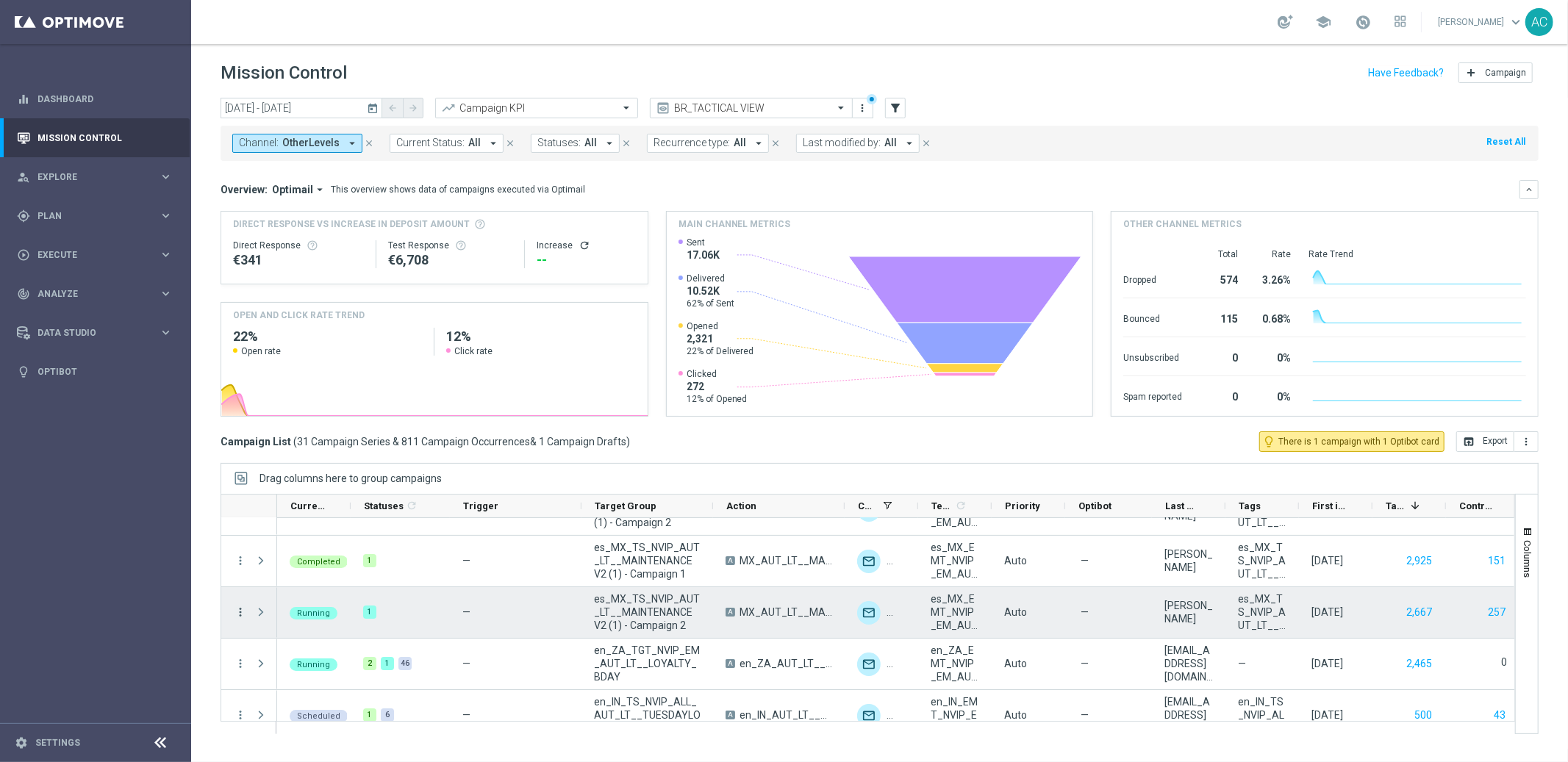
click at [237, 611] on icon "more_vert" at bounding box center [241, 612] width 13 height 13
click at [296, 589] on div "Delete" at bounding box center [337, 589] width 137 height 10
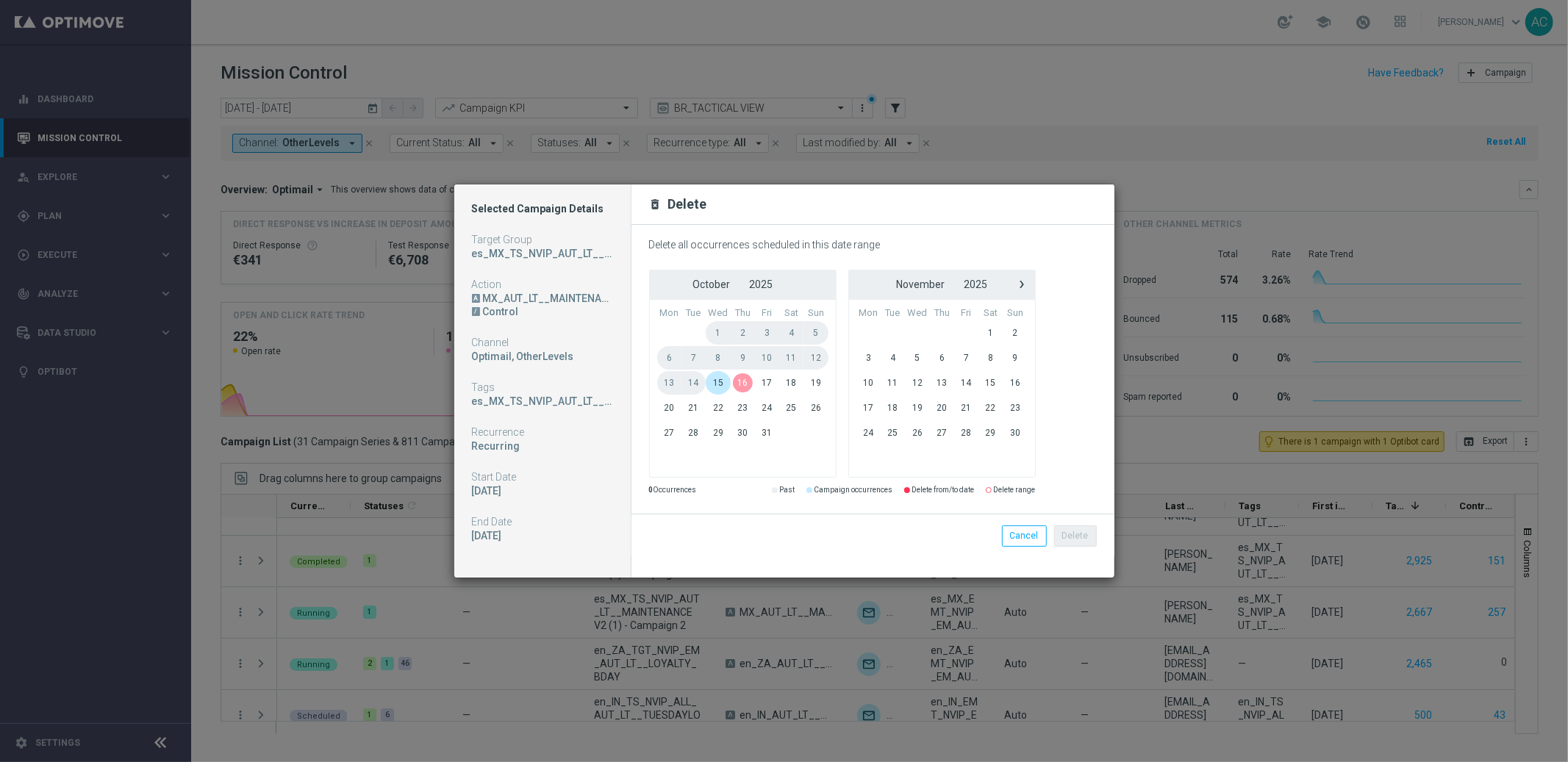
click at [723, 381] on span "15" at bounding box center [718, 383] width 25 height 23
click at [765, 429] on span "31" at bounding box center [766, 433] width 24 height 23
click at [1071, 537] on button "Delete" at bounding box center [1076, 535] width 43 height 21
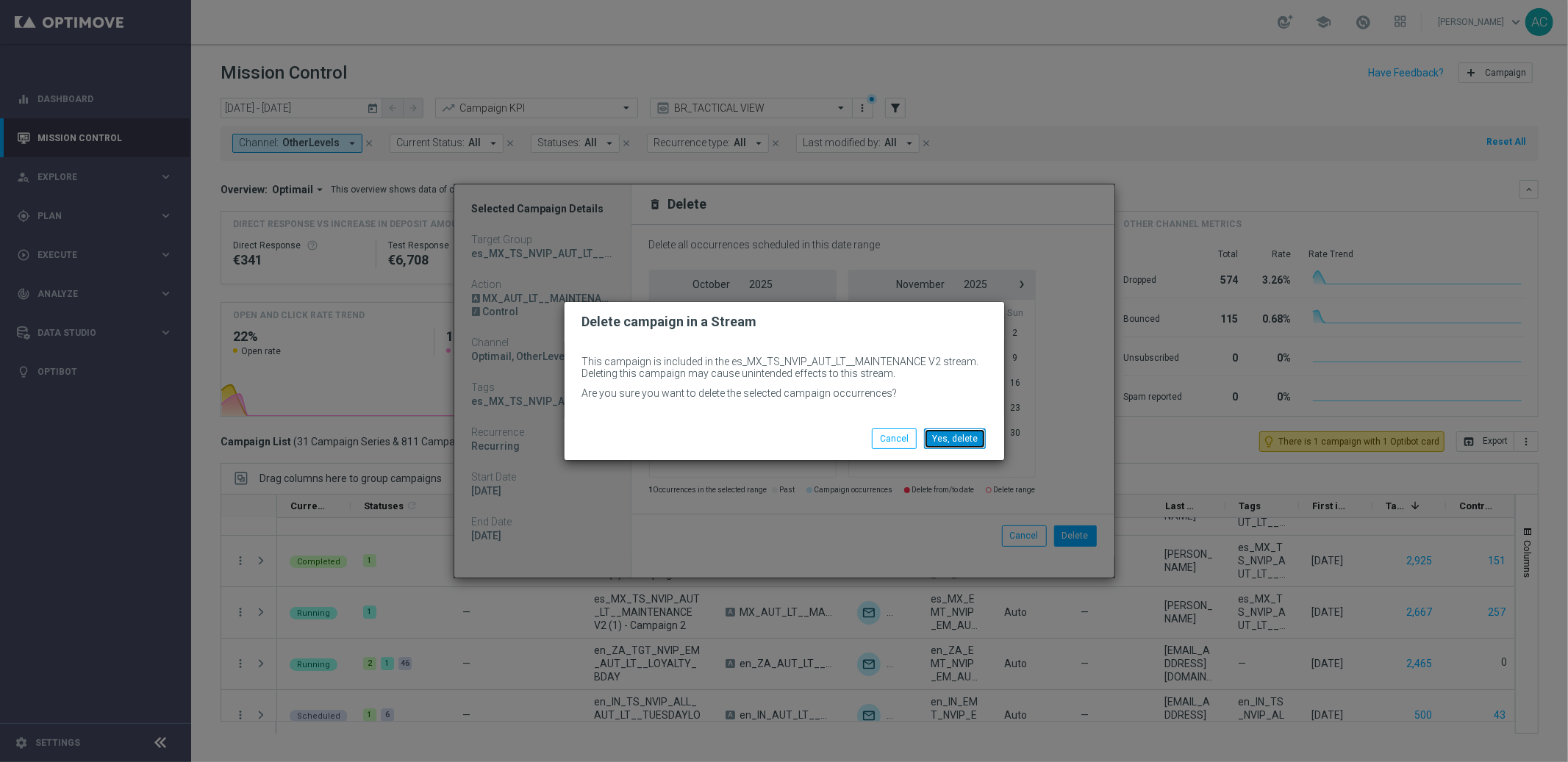
click at [955, 439] on button "Yes, delete" at bounding box center [955, 439] width 62 height 21
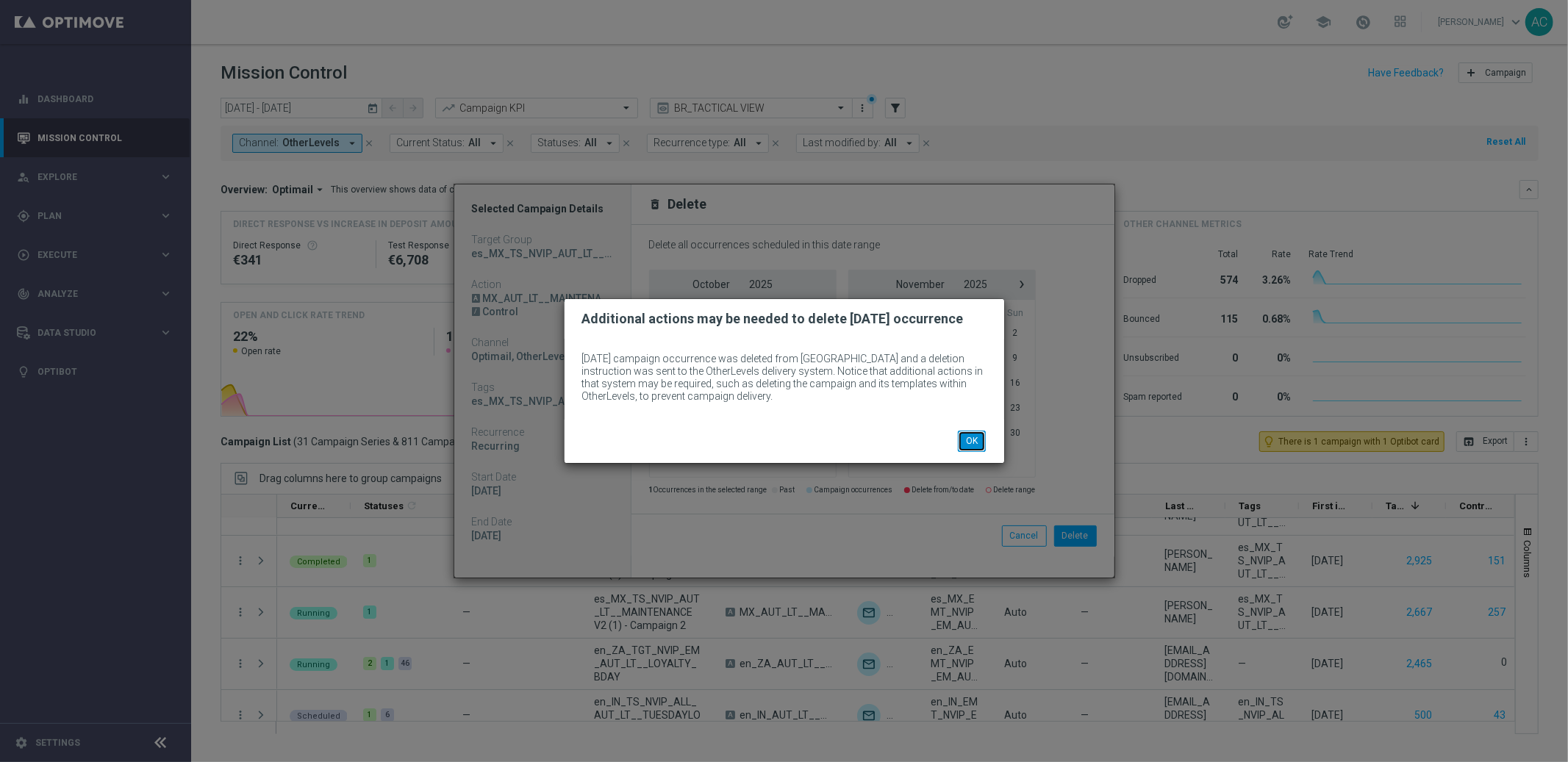
click at [974, 434] on button "OK" at bounding box center [972, 441] width 28 height 21
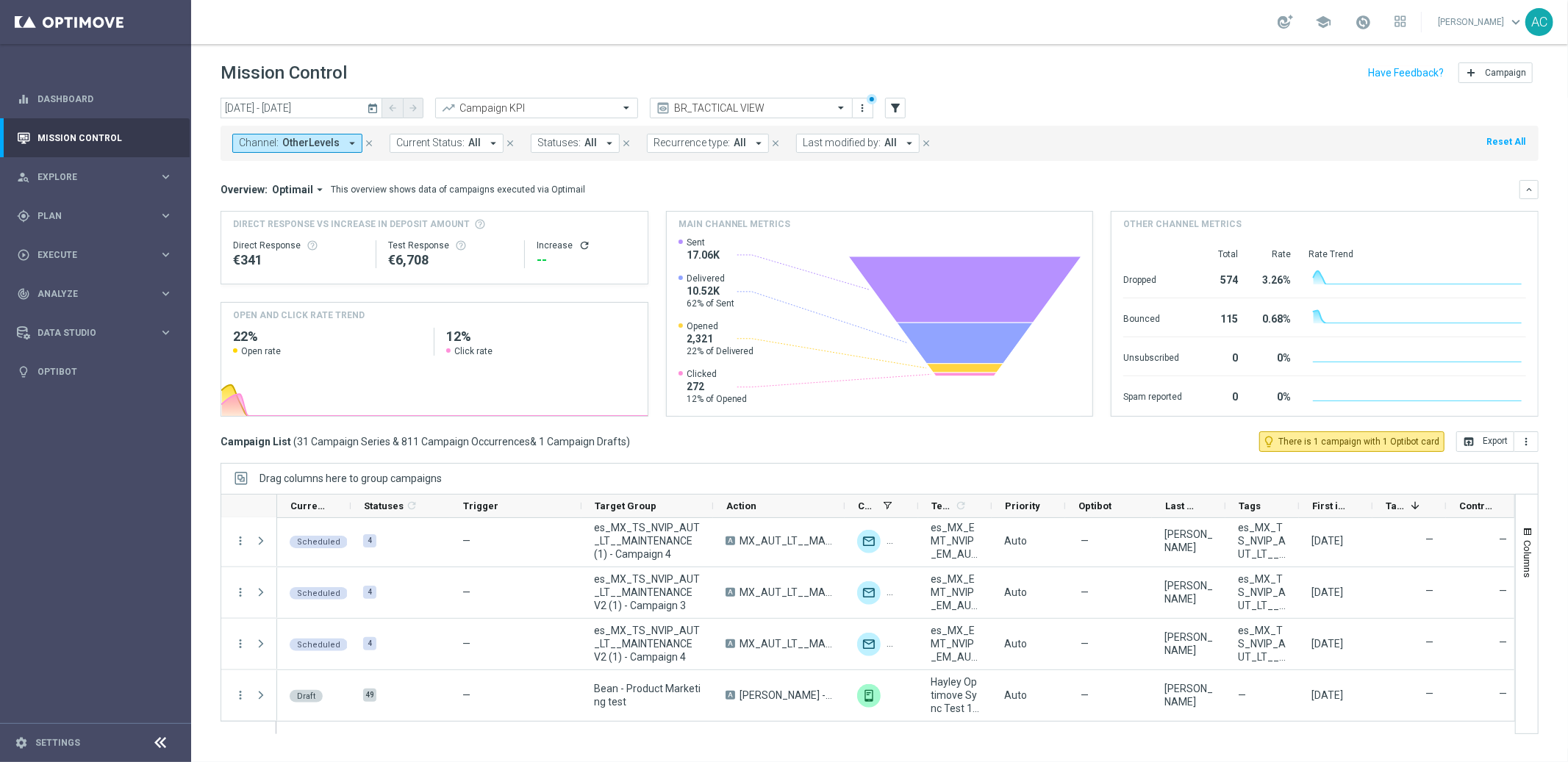
scroll to position [1306, 0]
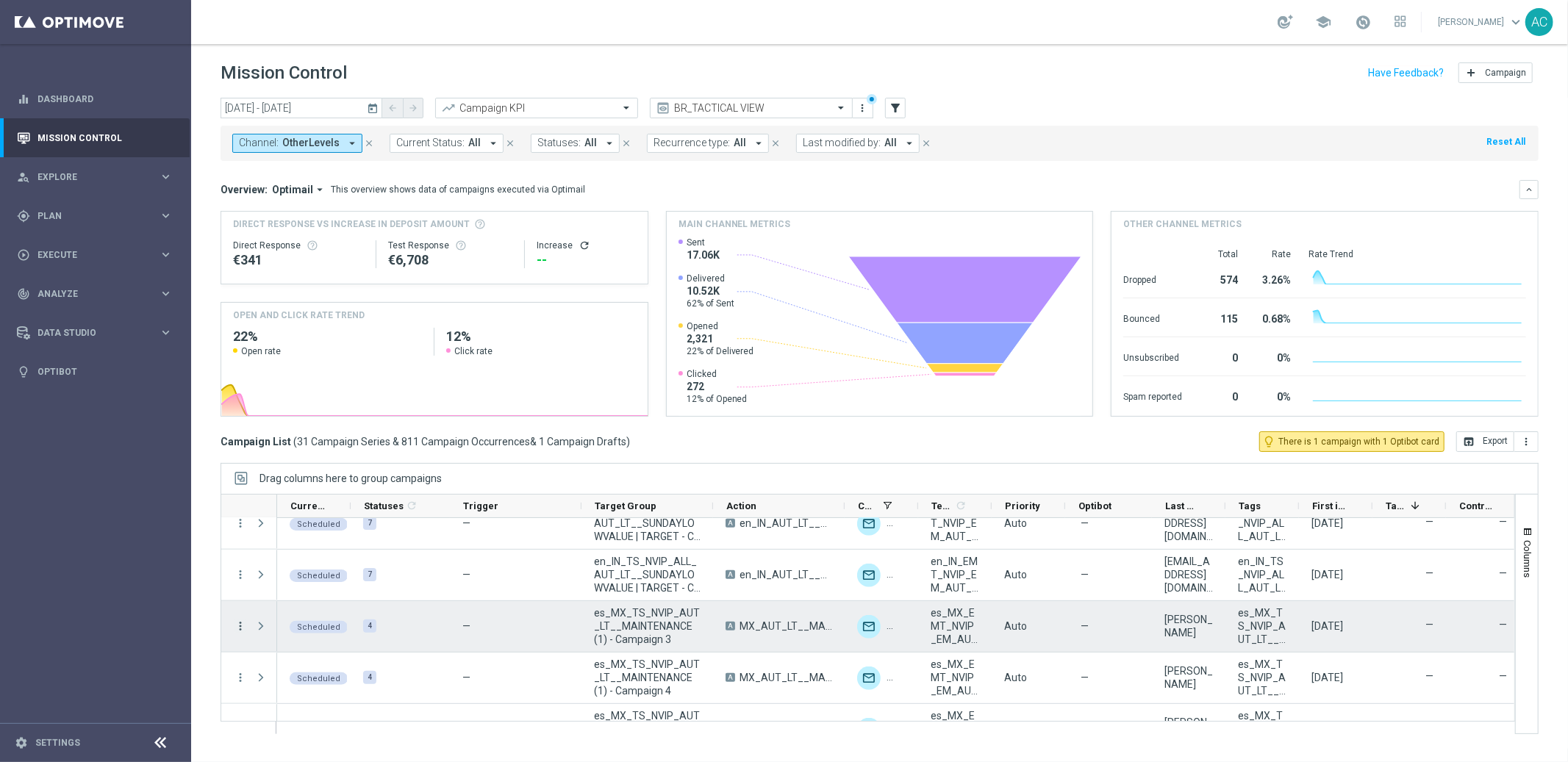
click at [241, 623] on icon "more_vert" at bounding box center [241, 626] width 13 height 13
click at [319, 608] on div "Delete" at bounding box center [337, 602] width 137 height 10
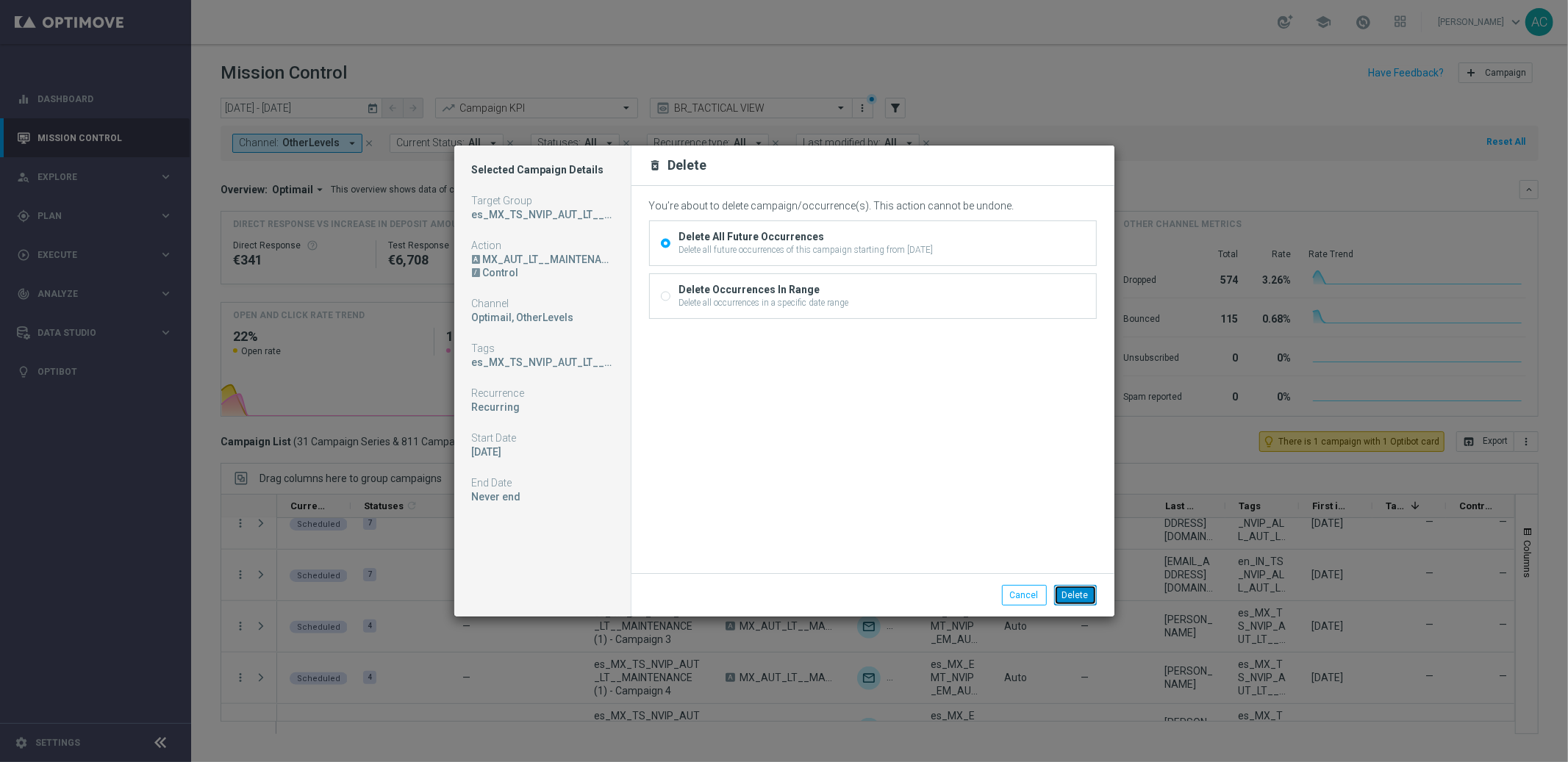
click at [1086, 596] on button "Delete" at bounding box center [1076, 595] width 43 height 21
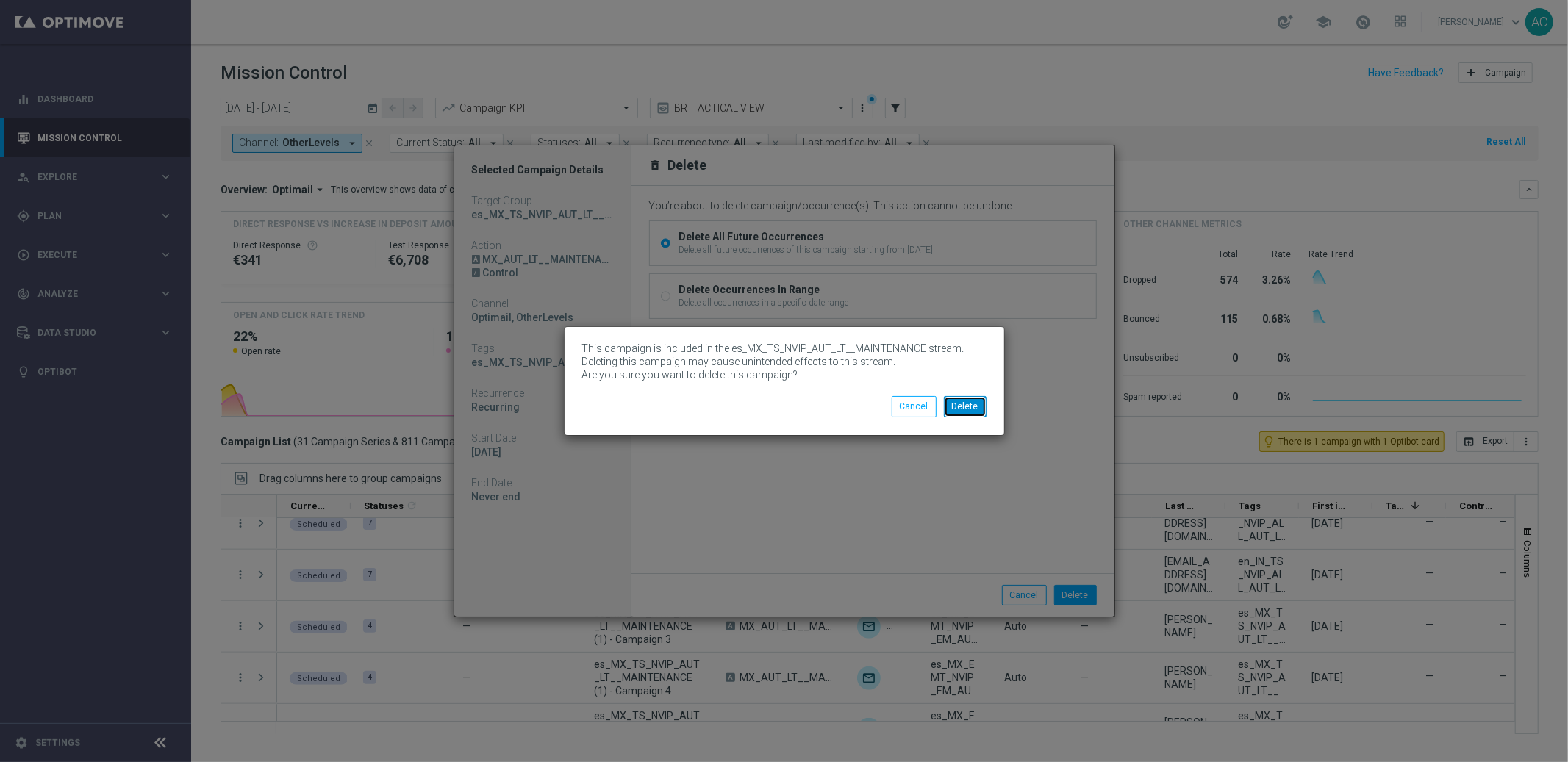
click at [969, 405] on button "Delete" at bounding box center [966, 406] width 43 height 21
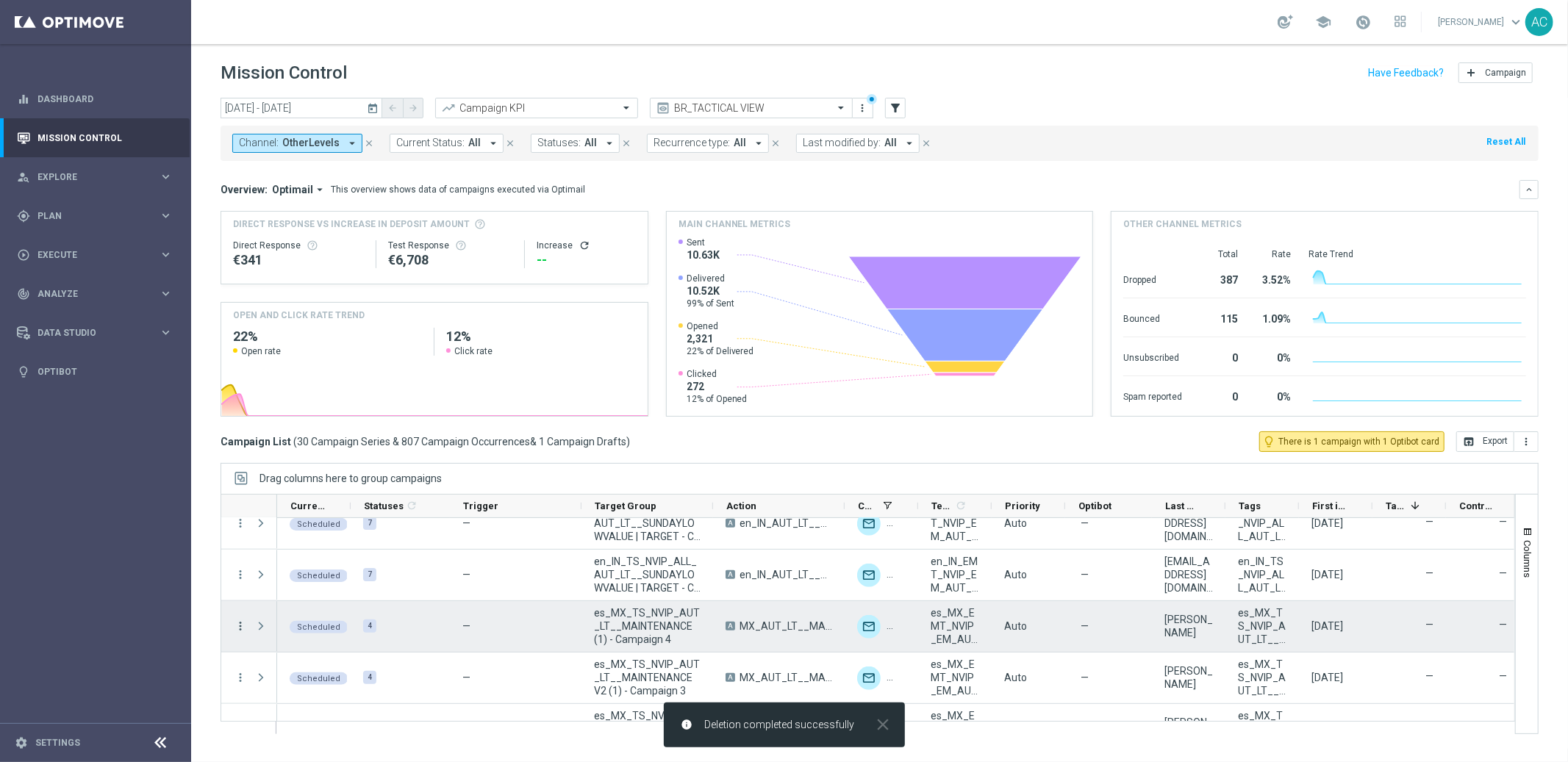
click at [240, 624] on icon "more_vert" at bounding box center [241, 626] width 13 height 13
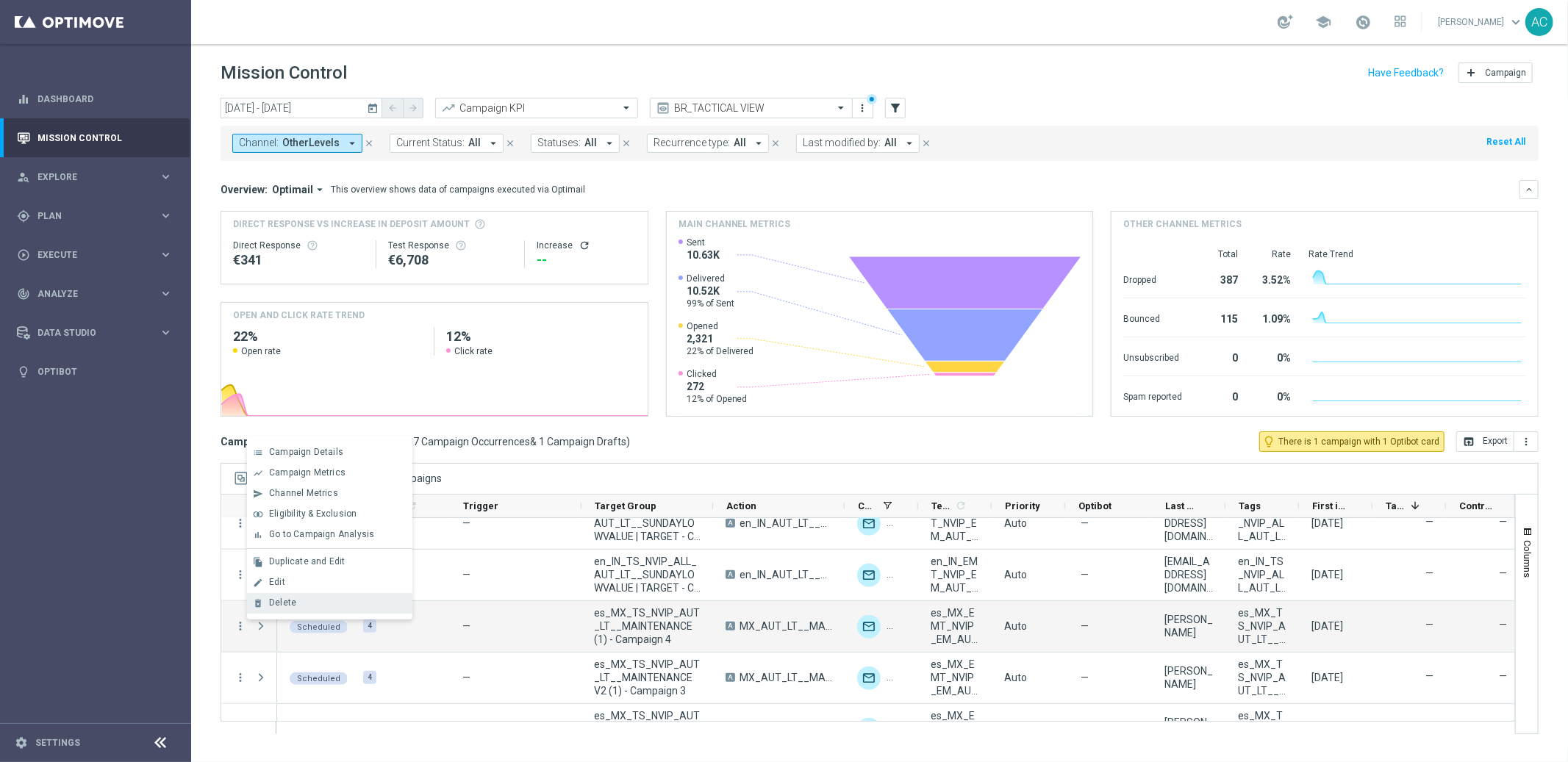
click at [293, 601] on span "Delete" at bounding box center [282, 602] width 27 height 10
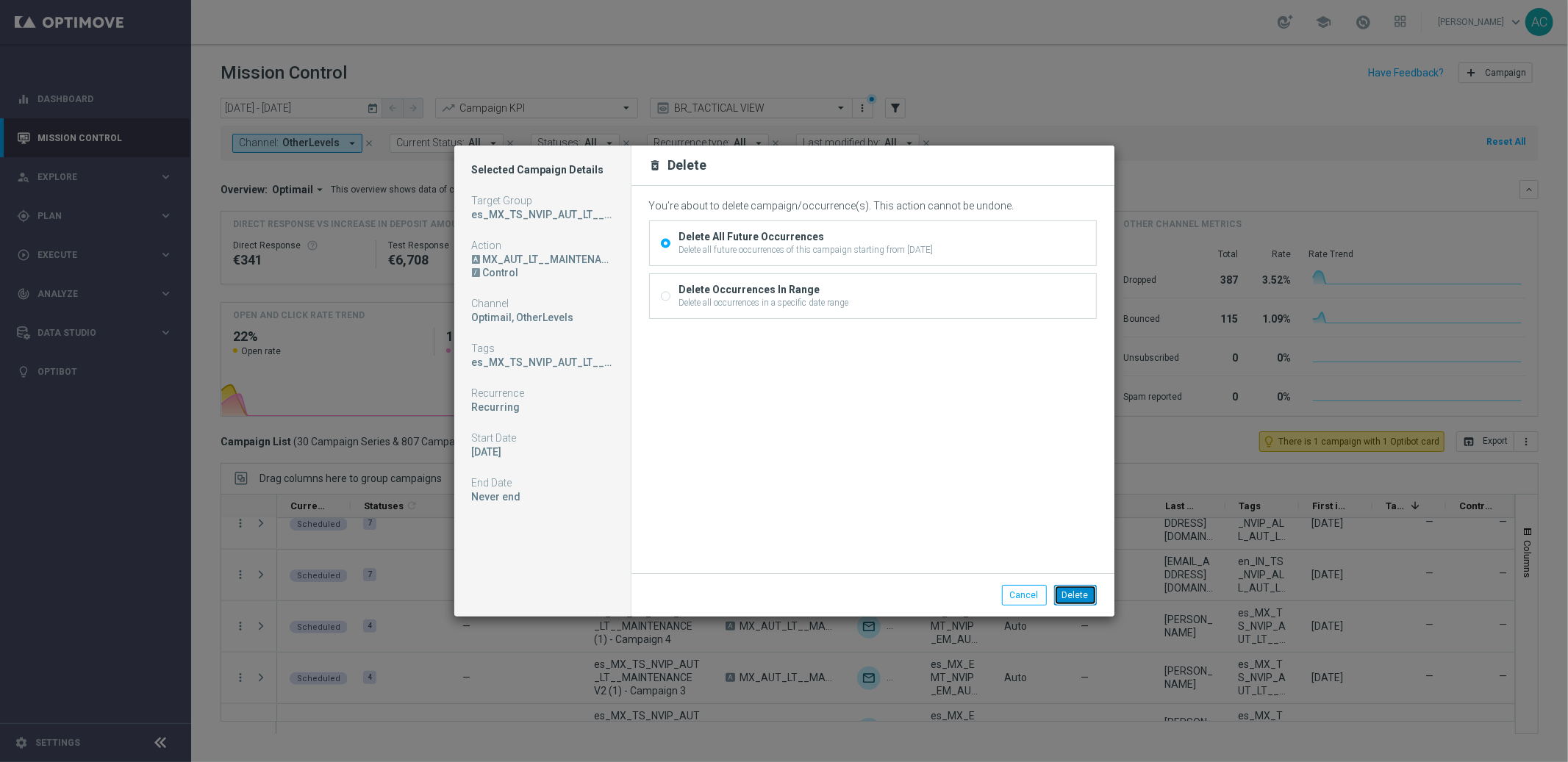
click at [1073, 597] on button "Delete" at bounding box center [1076, 595] width 43 height 21
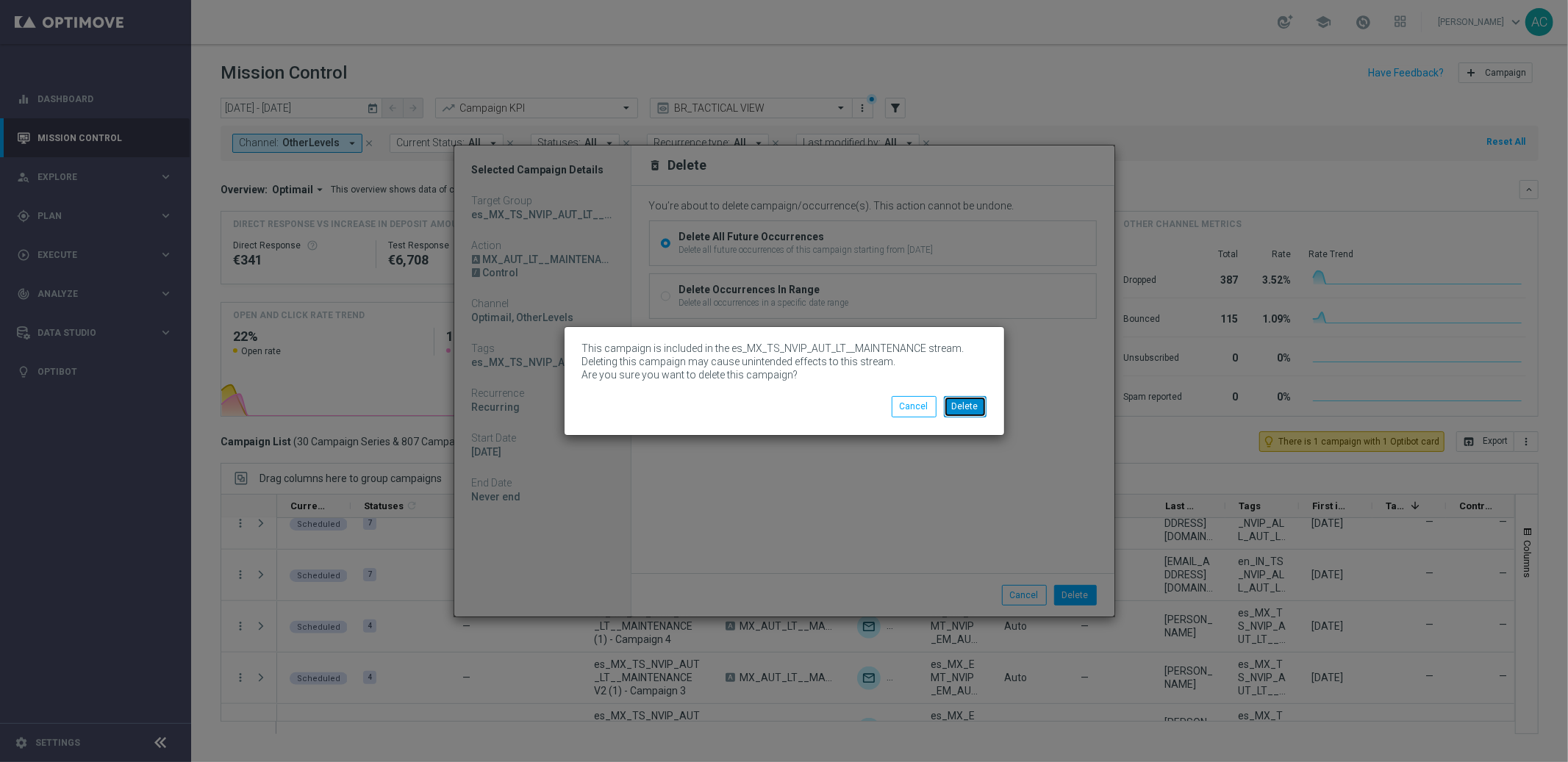
click at [971, 411] on button "Delete" at bounding box center [966, 406] width 43 height 21
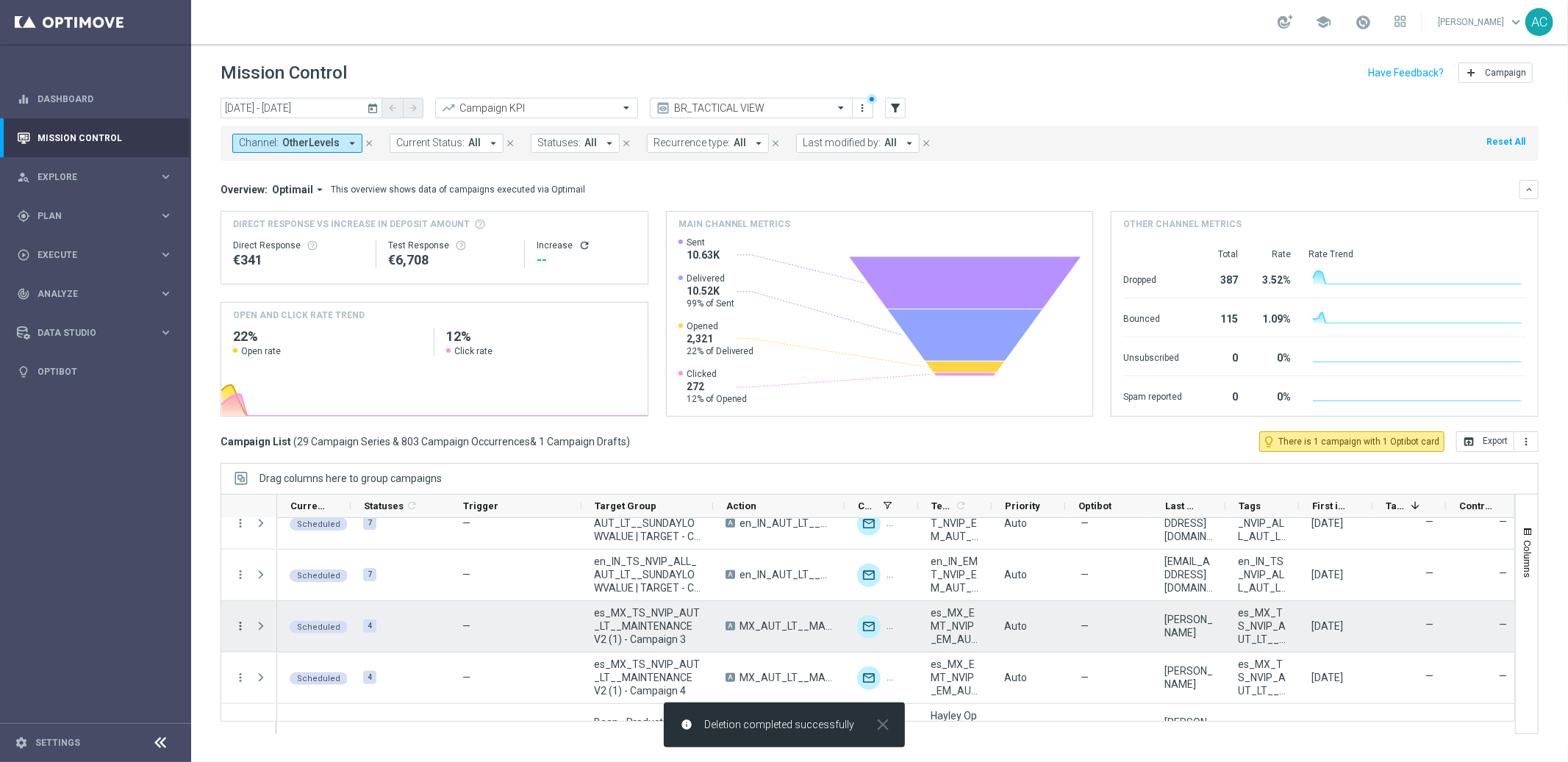
click at [237, 625] on icon "more_vert" at bounding box center [241, 626] width 13 height 13
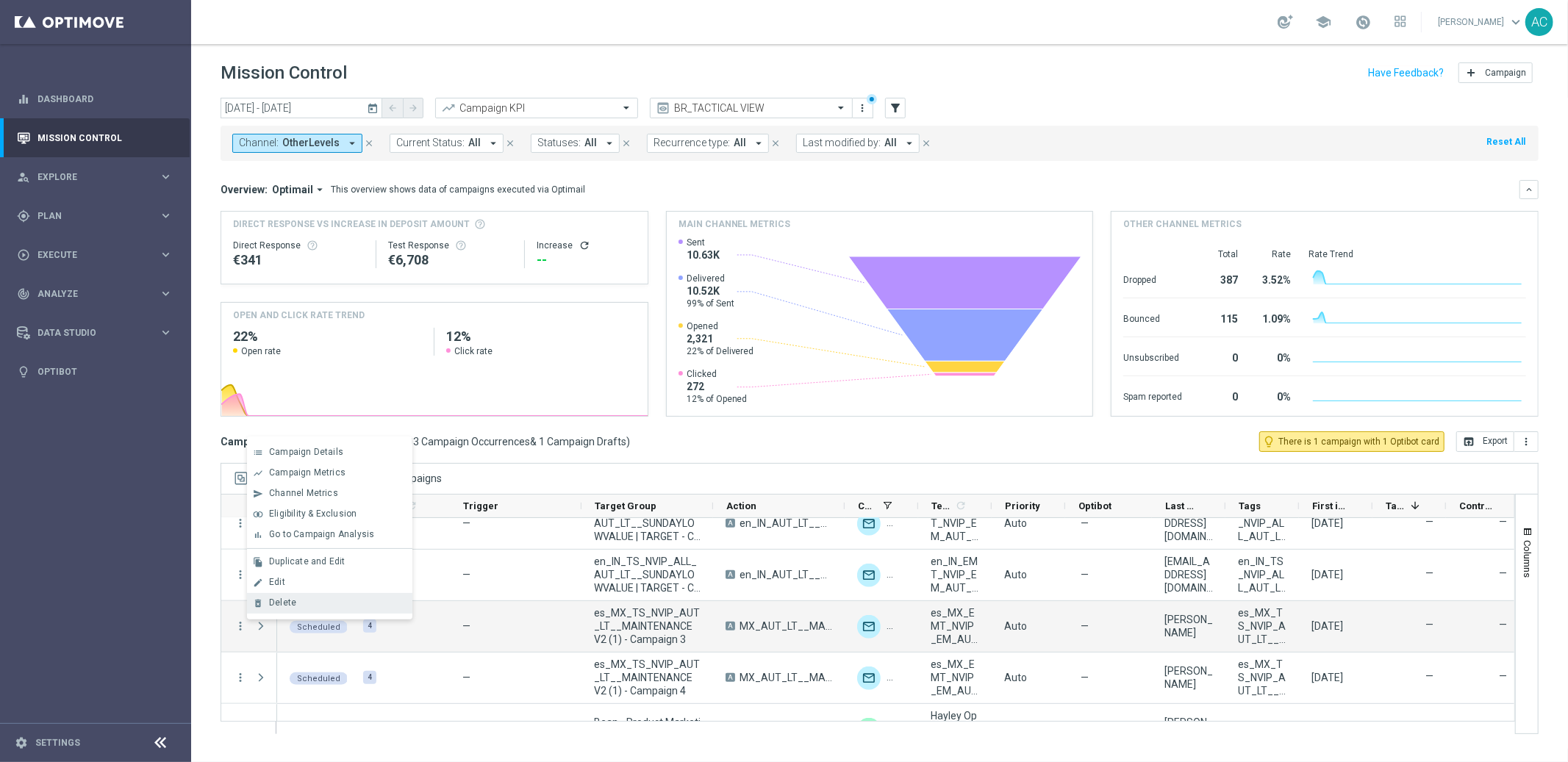
click at [327, 609] on div "delete_forever [GEOGRAPHIC_DATA]" at bounding box center [329, 603] width 165 height 21
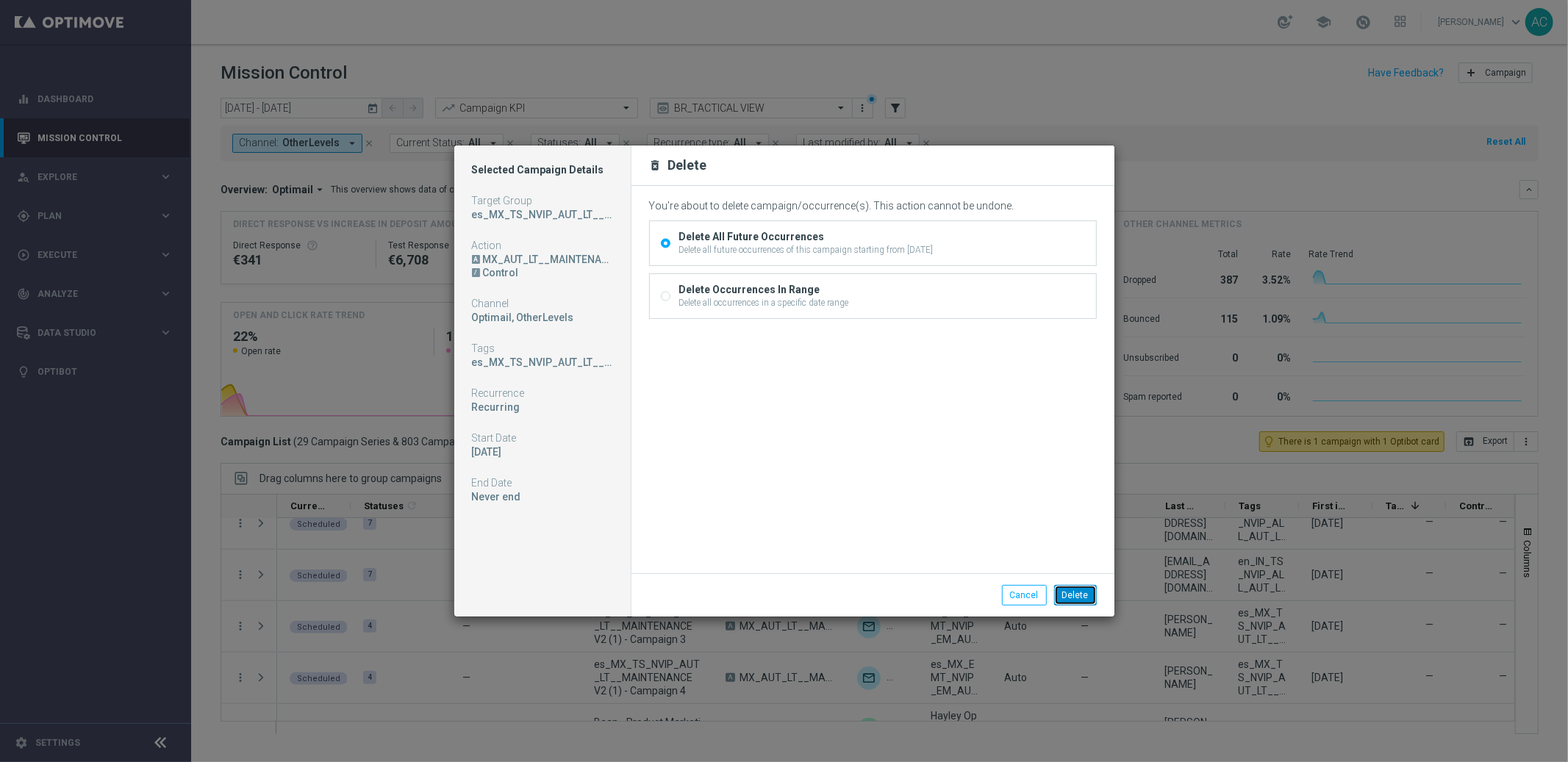
click at [1090, 595] on button "Delete" at bounding box center [1076, 595] width 43 height 21
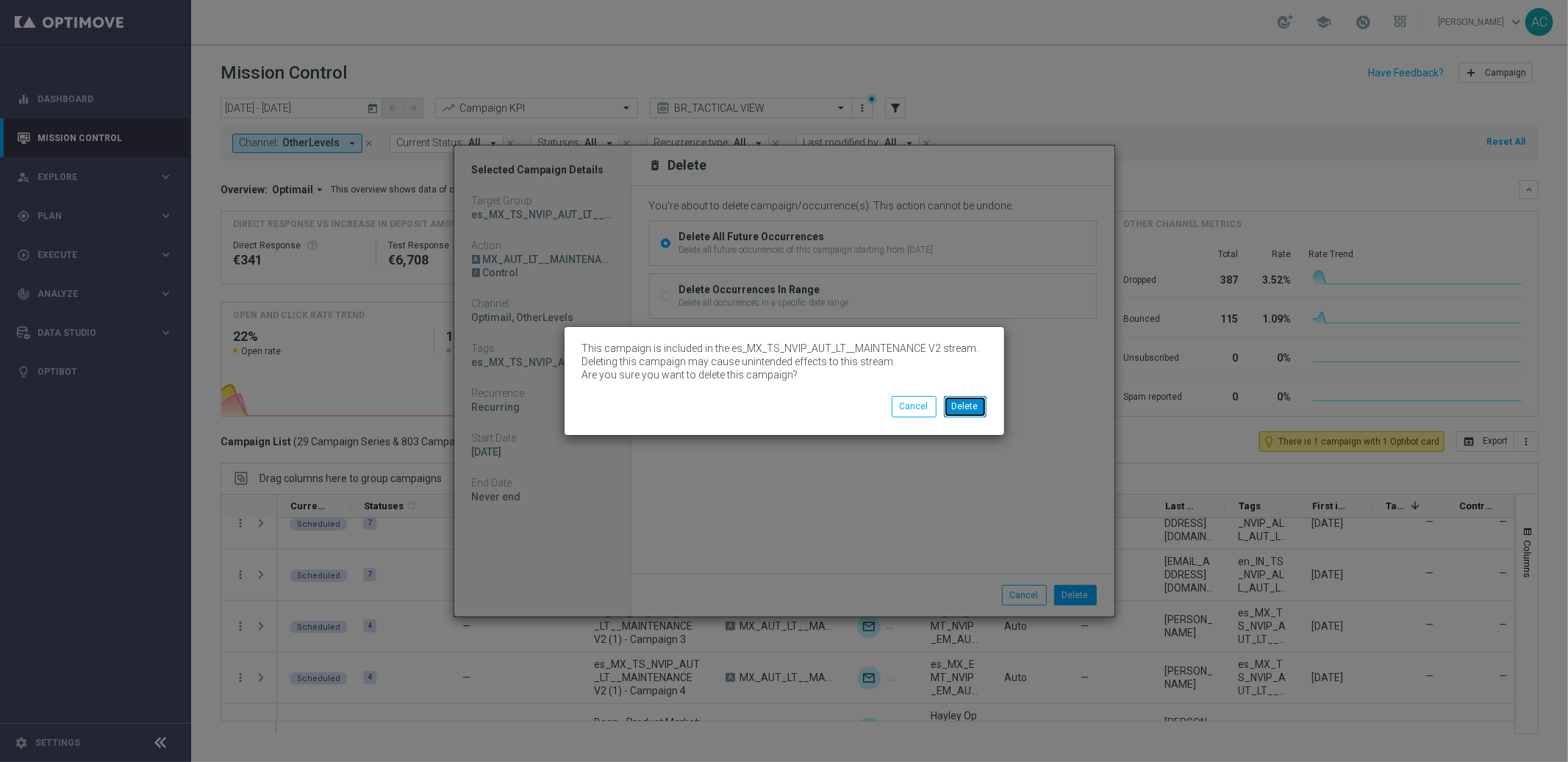
click at [965, 405] on button "Delete" at bounding box center [966, 406] width 43 height 21
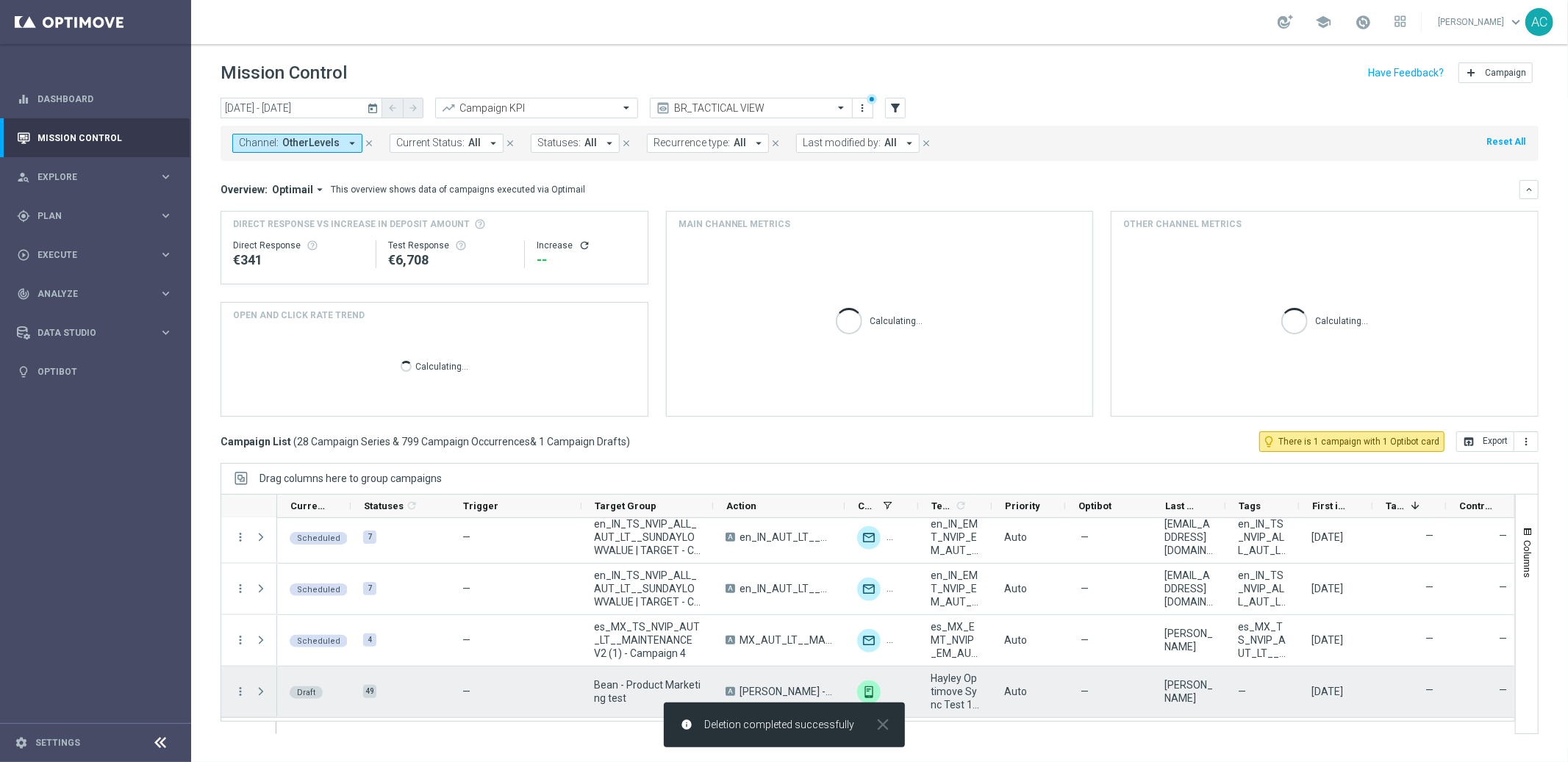
scroll to position [1288, 0]
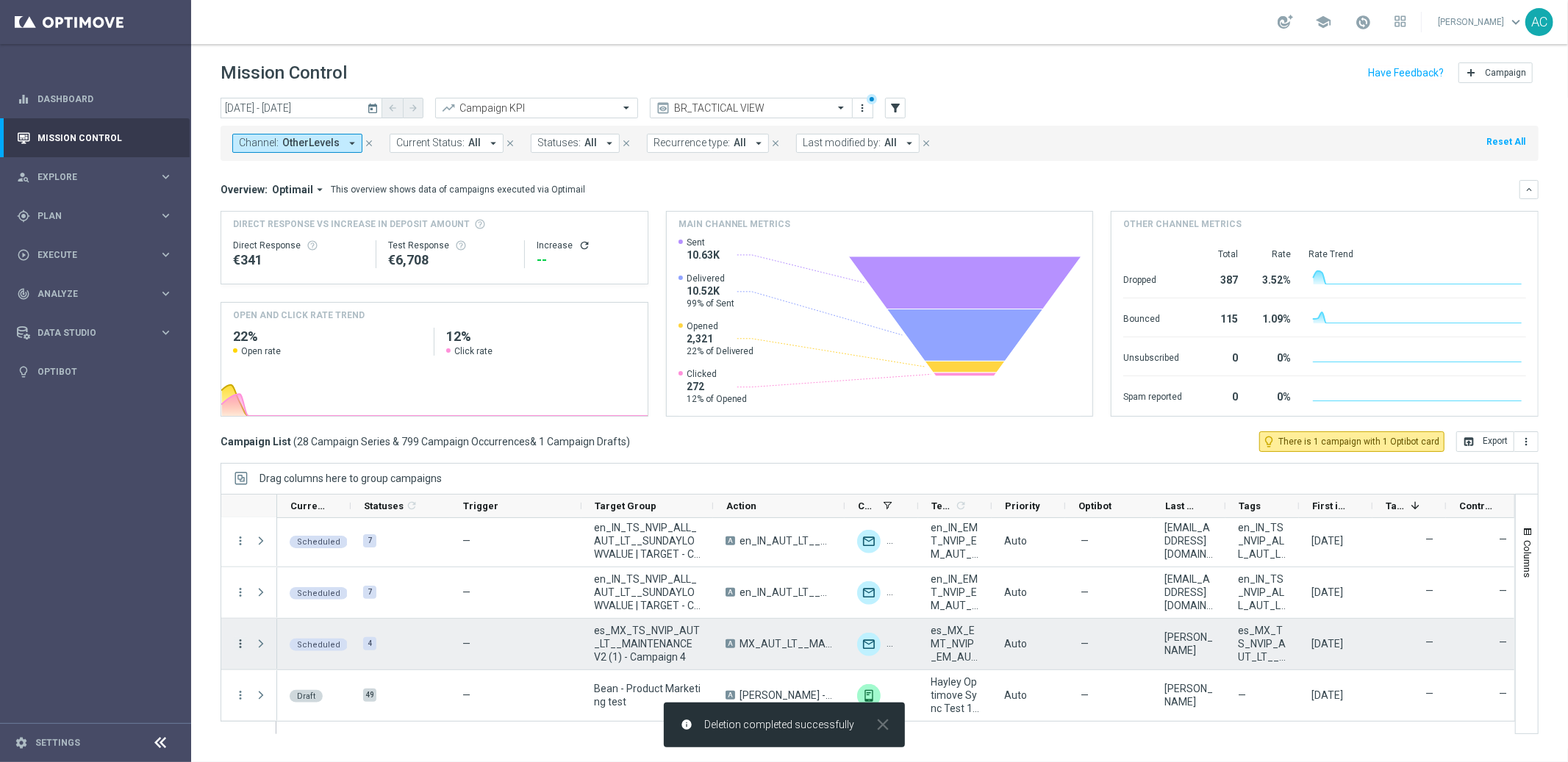
click at [239, 644] on icon "more_vert" at bounding box center [241, 644] width 13 height 13
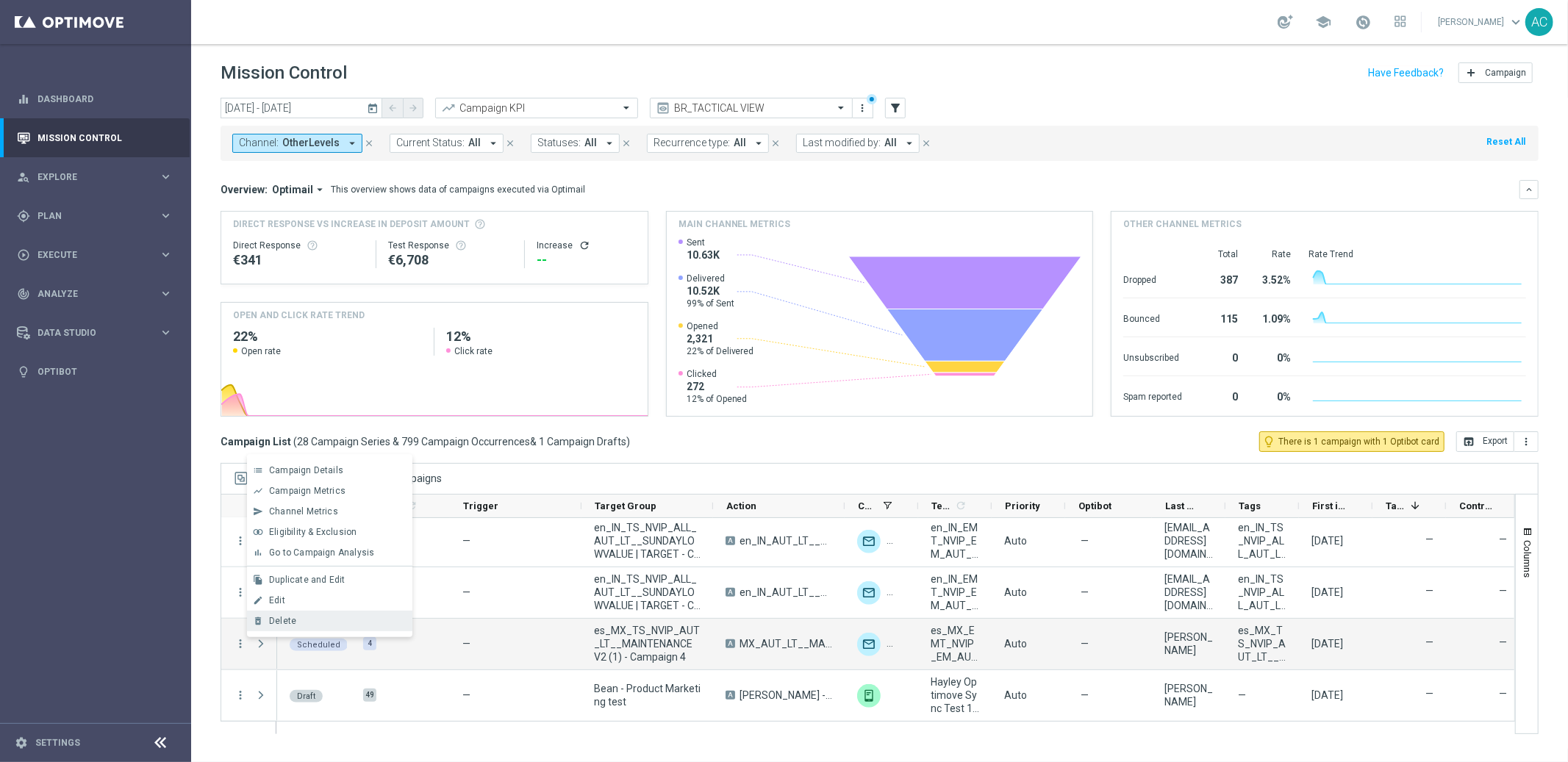
click at [319, 623] on div "Delete" at bounding box center [337, 621] width 137 height 10
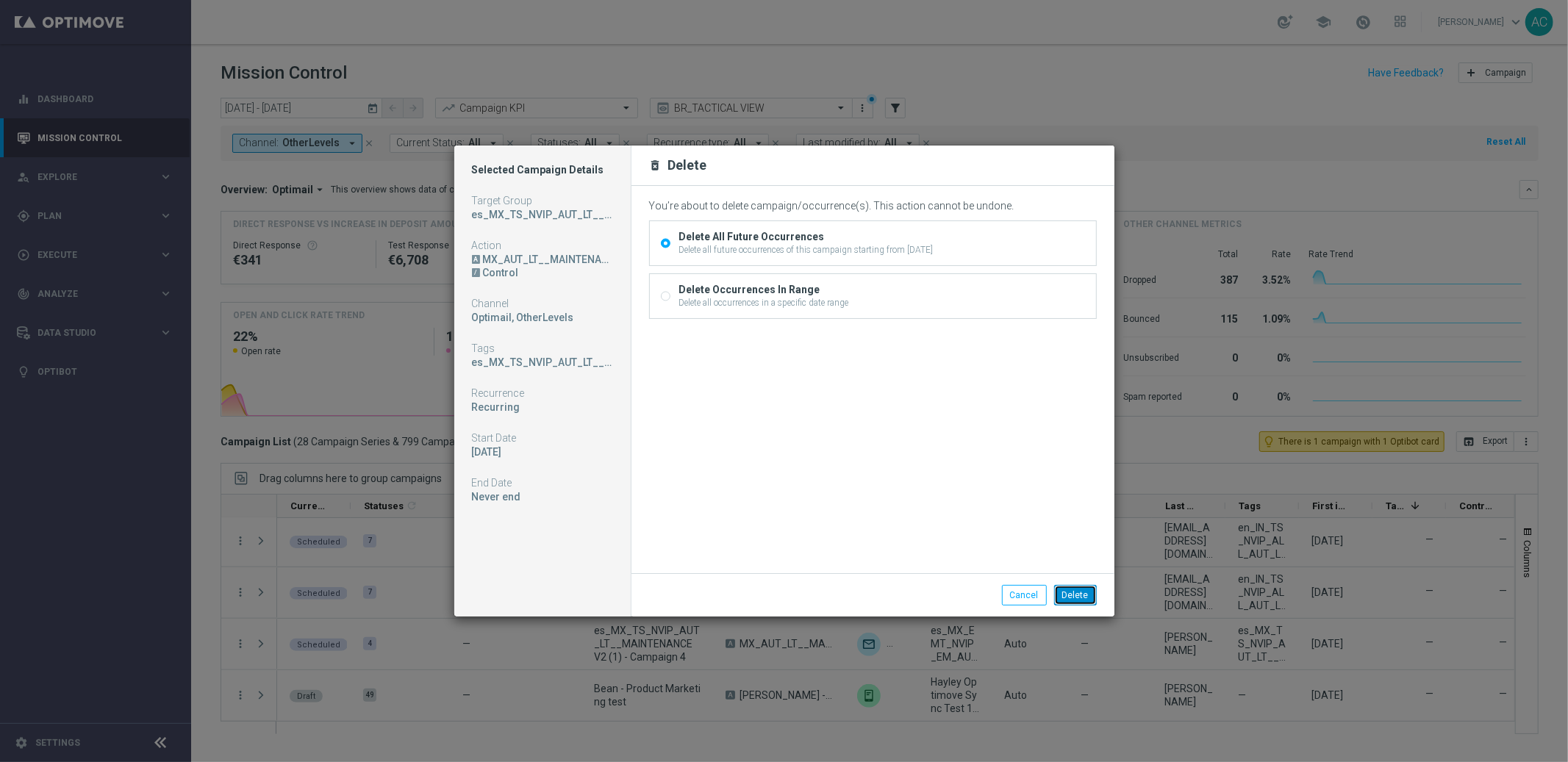
click at [1084, 597] on button "Delete" at bounding box center [1076, 595] width 43 height 21
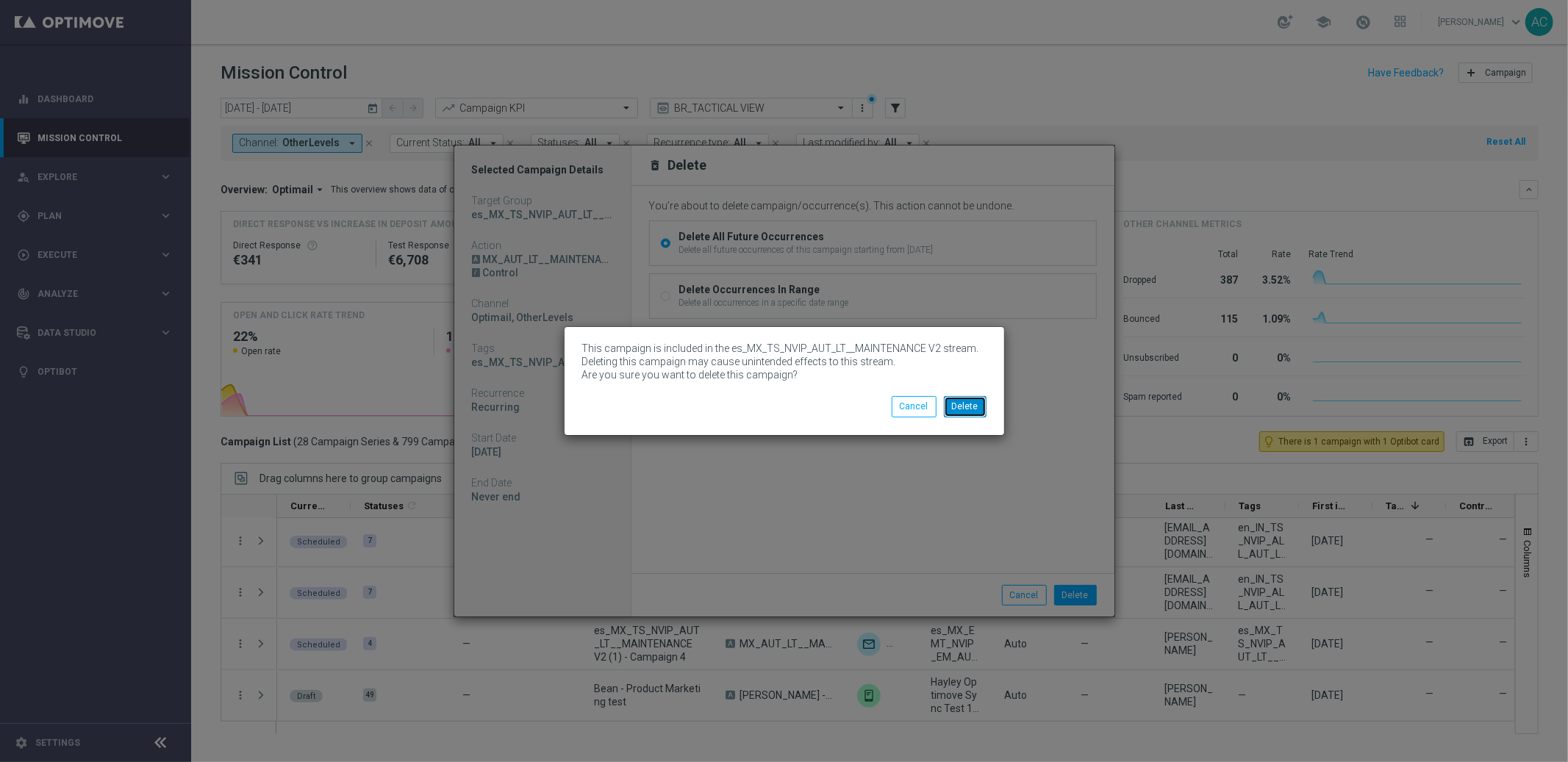
click at [971, 401] on button "Delete" at bounding box center [966, 406] width 43 height 21
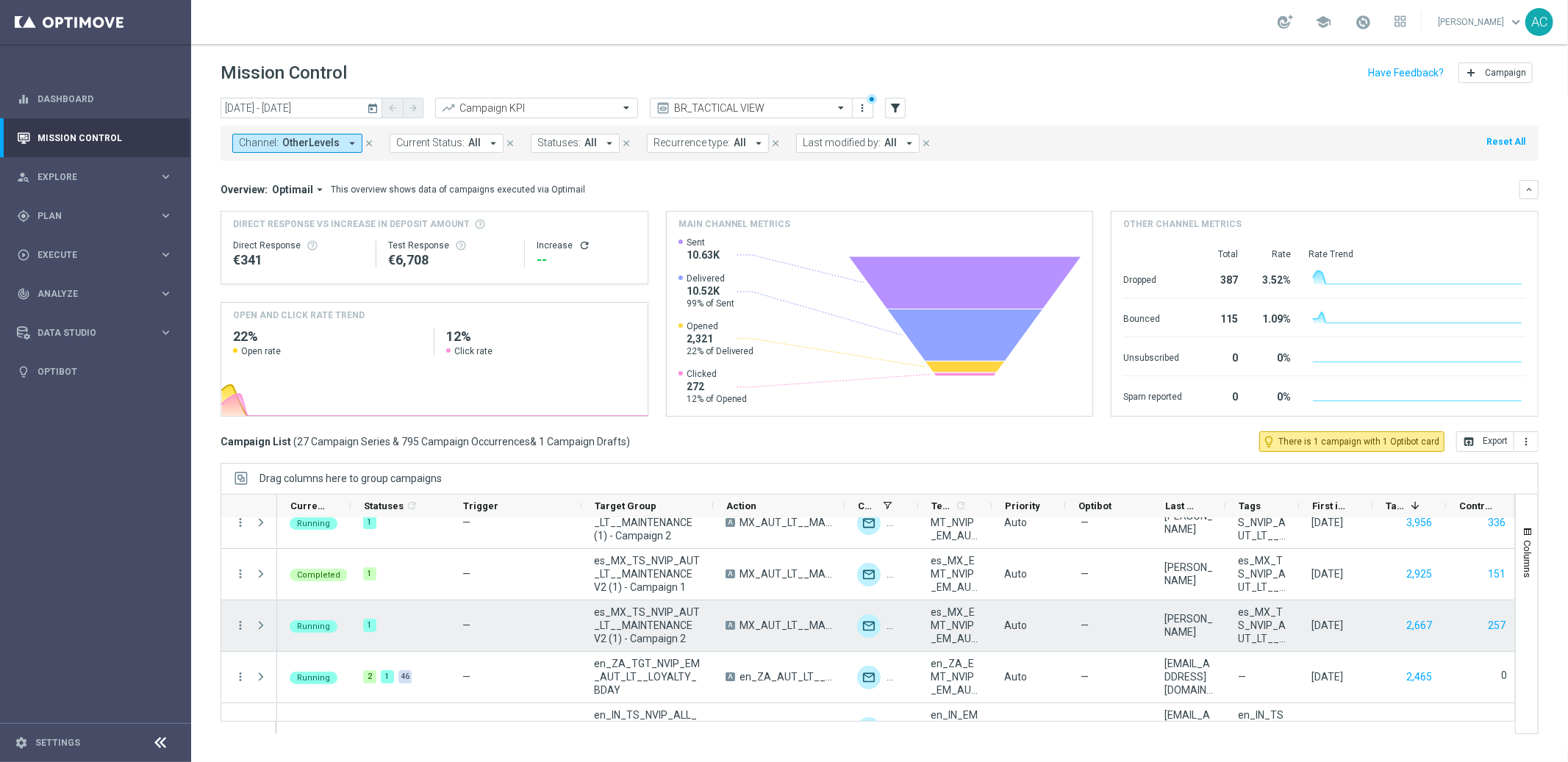
scroll to position [0, 0]
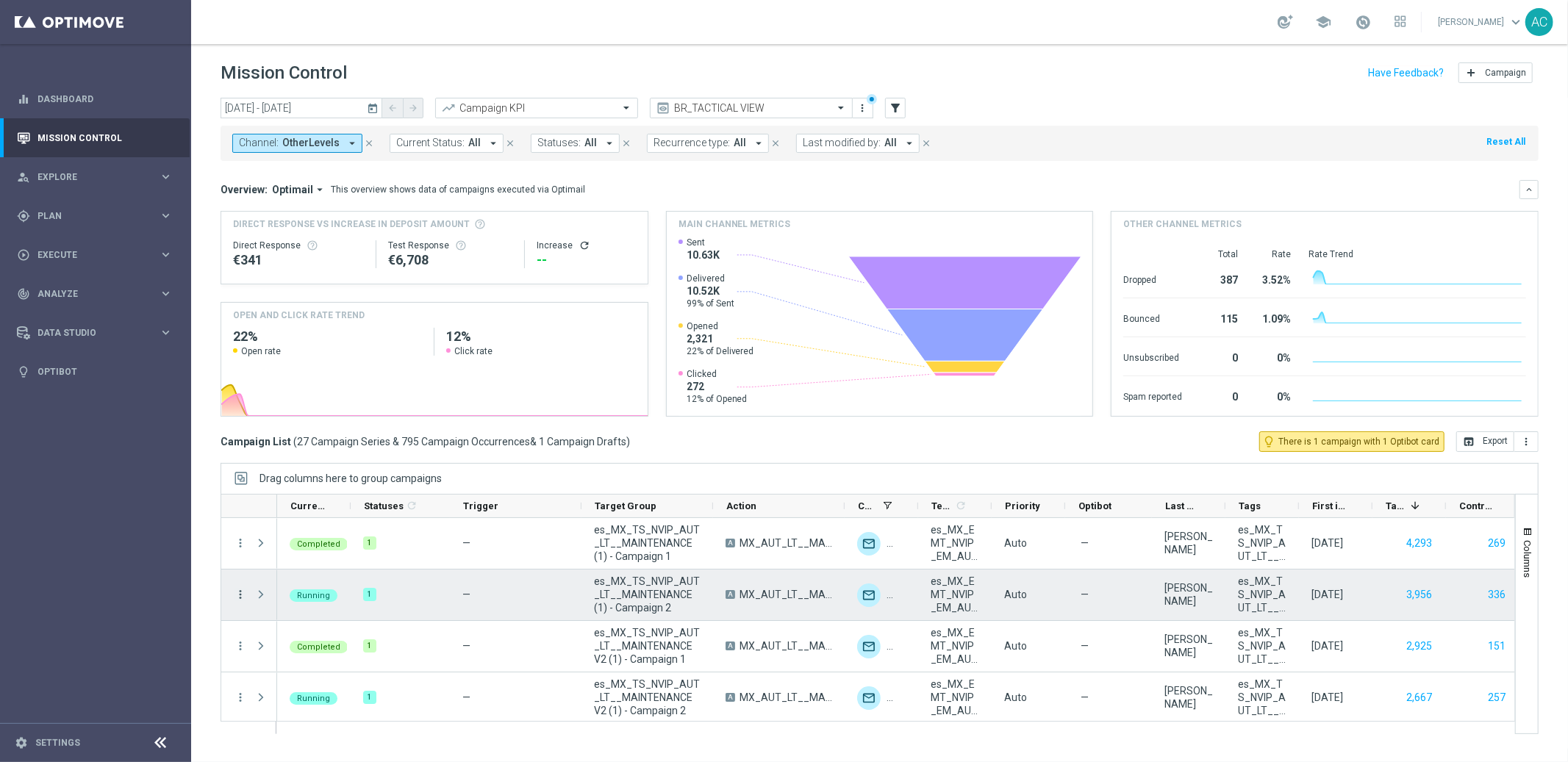
click at [244, 597] on icon "more_vert" at bounding box center [241, 595] width 13 height 13
click at [904, 441] on div "Campaign List ( 27 Campaign Series & 795 Campaign Occurrences & 1 Campaign Draf…" at bounding box center [880, 441] width 1318 height 21
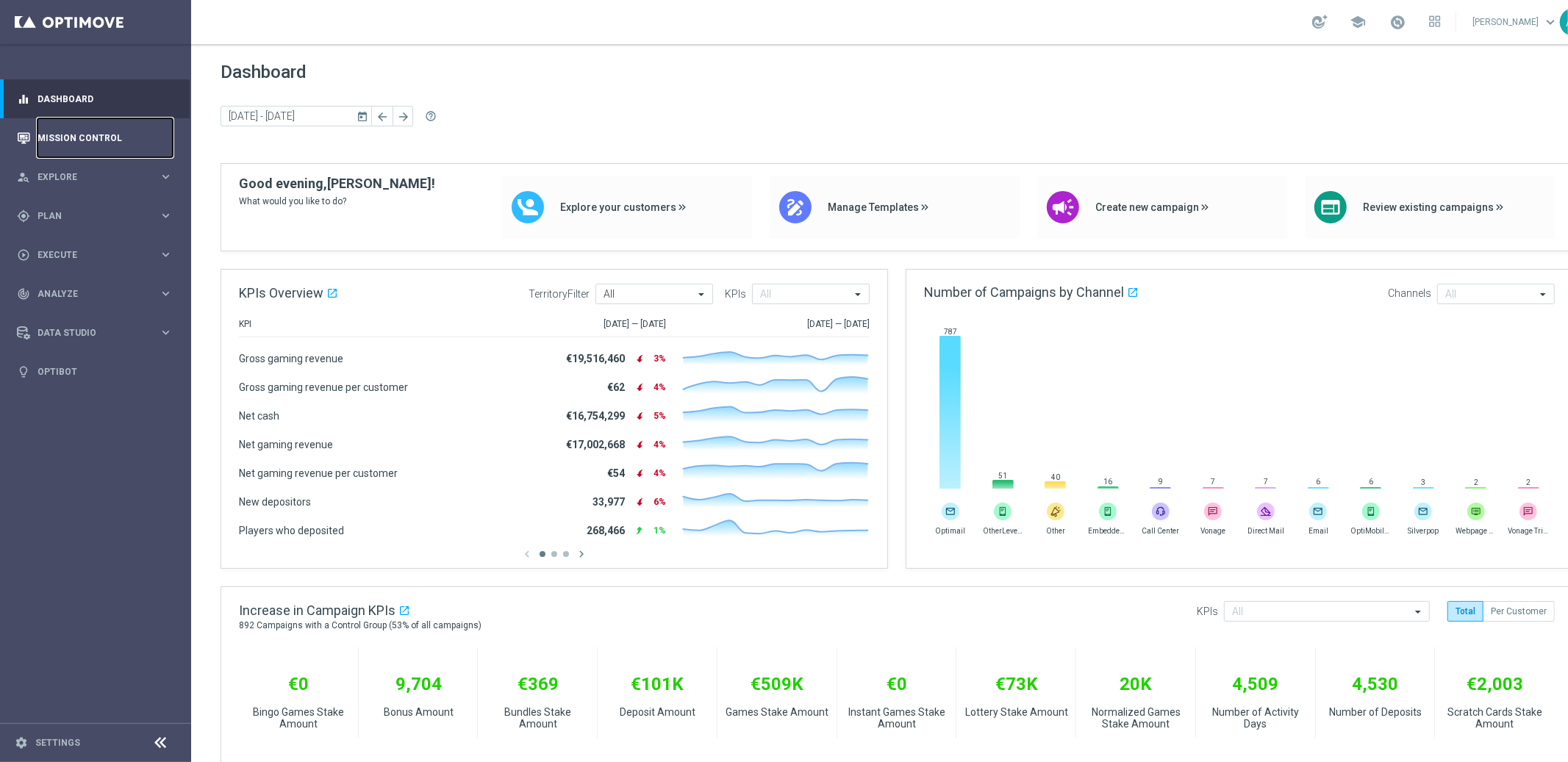
click at [49, 136] on link "Mission Control" at bounding box center [104, 137] width 135 height 39
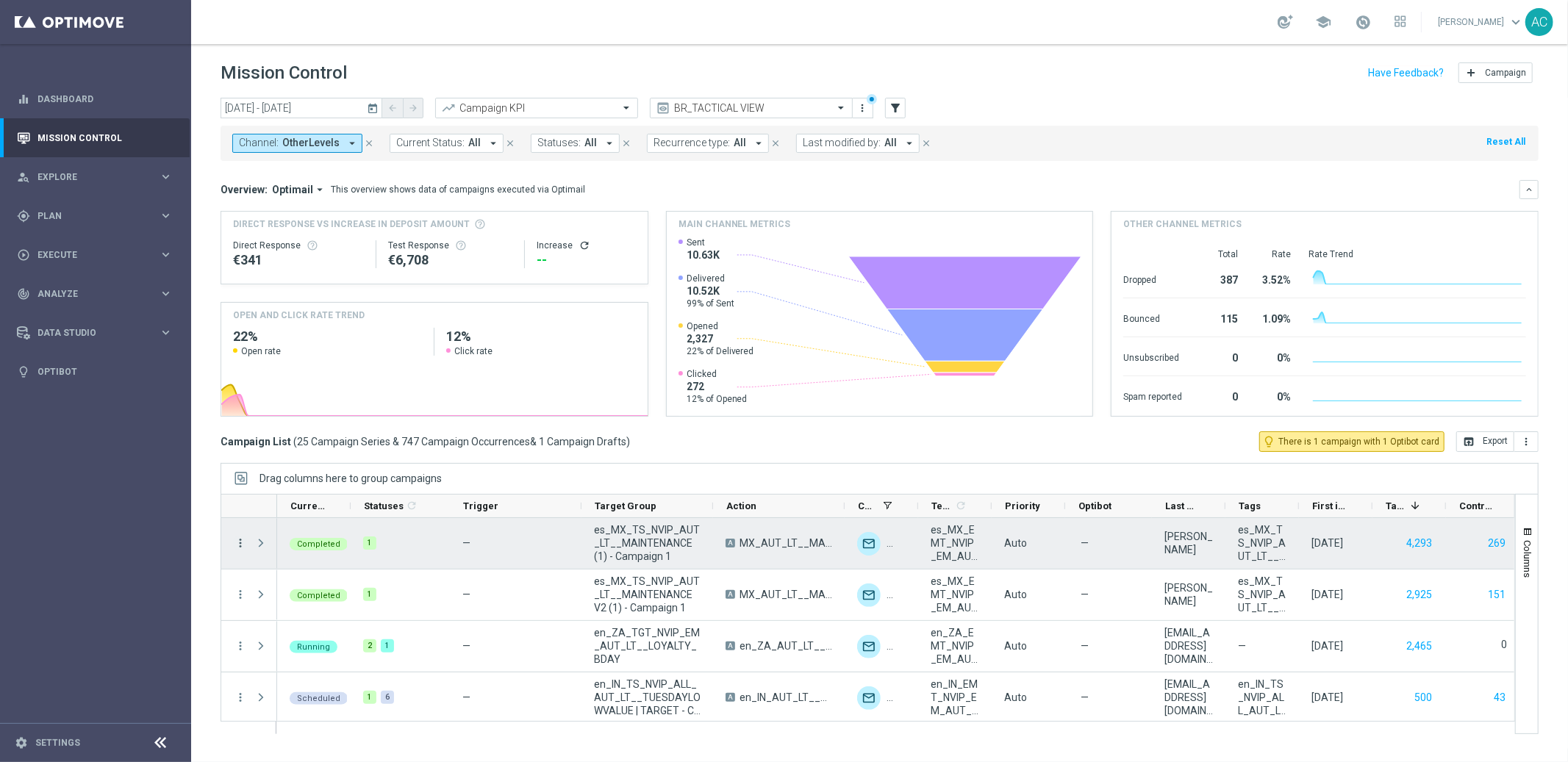
click at [241, 544] on icon "more_vert" at bounding box center [241, 544] width 13 height 13
click at [524, 544] on div "—" at bounding box center [515, 543] width 132 height 50
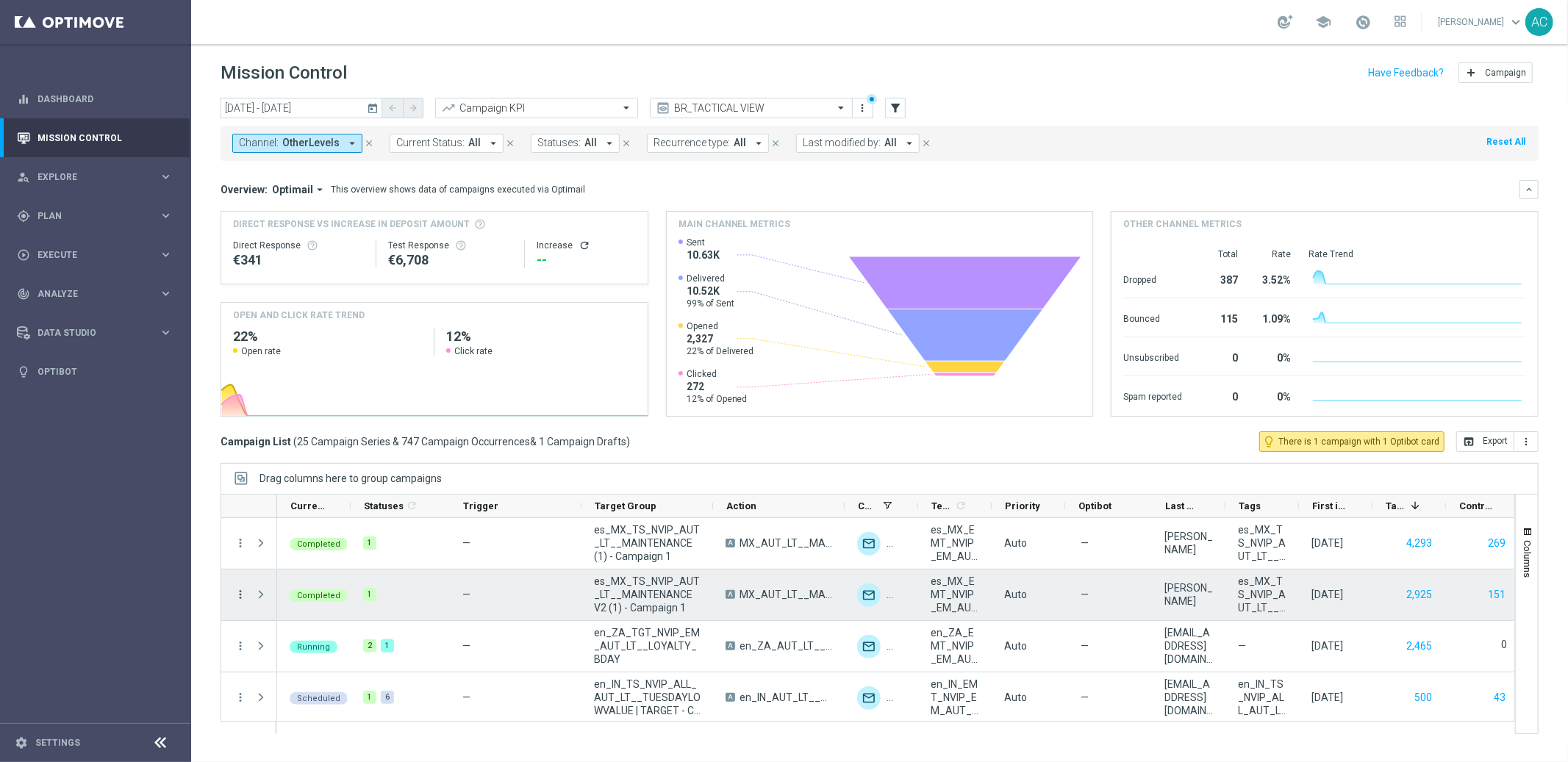
click at [237, 597] on icon "more_vert" at bounding box center [241, 595] width 13 height 13
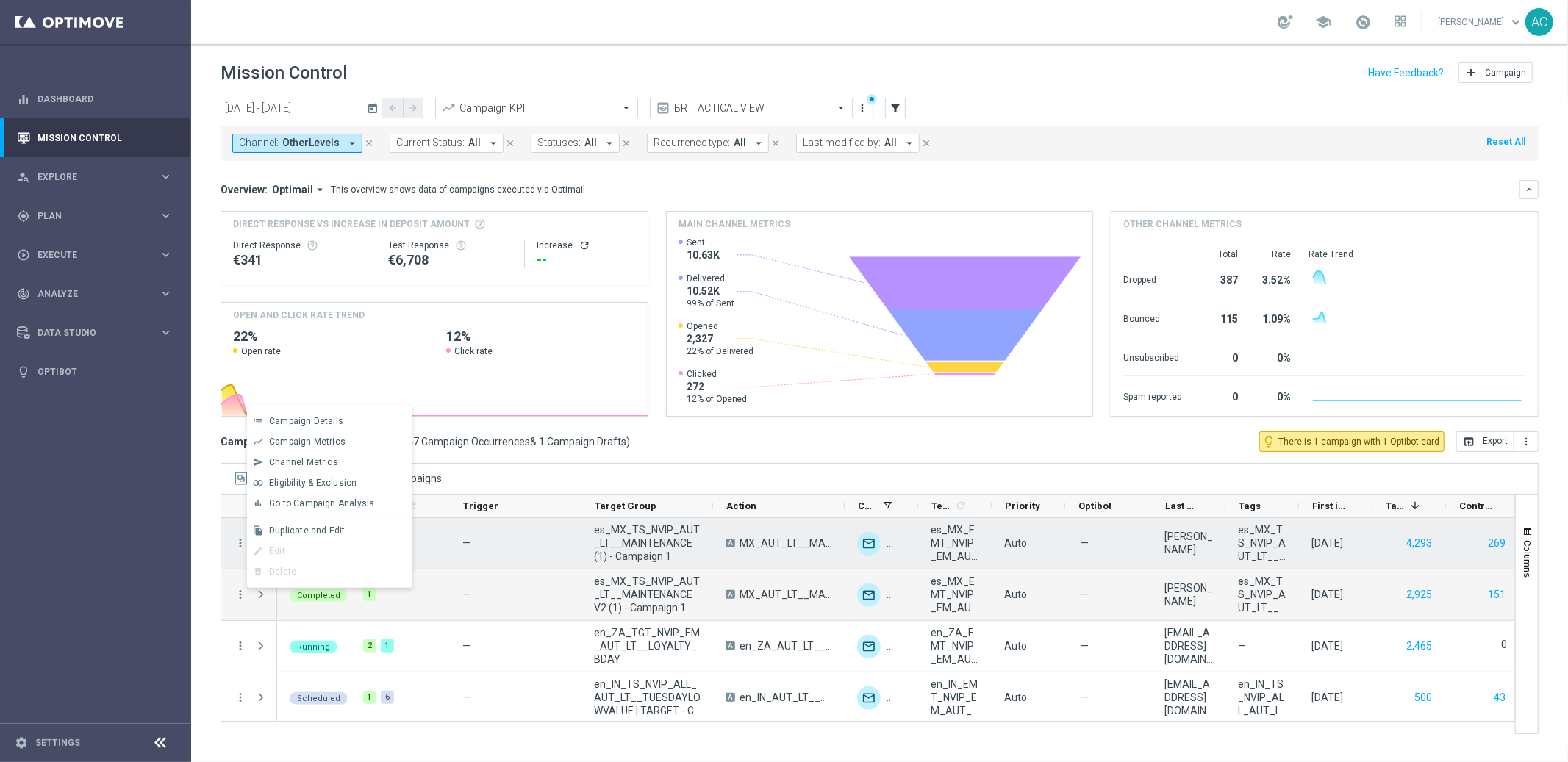
click at [525, 563] on div "—" at bounding box center [515, 543] width 132 height 50
